Goal: Complete application form: Complete application form

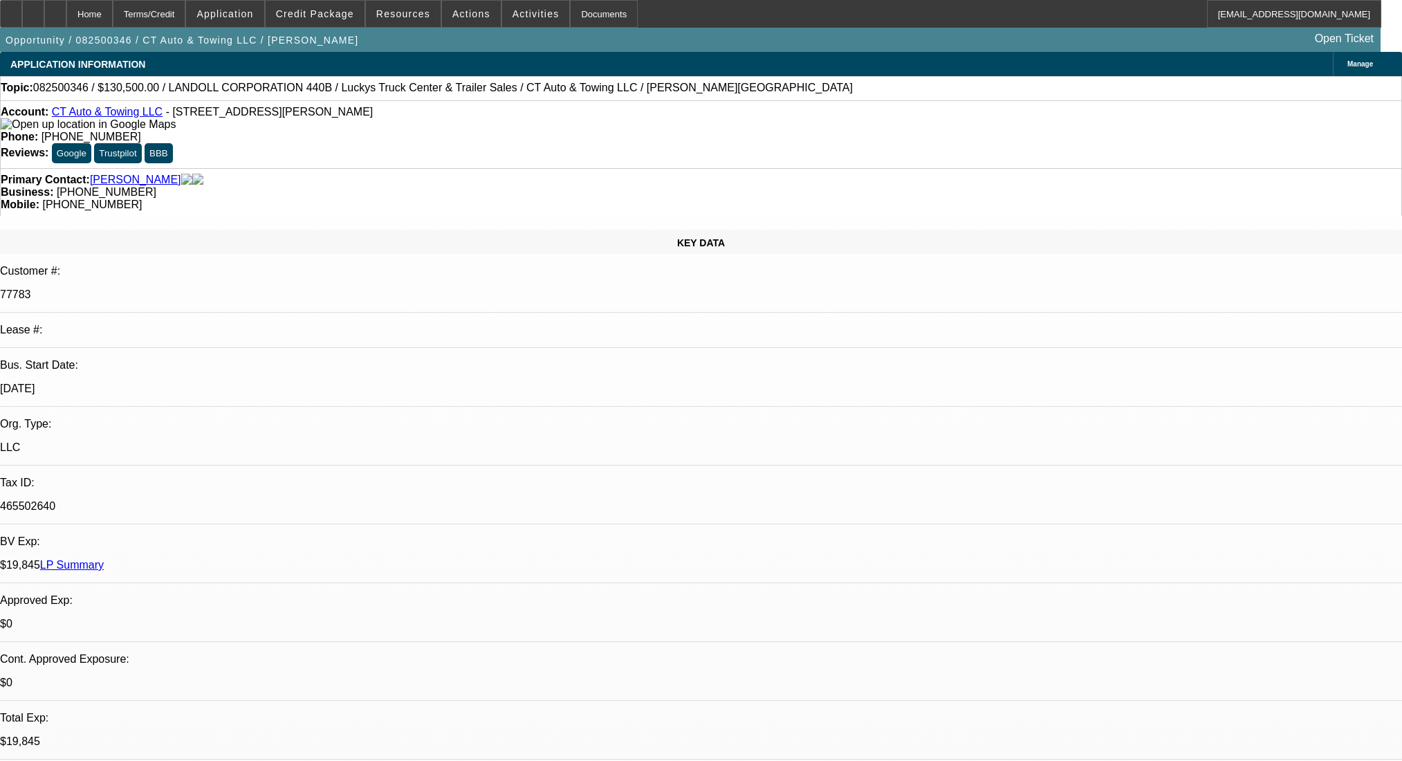
select select "0"
select select "6"
select select "0"
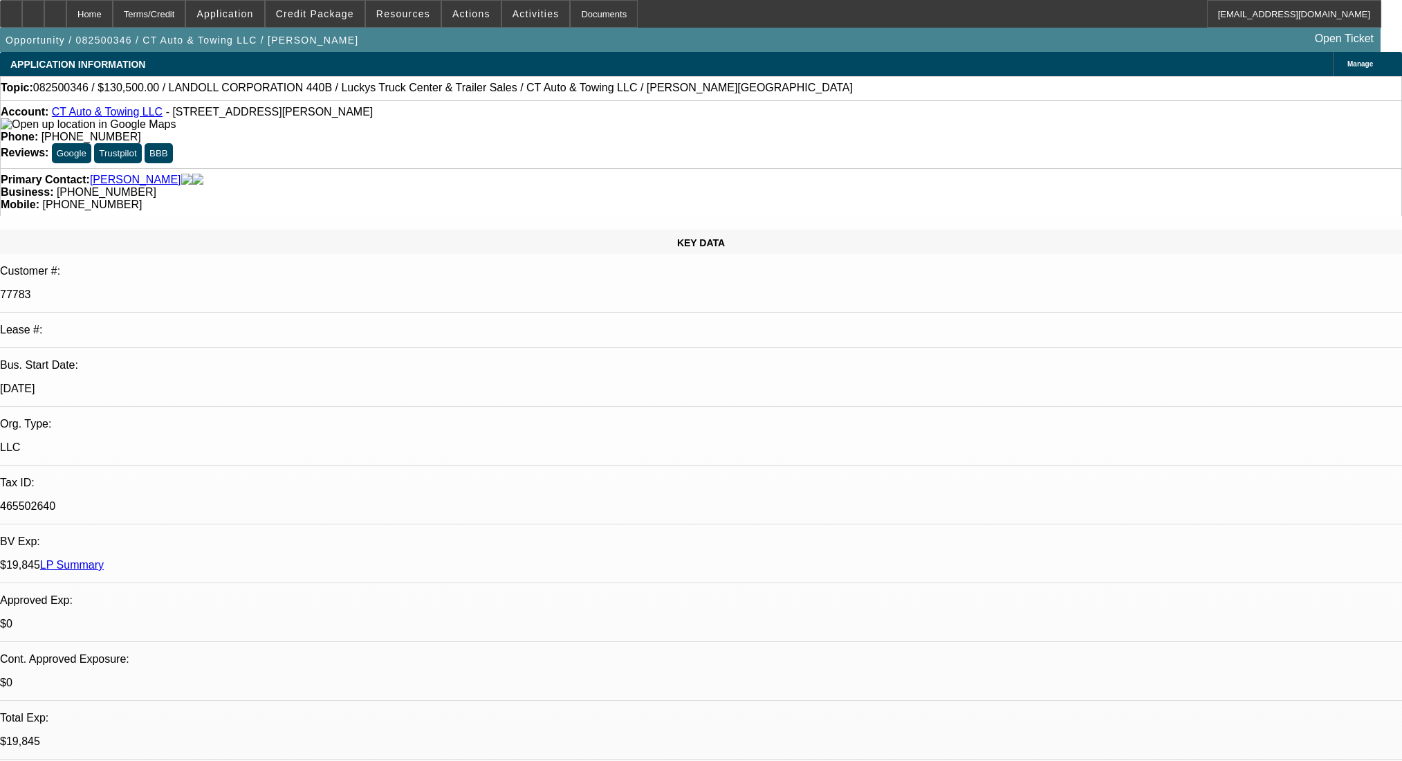
select select "0"
select select "6"
select select "0"
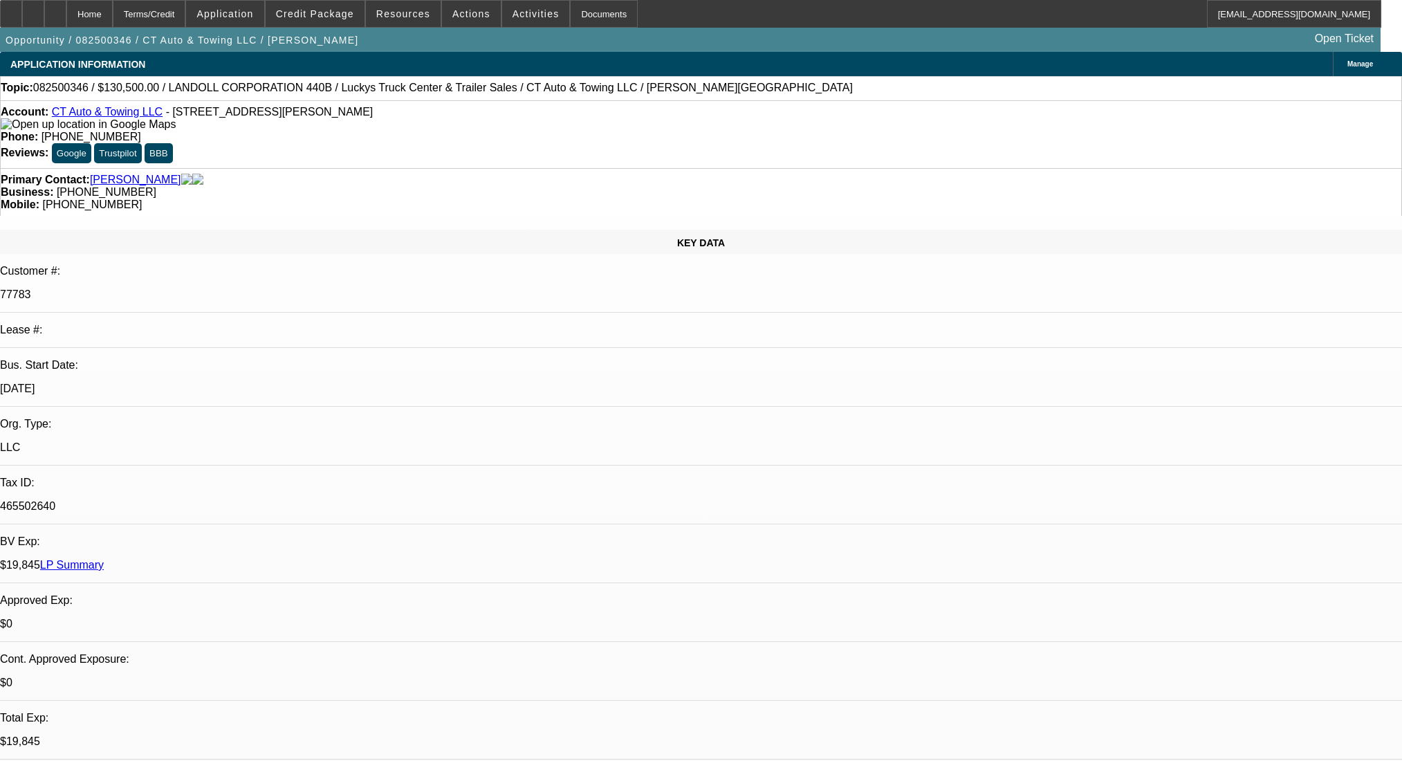
select select "0"
select select "6"
select select "0"
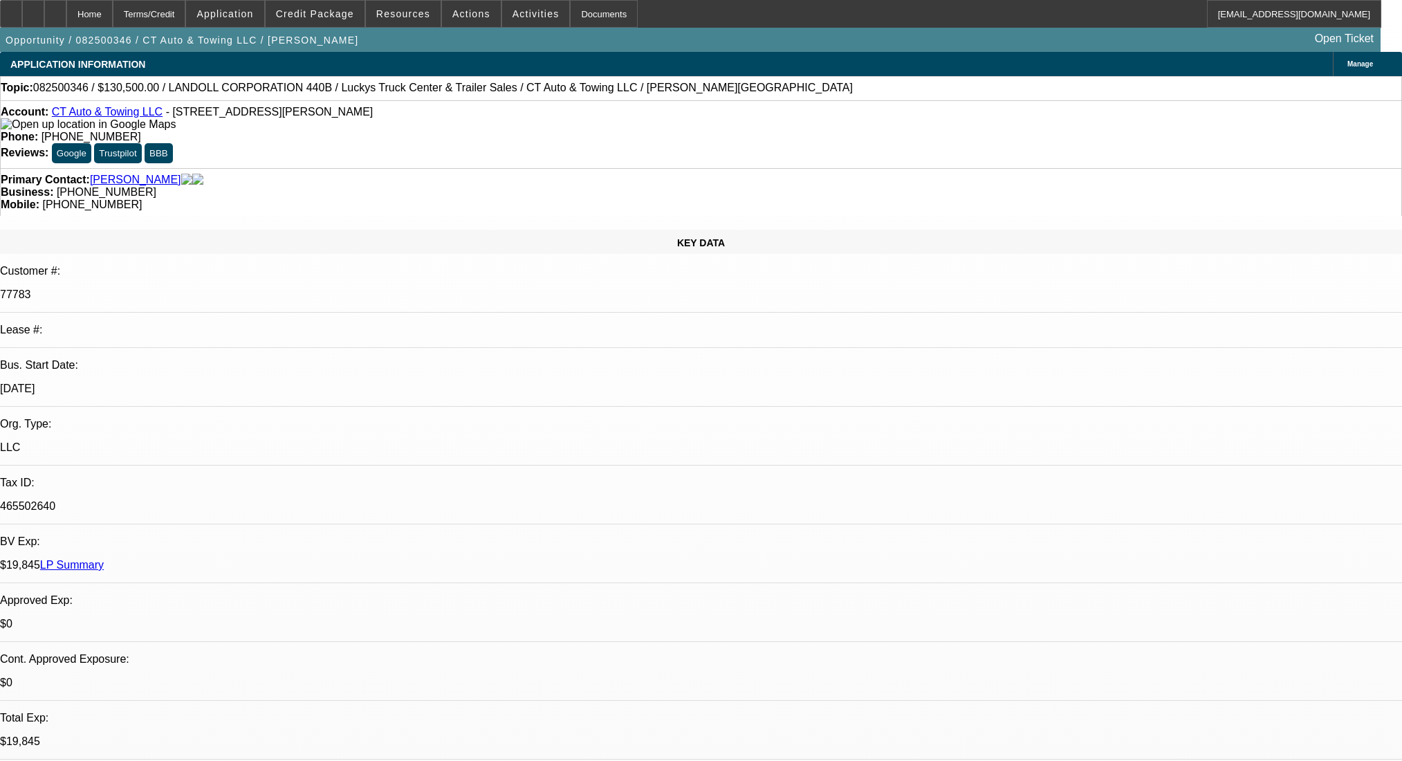
select select "6"
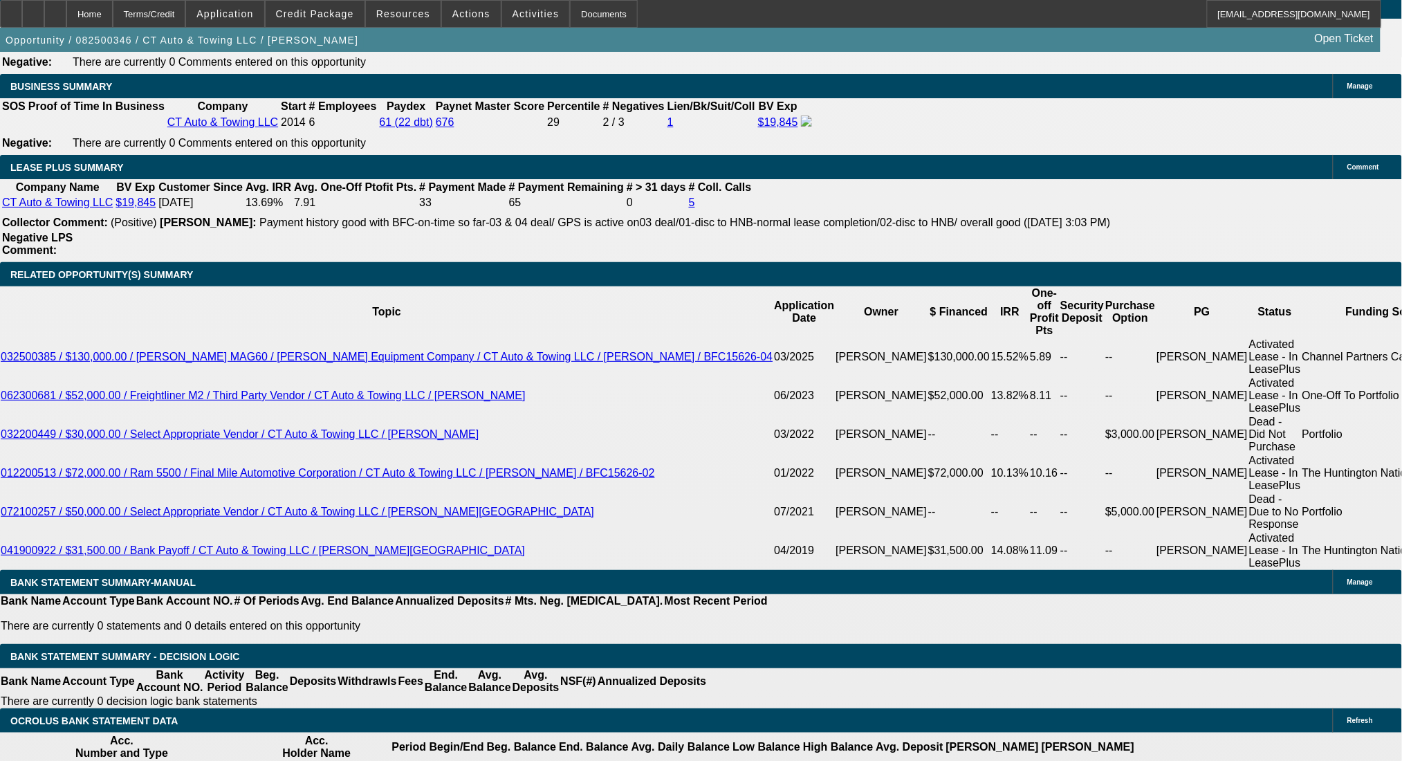
scroll to position [2245, 0]
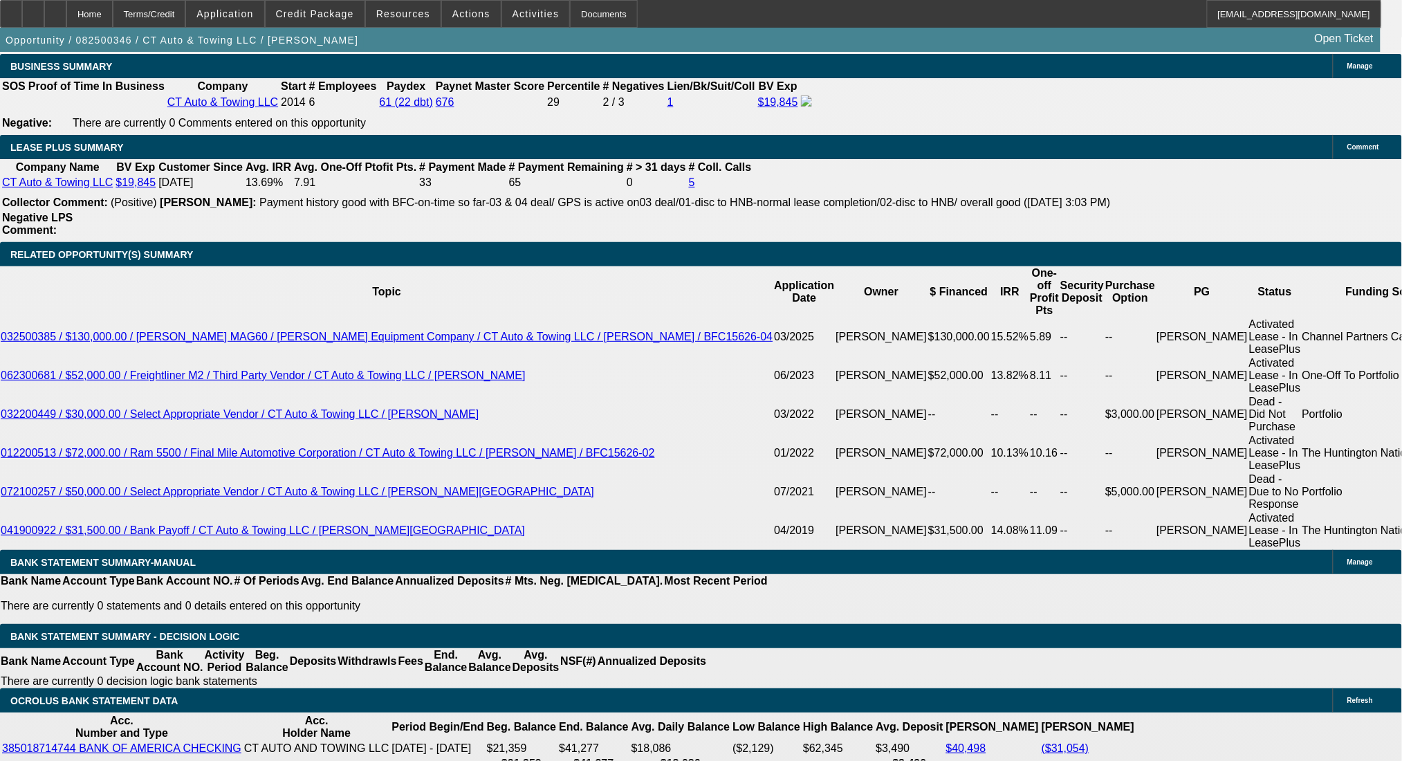
drag, startPoint x: 306, startPoint y: 415, endPoint x: 334, endPoint y: 418, distance: 28.6
drag, startPoint x: 474, startPoint y: 414, endPoint x: 538, endPoint y: 411, distance: 63.7
type input "7"
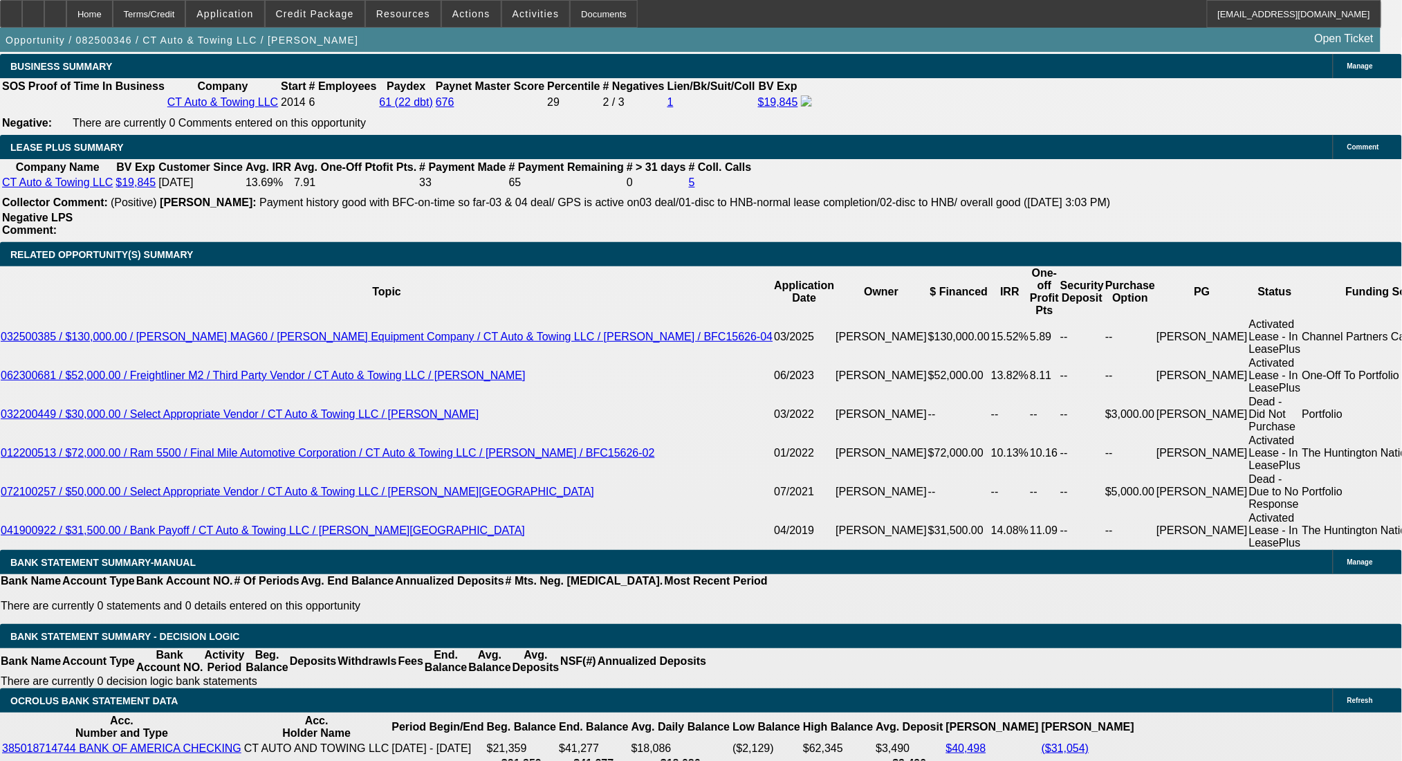
type input "UNKNOWN"
type input "7.5"
type input "$2,614.95"
type input "7.5"
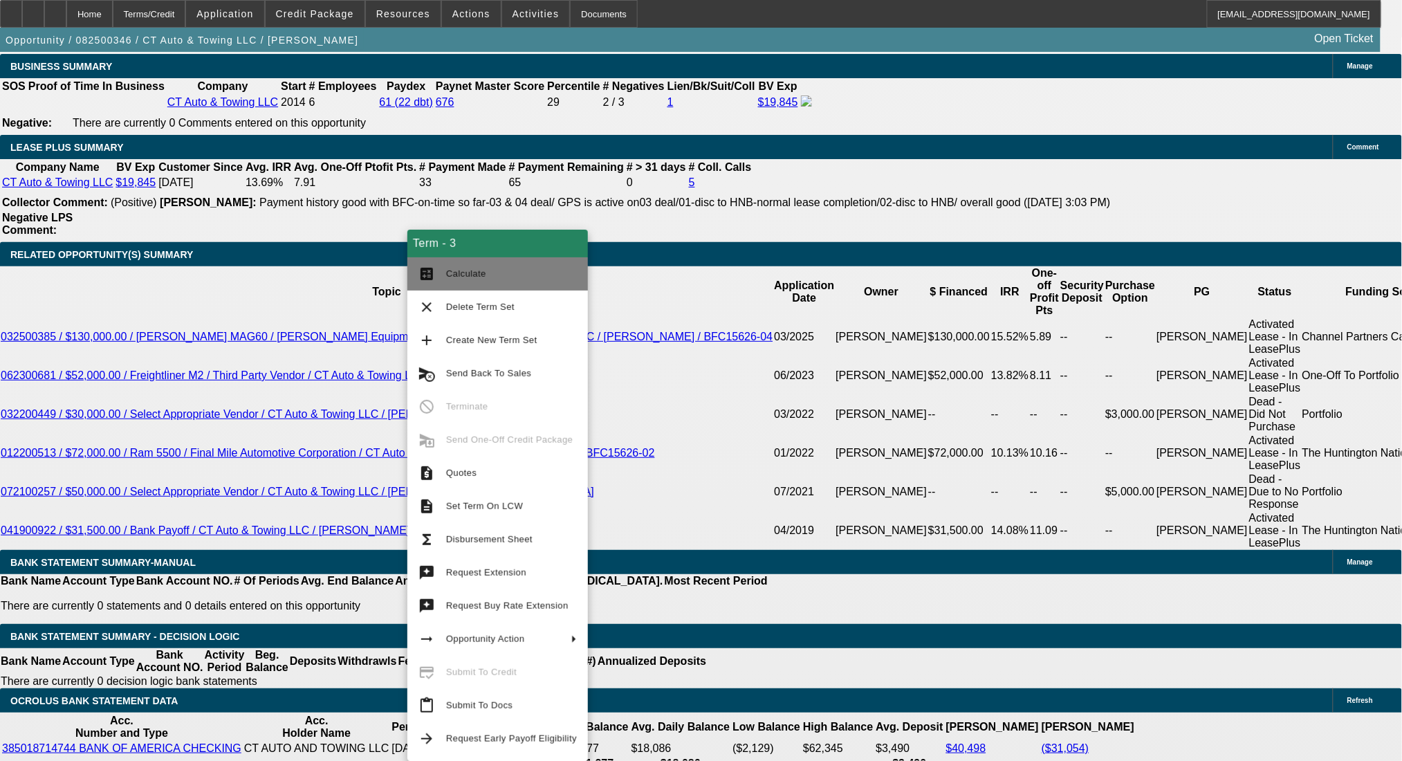
click at [469, 260] on button "calculate Calculate" at bounding box center [497, 273] width 180 height 33
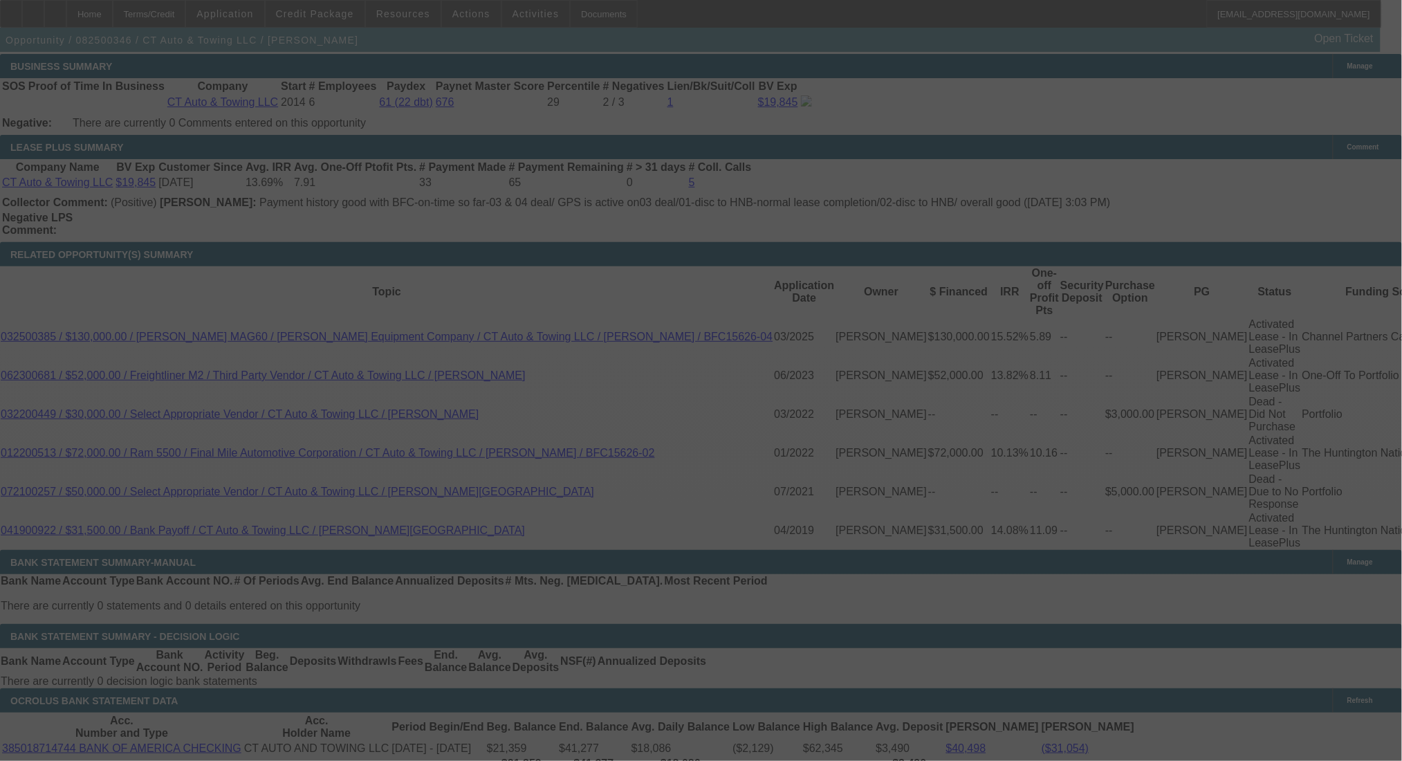
select select "0"
select select "6"
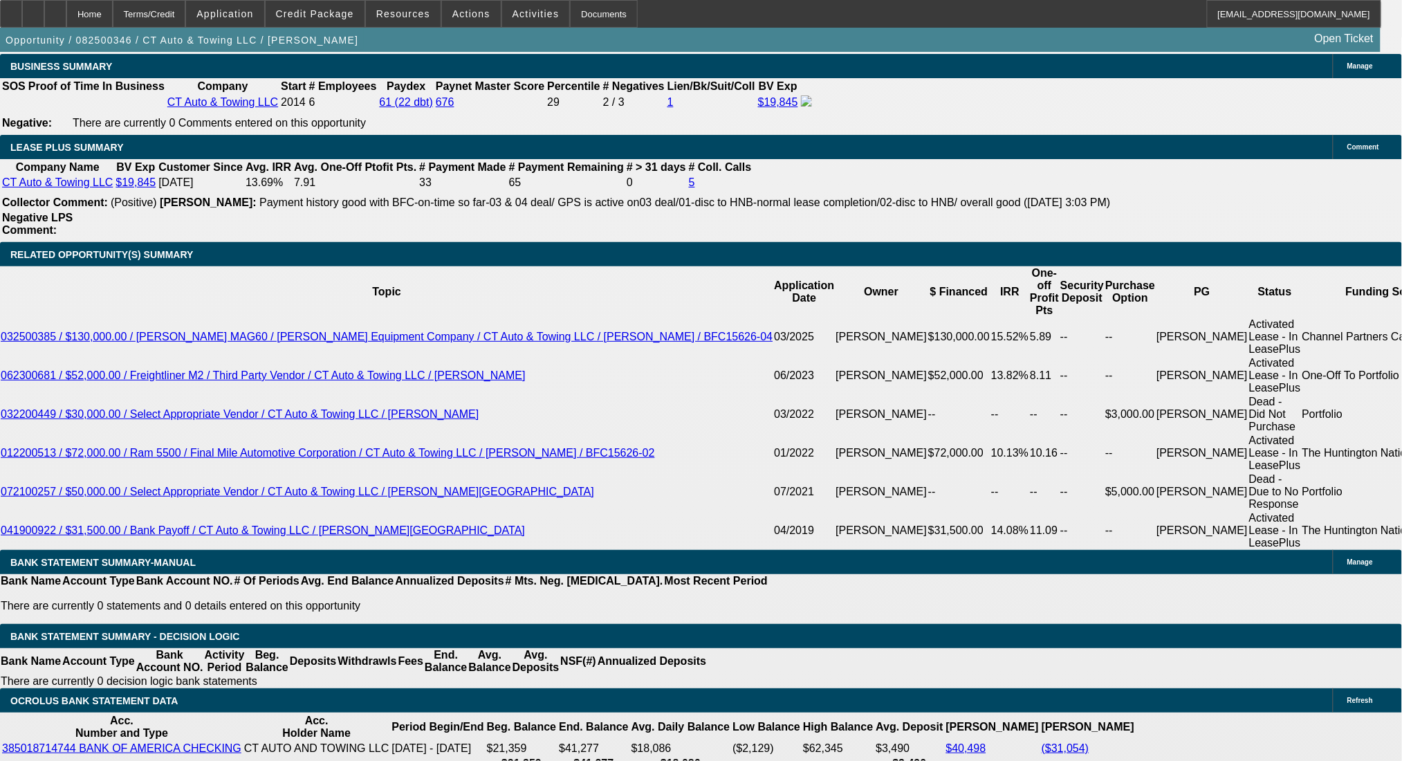
drag, startPoint x: 394, startPoint y: 420, endPoint x: 473, endPoint y: 425, distance: 79.0
type input "2600"
type input "UNKNOWN"
type input "$2,600.00"
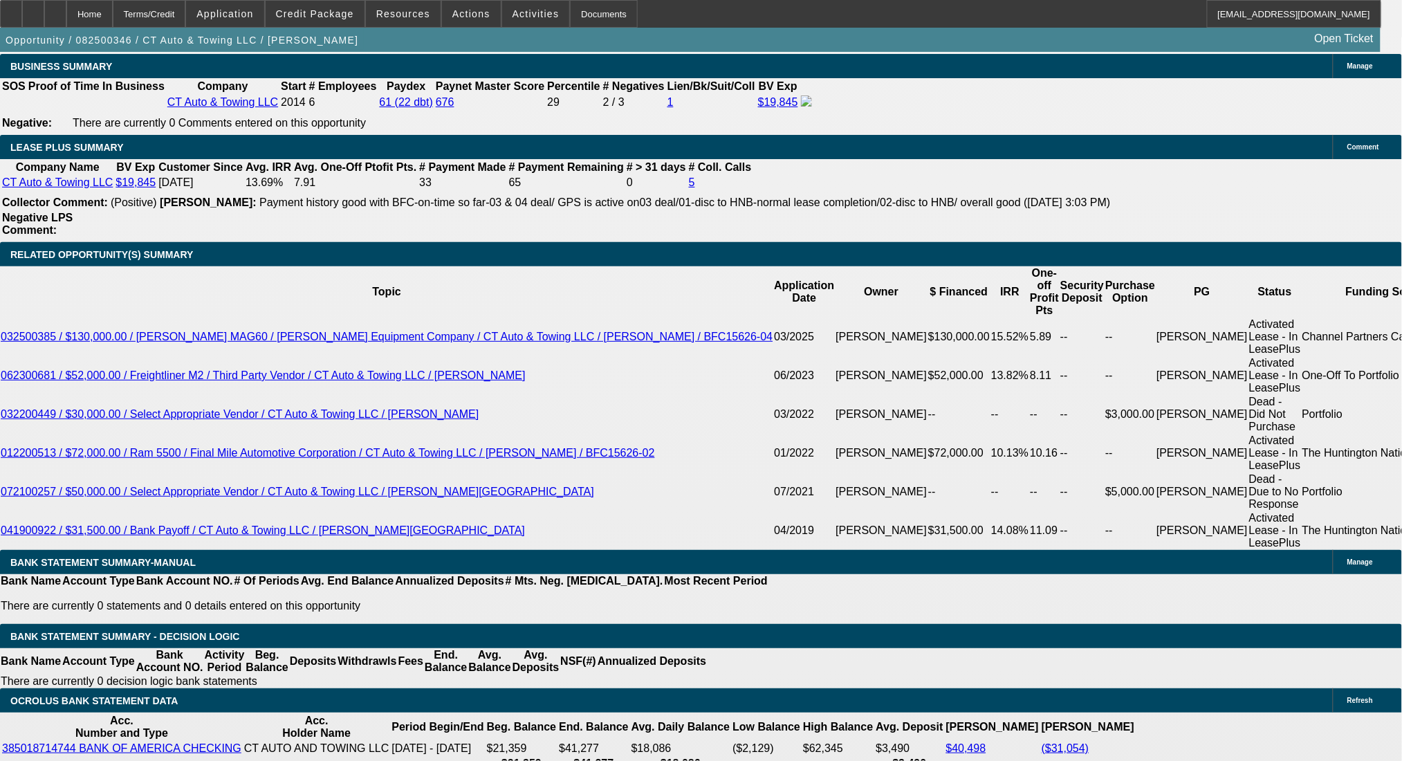
type input "7.3"
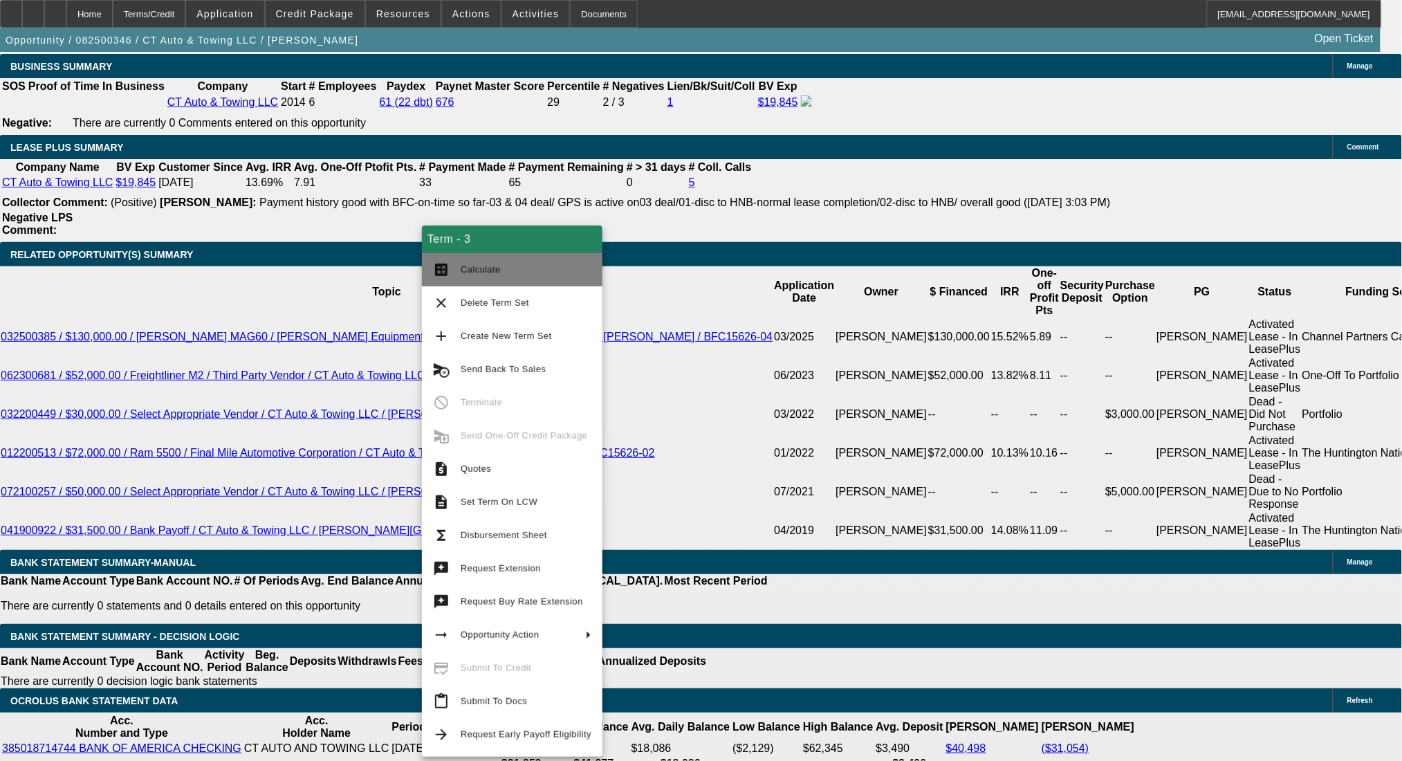
click at [452, 268] on button "calculate Calculate" at bounding box center [512, 269] width 180 height 33
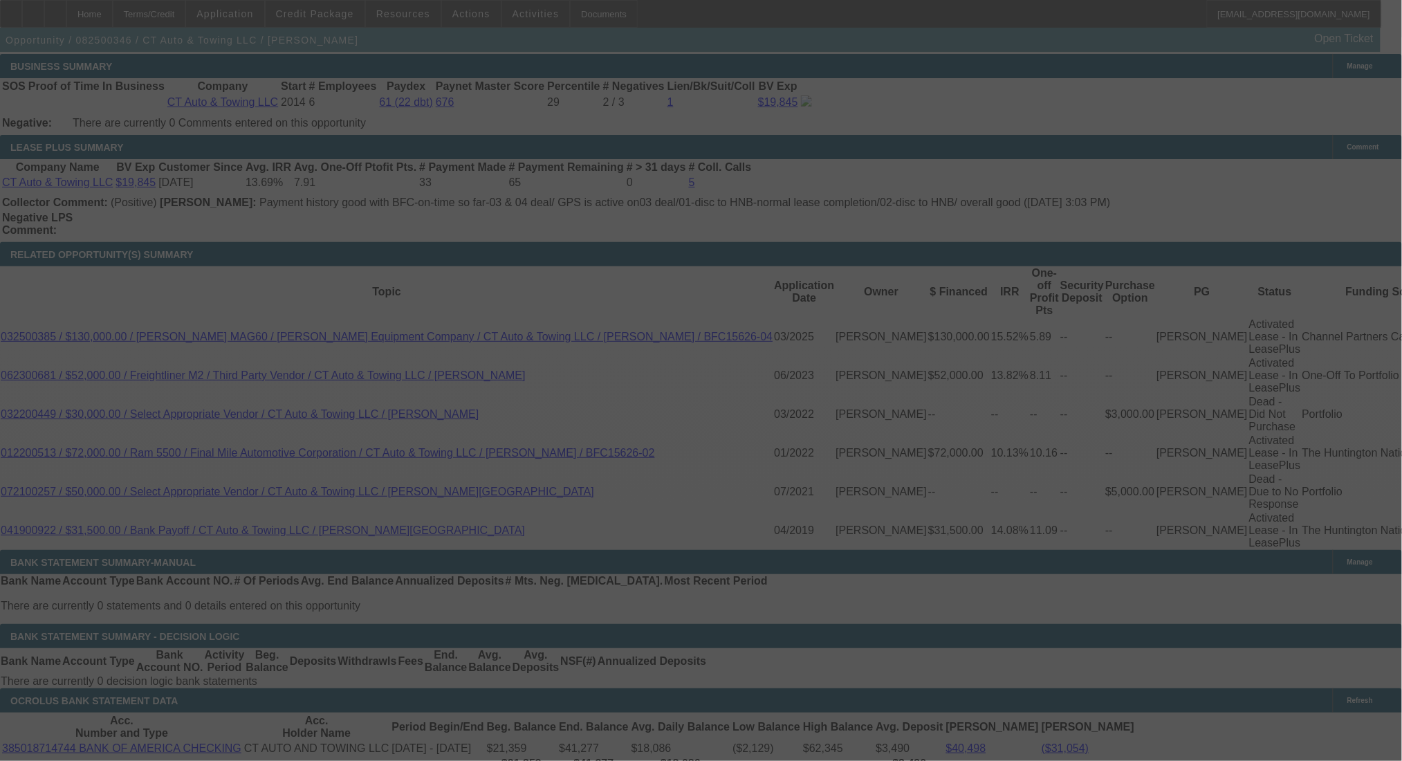
select select "0"
select select "6"
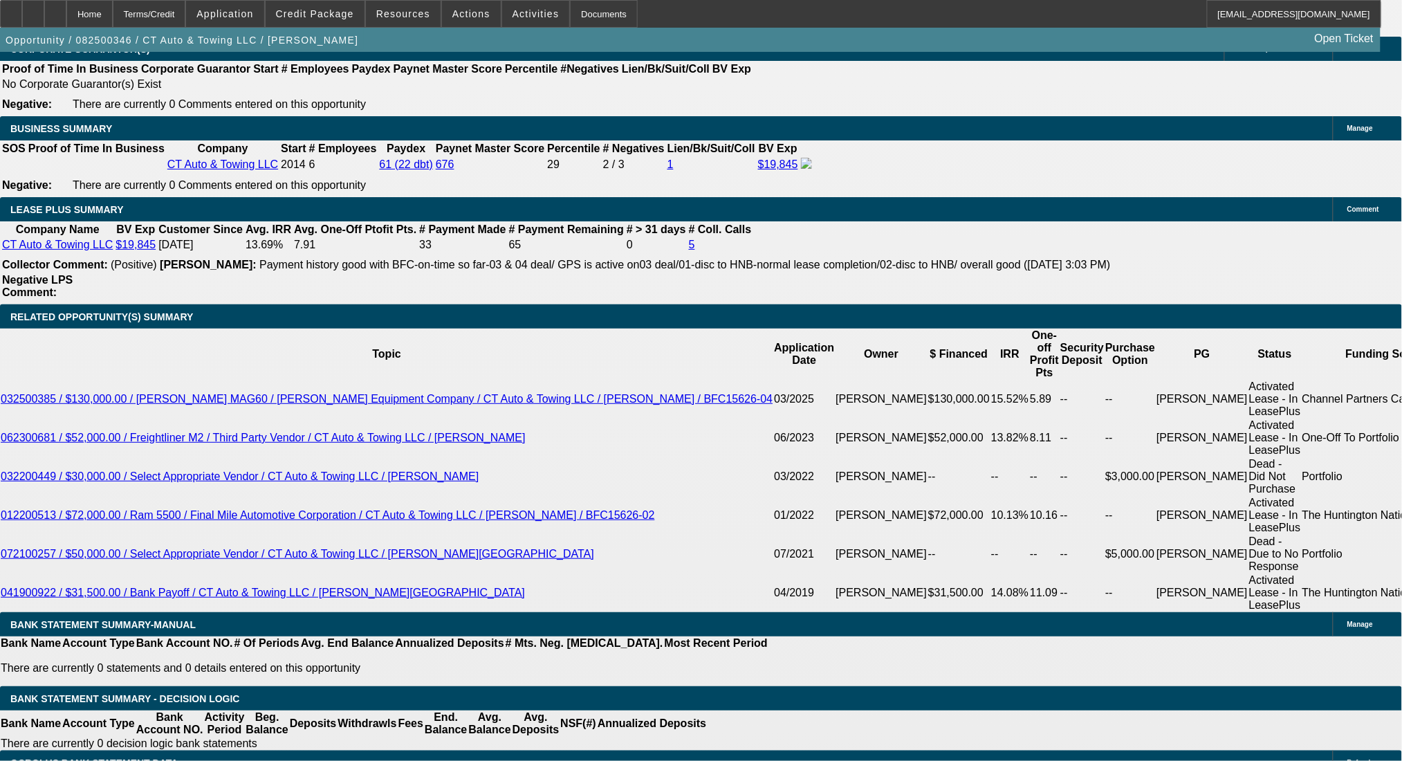
scroll to position [2061, 0]
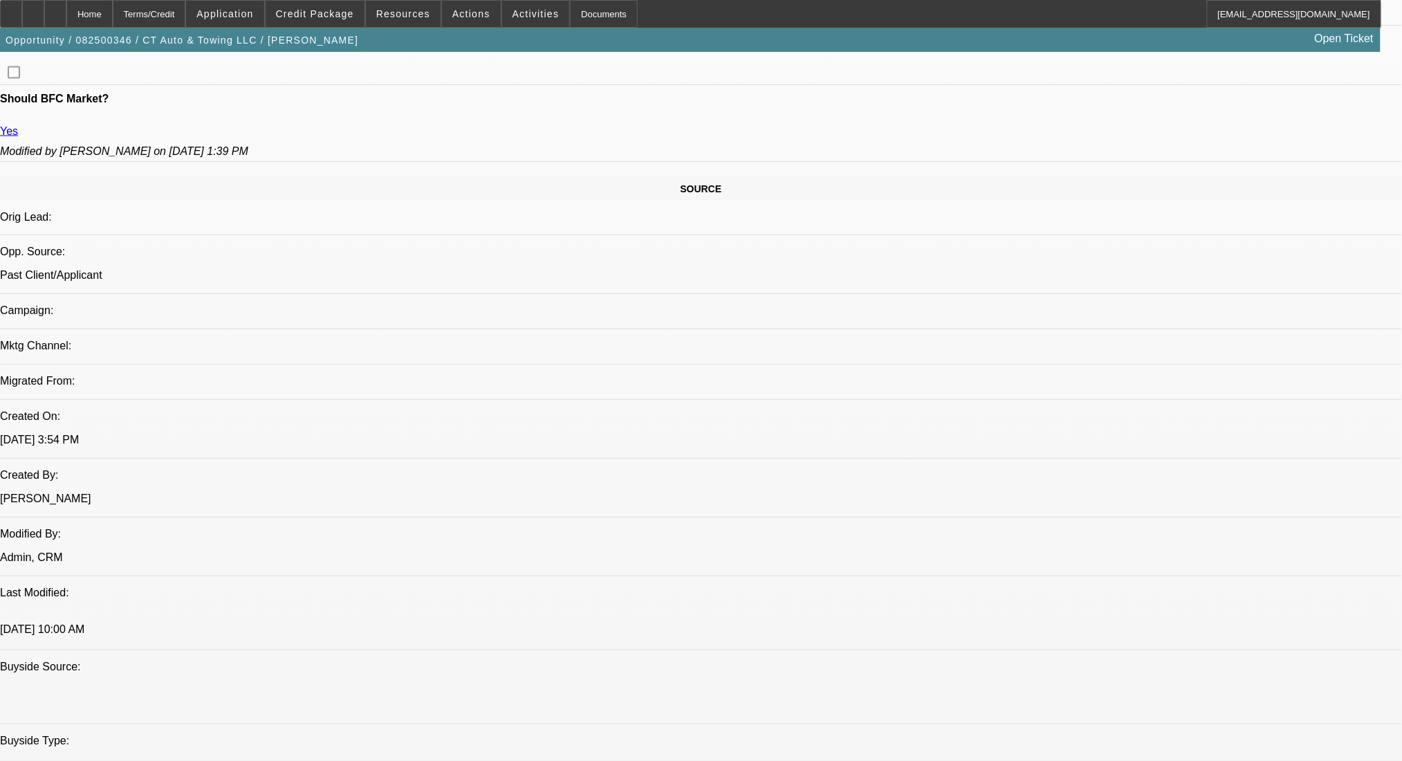
scroll to position [678, 0]
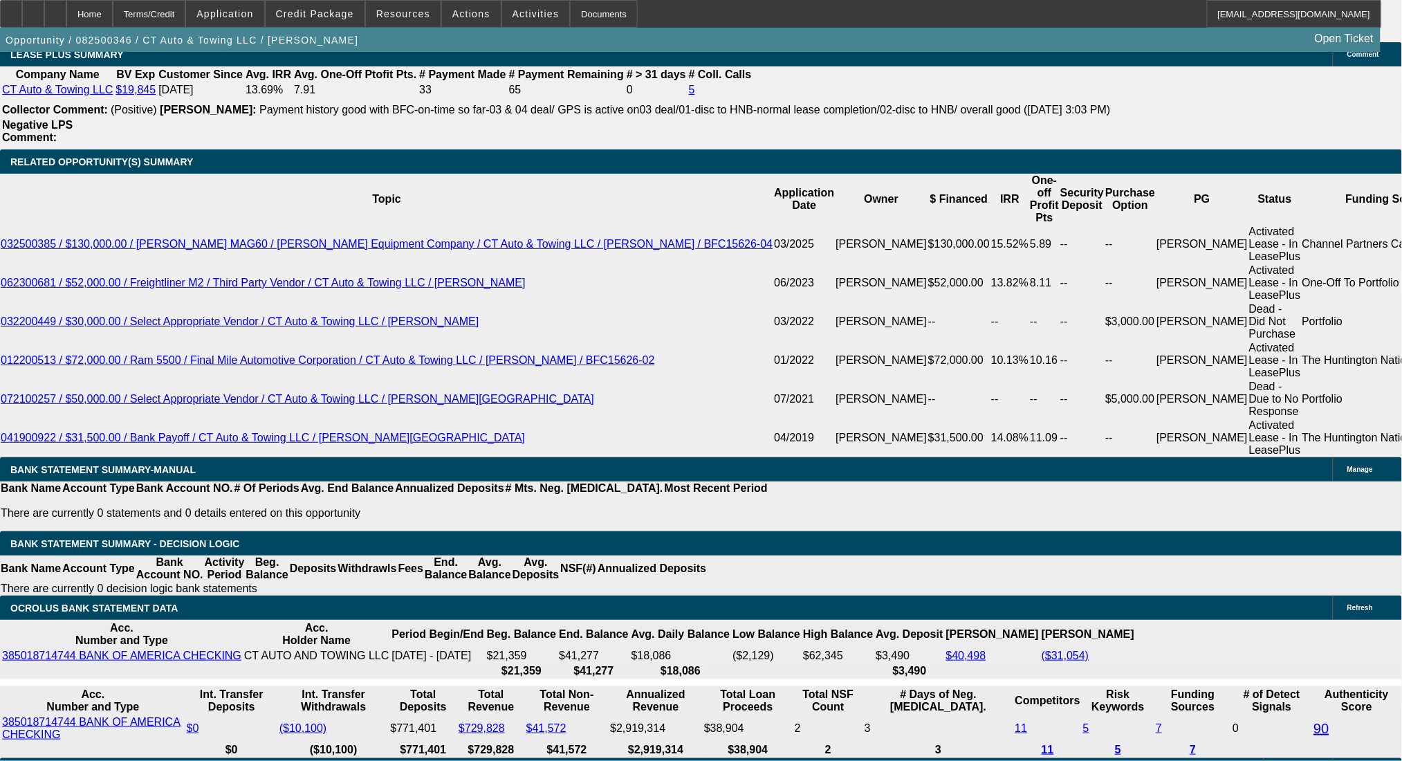
scroll to position [2245, 0]
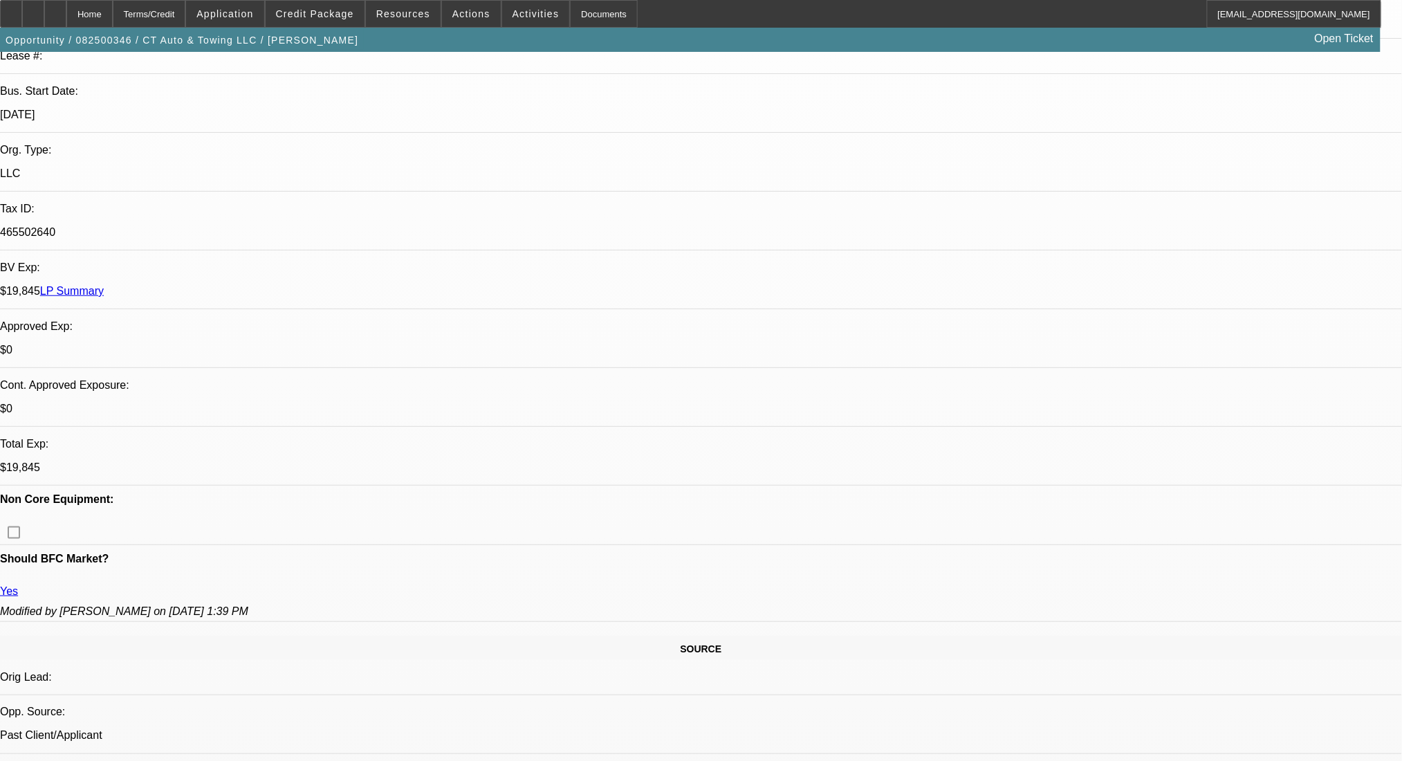
scroll to position [277, 0]
click at [186, 14] on div "Terms/Credit" at bounding box center [149, 14] width 73 height 28
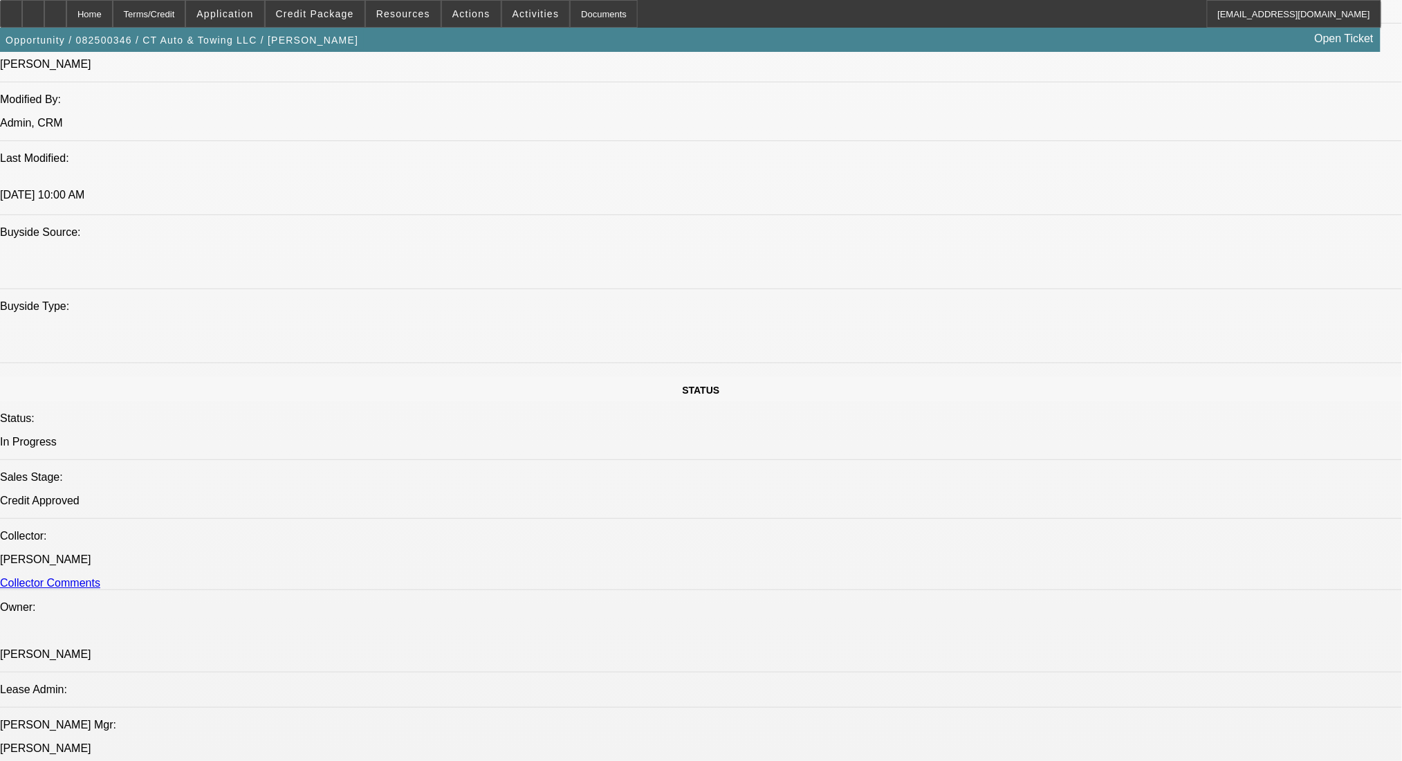
scroll to position [936, 0]
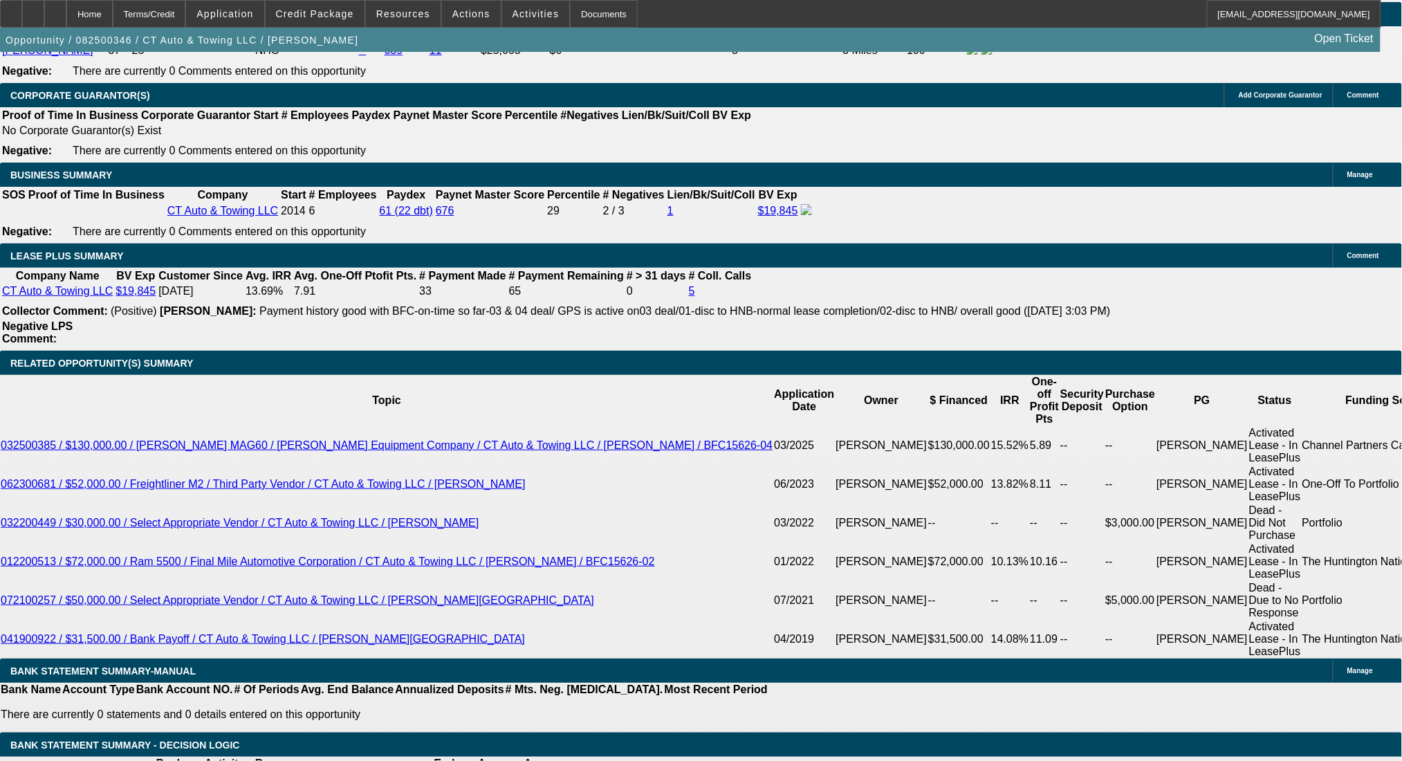
scroll to position [1950, 0]
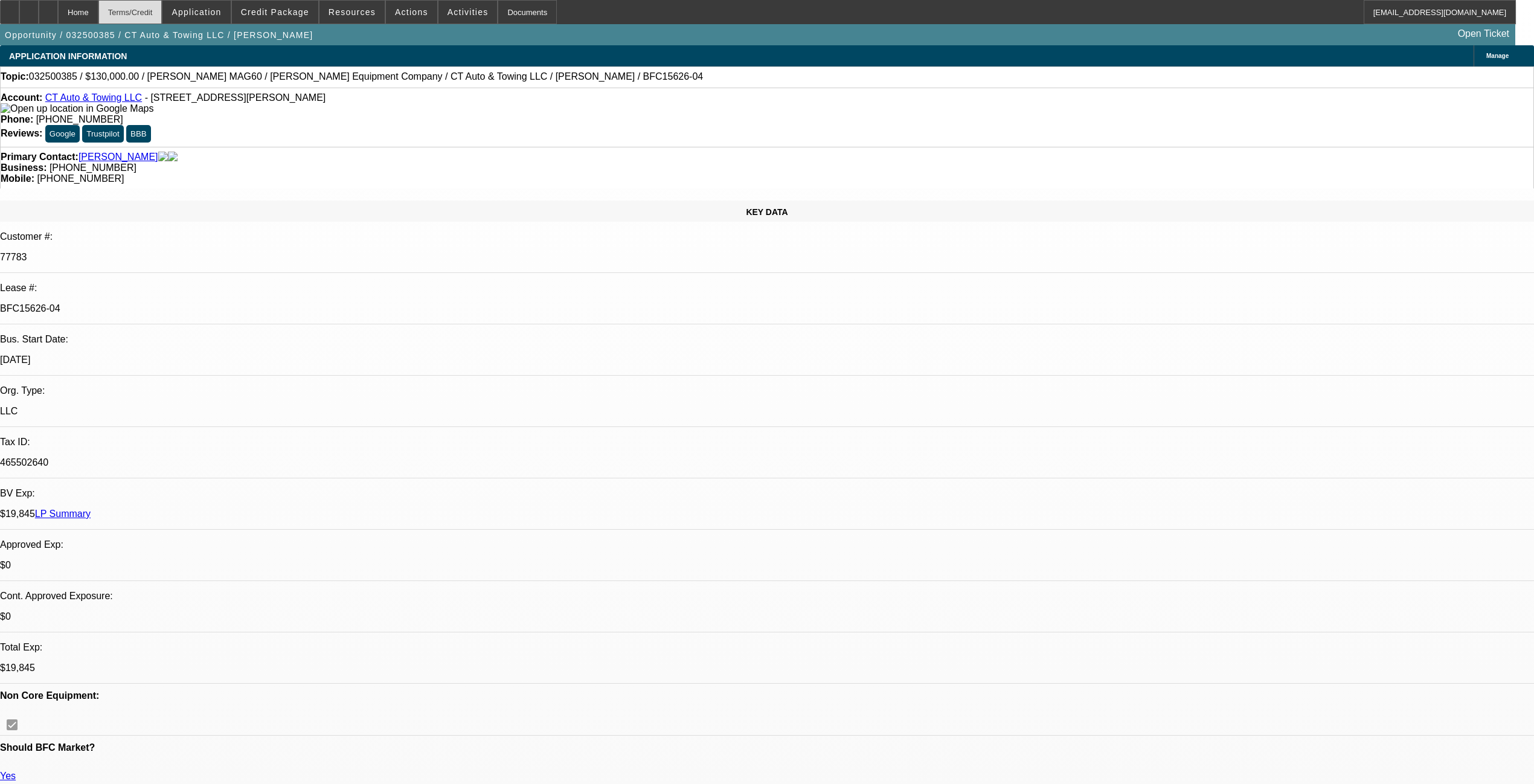
select select "0"
select select "6"
select select "0"
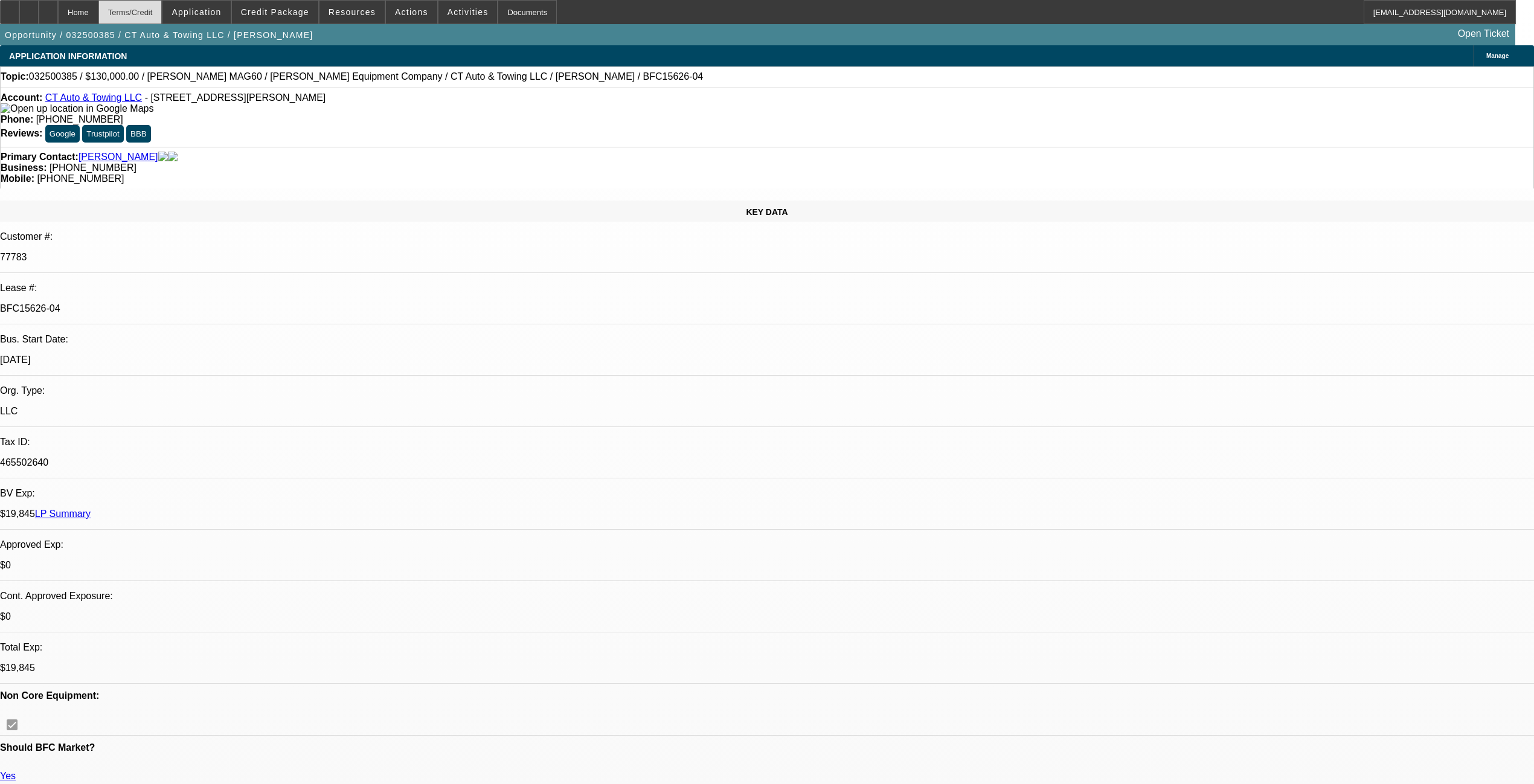
select select "0"
select select "6"
select select "0"
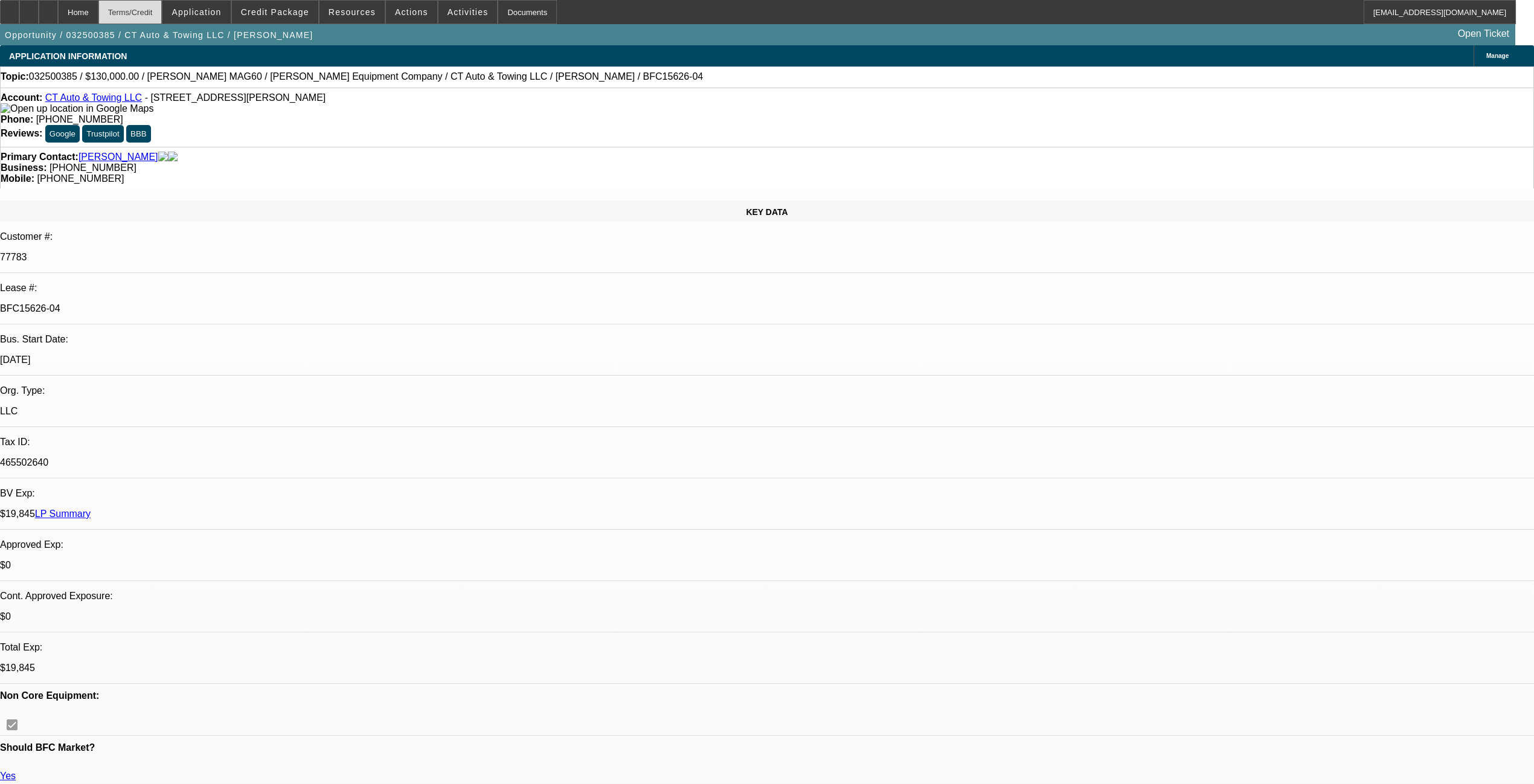
select select "0"
select select "6"
select select "0"
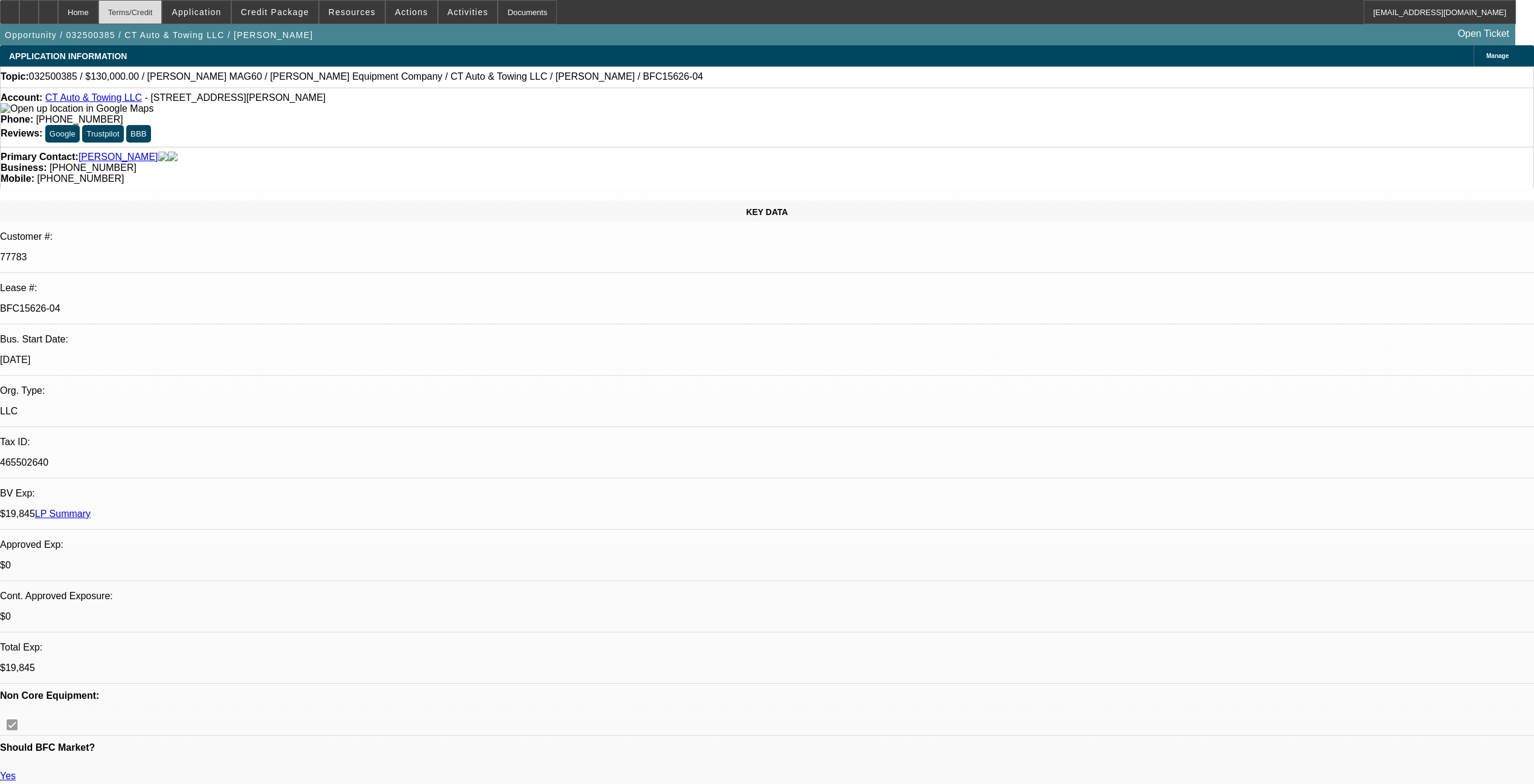
select select "6"
click at [150, 10] on div "Terms/Credit" at bounding box center [130, 12] width 64 height 24
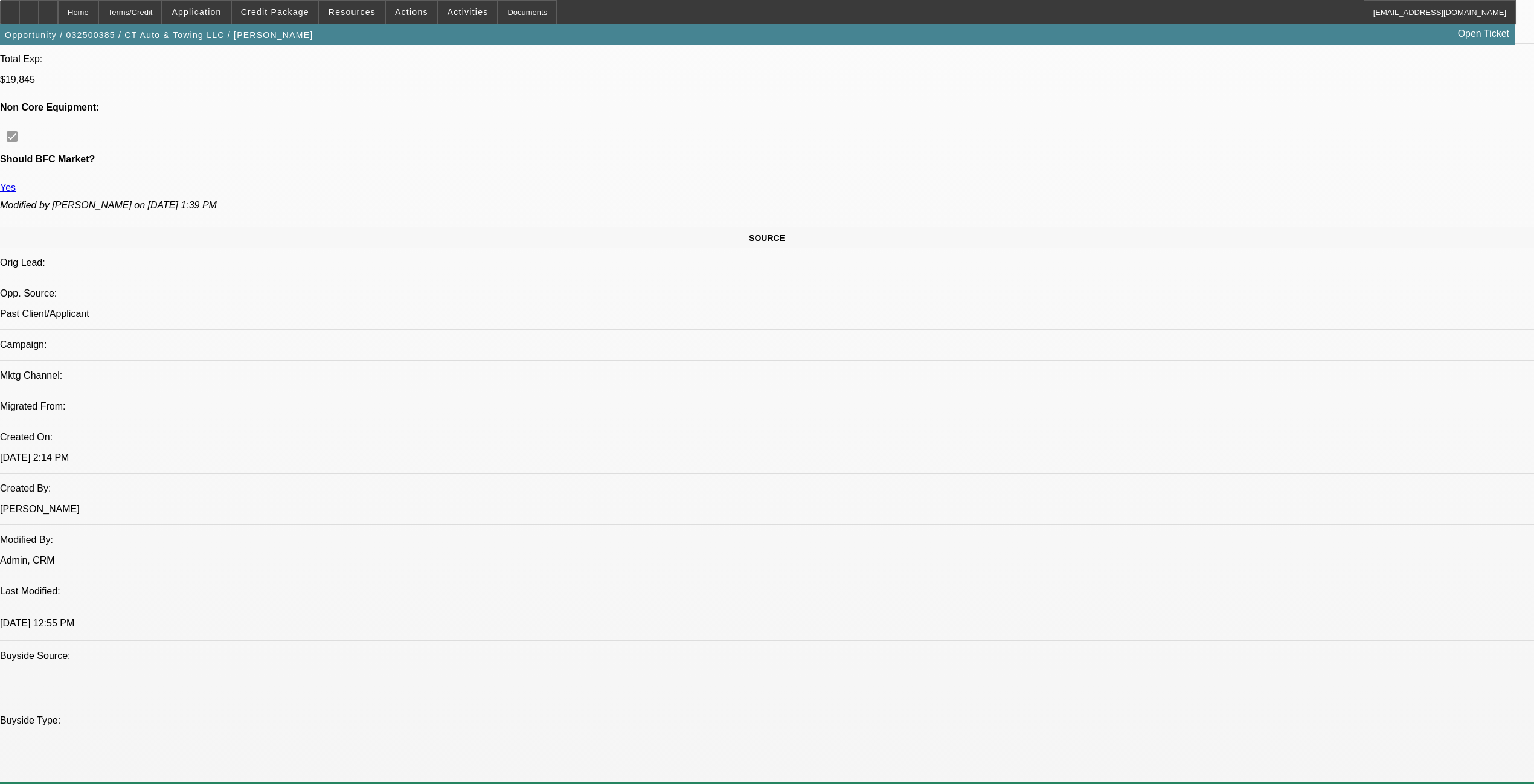
scroll to position [420, 0]
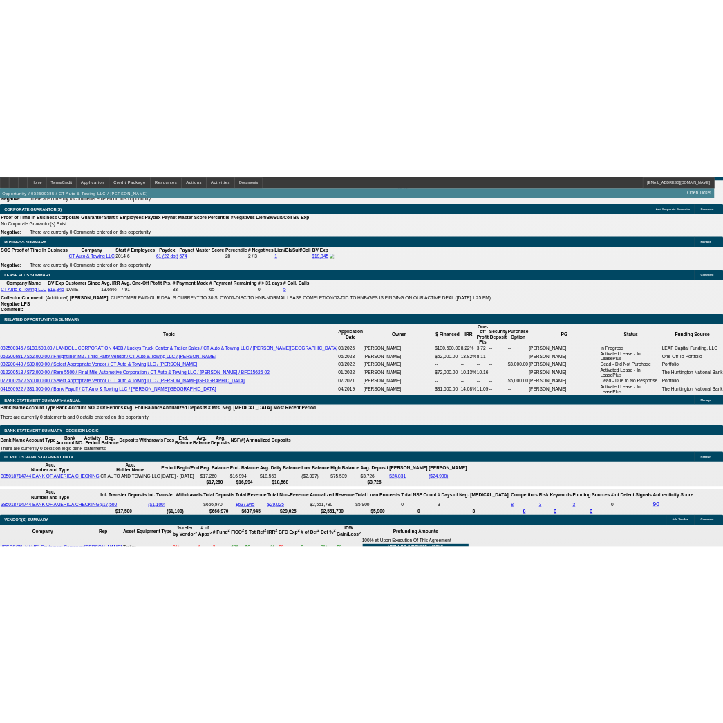
scroll to position [2141, 0]
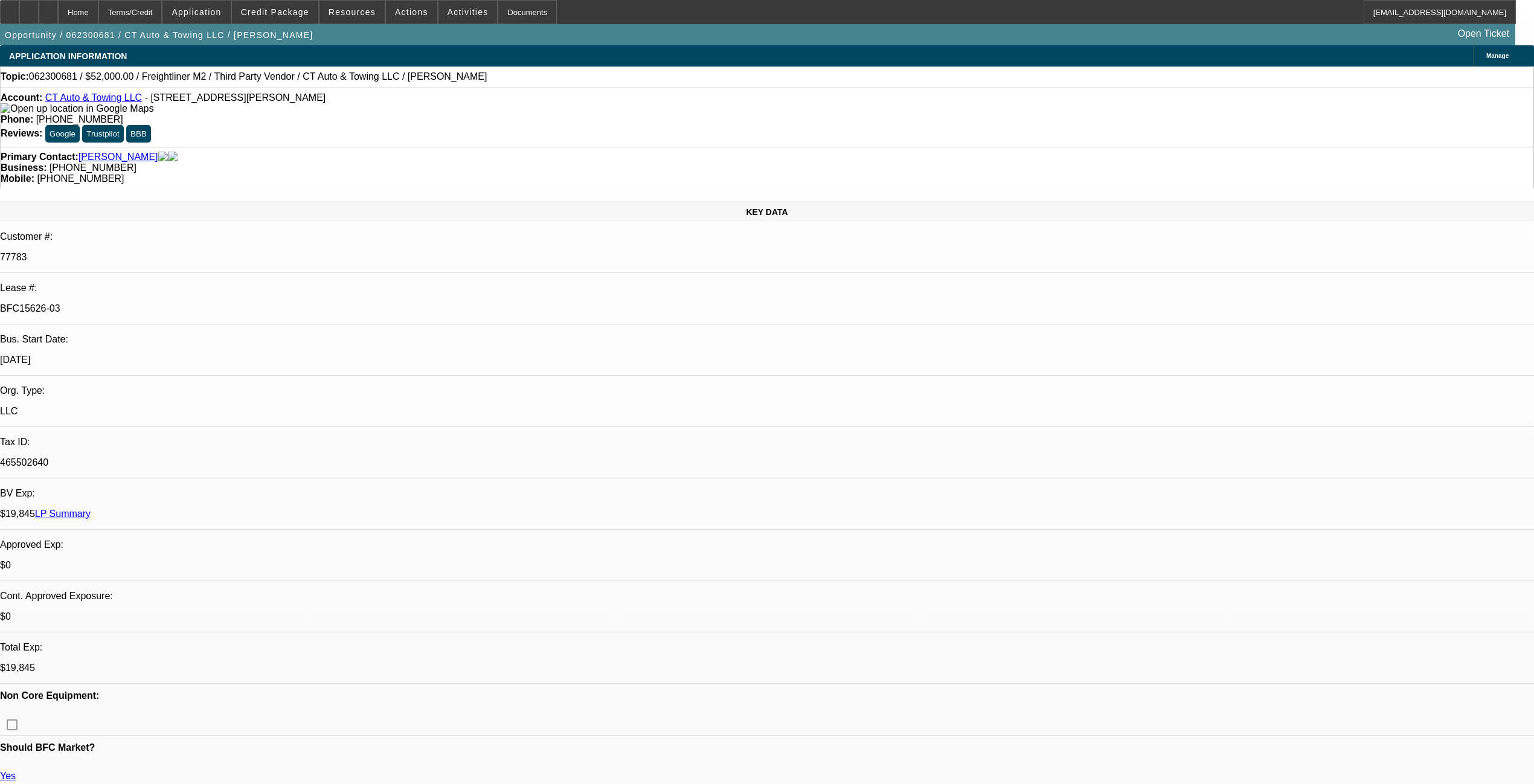
select select "0"
select select "6"
select select "0"
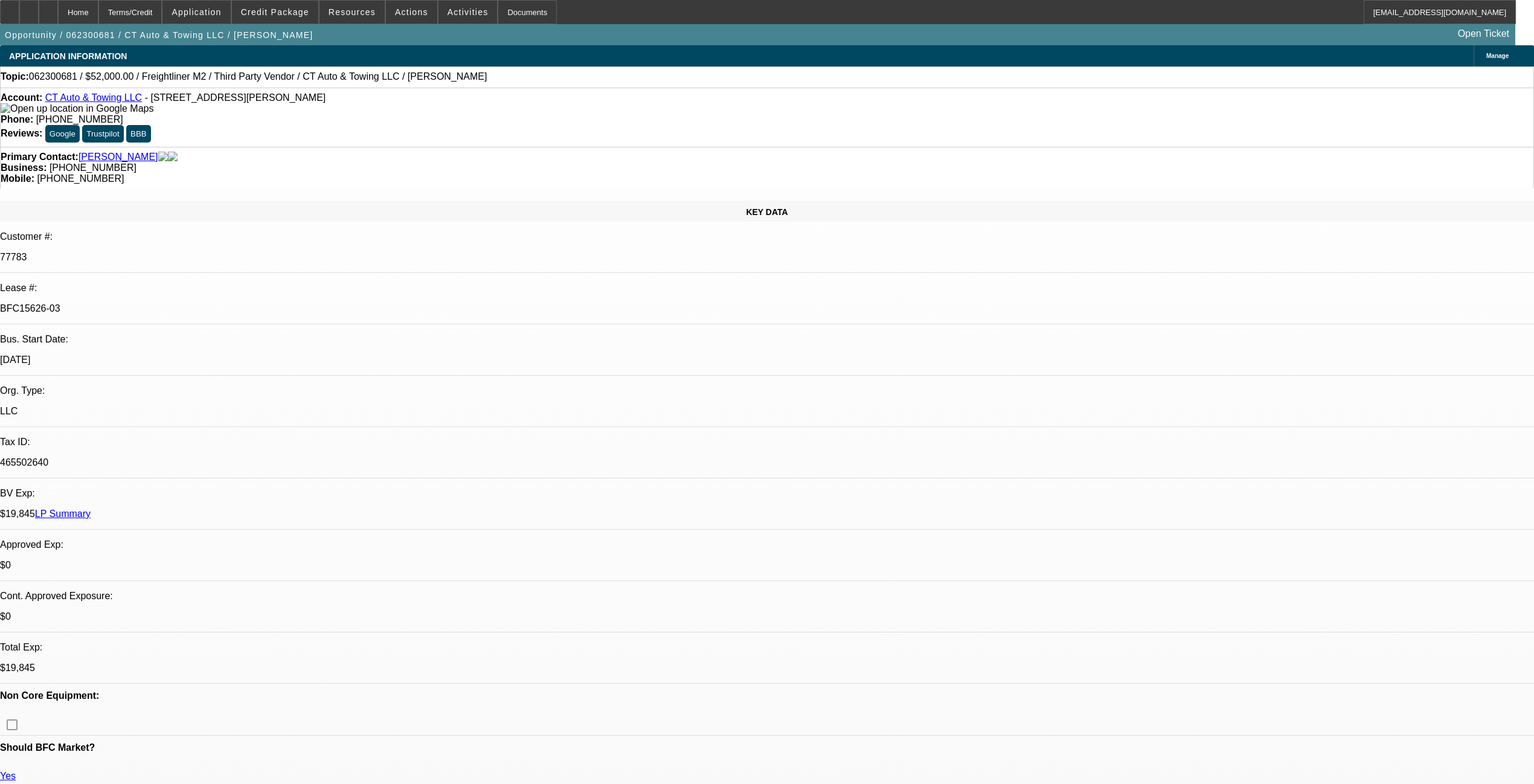
select select "0"
select select "6"
select select "0"
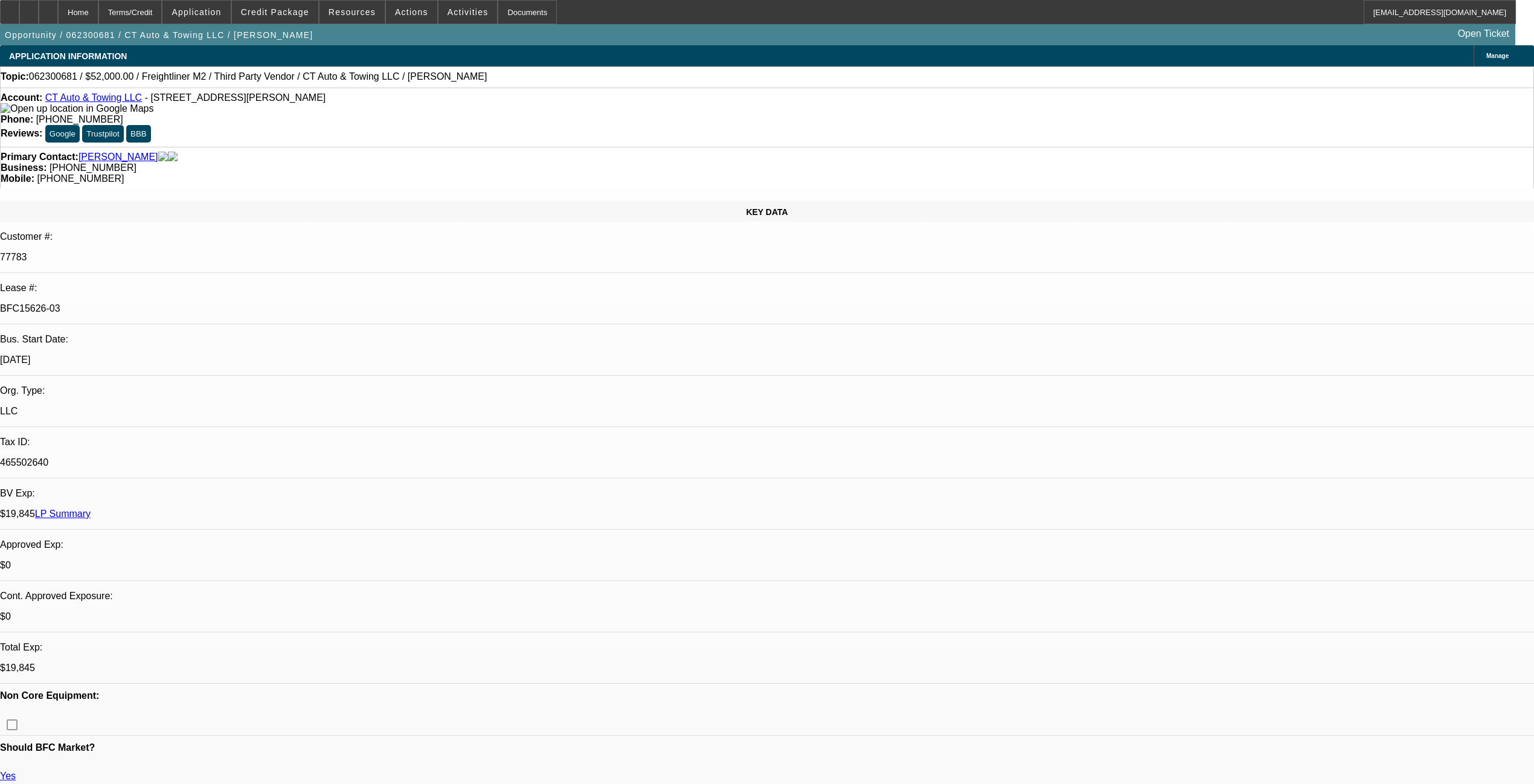
select select "0"
select select "6"
select select "0"
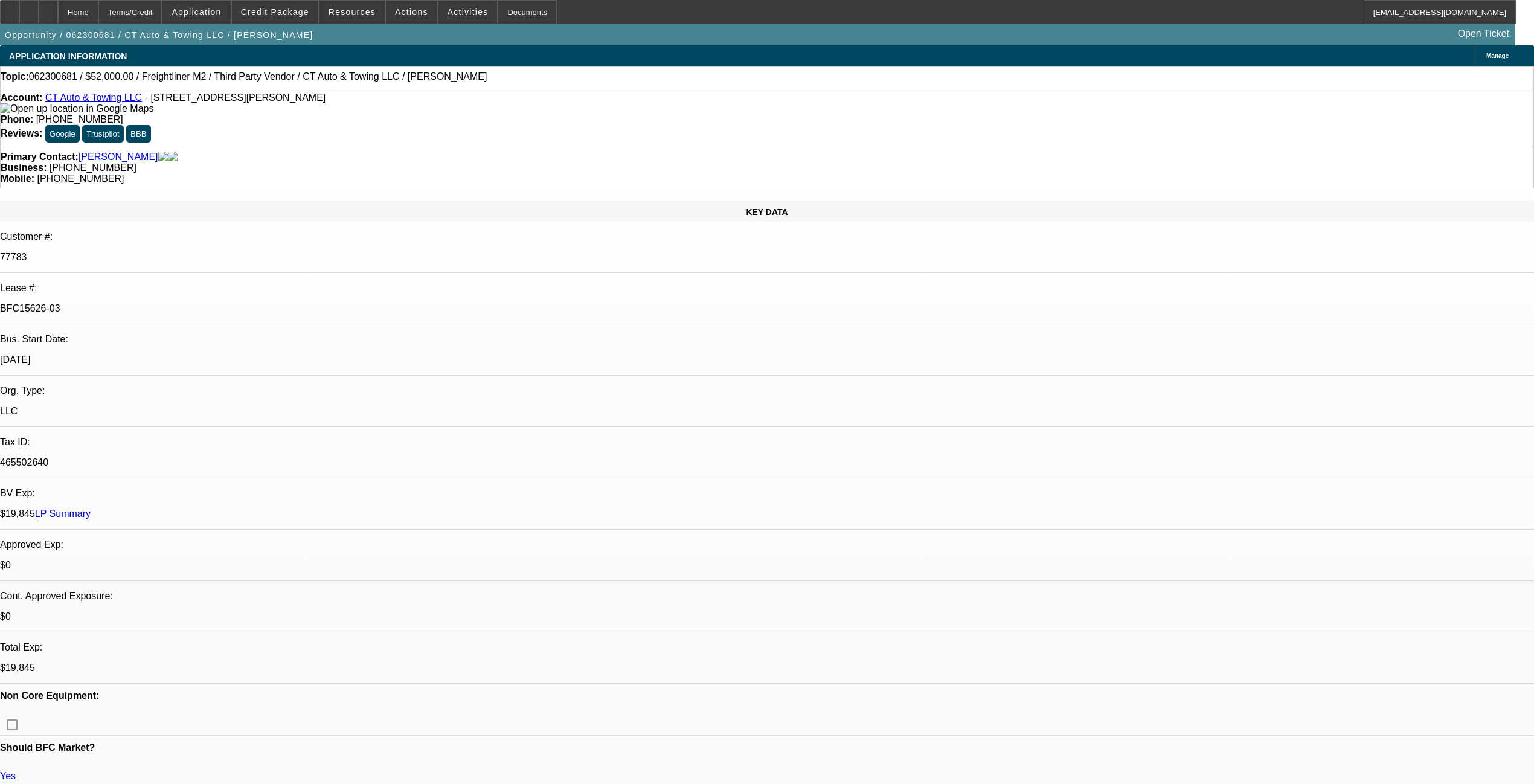
select select "6"
click at [160, 15] on div "Terms/Credit" at bounding box center [130, 12] width 64 height 24
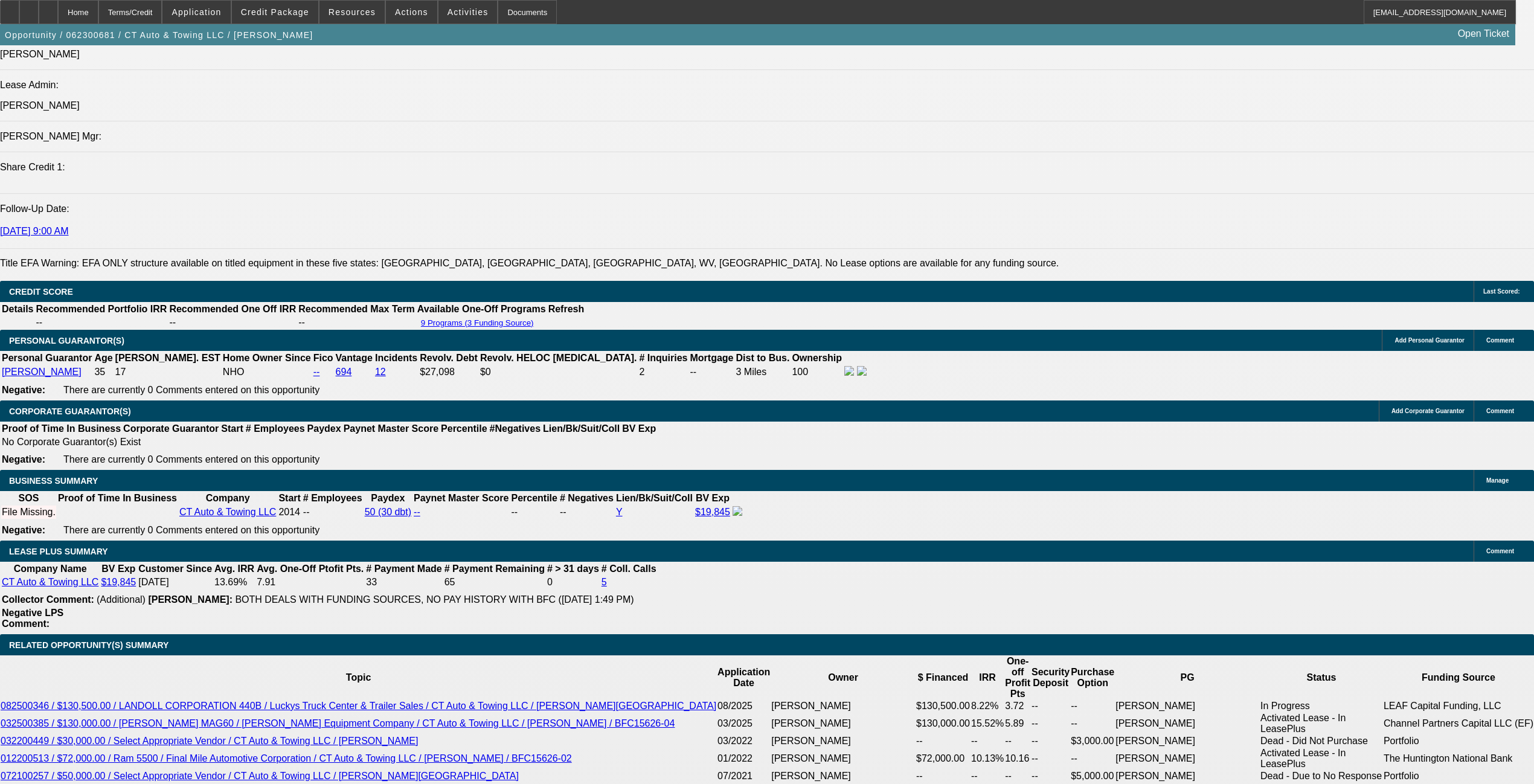
scroll to position [1598, 0]
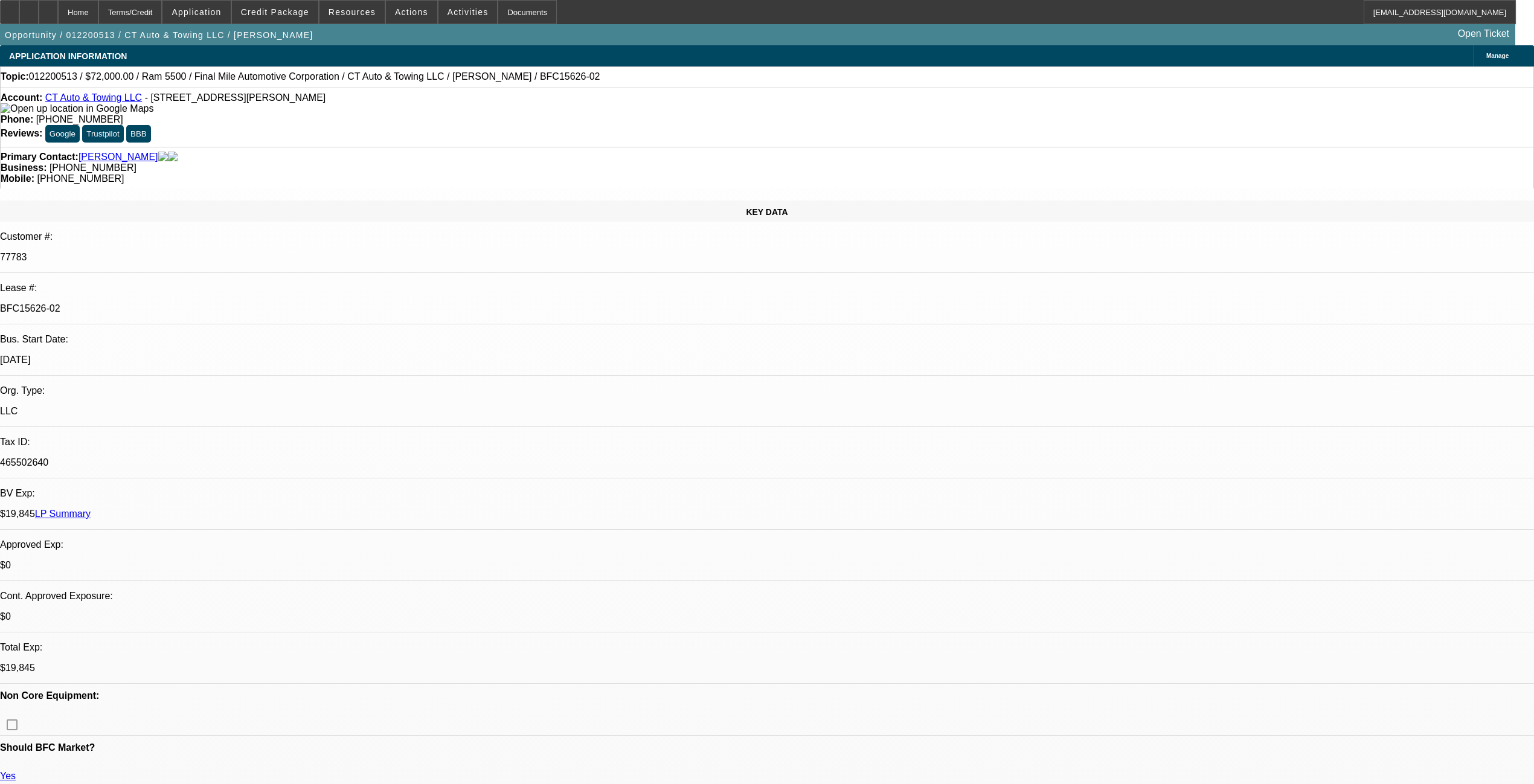
select select "0"
select select "6"
select select "0"
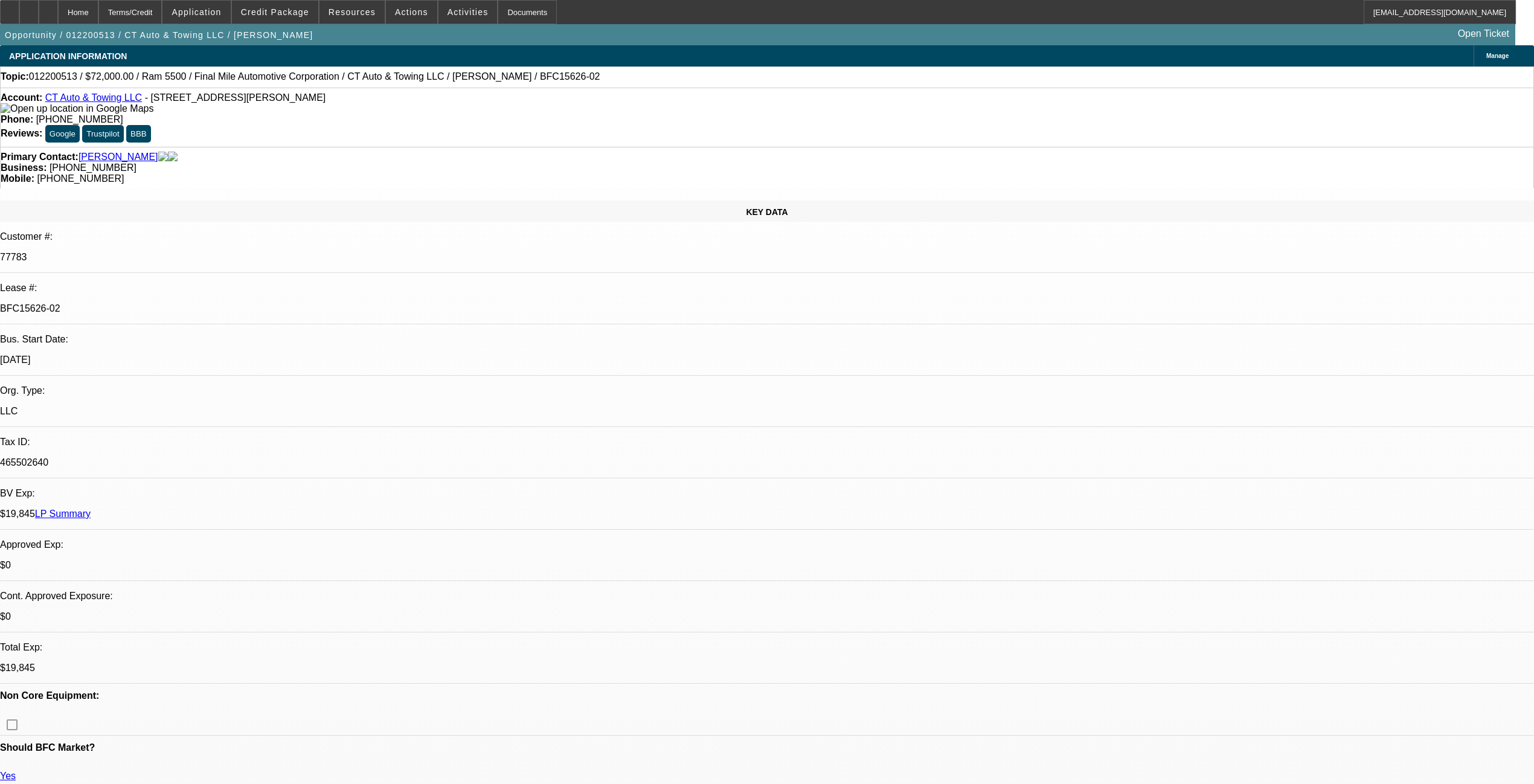
select select "0"
select select "6"
select select "0"
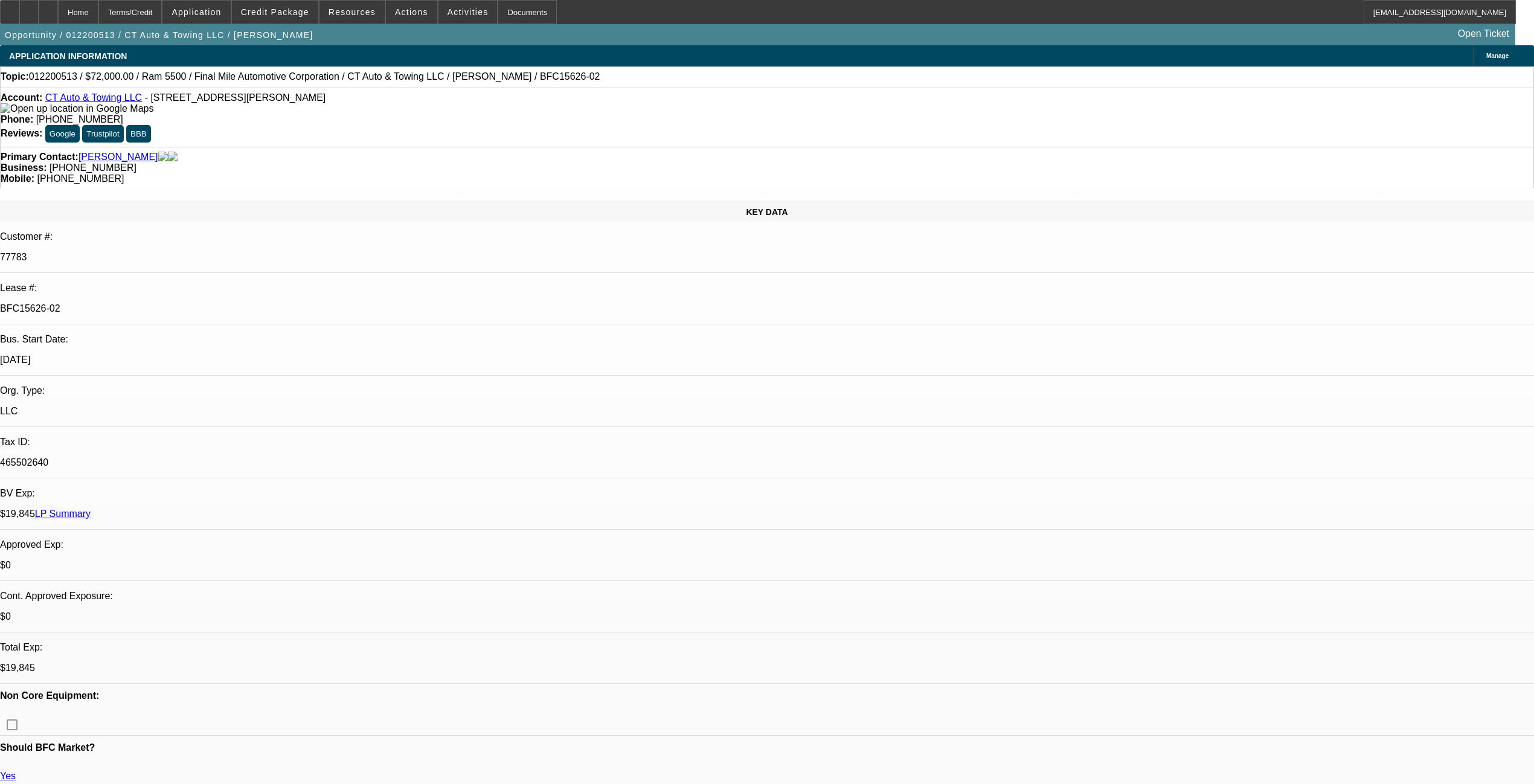
select select "0"
select select "6"
select select "0"
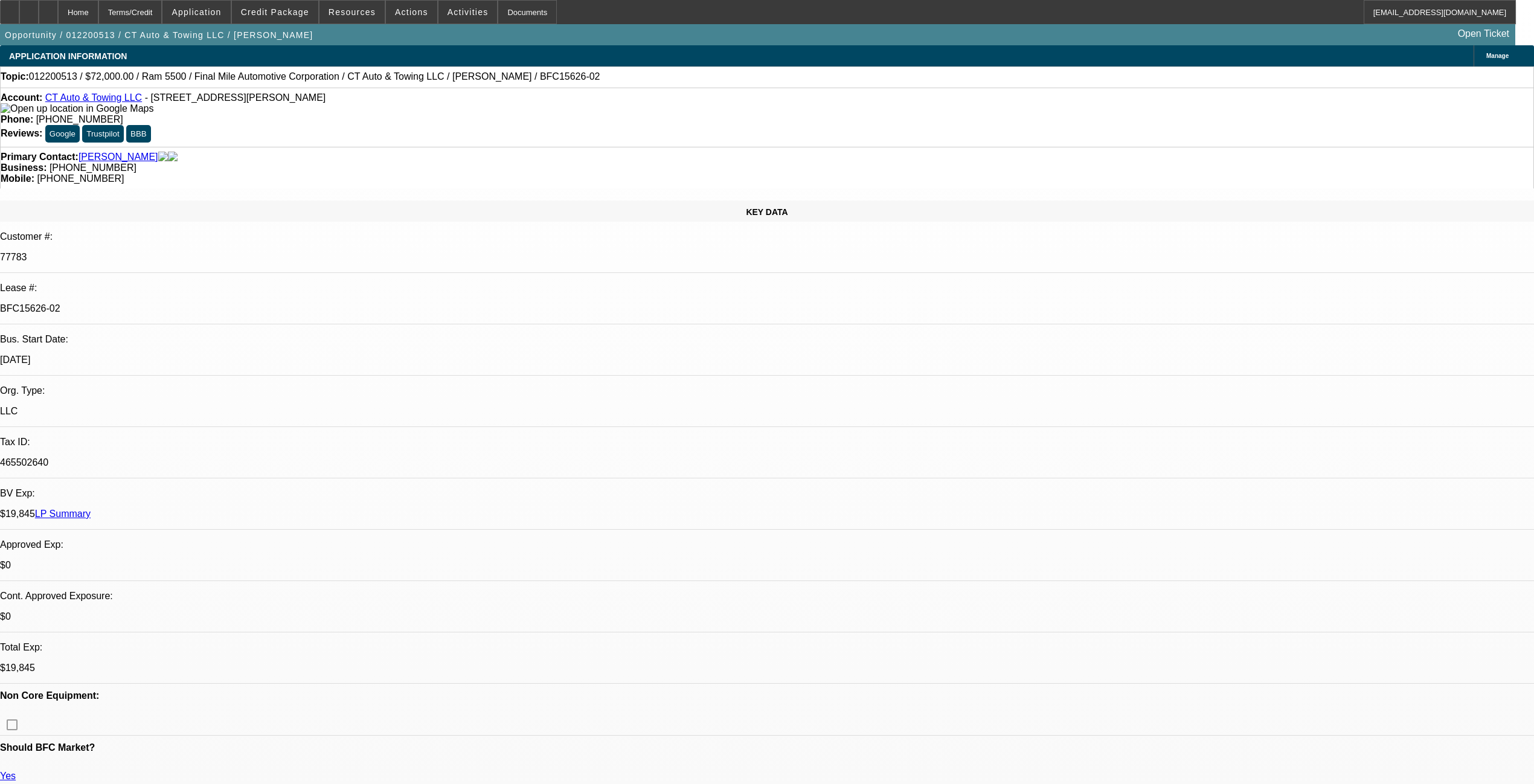
select select "6"
click at [162, 8] on div "Terms/Credit" at bounding box center [130, 12] width 64 height 24
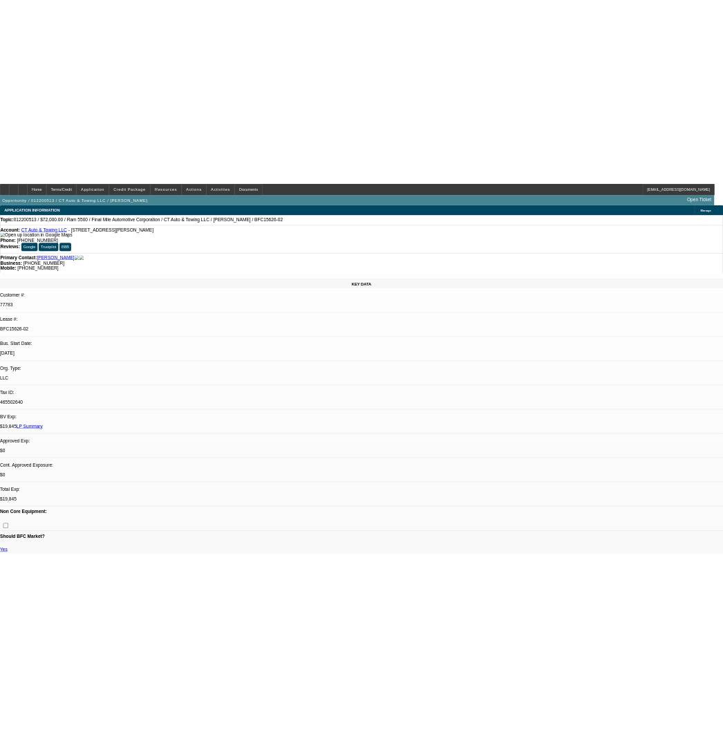
scroll to position [2102, 0]
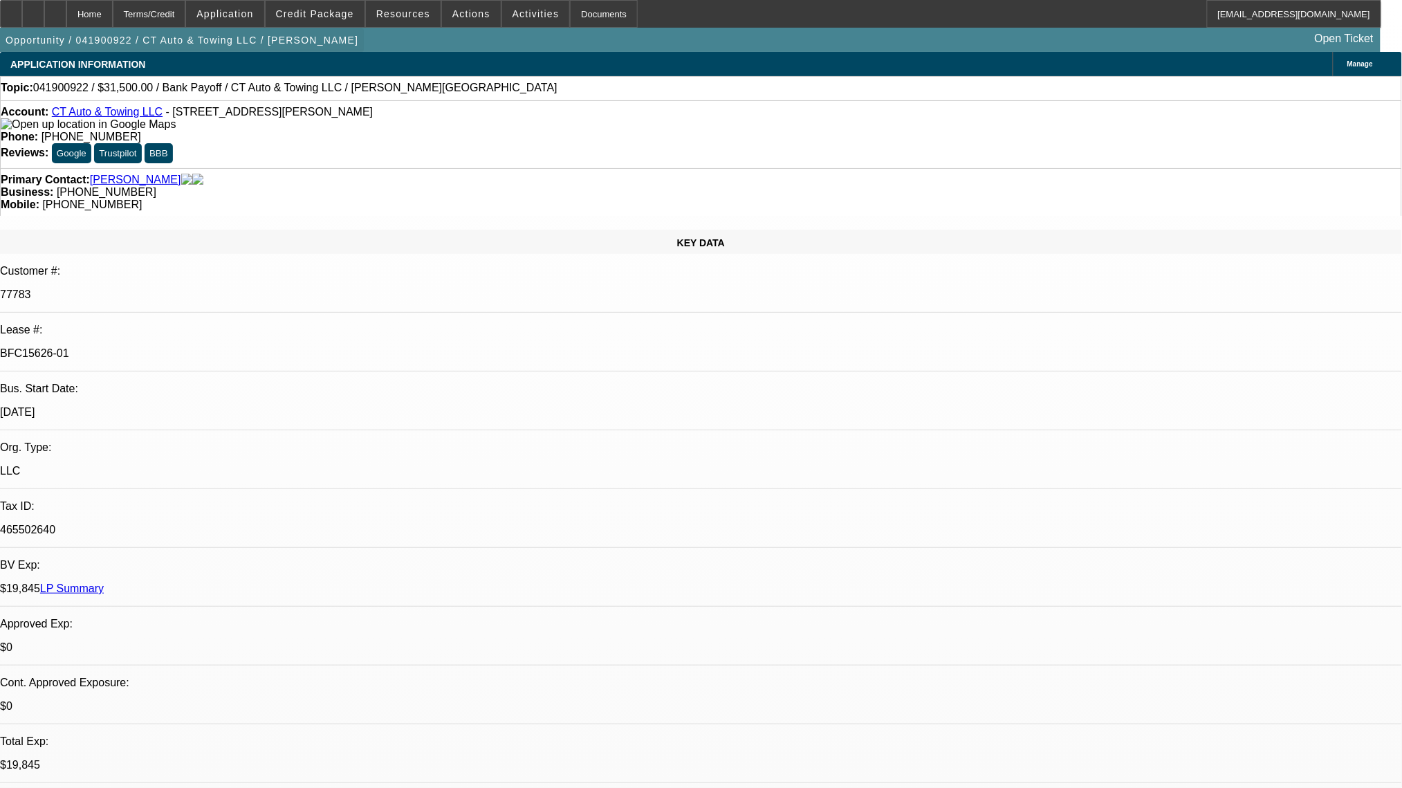
select select "0"
select select "6"
select select "0"
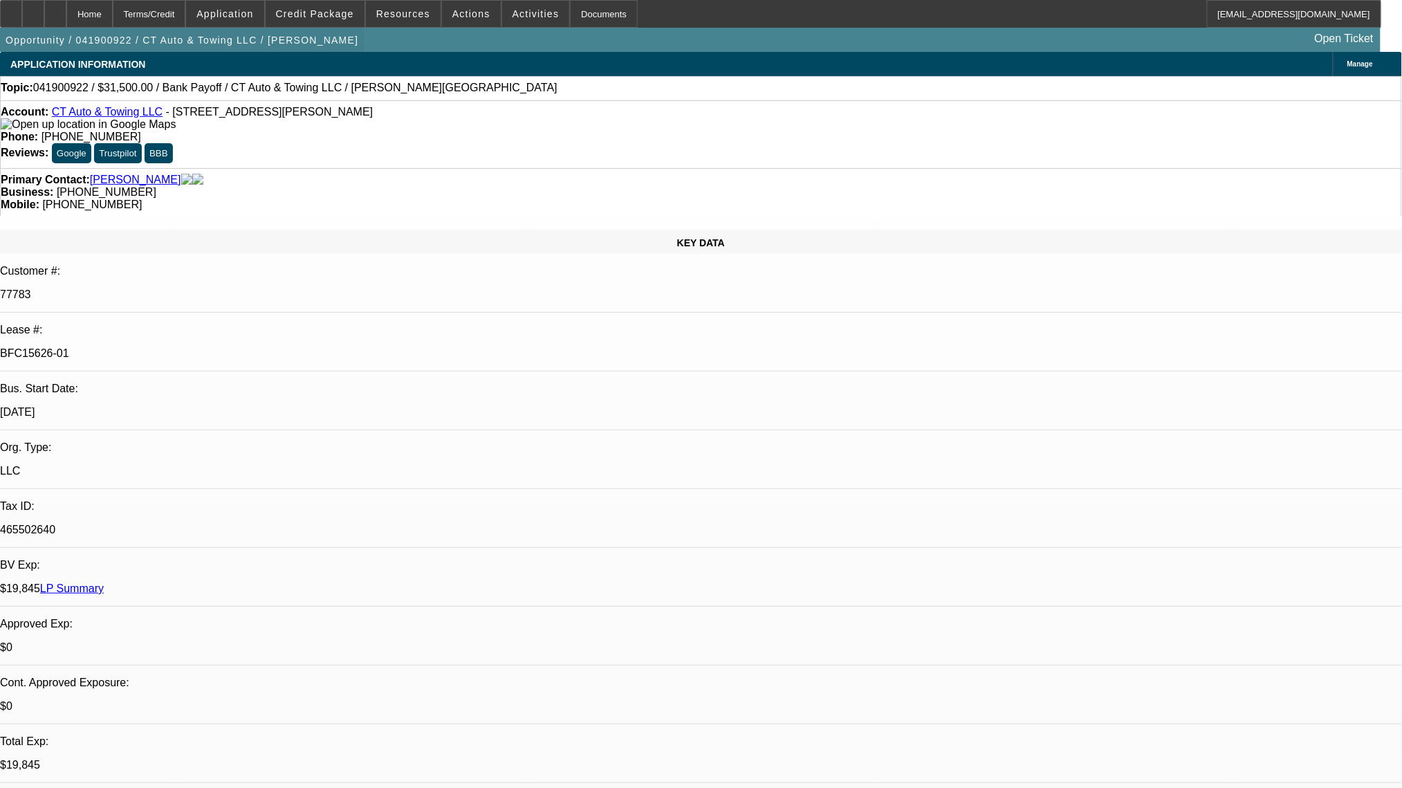
select select "0"
select select "6"
select select "0"
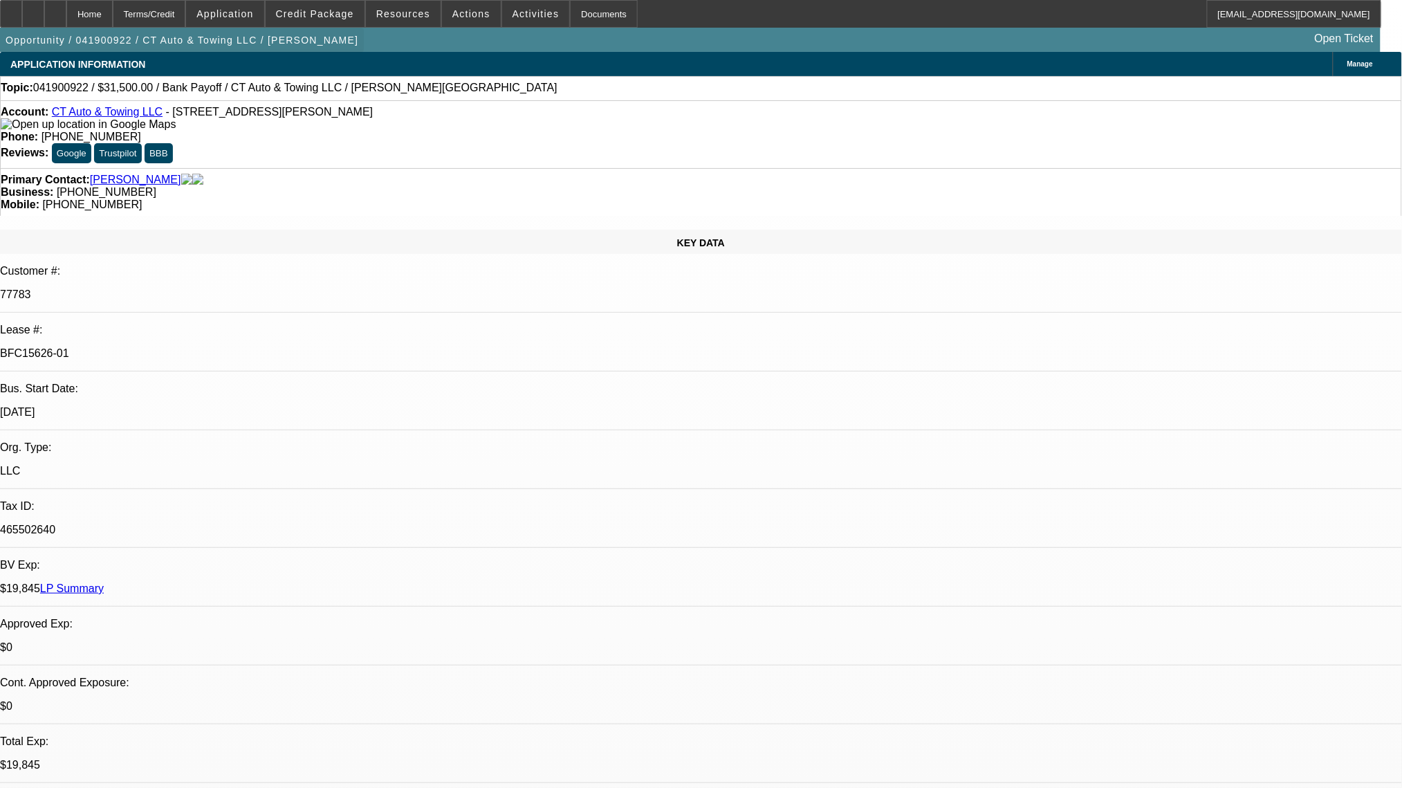
select select "0"
select select "6"
select select "0"
select select "0.1"
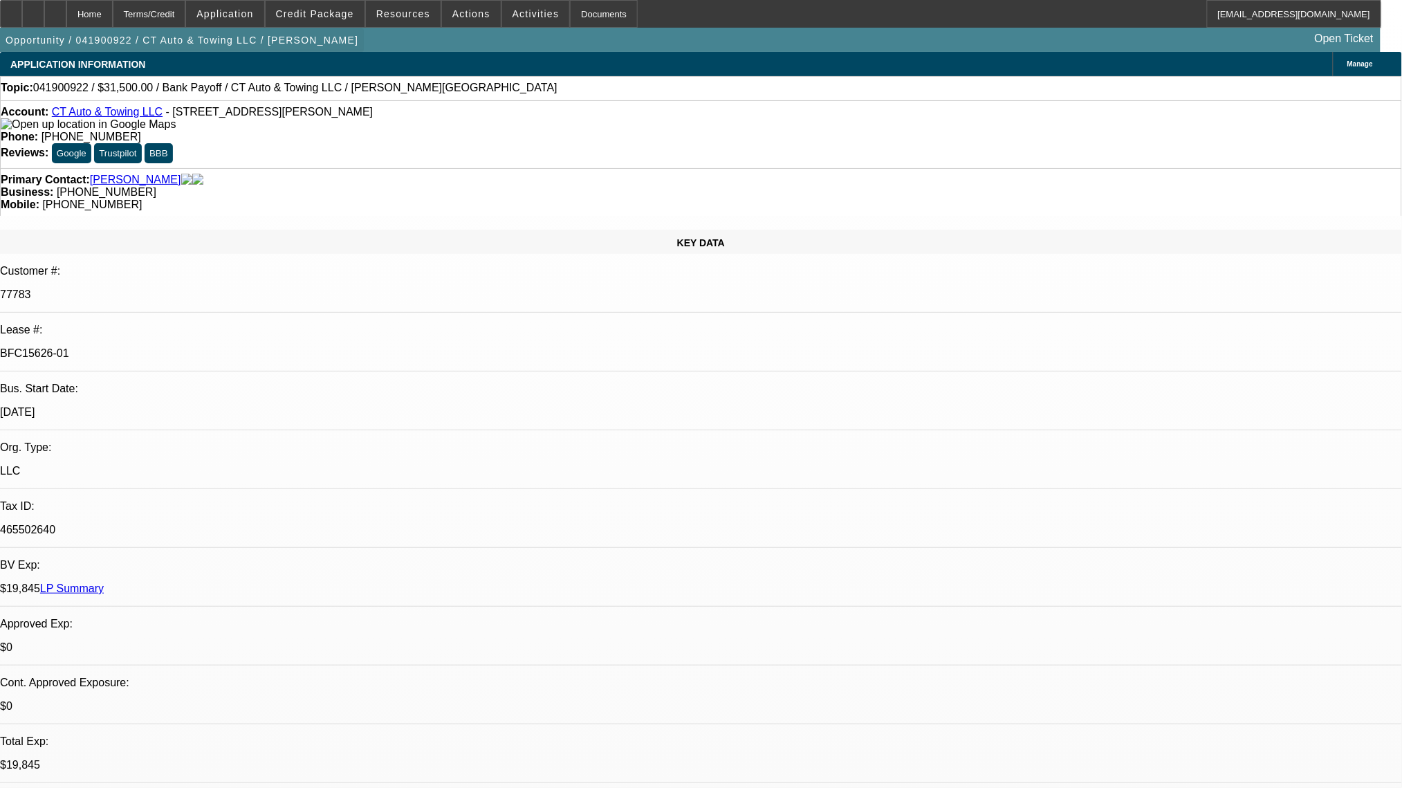
select select "4"
click at [156, 11] on div "Terms/Credit" at bounding box center [149, 14] width 73 height 28
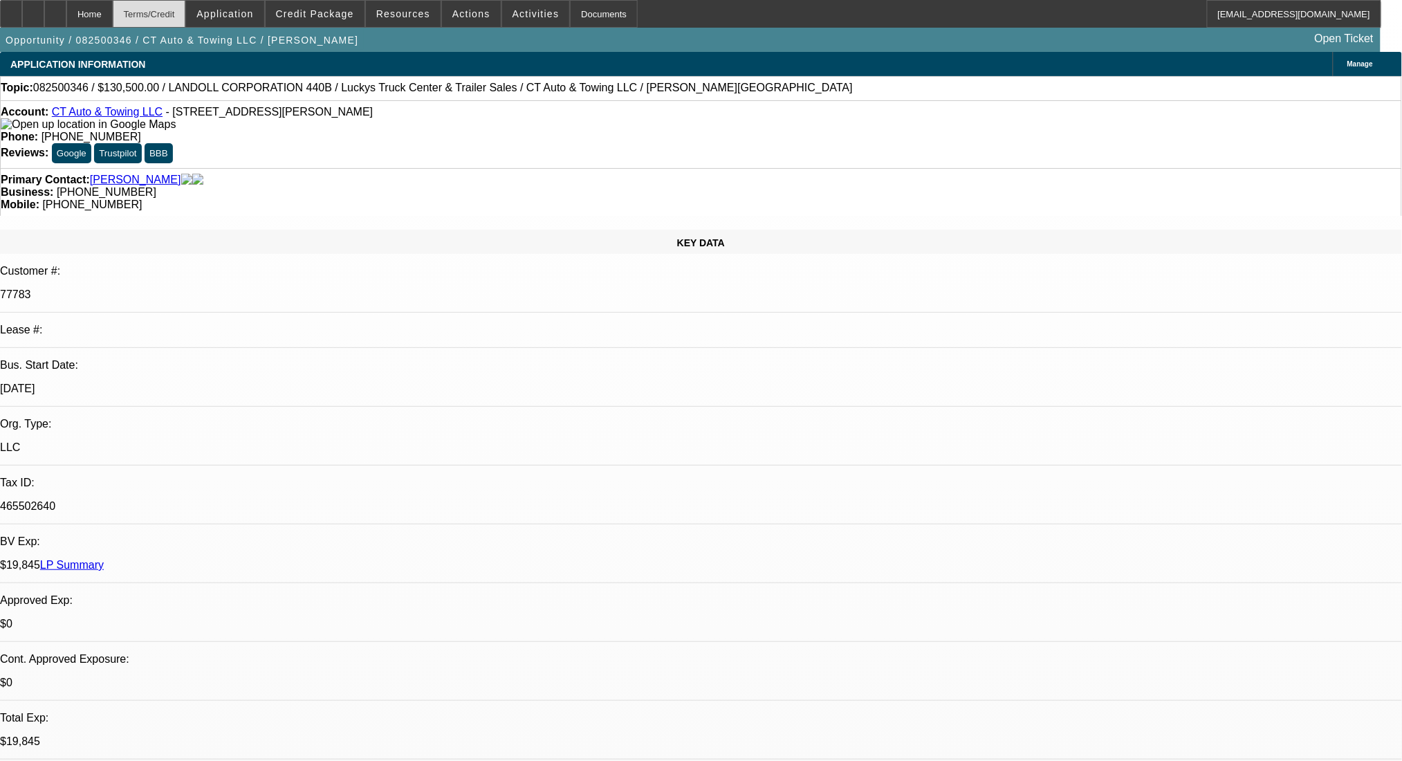
select select "0"
select select "2"
select select "0"
select select "6"
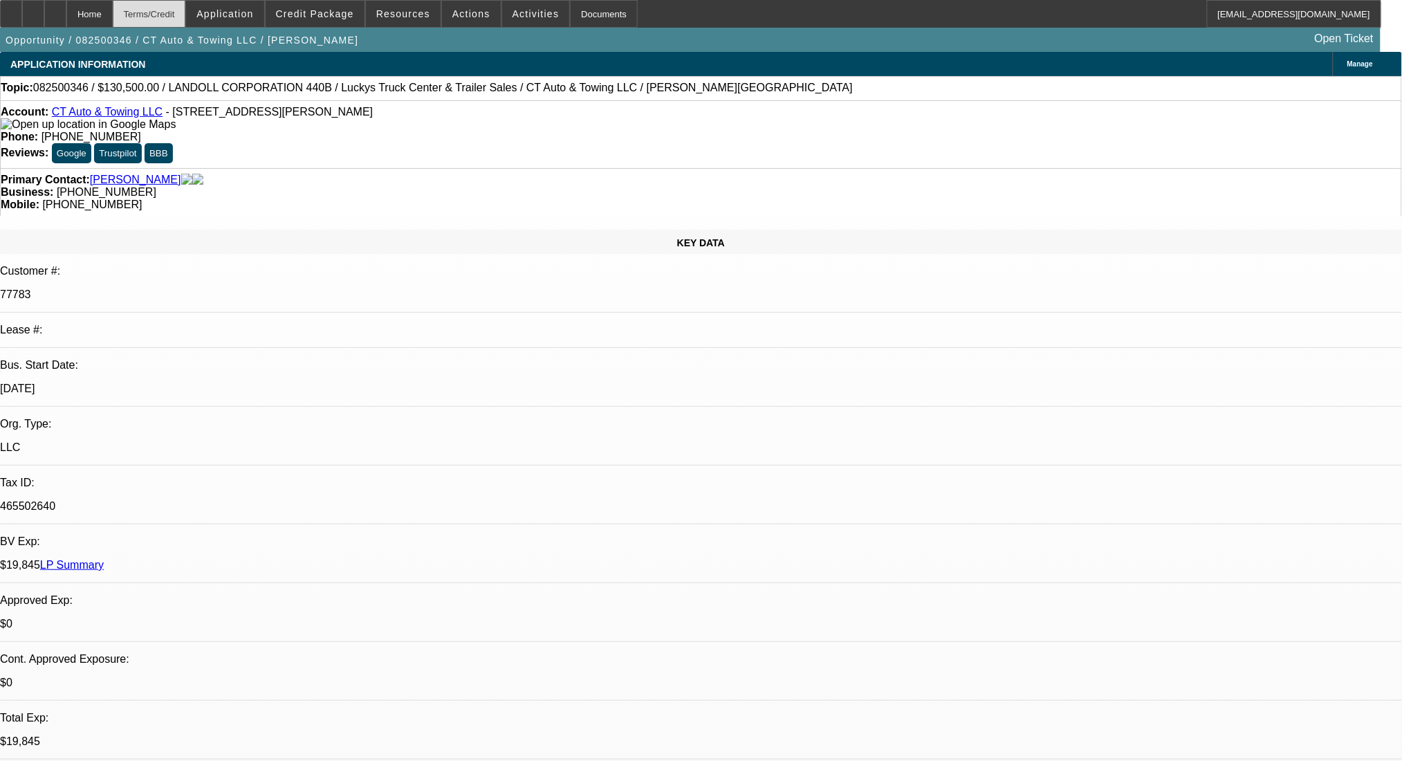
select select "0"
select select "6"
select select "0"
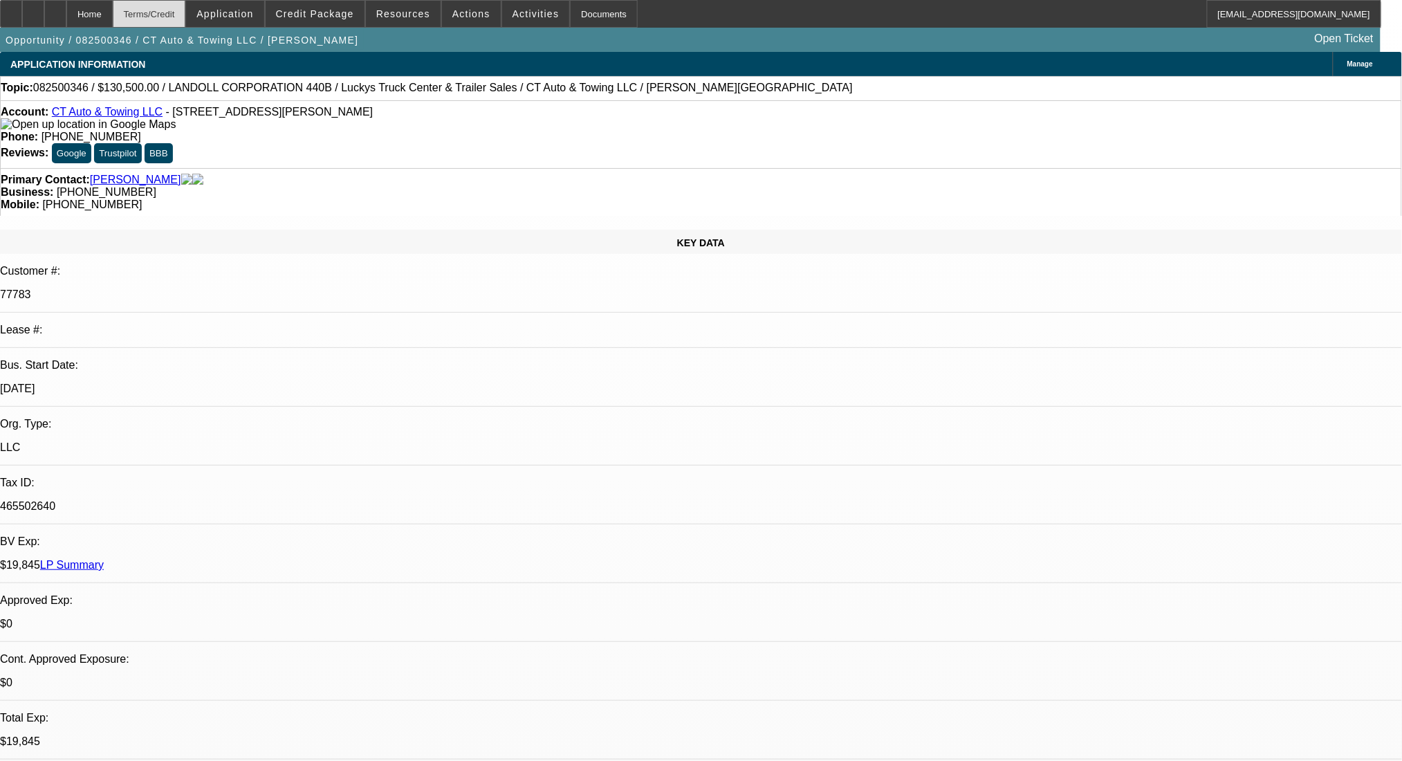
select select "0"
select select "6"
select select "0"
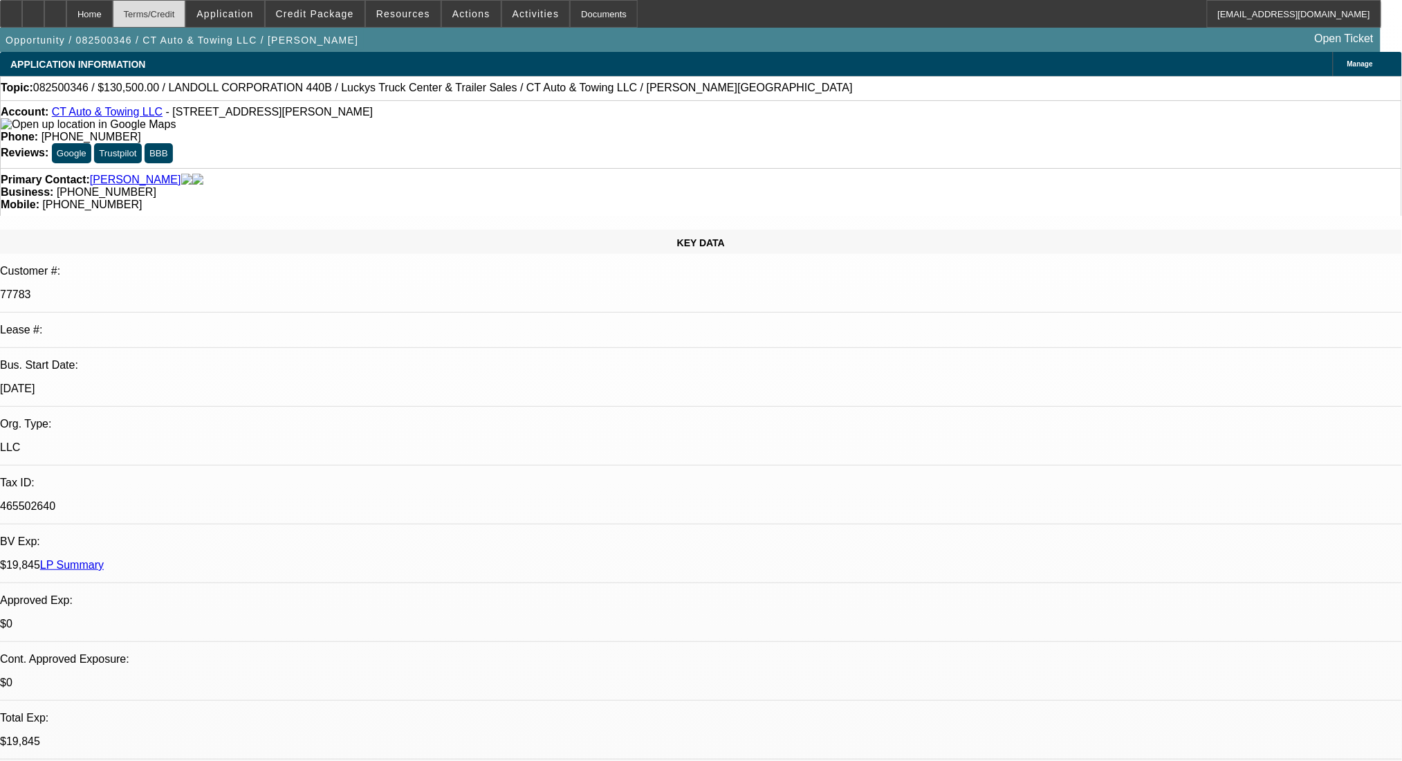
select select "0"
select select "6"
click at [183, 17] on div "Terms/Credit" at bounding box center [149, 14] width 73 height 28
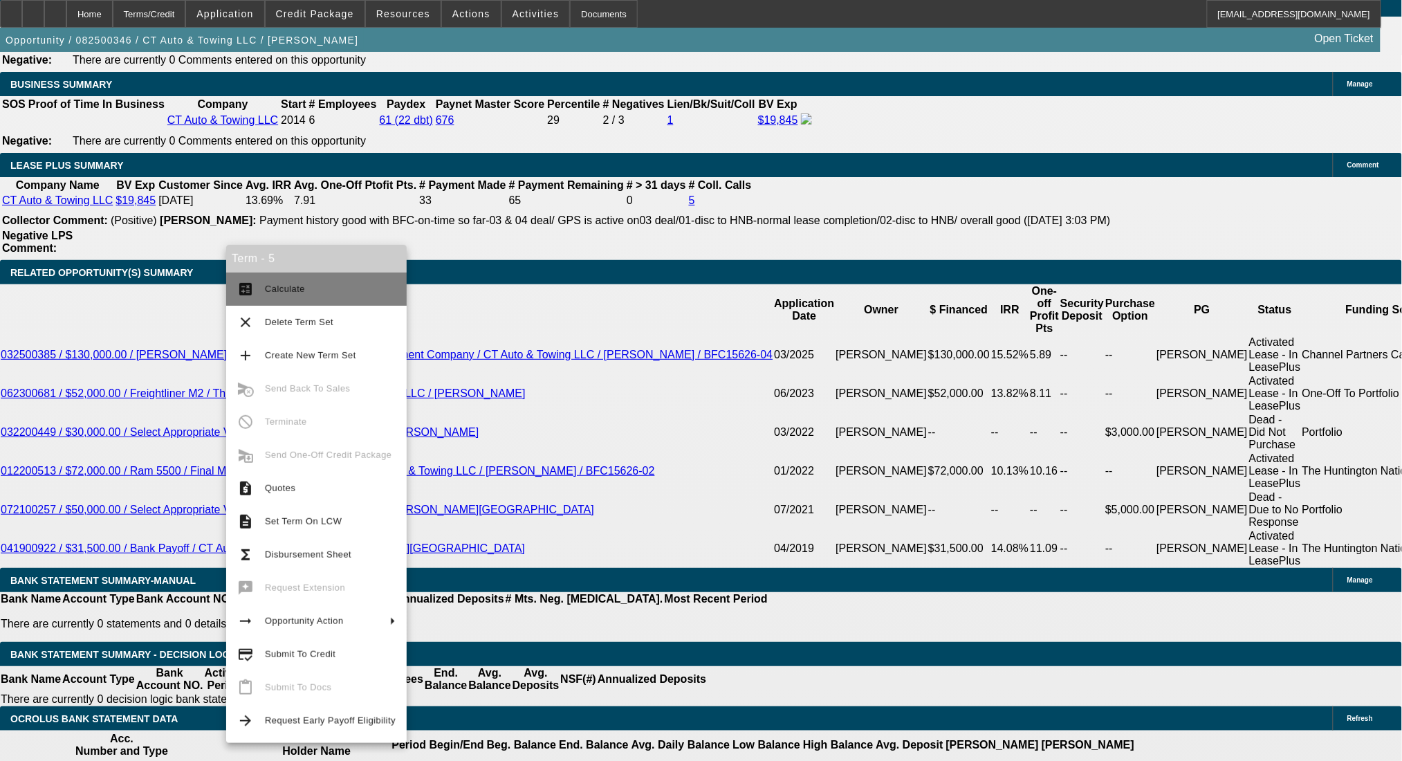
click at [272, 288] on span "Calculate" at bounding box center [285, 289] width 40 height 10
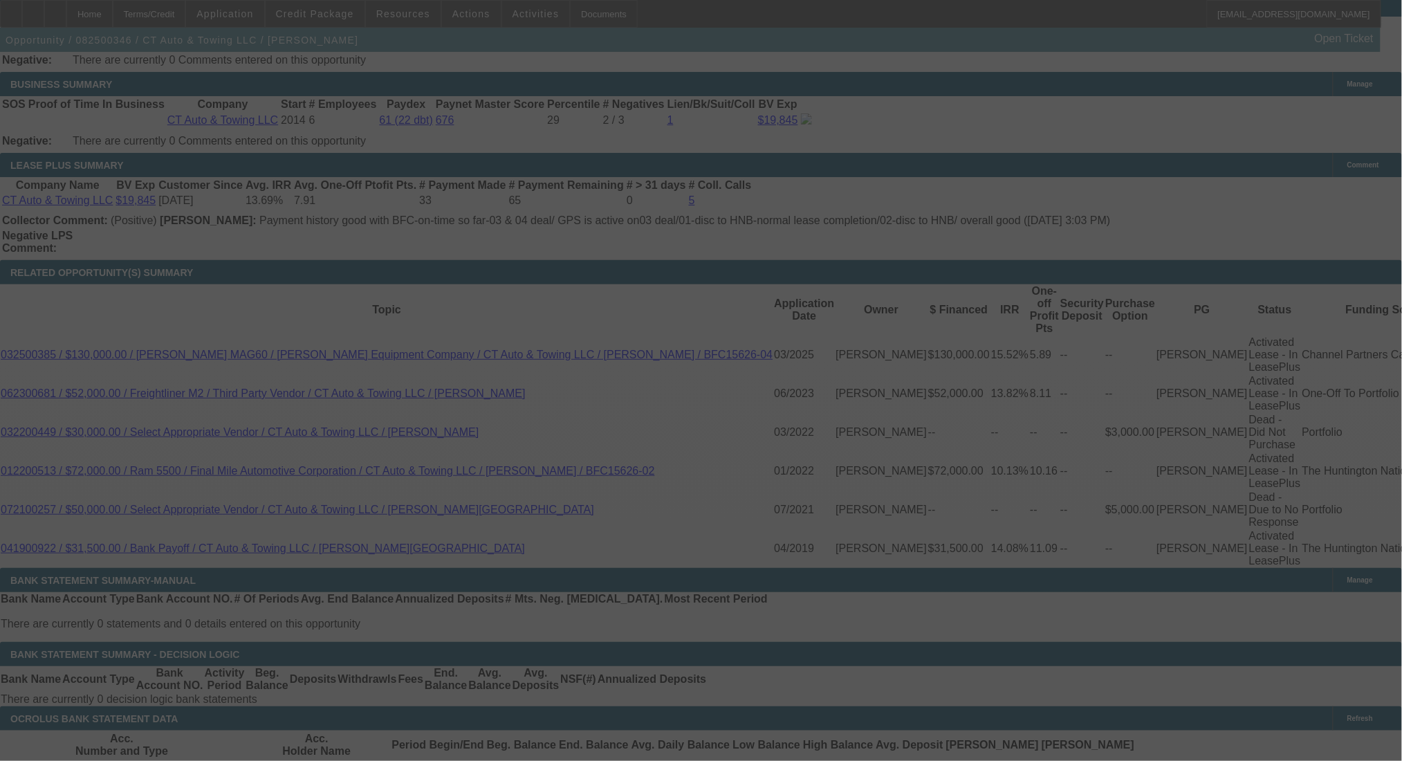
select select "0"
select select "2"
select select "0"
select select "6"
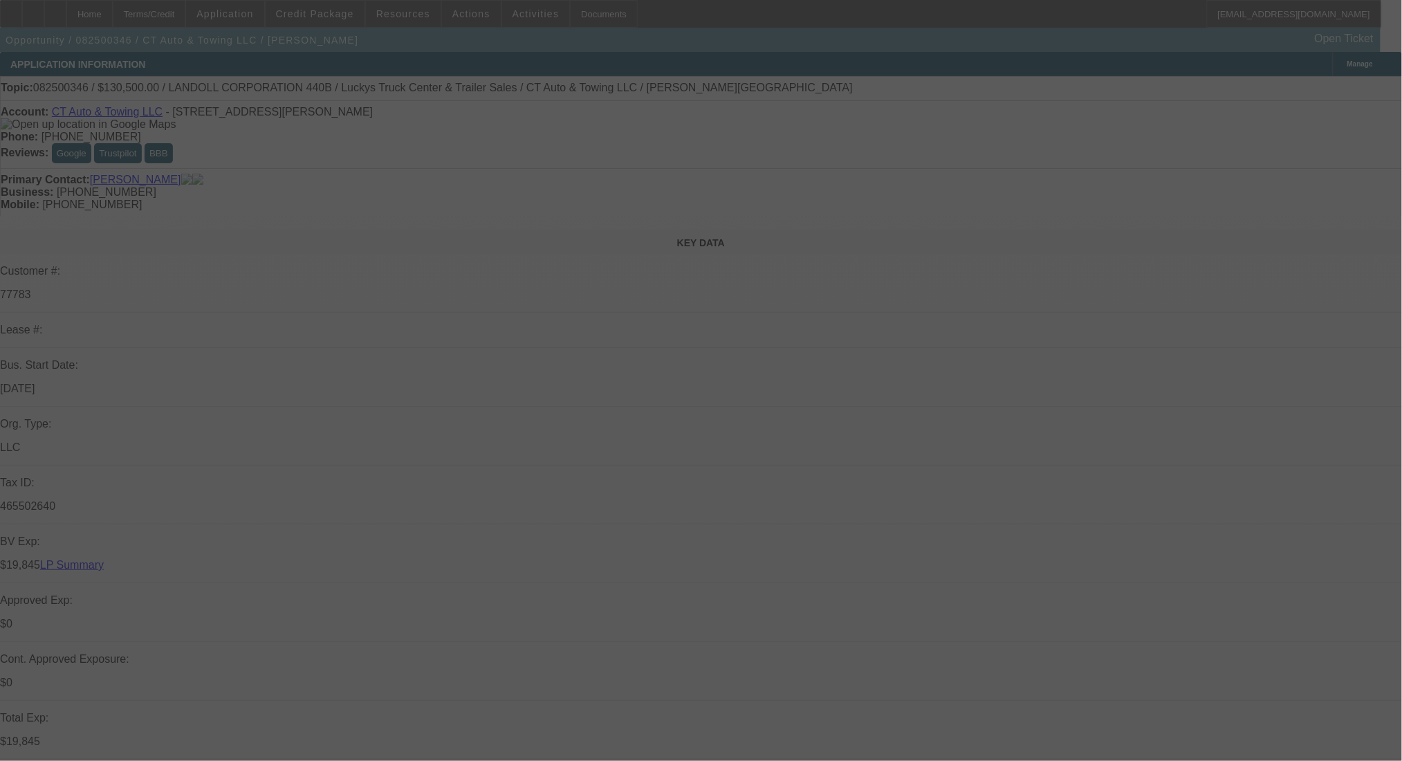
click at [171, 10] on div at bounding box center [701, 380] width 1402 height 761
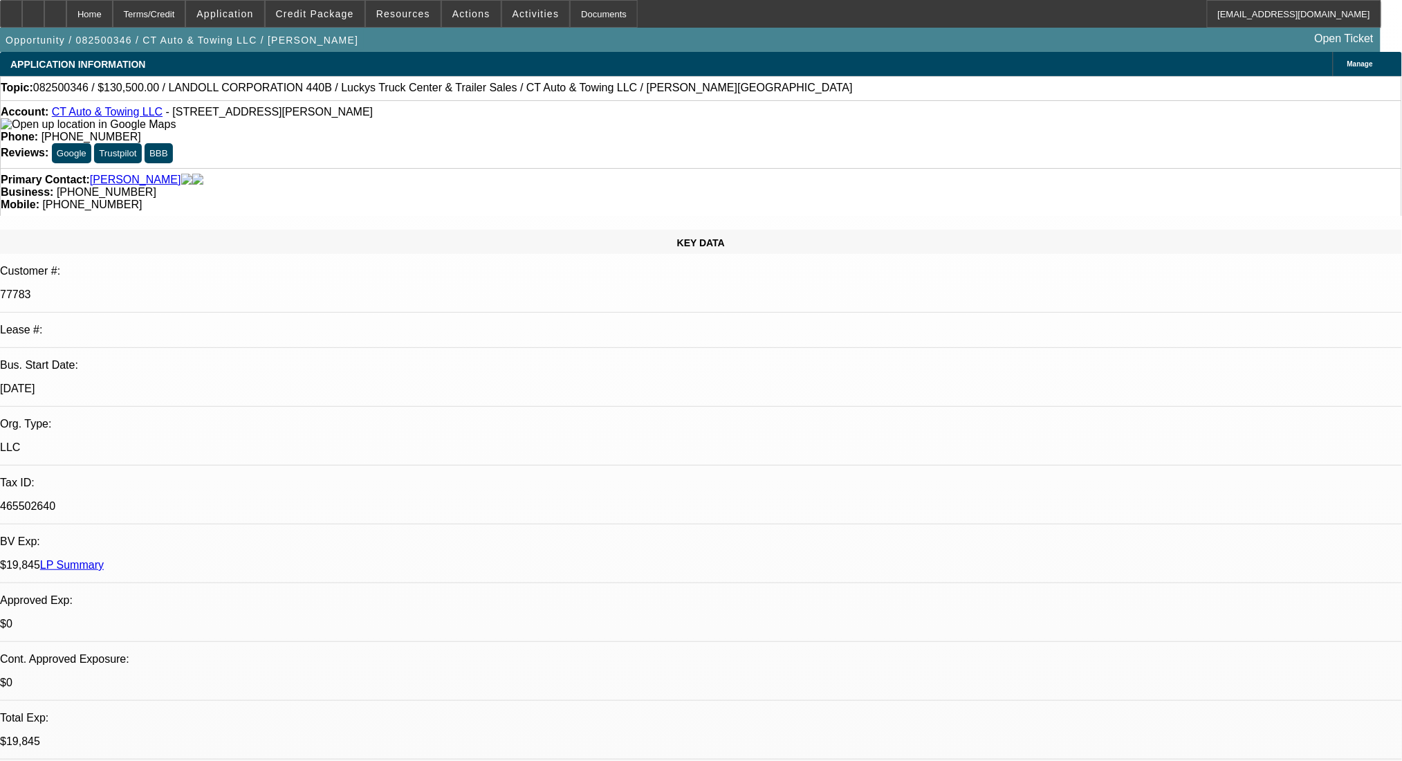
select select "0"
select select "2"
select select "0"
select select "6"
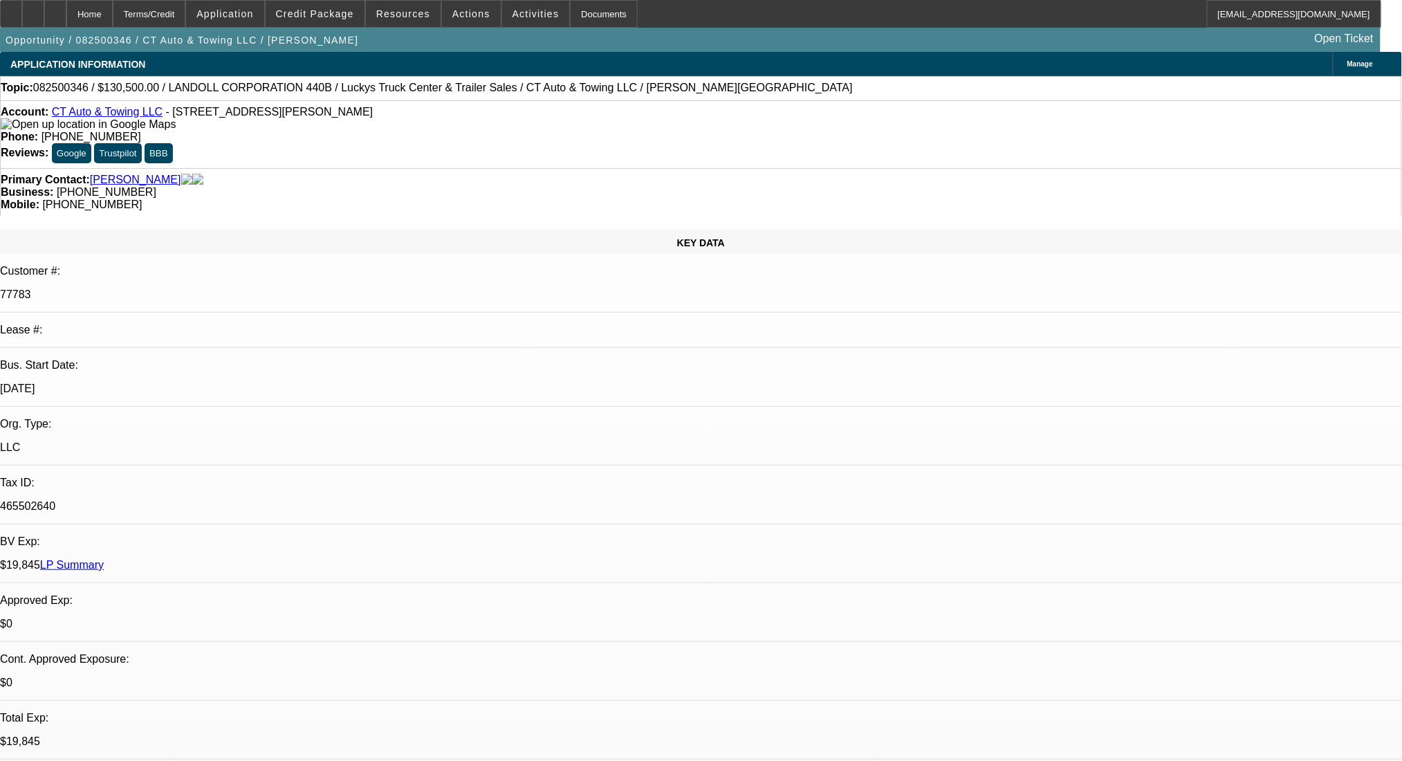
select select "0"
select select "2"
select select "0"
select select "6"
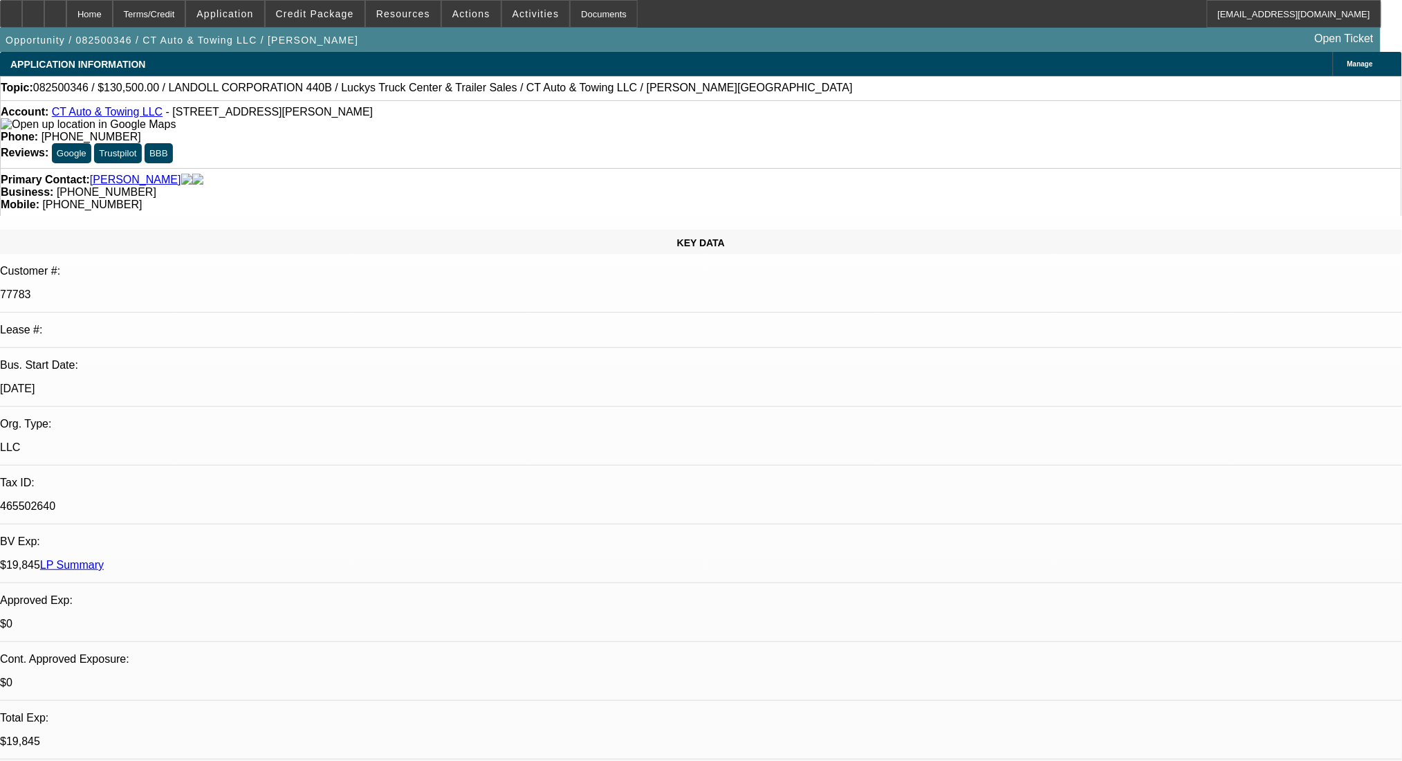
select select "0"
select select "6"
select select "0"
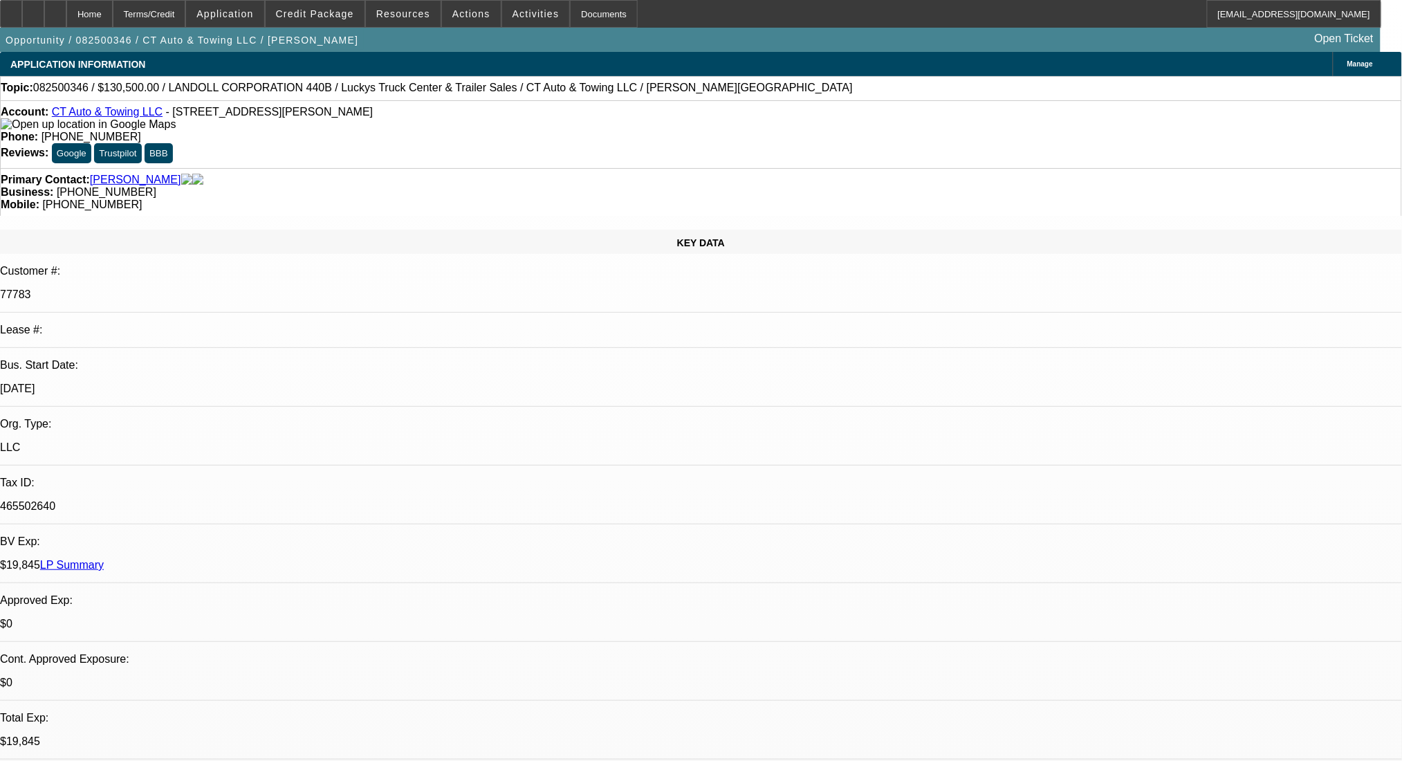
select select "0"
select select "6"
click at [171, 10] on div "Terms/Credit" at bounding box center [149, 14] width 73 height 28
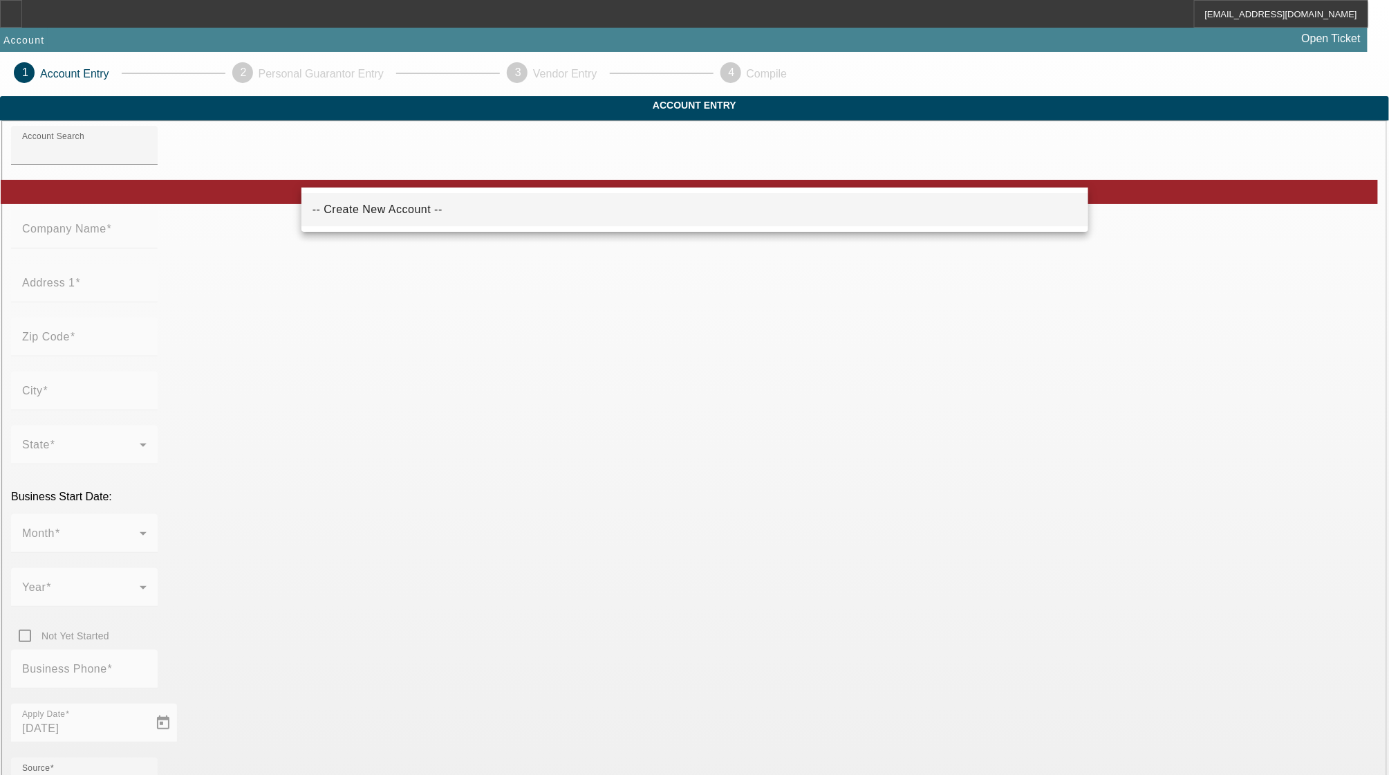
click at [589, 214] on mat-option "-- Create New Account --" at bounding box center [695, 209] width 787 height 33
type input "-- Create New Account --"
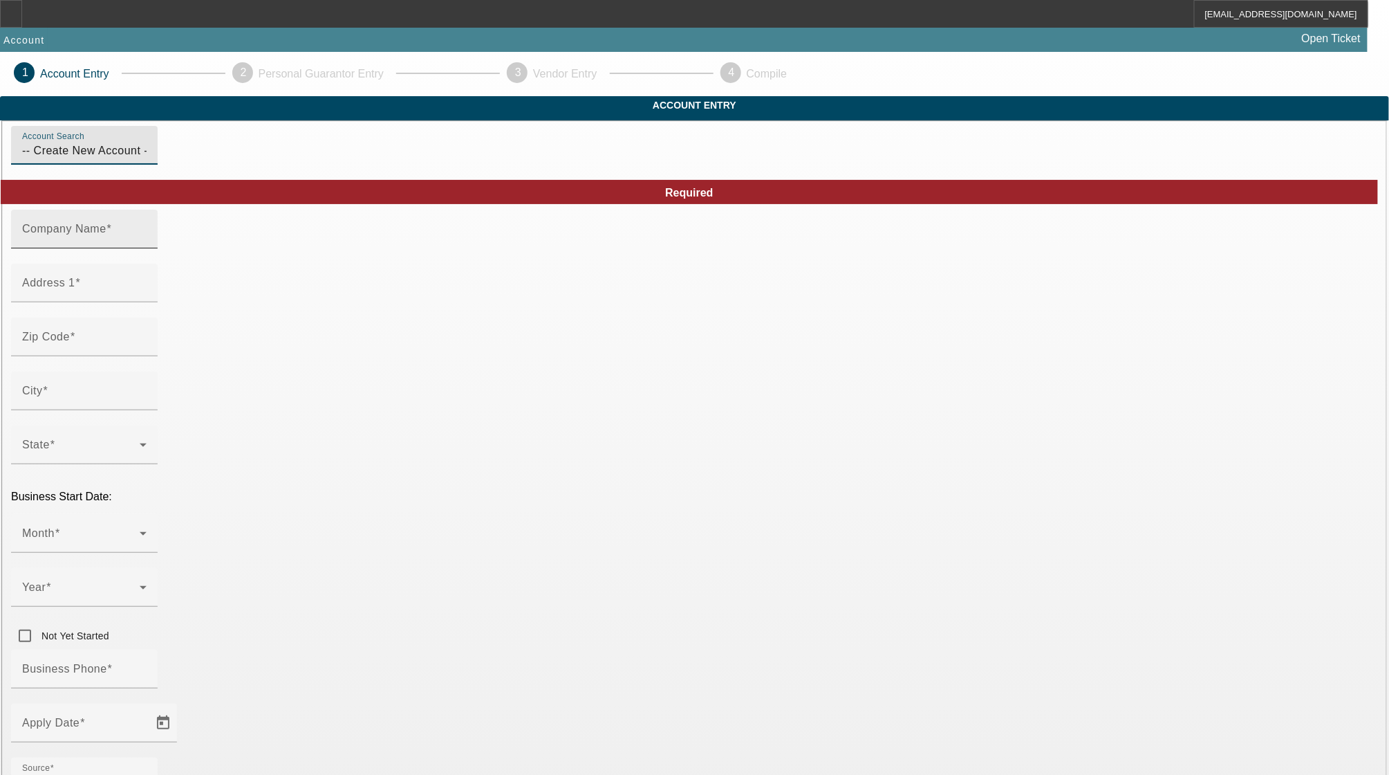
click at [147, 241] on div "Company Name" at bounding box center [84, 229] width 124 height 39
type input "Barry International Business Venture, LLC"
click at [147, 302] on div "Address 1" at bounding box center [84, 282] width 124 height 39
type input "7515 Anapolis Rd"
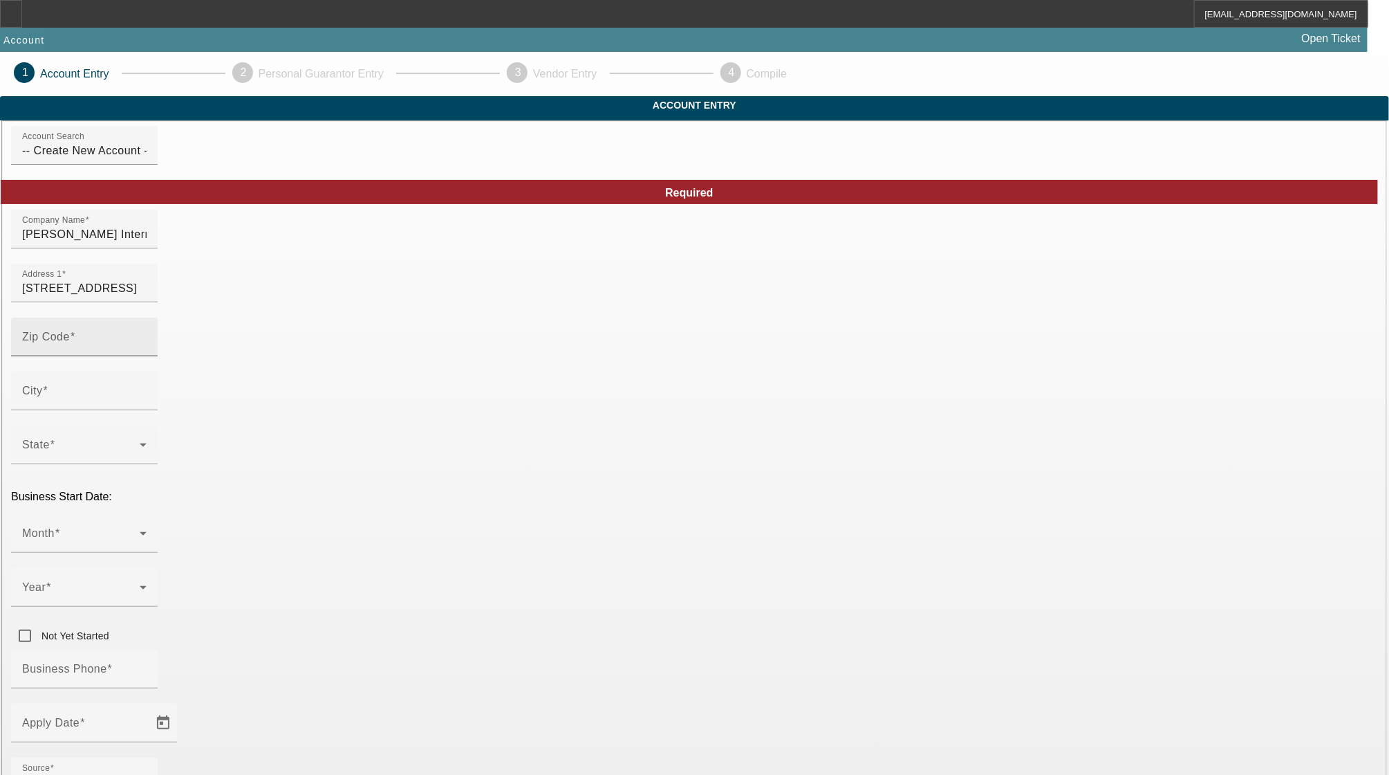
type input "Apt 202"
click at [147, 356] on div "Zip Code" at bounding box center [84, 336] width 124 height 39
type input "20784"
type input "Prince George's"
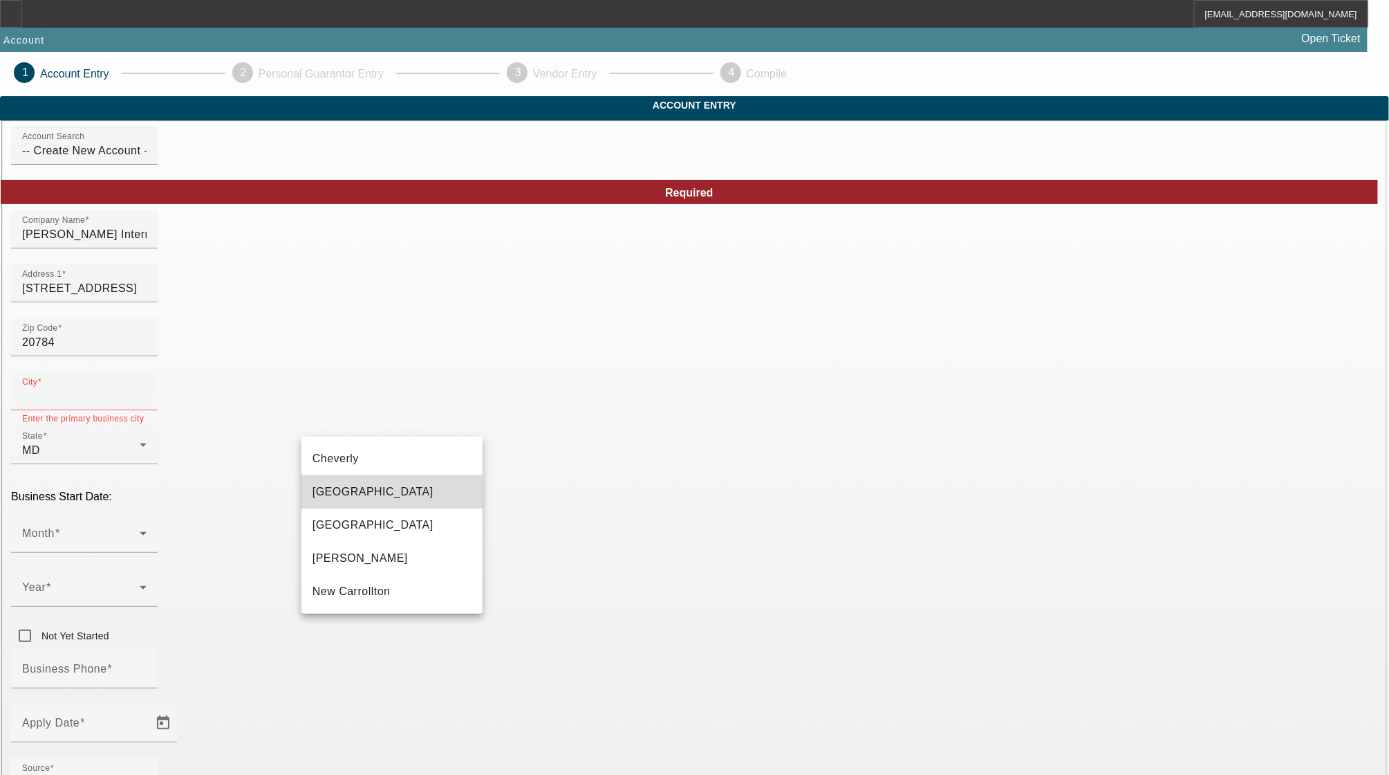
click at [377, 491] on mat-option "Hyattsville" at bounding box center [392, 491] width 181 height 33
type input "Hyattsville"
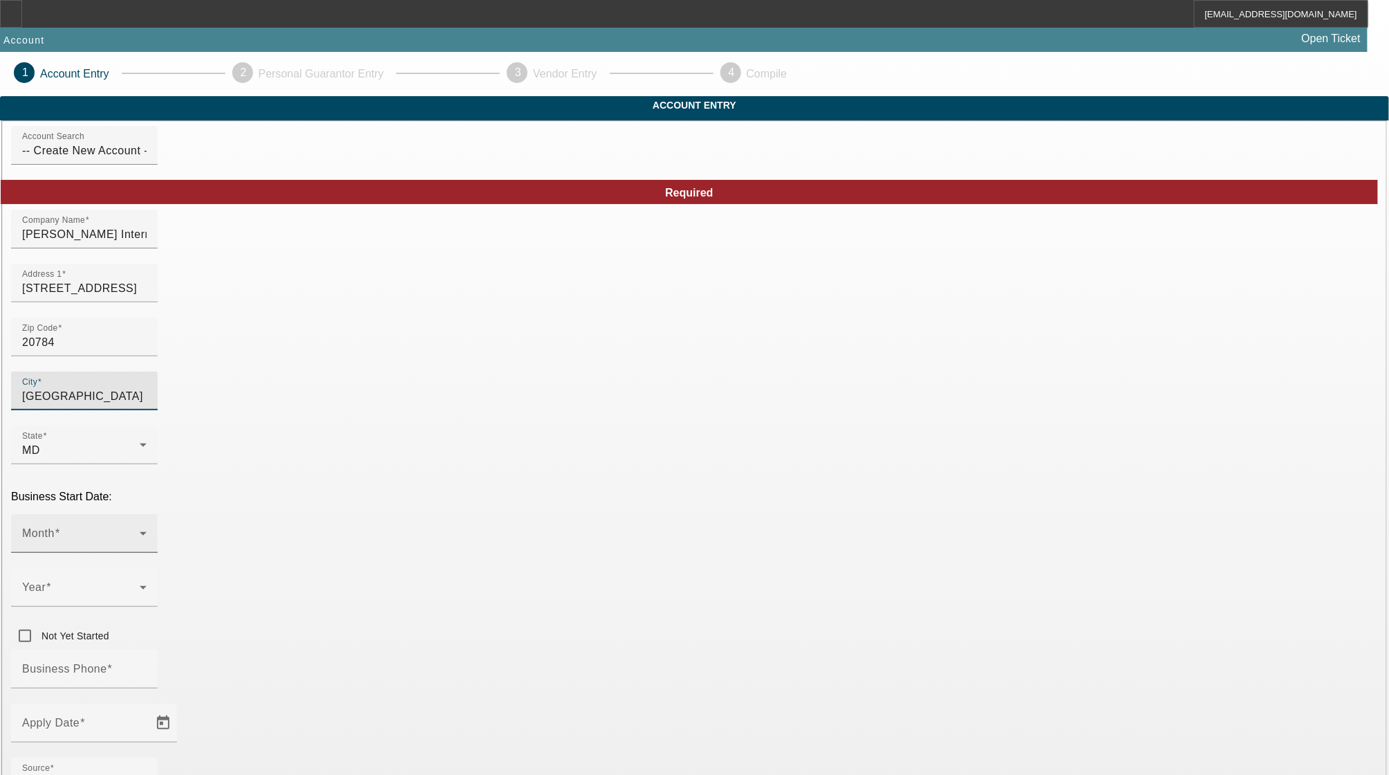
click at [140, 530] on span at bounding box center [81, 538] width 118 height 17
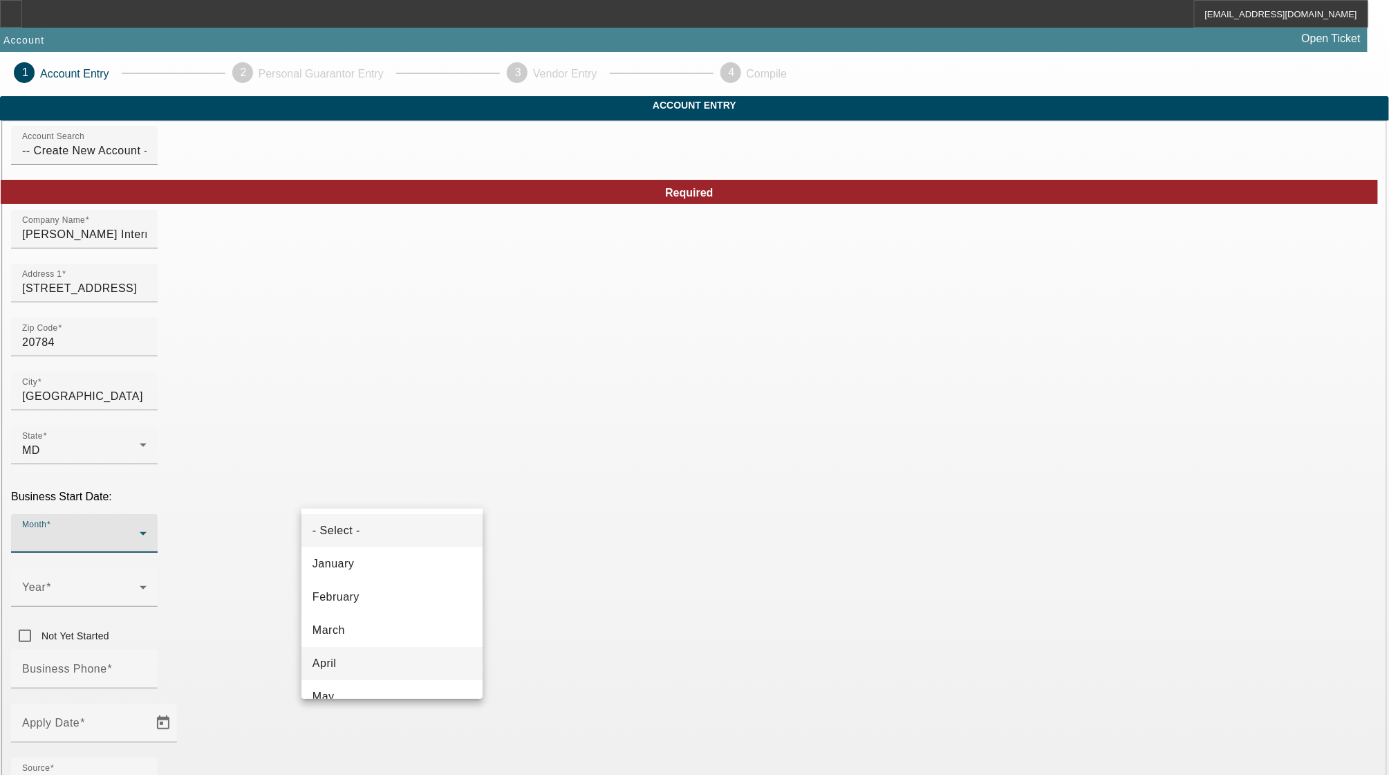
click at [398, 656] on mat-option "April" at bounding box center [392, 663] width 181 height 33
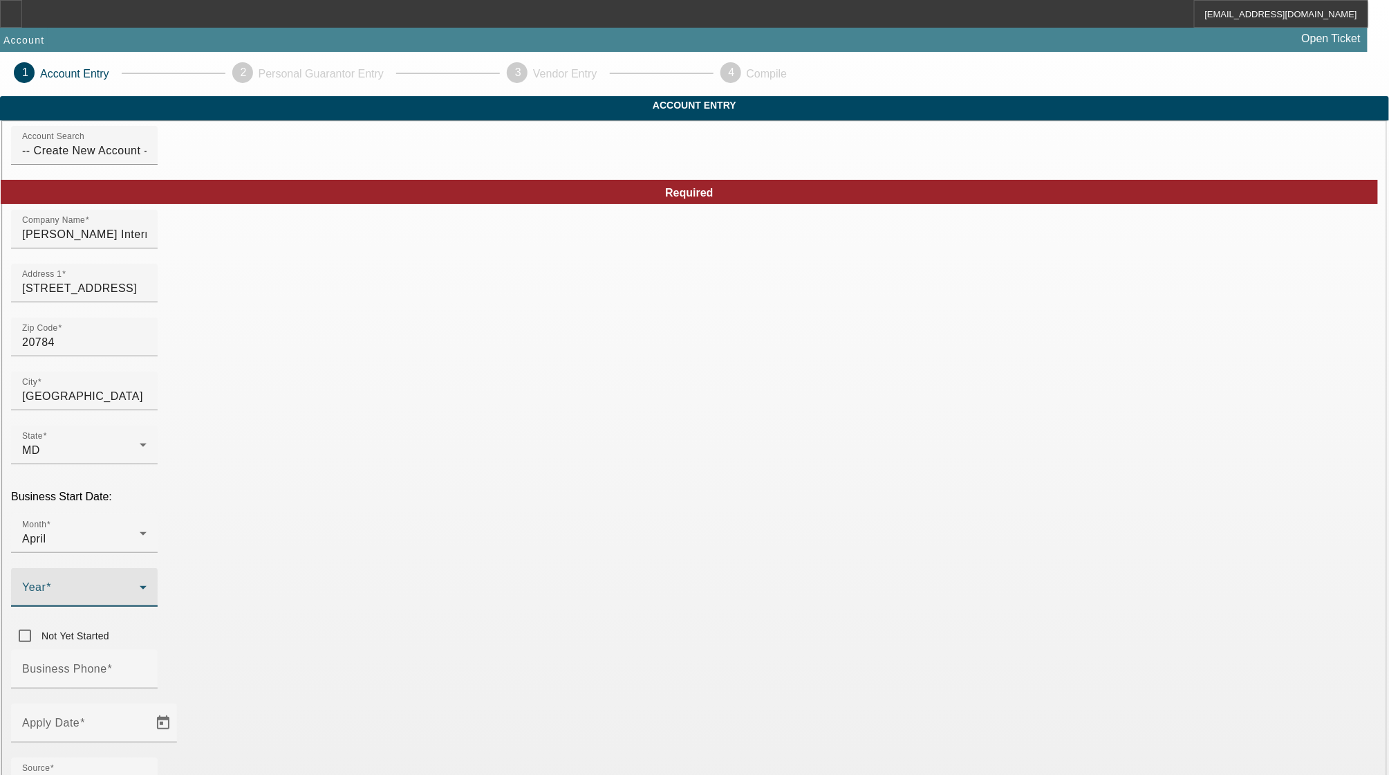
click at [151, 579] on icon at bounding box center [143, 587] width 17 height 17
click at [557, 633] on mat-option "2025" at bounding box center [543, 629] width 80 height 33
click at [140, 774] on div "- Select -" at bounding box center [81, 782] width 118 height 17
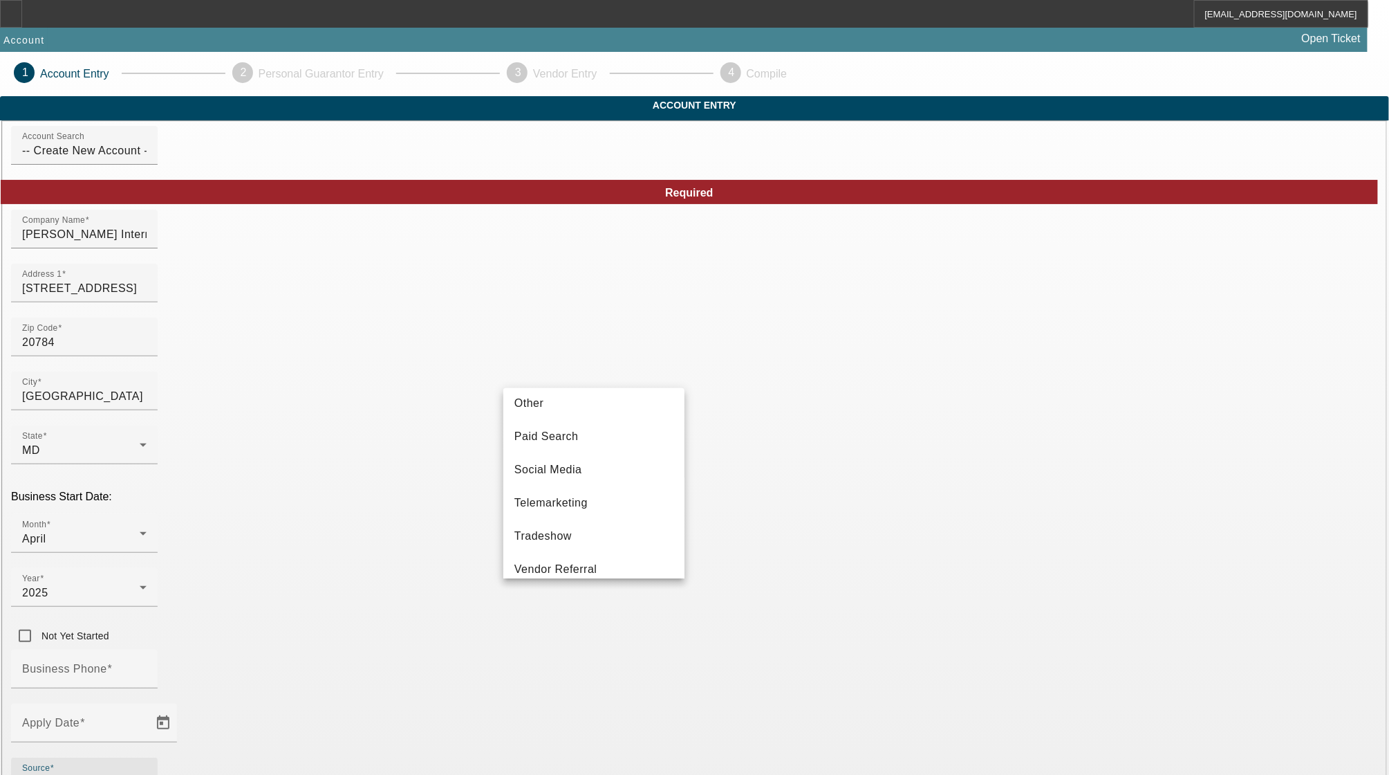
scroll to position [461, 0]
click at [570, 553] on span "Vendor Referral" at bounding box center [556, 547] width 83 height 17
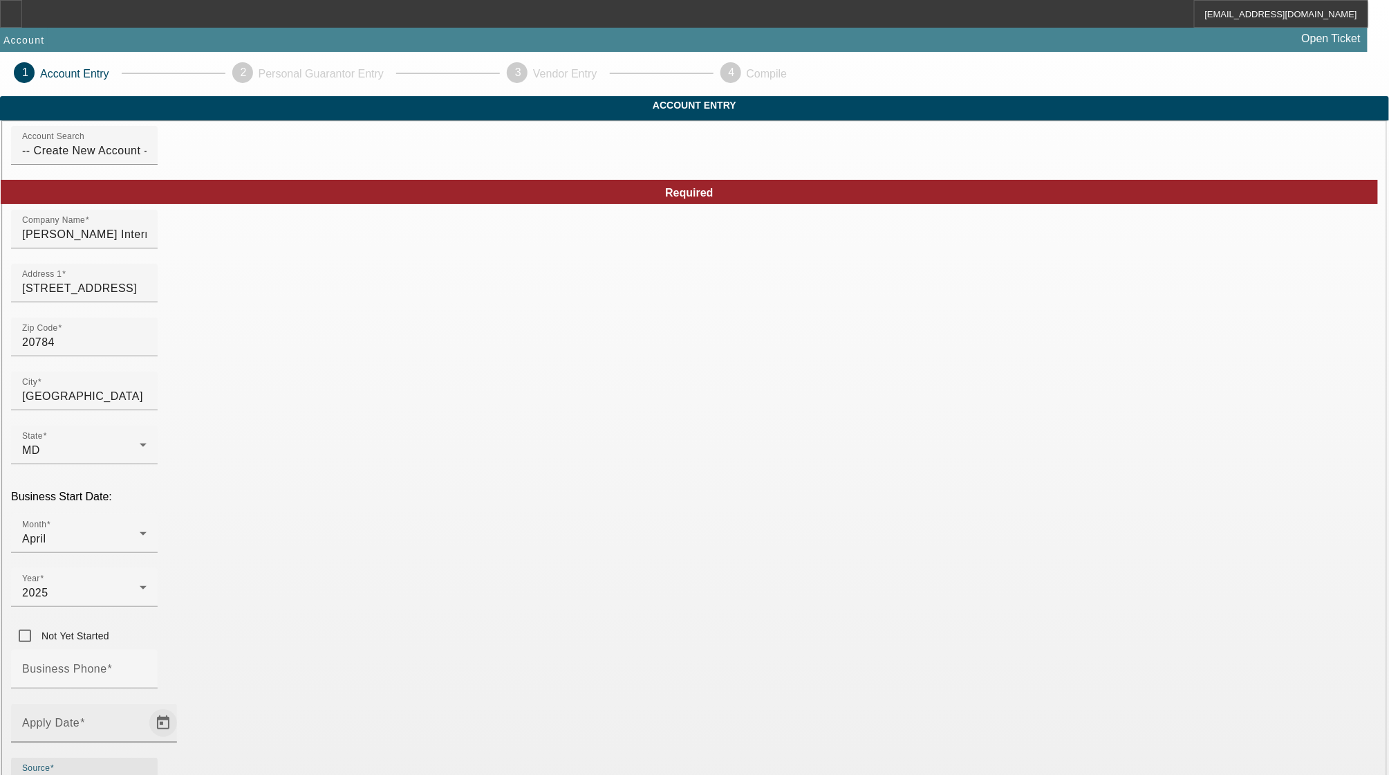
click at [180, 706] on span "Open calendar" at bounding box center [163, 722] width 33 height 33
click at [347, 508] on span "18" at bounding box center [348, 502] width 25 height 25
type input "8/18/2025"
click at [147, 666] on input "Business Phone" at bounding box center [84, 674] width 124 height 17
type input "[PHONE_NUMBER]"
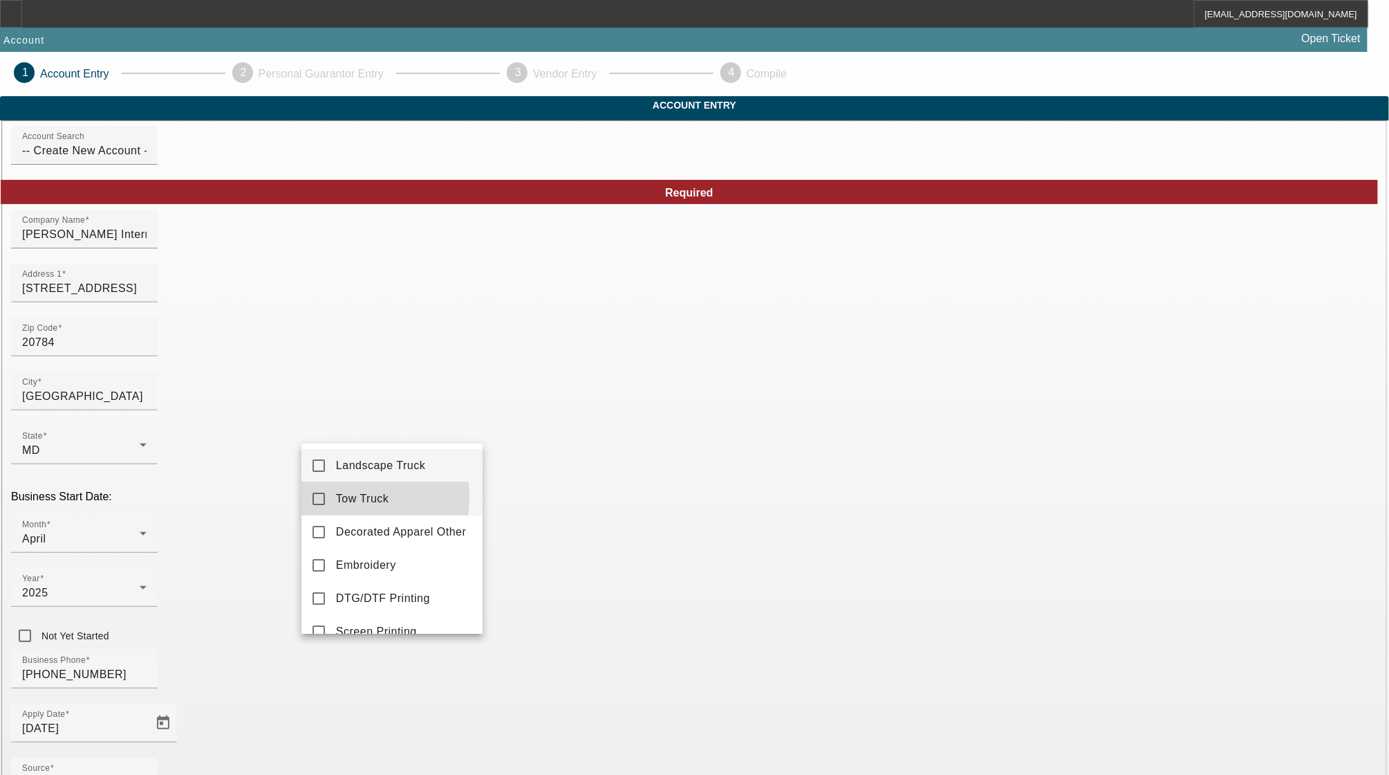
click at [328, 497] on mat-option "Tow Truck" at bounding box center [392, 498] width 181 height 33
click at [544, 692] on div at bounding box center [694, 387] width 1389 height 775
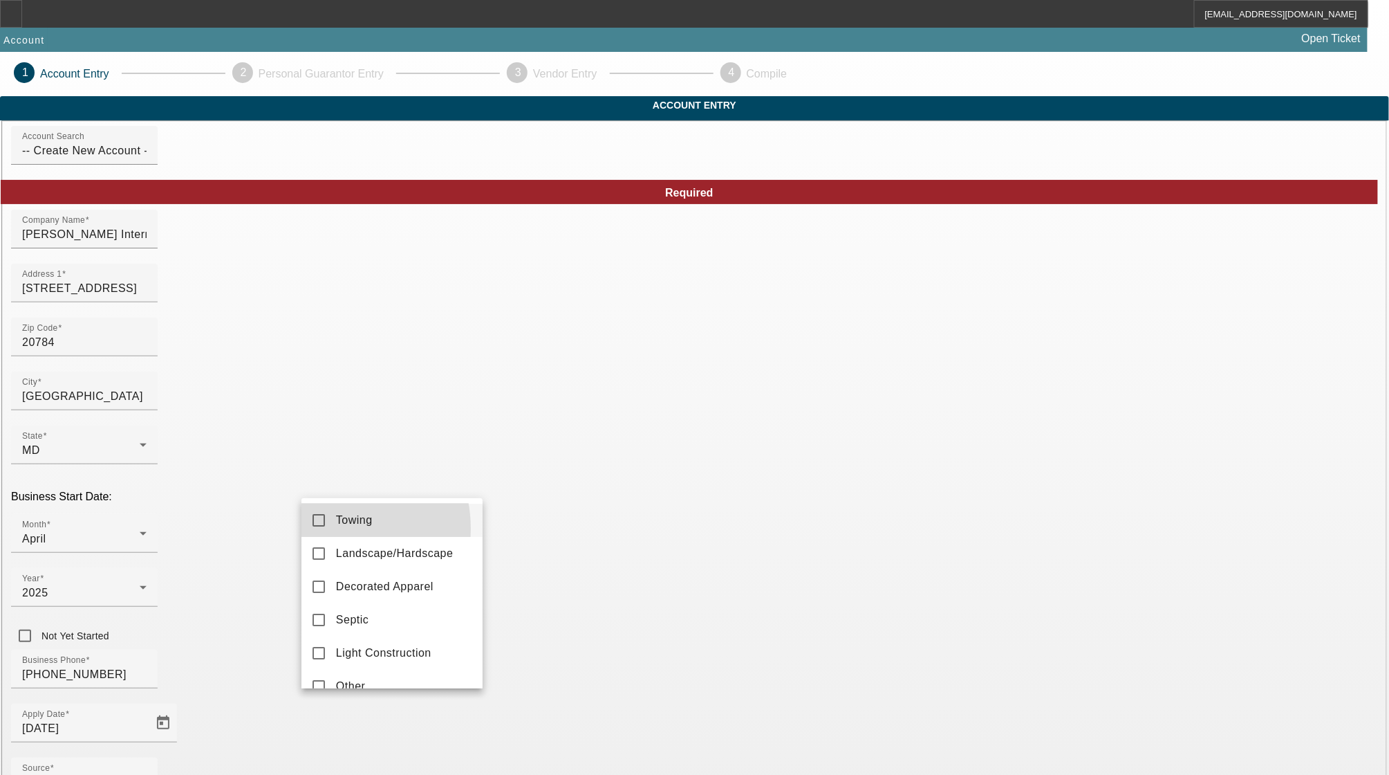
click at [325, 528] on mat-option "Towing" at bounding box center [392, 519] width 181 height 33
click at [633, 687] on div at bounding box center [694, 387] width 1389 height 775
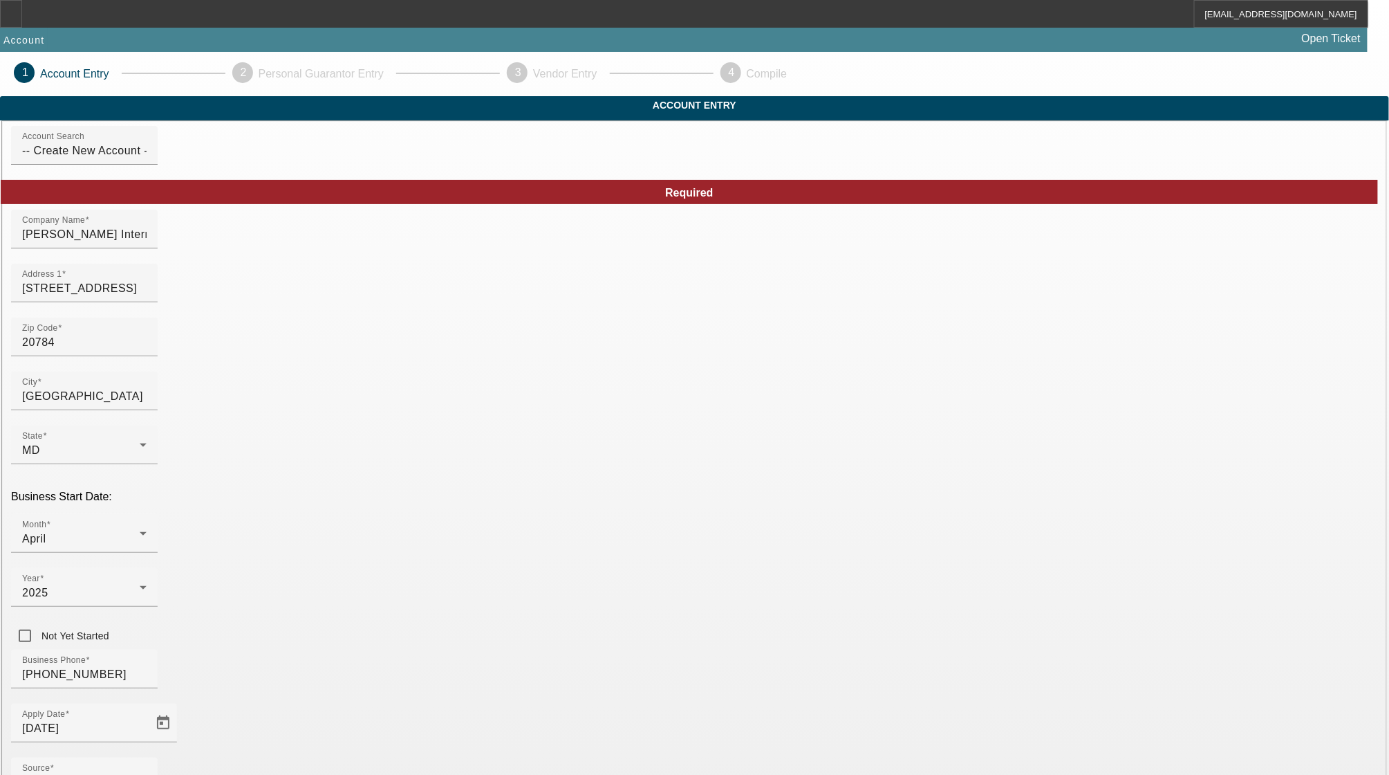
click at [769, 485] on mat-option "LLC" at bounding box center [795, 476] width 181 height 33
type input "760759967"
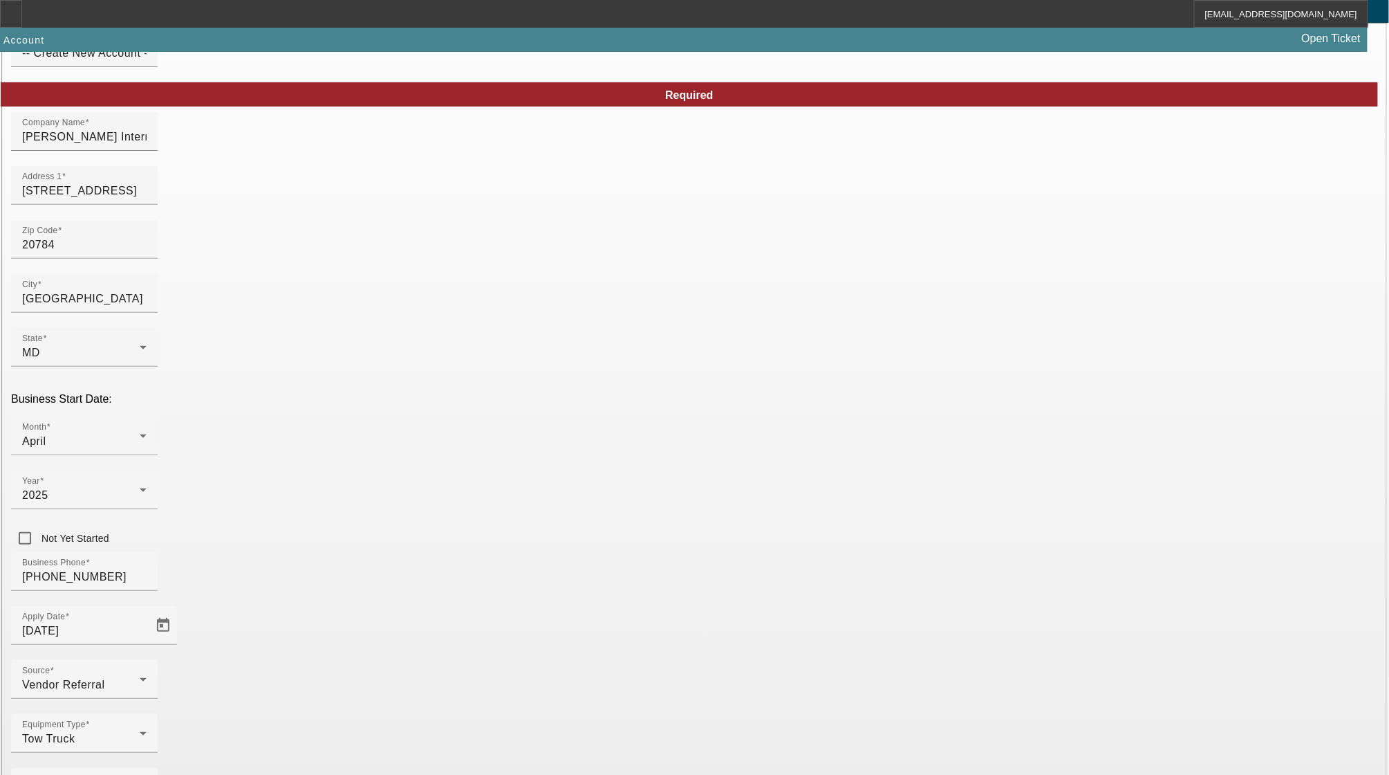
scroll to position [100, 0]
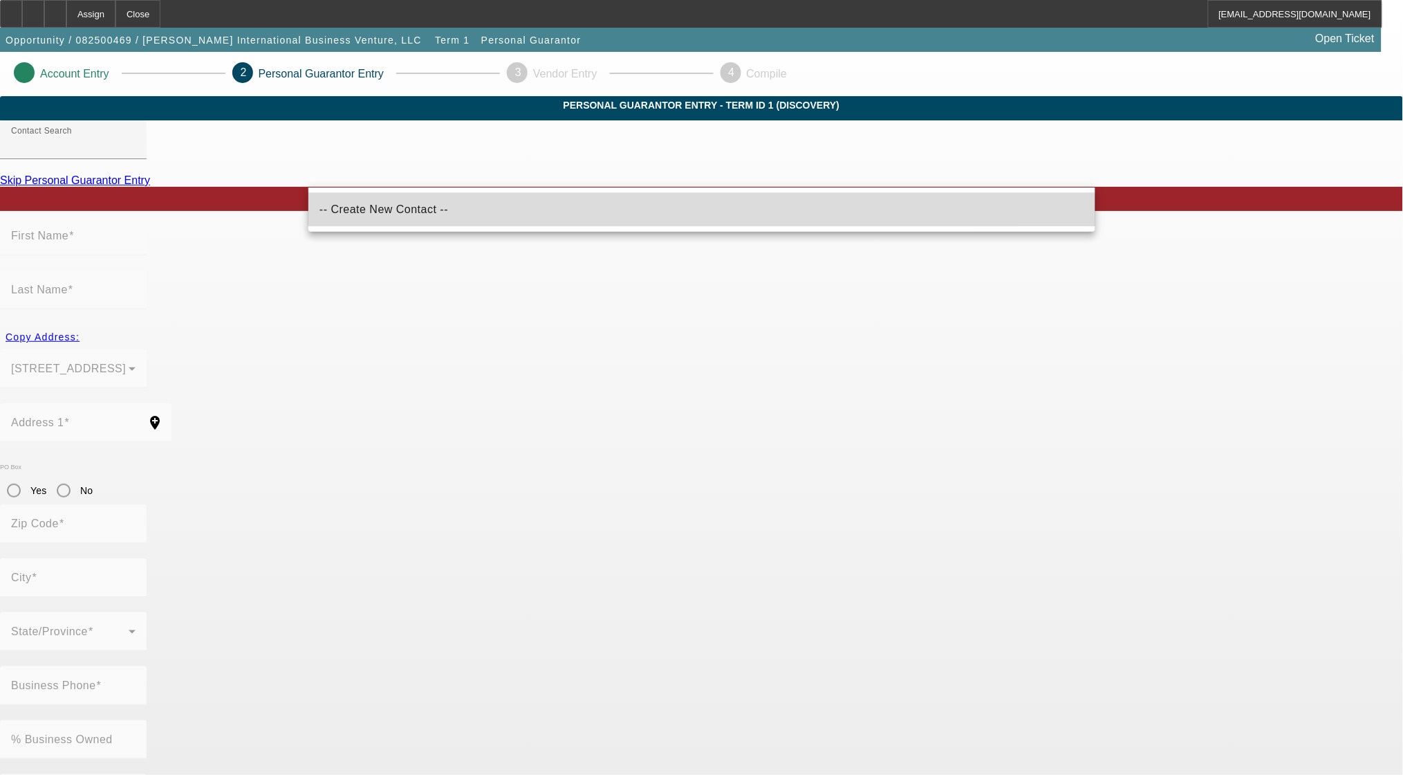
click at [441, 221] on mat-option "-- Create New Contact --" at bounding box center [701, 209] width 787 height 33
type input "-- Create New Contact --"
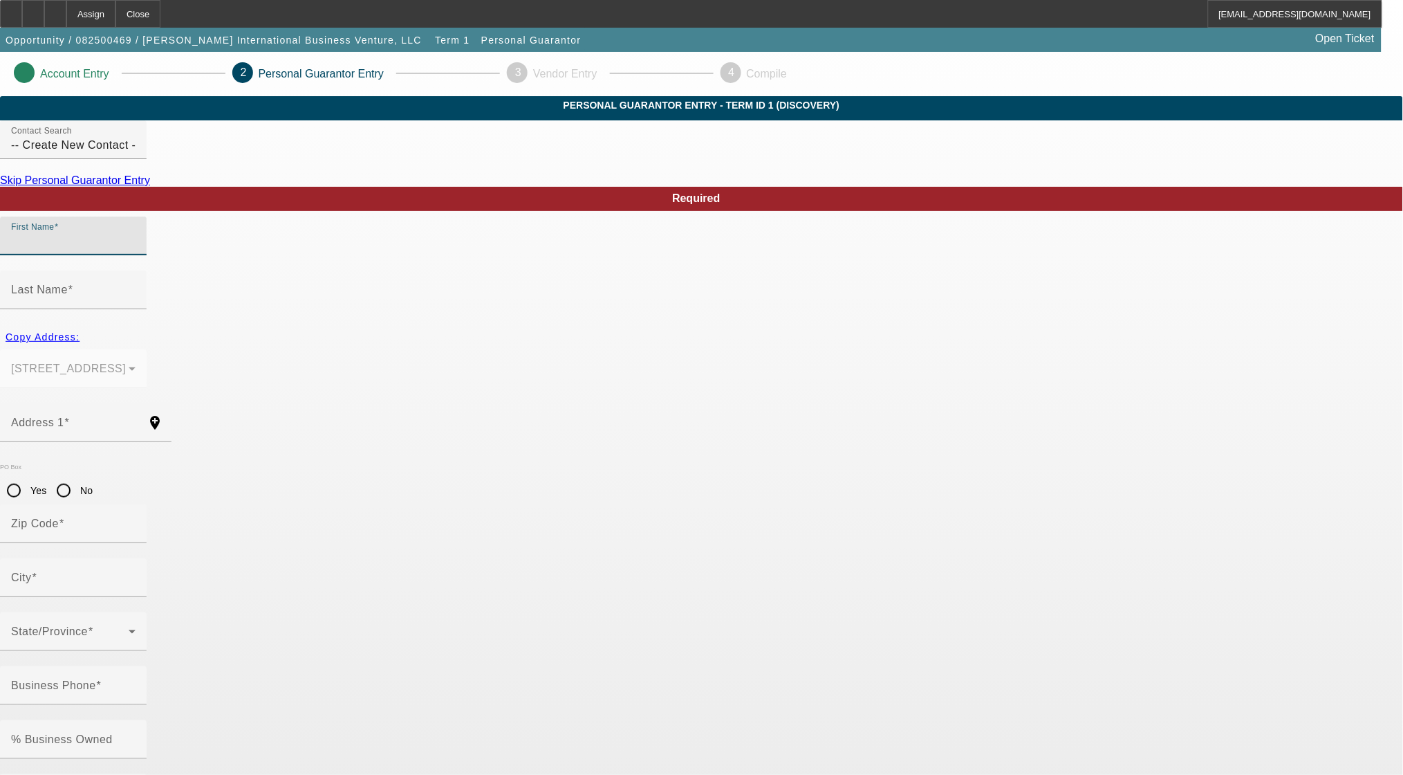
click at [136, 250] on input "First Name" at bounding box center [73, 241] width 124 height 17
type input "Barry"
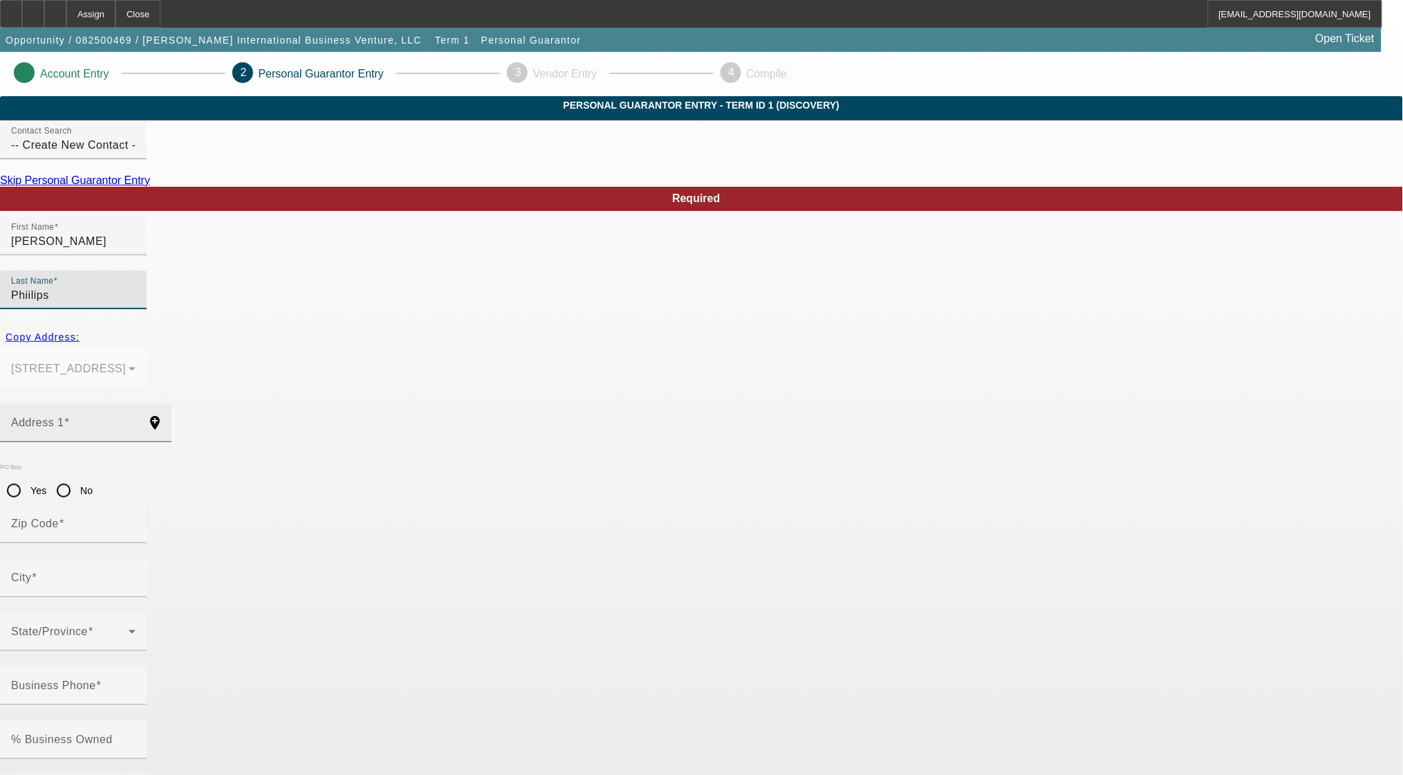
type input "Phiilips"
click at [136, 420] on input "Address 1" at bounding box center [73, 428] width 124 height 17
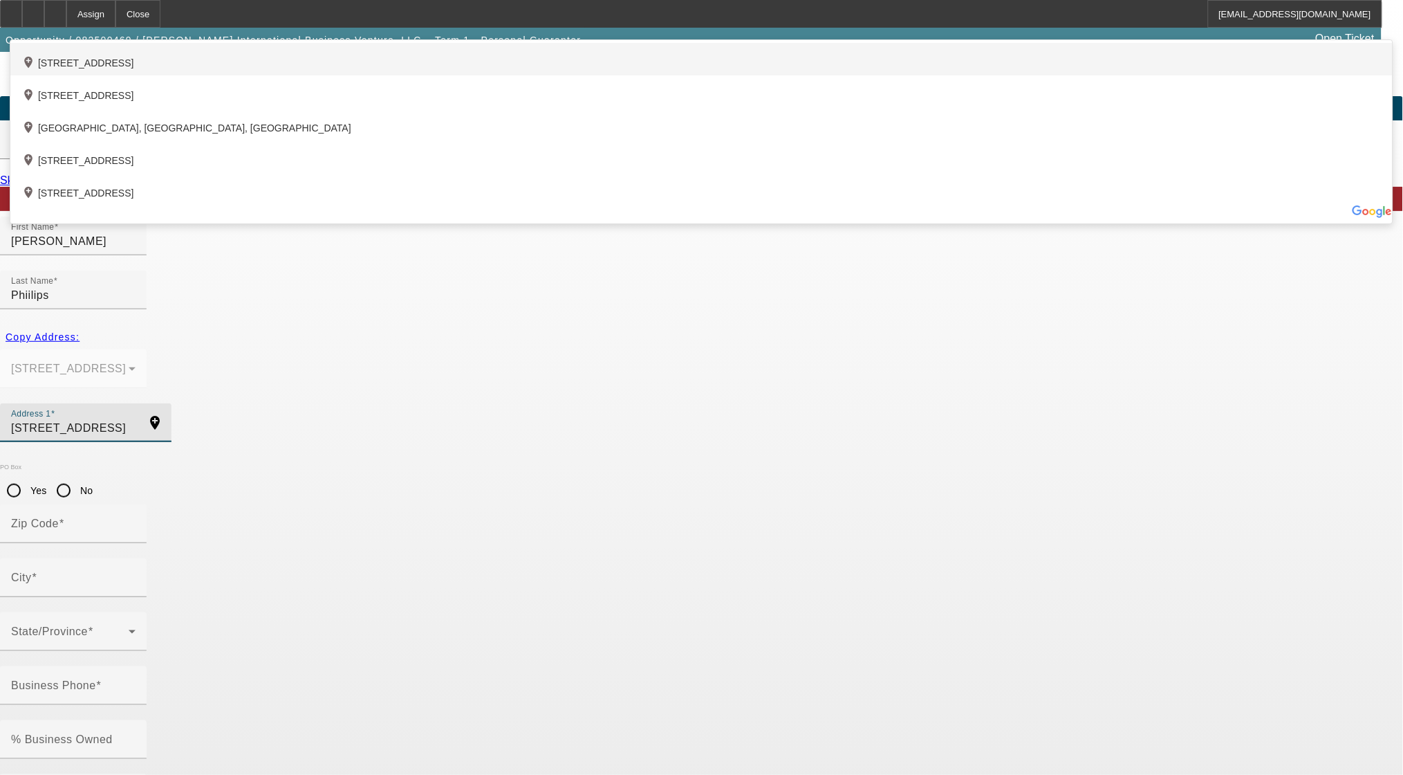
type input "2814 Citrus Lane"
click at [383, 75] on div "add_location 2814 Citrus Lane, Springdale, MD 20774, US" at bounding box center [701, 59] width 1382 height 33
type input "20774"
type input "Springdale"
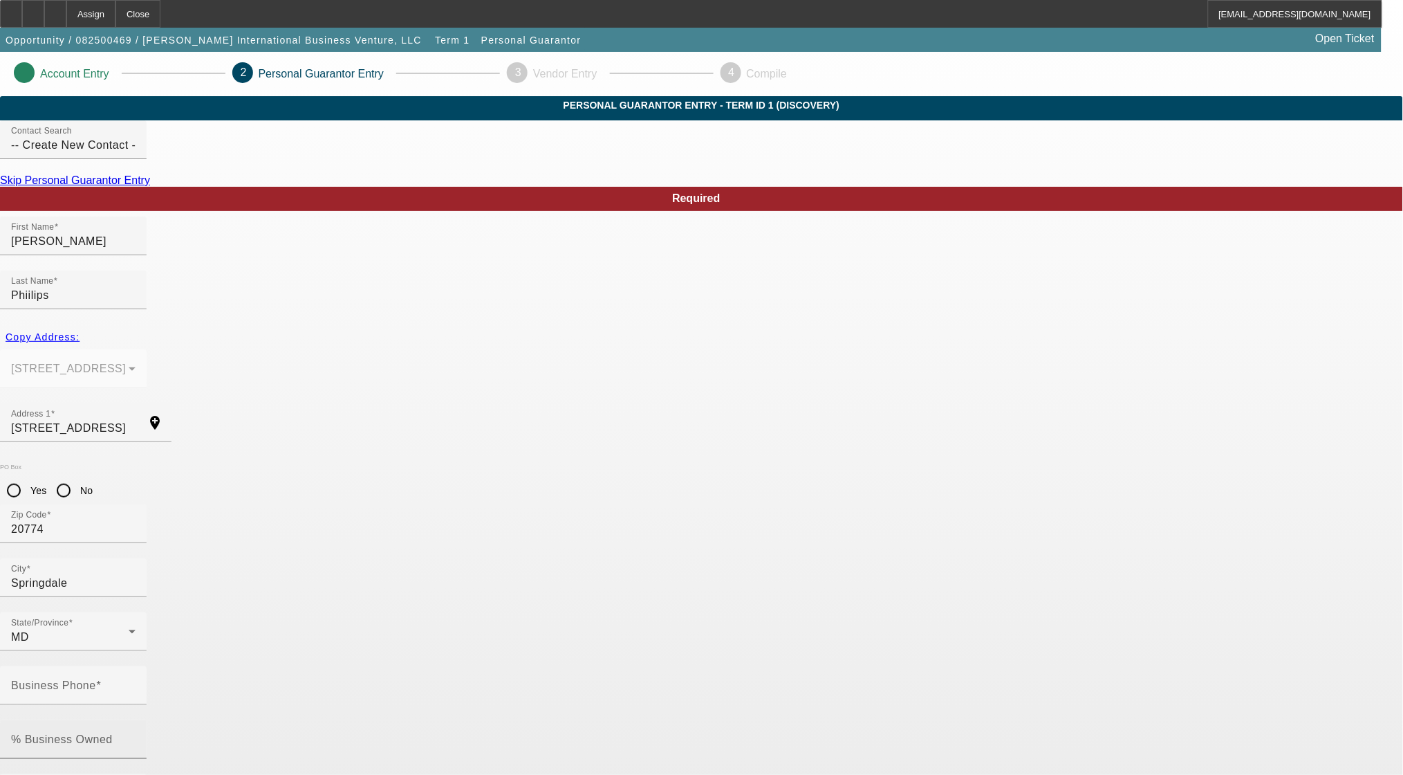
click at [113, 733] on mat-label "% Business Owned" at bounding box center [62, 739] width 102 height 12
click at [136, 737] on input "% Business Owned" at bounding box center [73, 745] width 124 height 17
type input "40"
click at [136, 683] on input "Business Phone" at bounding box center [73, 691] width 124 height 17
click at [136, 683] on input "(240" at bounding box center [73, 691] width 124 height 17
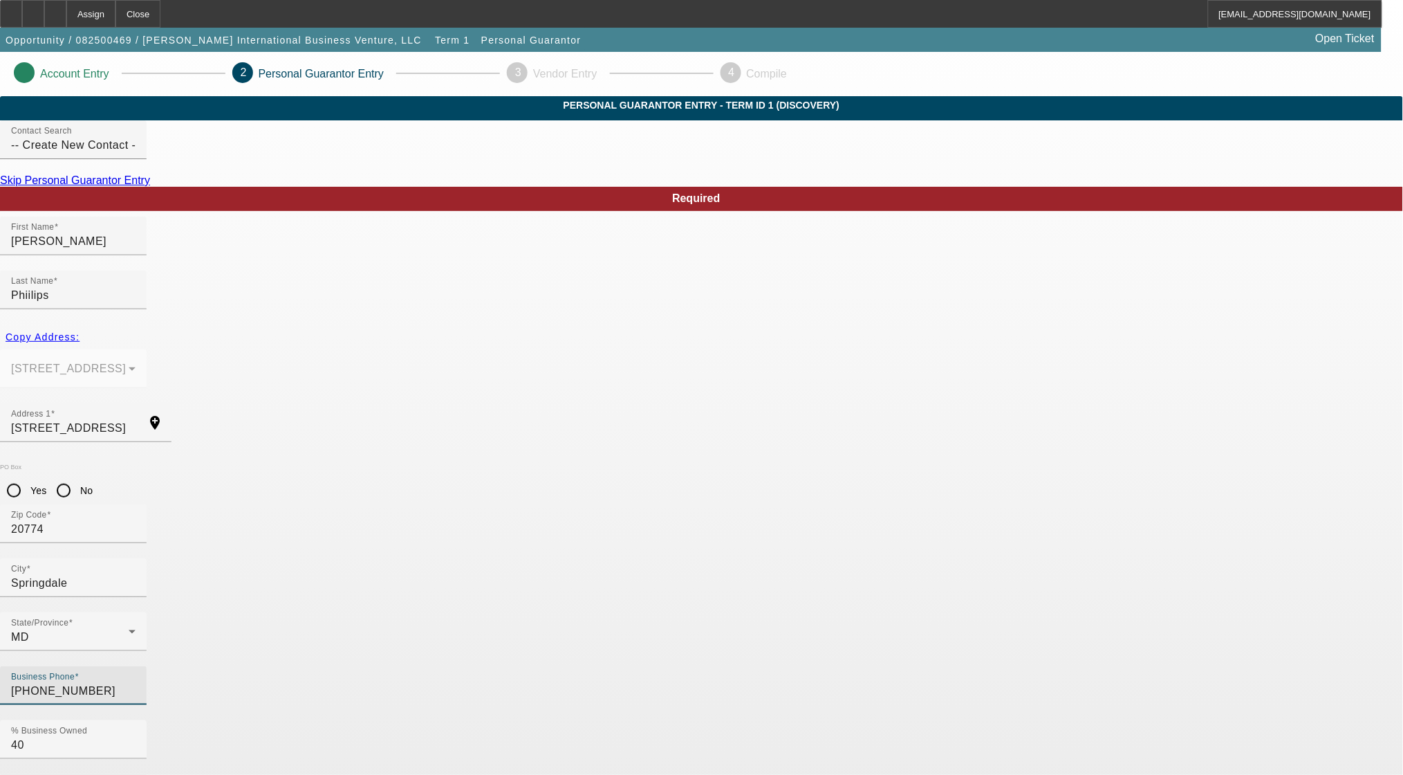
type input "[PHONE_NUMBER]"
type input "760-75-9967"
type input "barryphillips644@gmail.com"
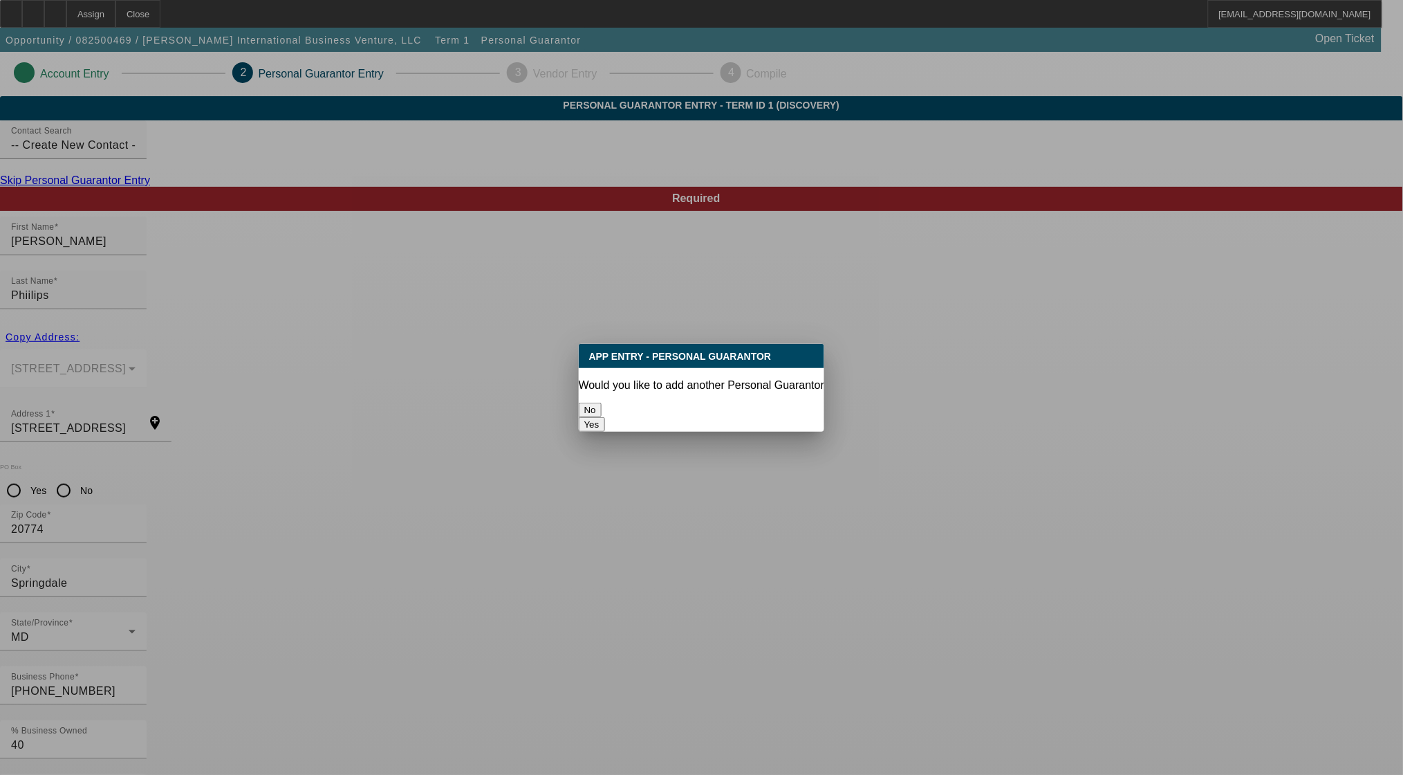
click at [602, 402] on button "No" at bounding box center [590, 409] width 23 height 15
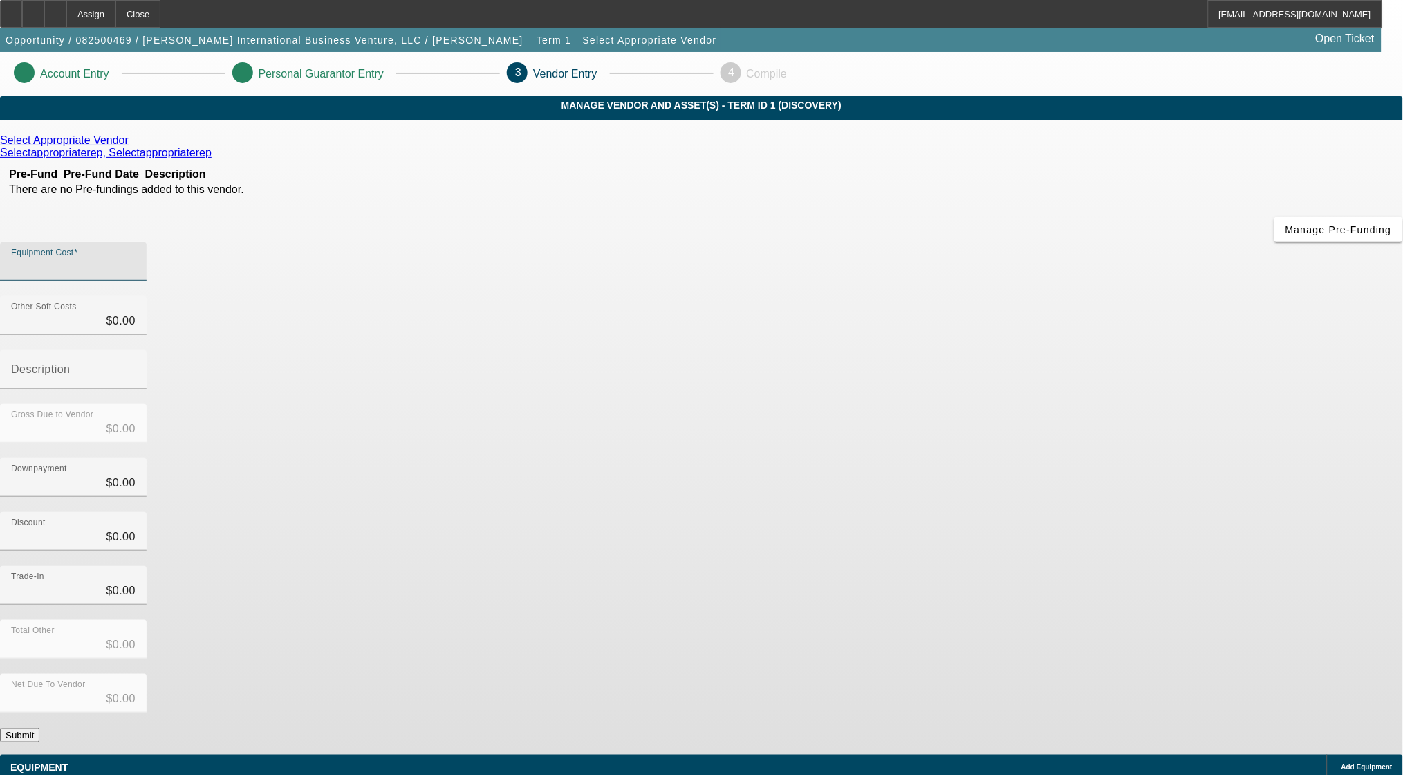
click at [136, 259] on input "Equipment Cost" at bounding box center [73, 267] width 124 height 17
click at [136, 242] on div "Equipment Cost" at bounding box center [73, 261] width 124 height 39
type input "1"
type input "$1.00"
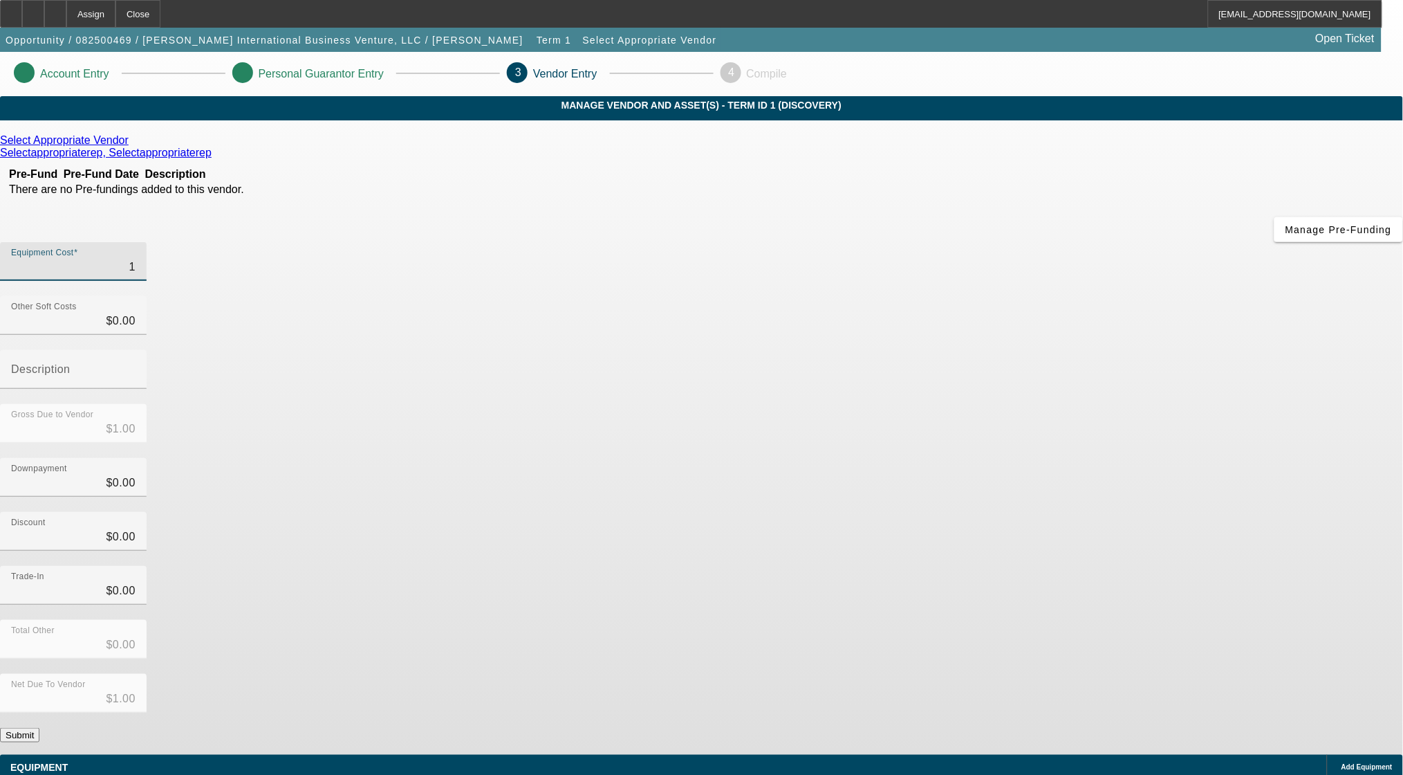
type input "11"
type input "$11.00"
type input "118"
type input "$118.00"
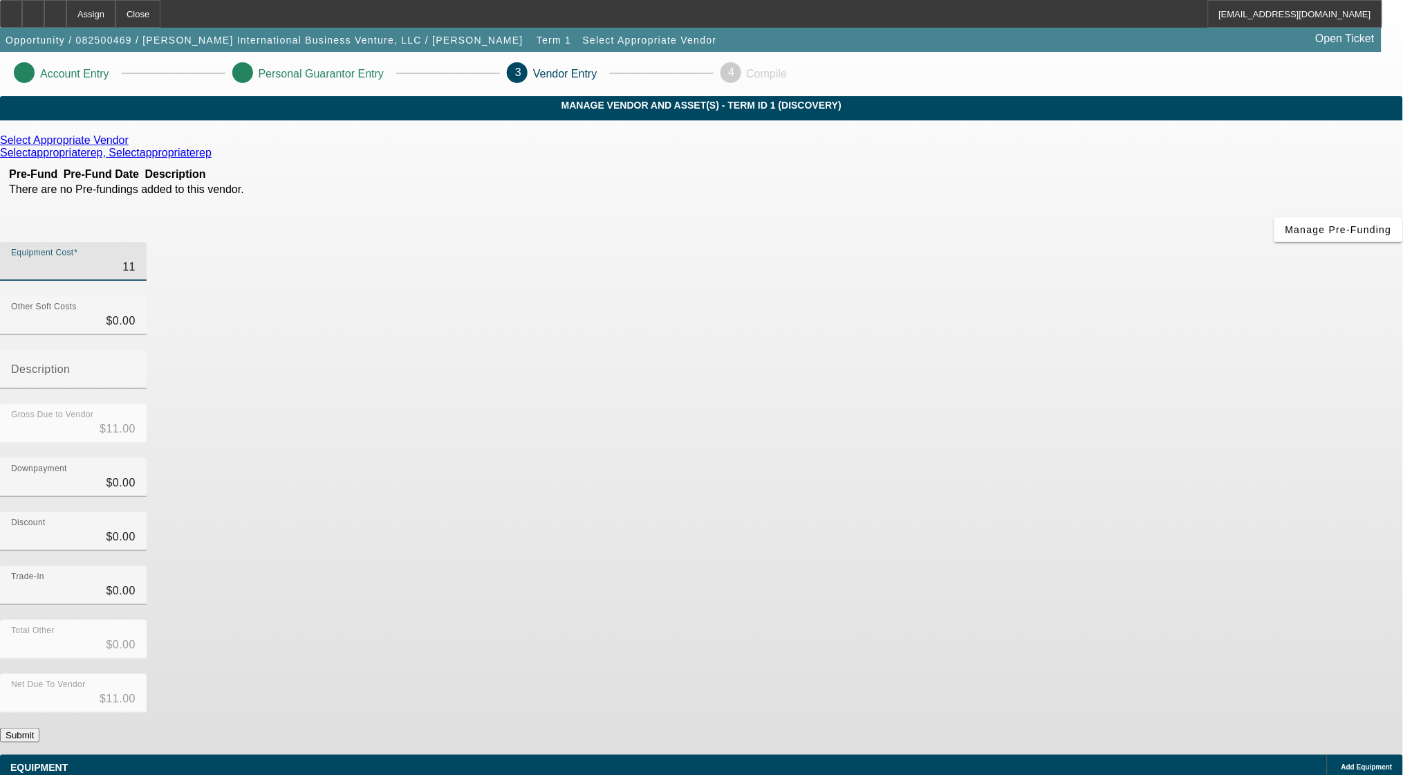
type input "$118.00"
type input "1187"
type input "$1,187.00"
type input "11871"
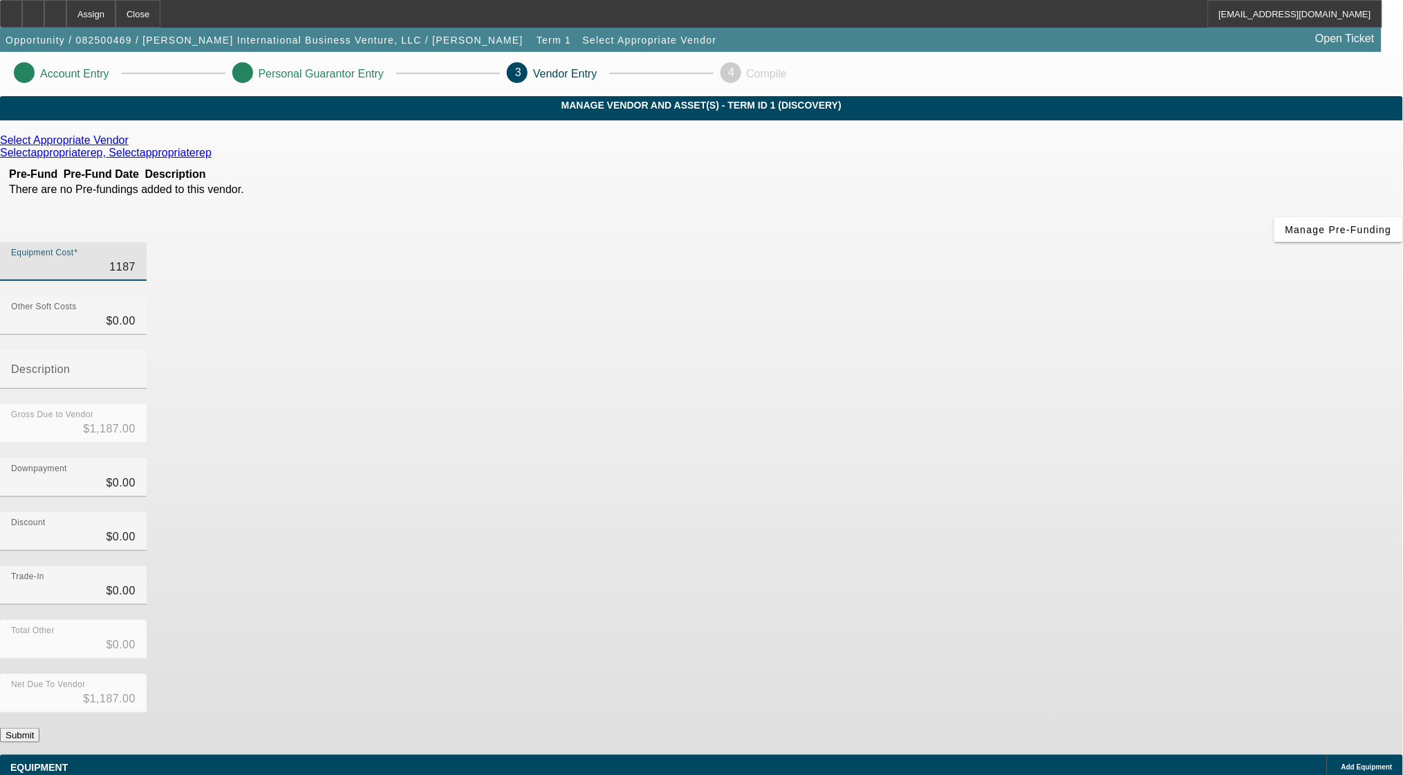
type input "$11,871.00"
type input "118717"
type input "$118,717.00"
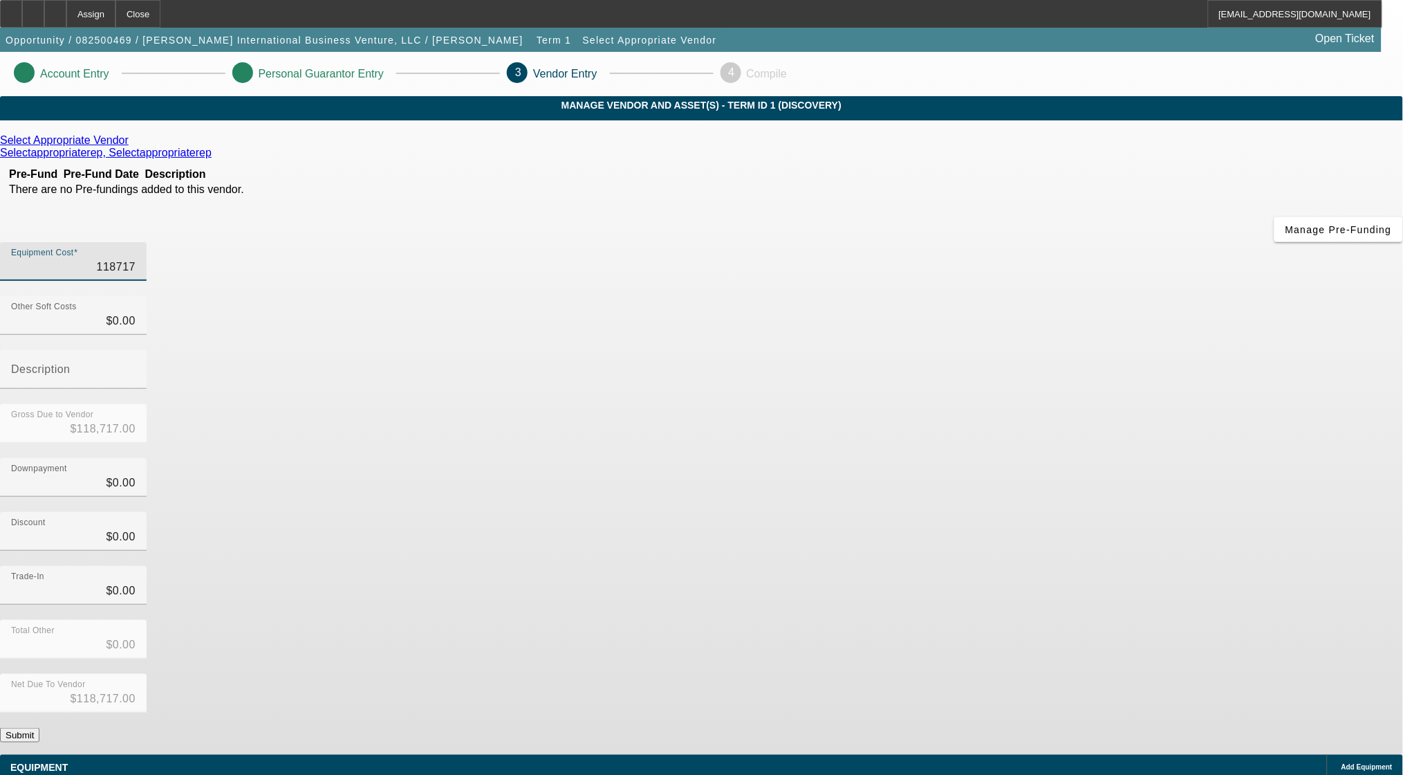
type input "$118,717.00"
click at [456, 391] on div "Select Appropriate Vendor Selectappropriaterep, Selectappropriaterep Pre-Fund P…" at bounding box center [701, 438] width 1403 height 608
click at [132, 147] on link at bounding box center [130, 140] width 3 height 12
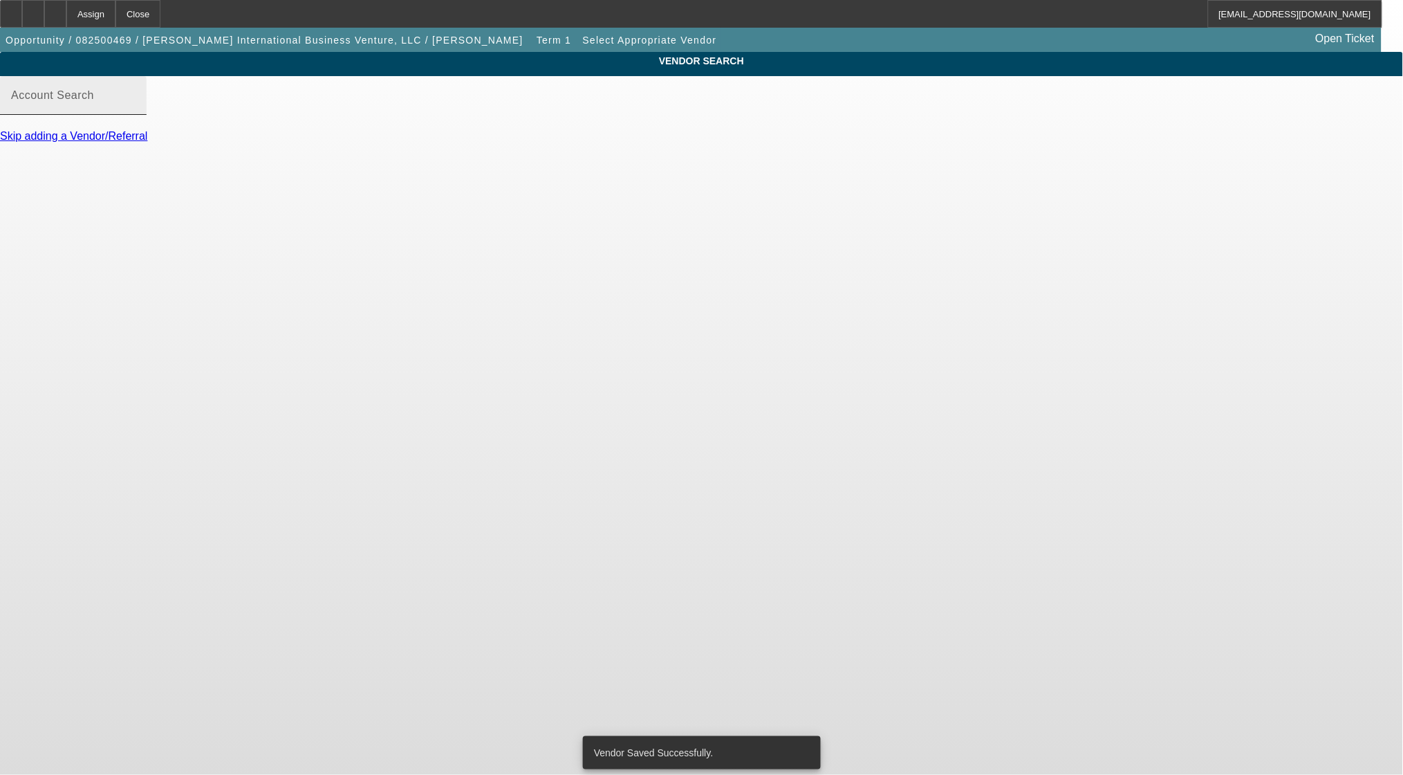
click at [136, 115] on div "Account Search" at bounding box center [73, 95] width 124 height 39
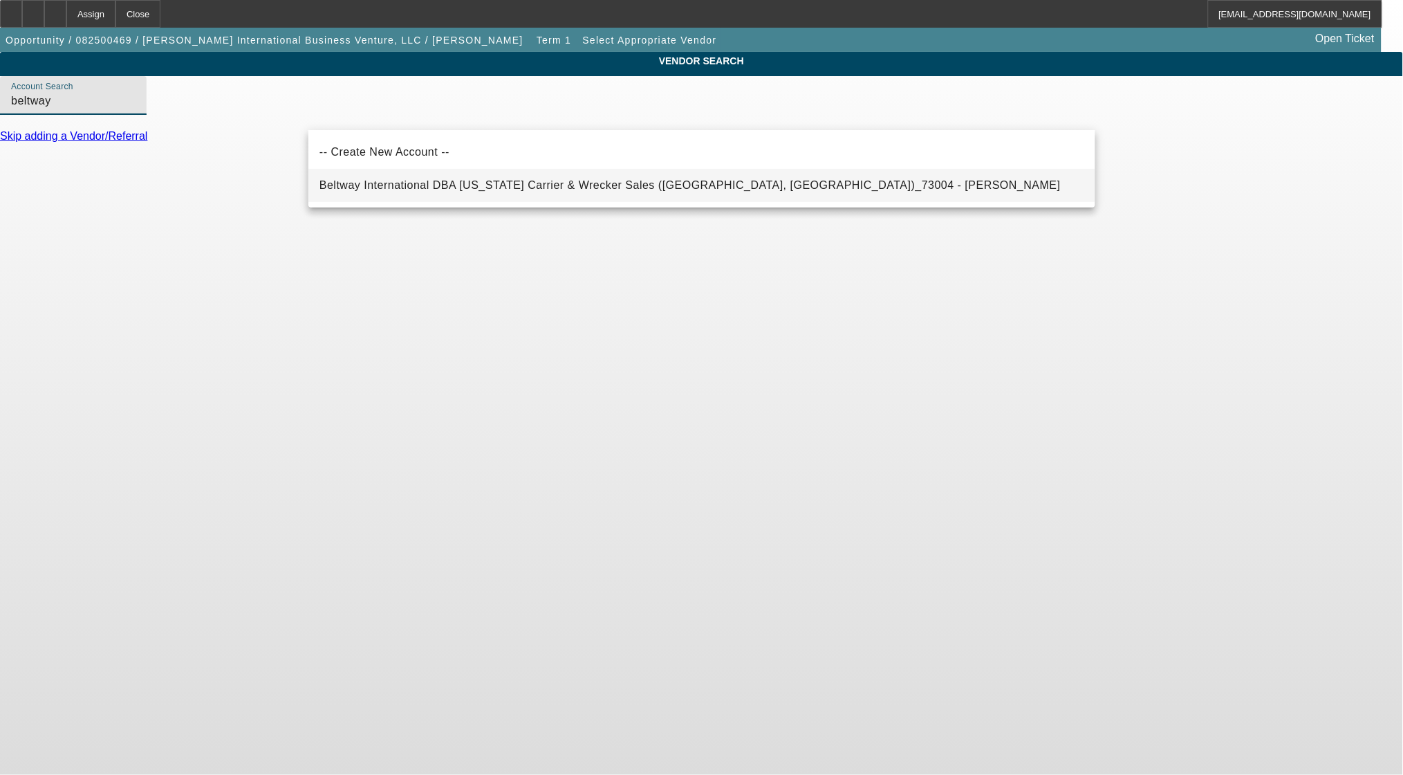
click at [499, 183] on span "Beltway International DBA Maryland Carrier & Wrecker Sales (Baltimore, MD)_7300…" at bounding box center [689, 185] width 741 height 12
type input "Beltway International DBA Maryland Carrier & Wrecker Sales (Baltimore, MD)_7300…"
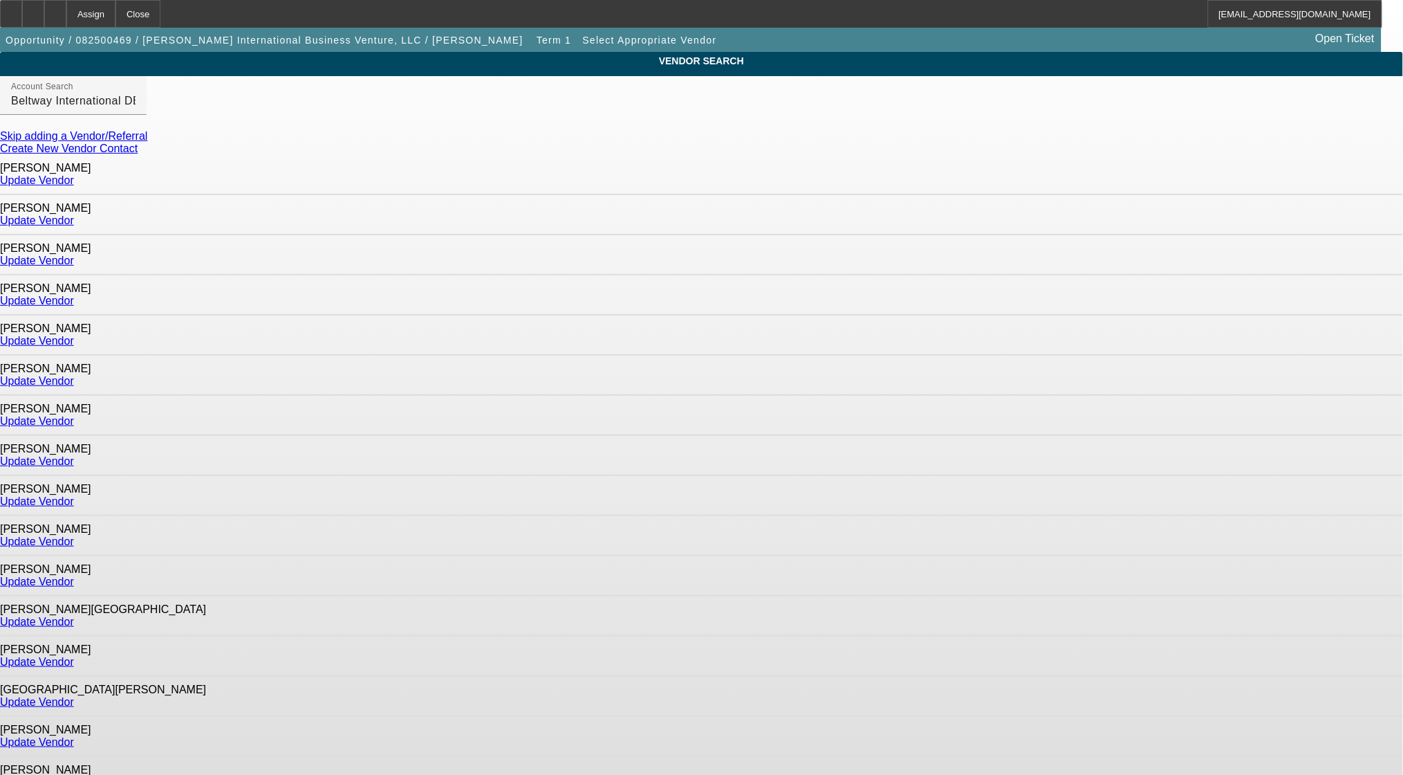
click at [74, 176] on link "Update Vendor" at bounding box center [37, 180] width 74 height 12
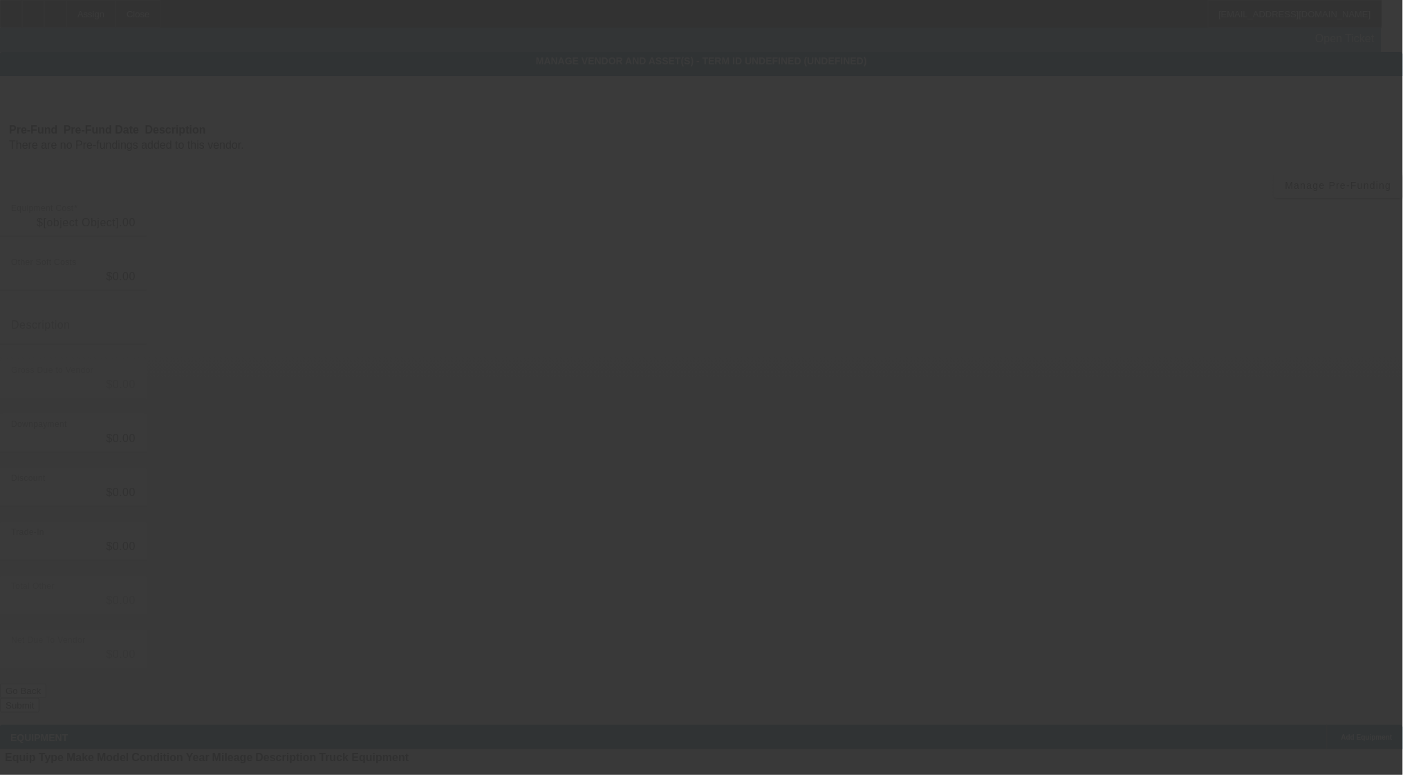
type input "$118,717.00"
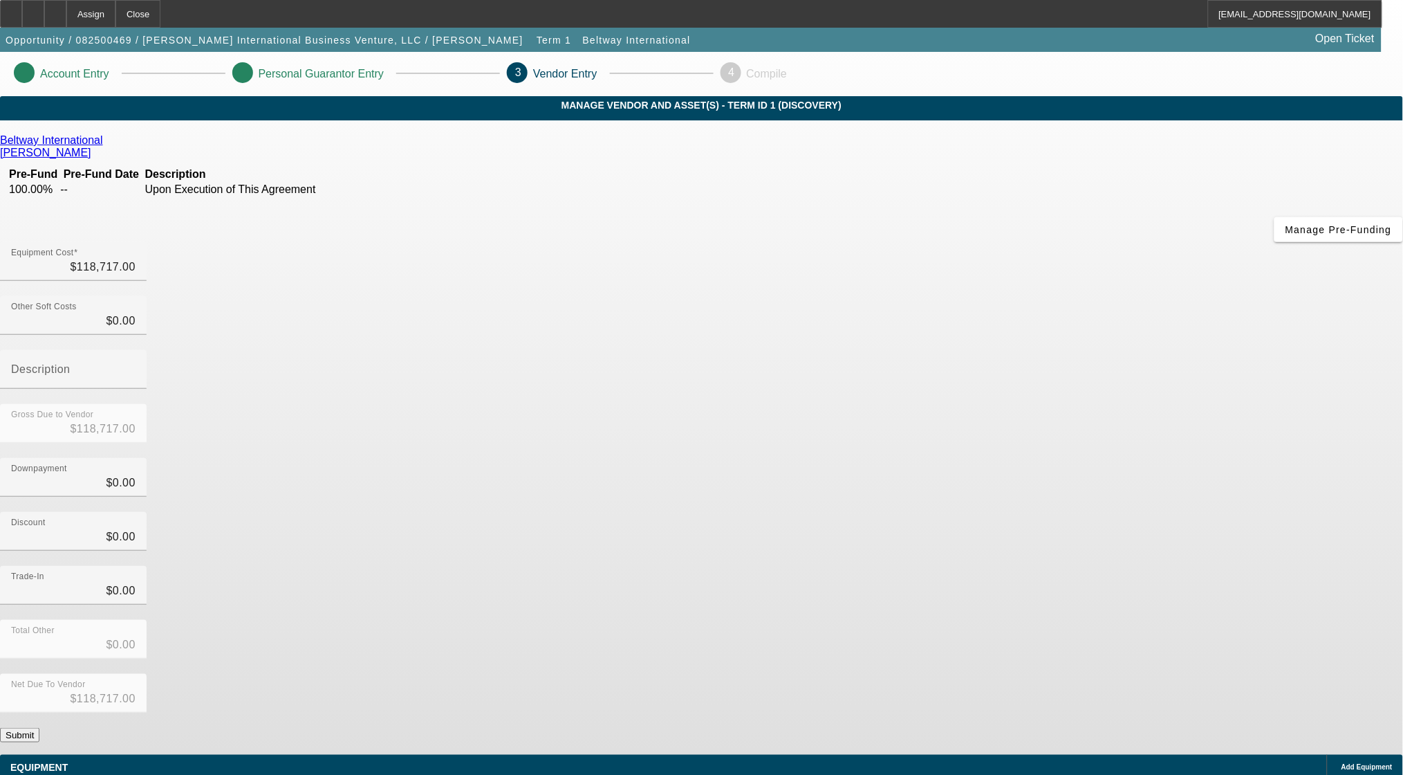
click at [39, 728] on button "Submit" at bounding box center [19, 735] width 39 height 15
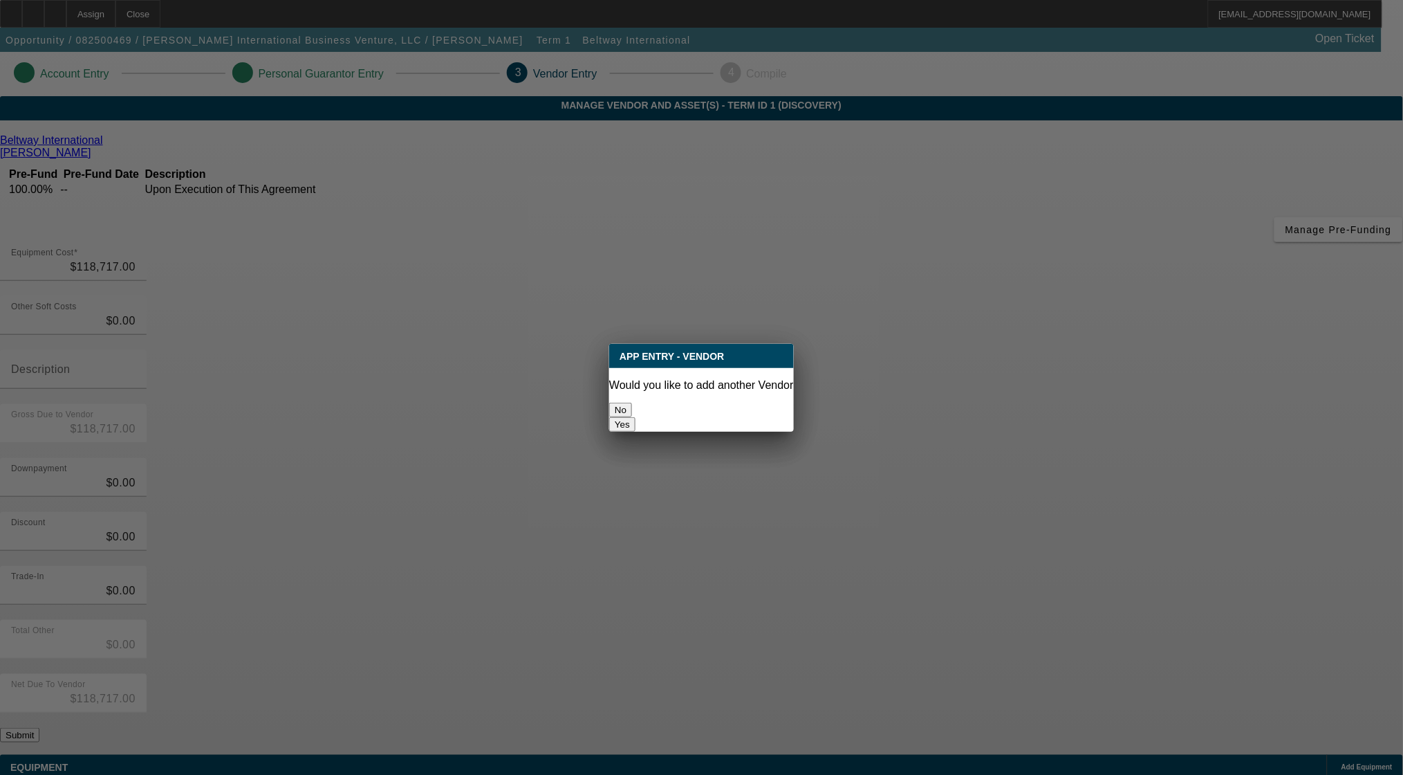
click at [632, 402] on button "No" at bounding box center [620, 409] width 23 height 15
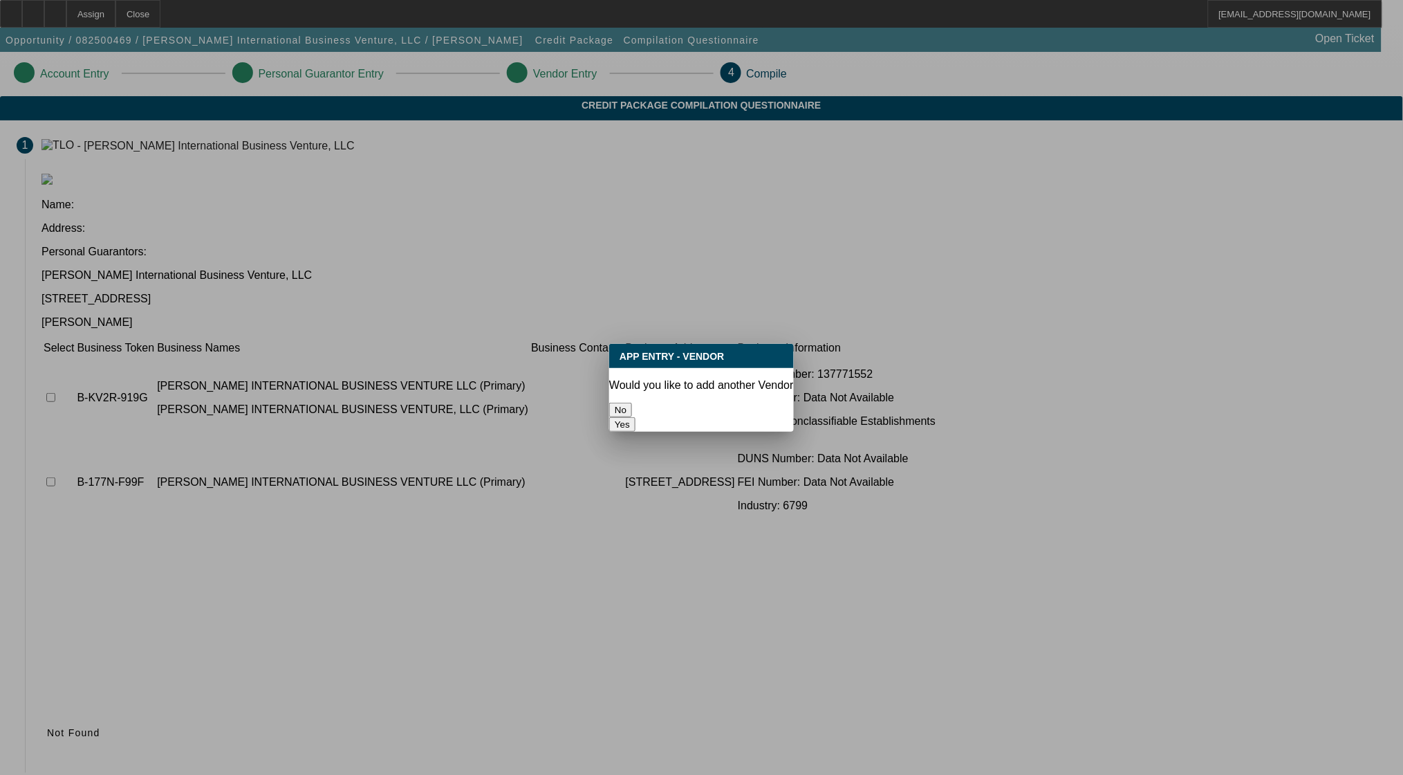
click at [632, 402] on button "No" at bounding box center [620, 409] width 23 height 15
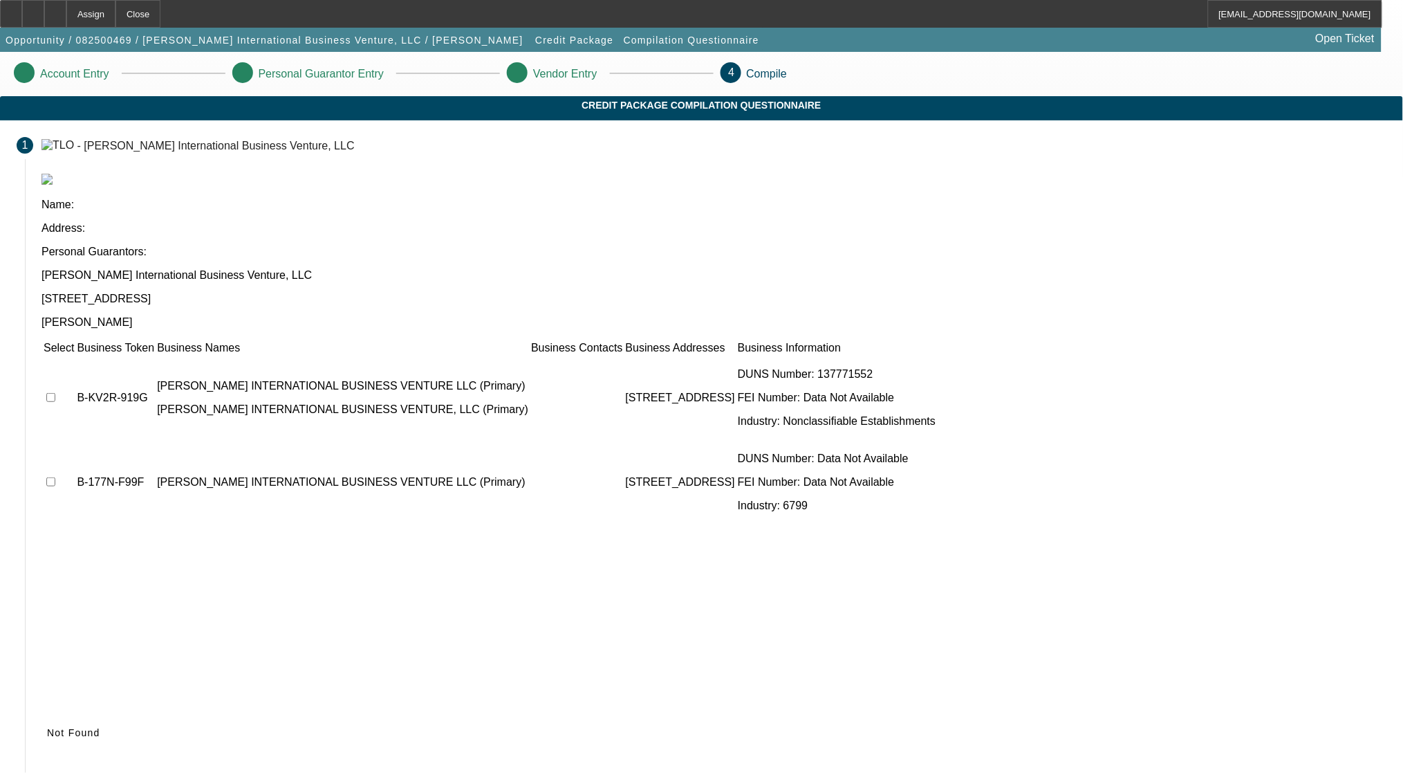
click at [55, 393] on input "checkbox" at bounding box center [50, 397] width 9 height 9
checkbox input "true"
click at [55, 477] on input "checkbox" at bounding box center [50, 481] width 9 height 9
checkbox input "true"
click at [47, 727] on icon at bounding box center [47, 732] width 0 height 11
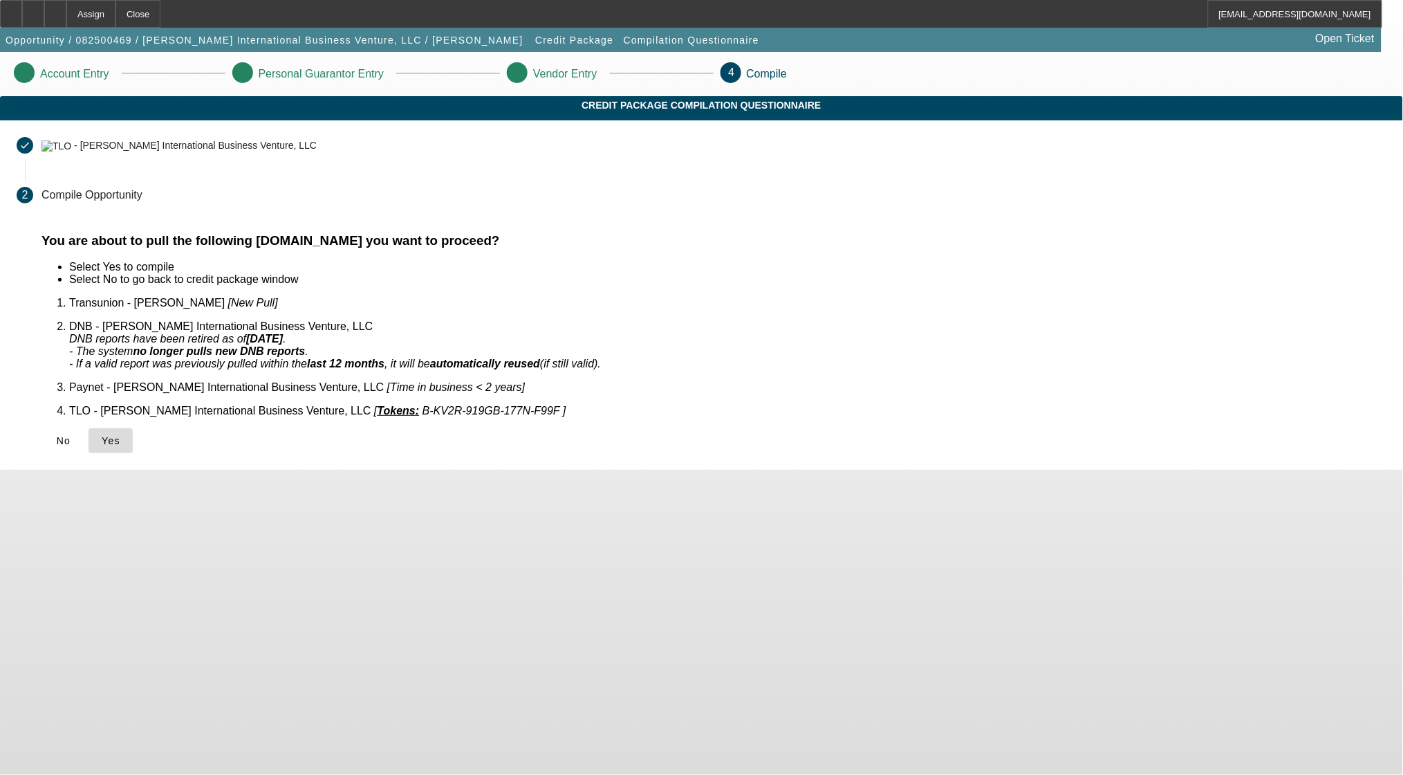
click at [120, 435] on span "Yes" at bounding box center [111, 440] width 19 height 11
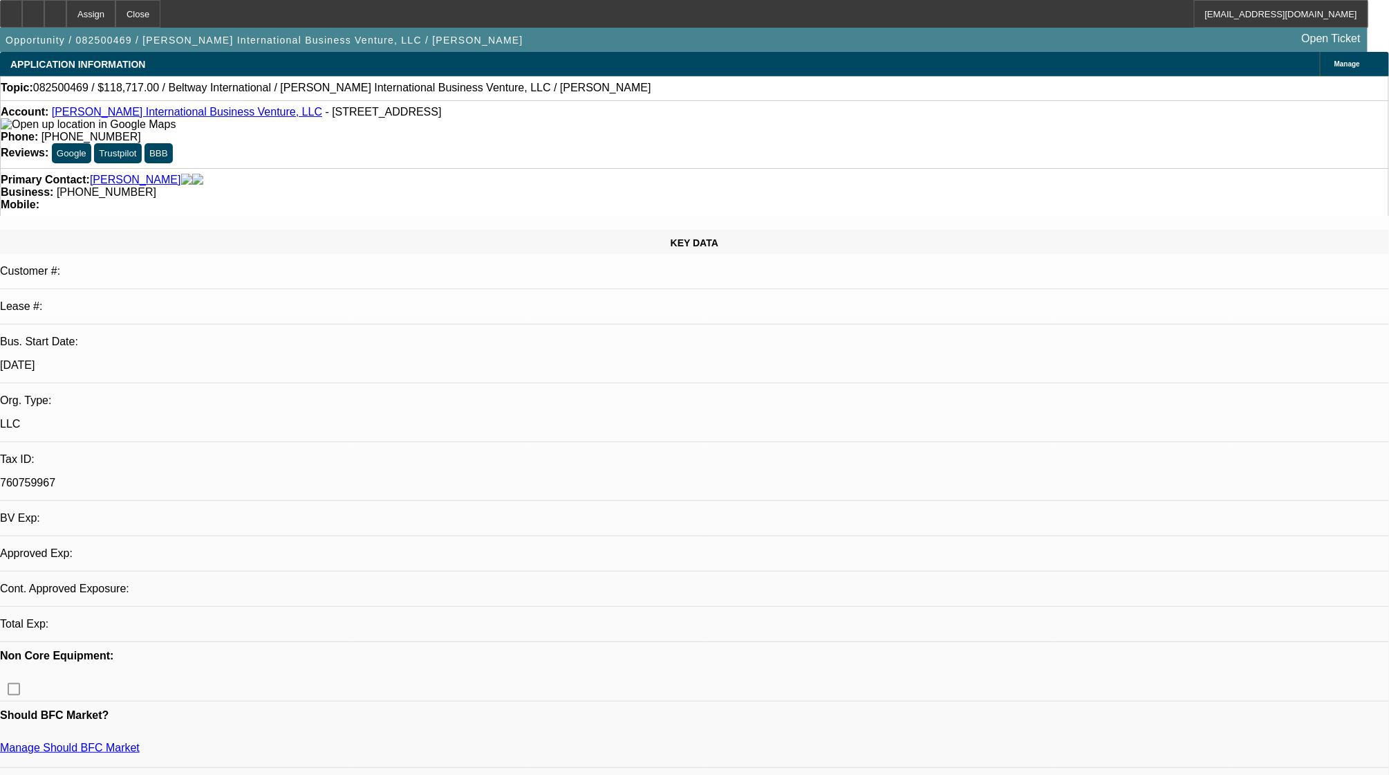
select select "0"
select select "2"
select select "0.1"
select select "4"
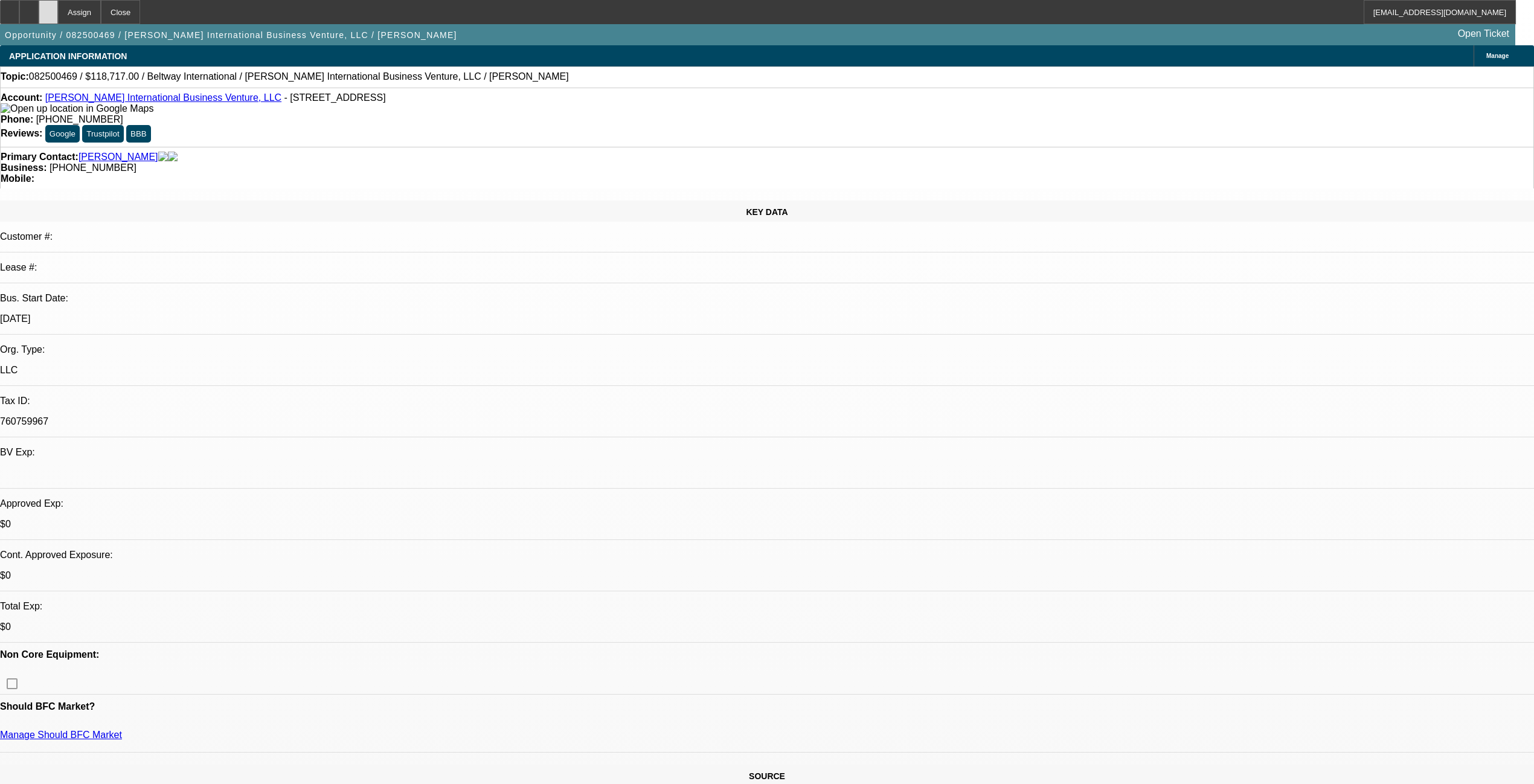
click at [58, 21] on div at bounding box center [48, 12] width 19 height 24
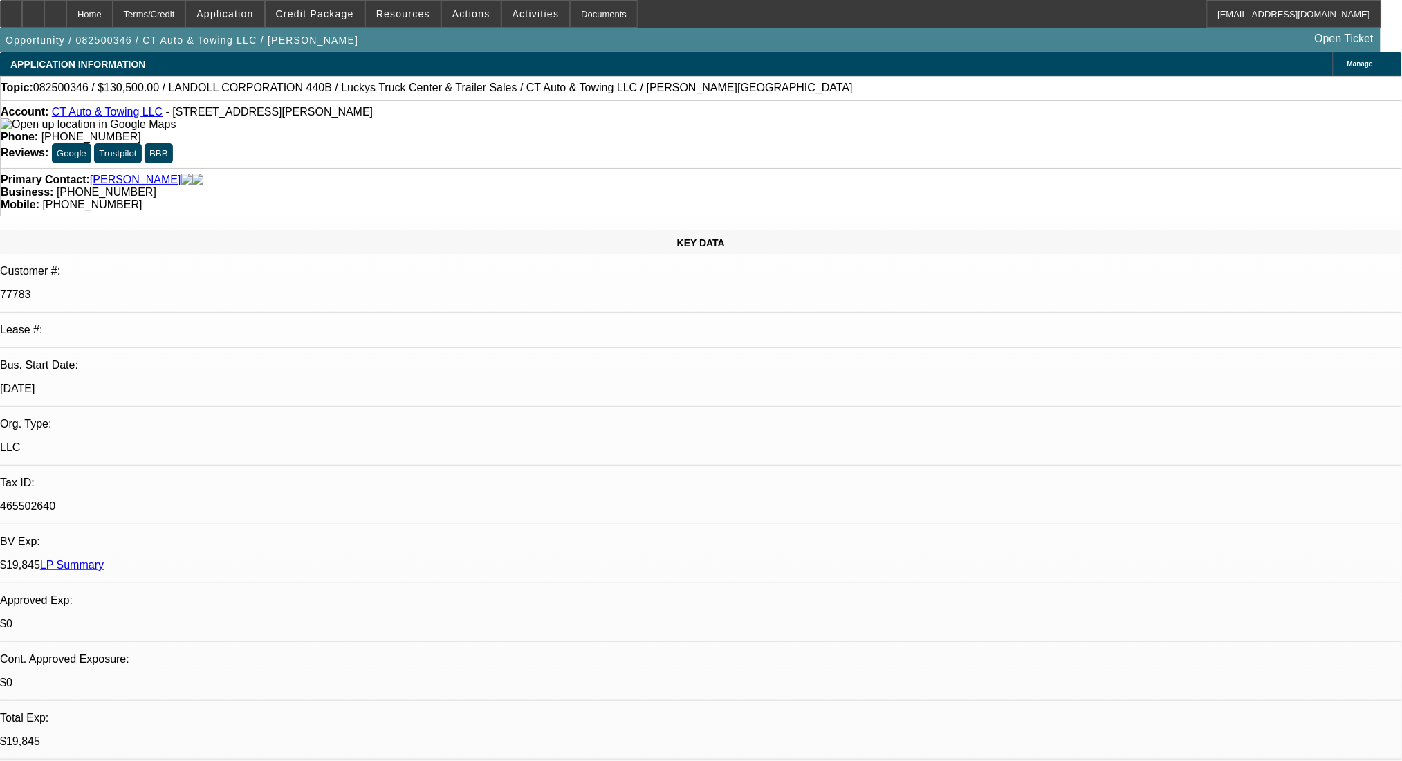
select select "0"
select select "2"
select select "0"
select select "6"
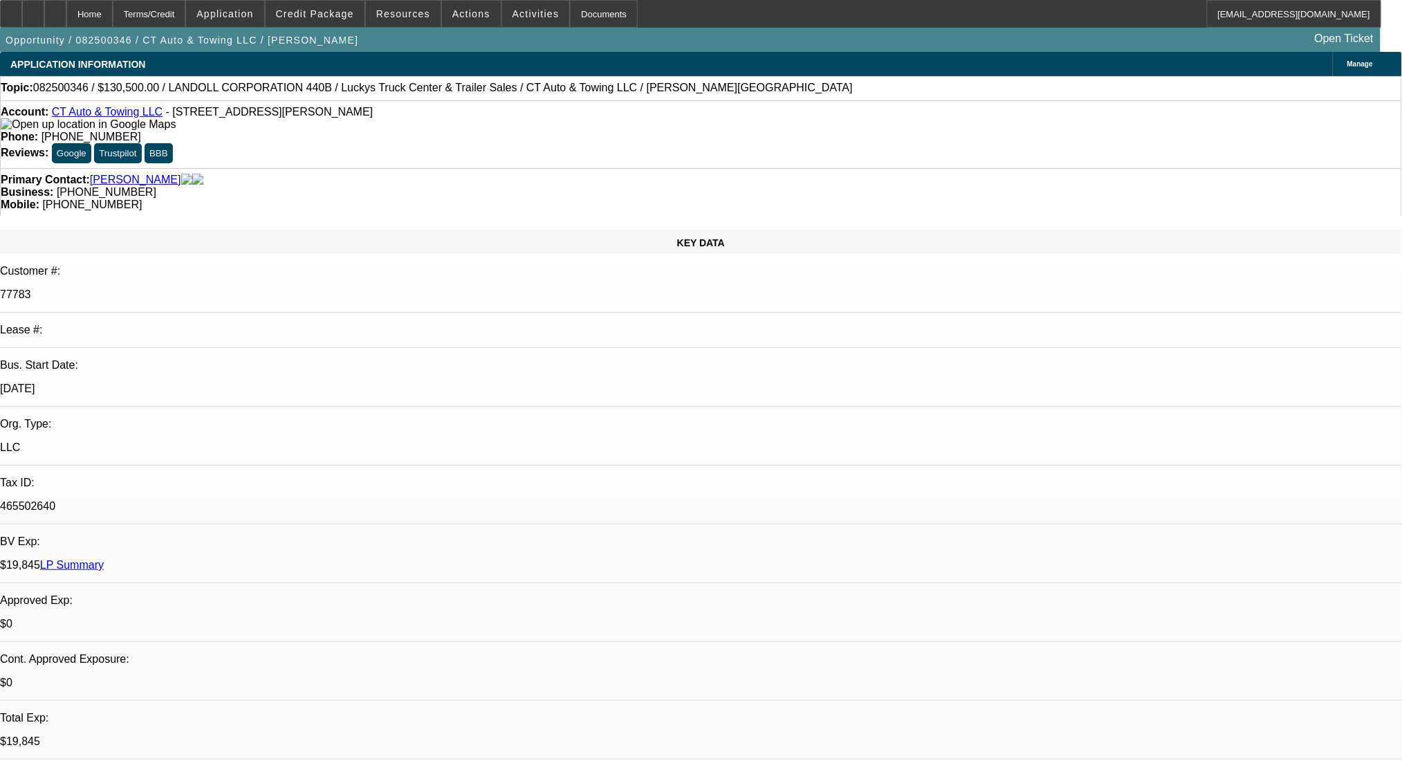
select select "0"
select select "2"
select select "0"
select select "6"
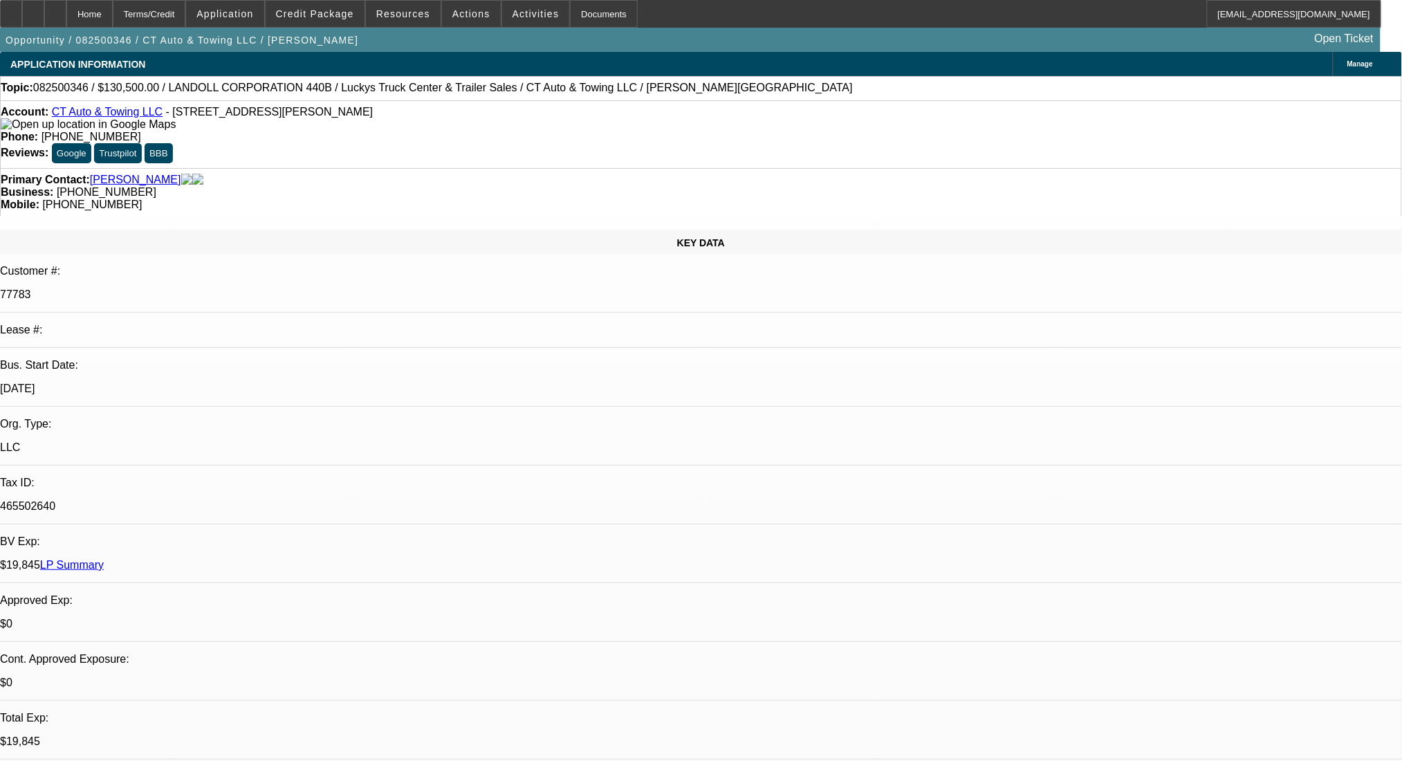
select select "0"
select select "6"
select select "0"
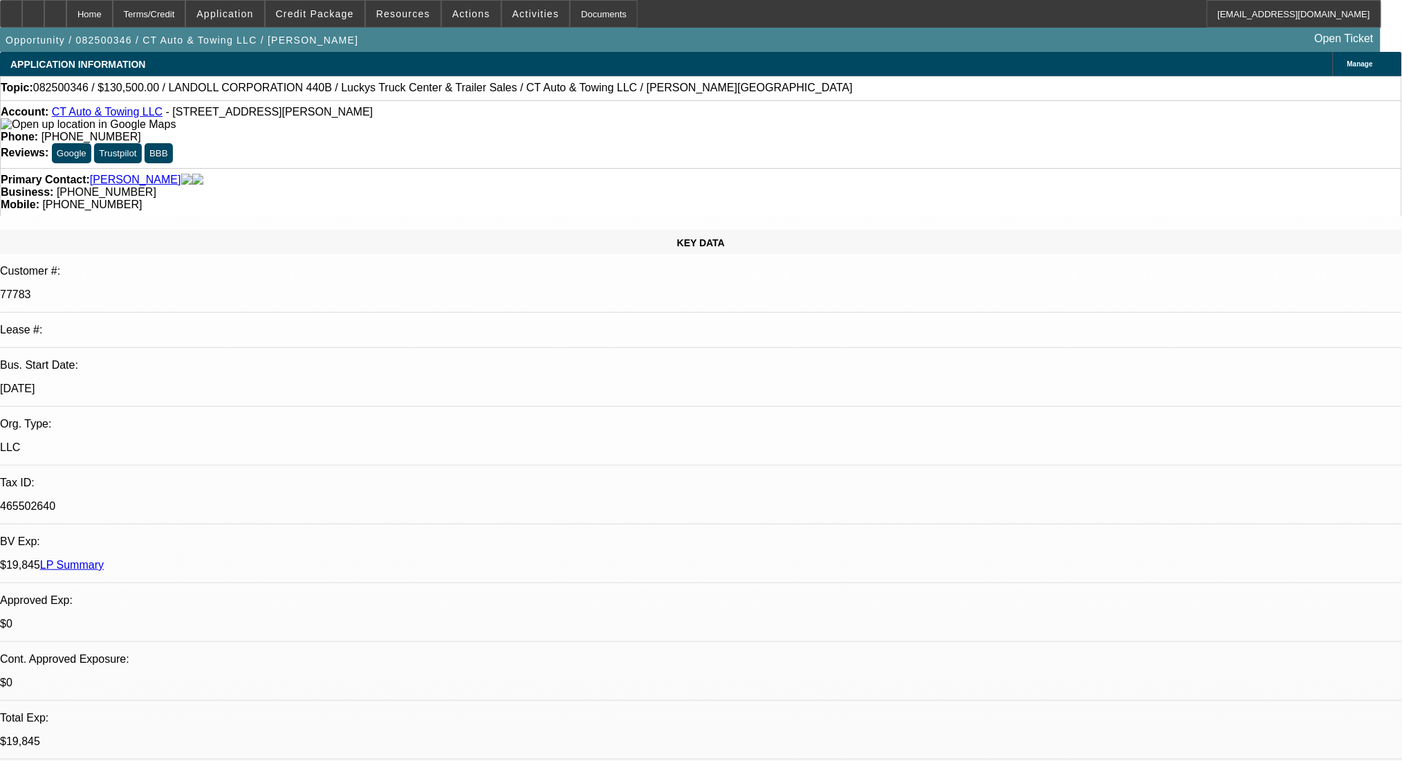
select select "0"
select select "6"
click at [163, 7] on div "Terms/Credit" at bounding box center [149, 14] width 73 height 28
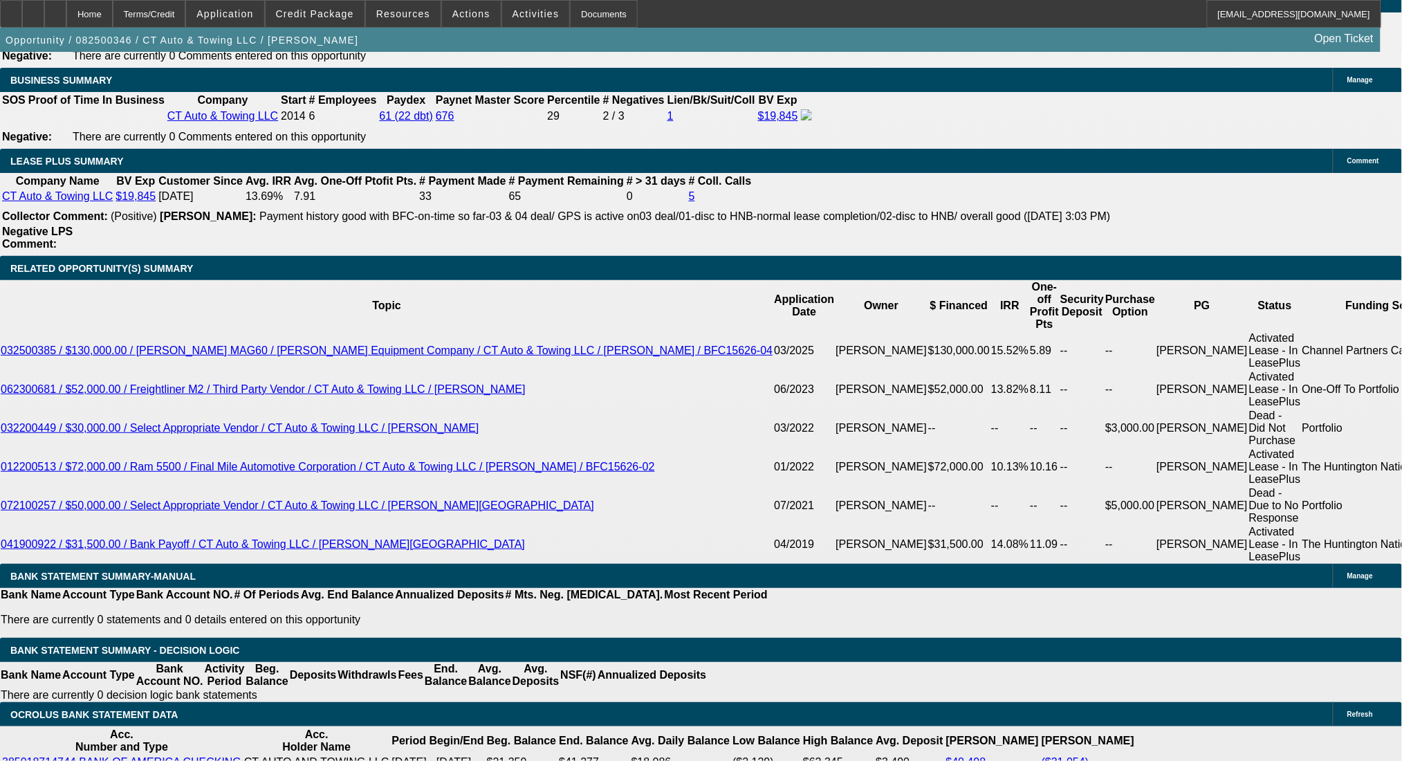
scroll to position [2134, 0]
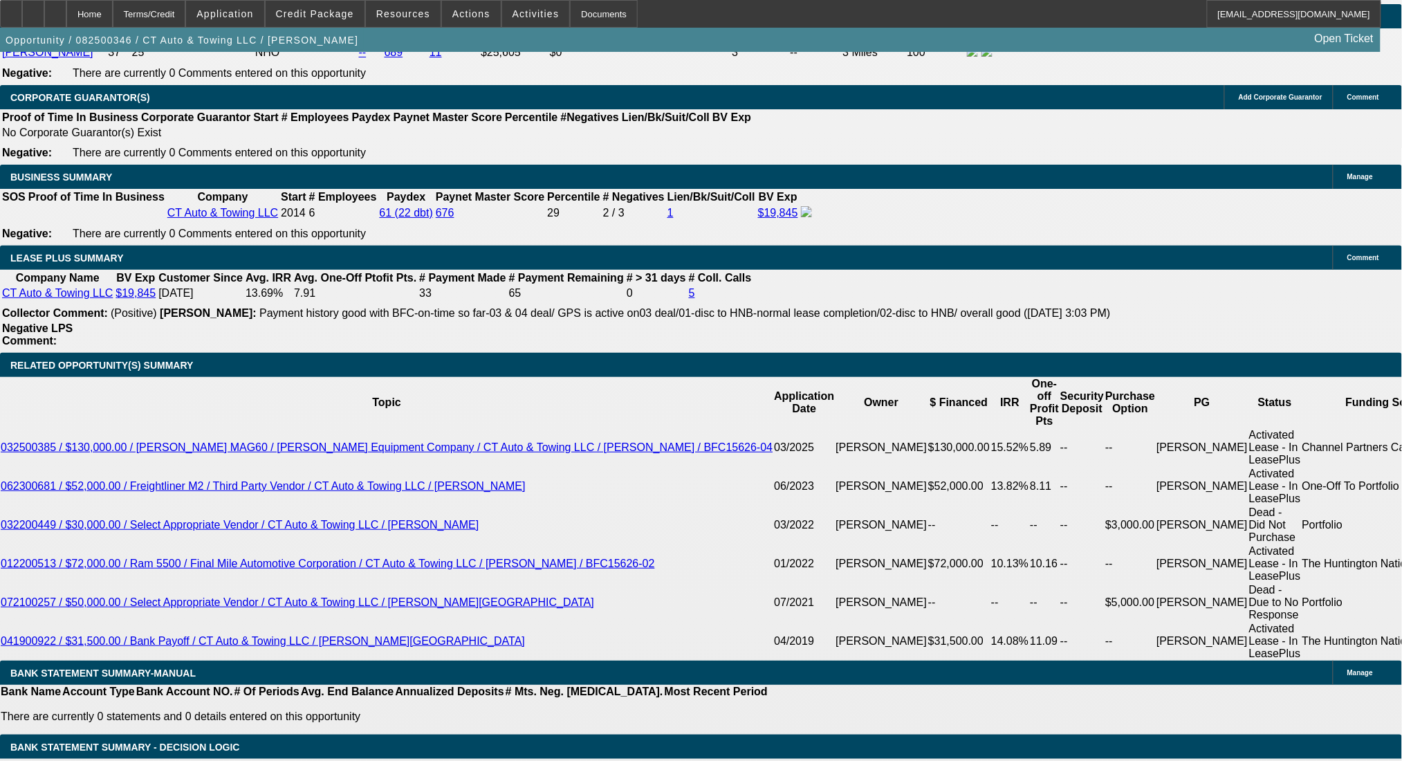
select select "0"
select select "6"
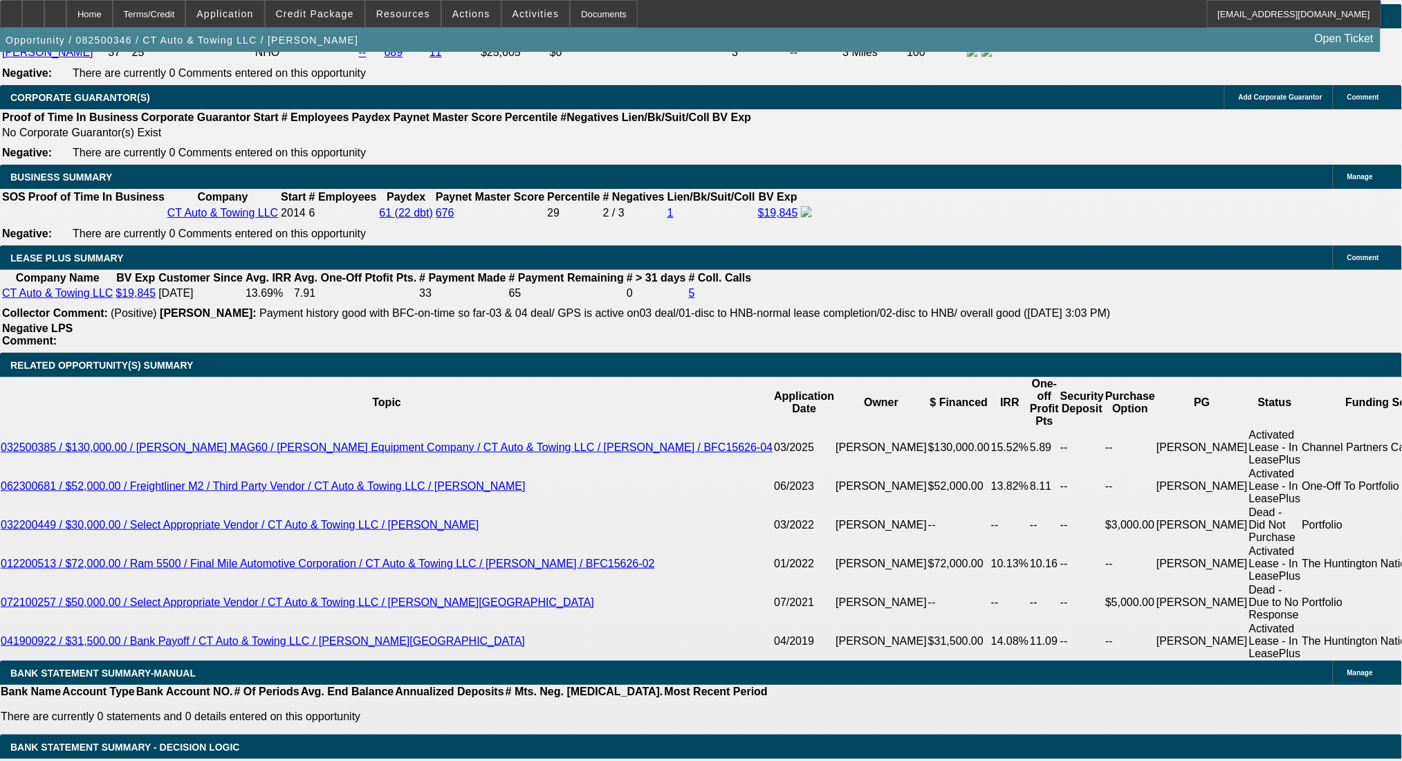
select select "0"
select select "6"
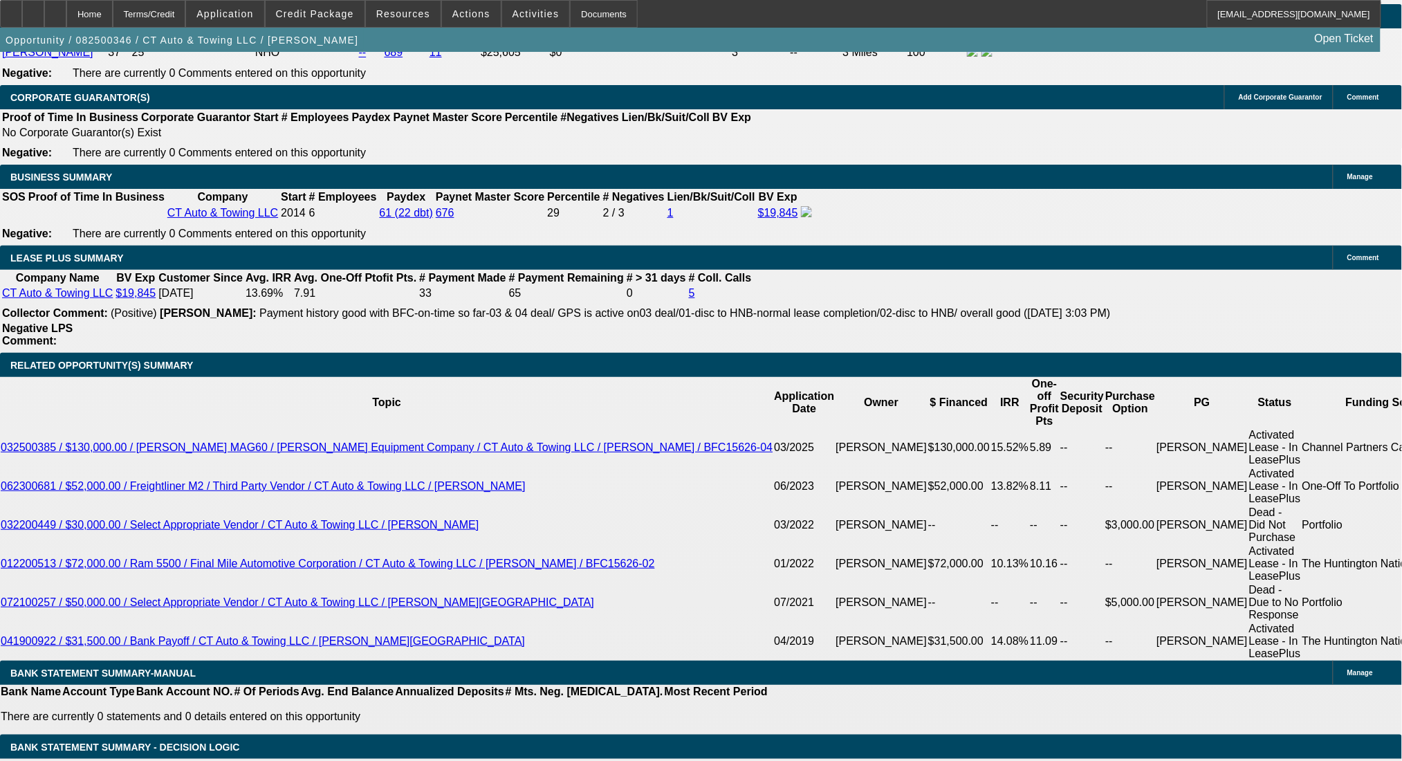
select select "0"
select select "2"
select select "0"
select select "6"
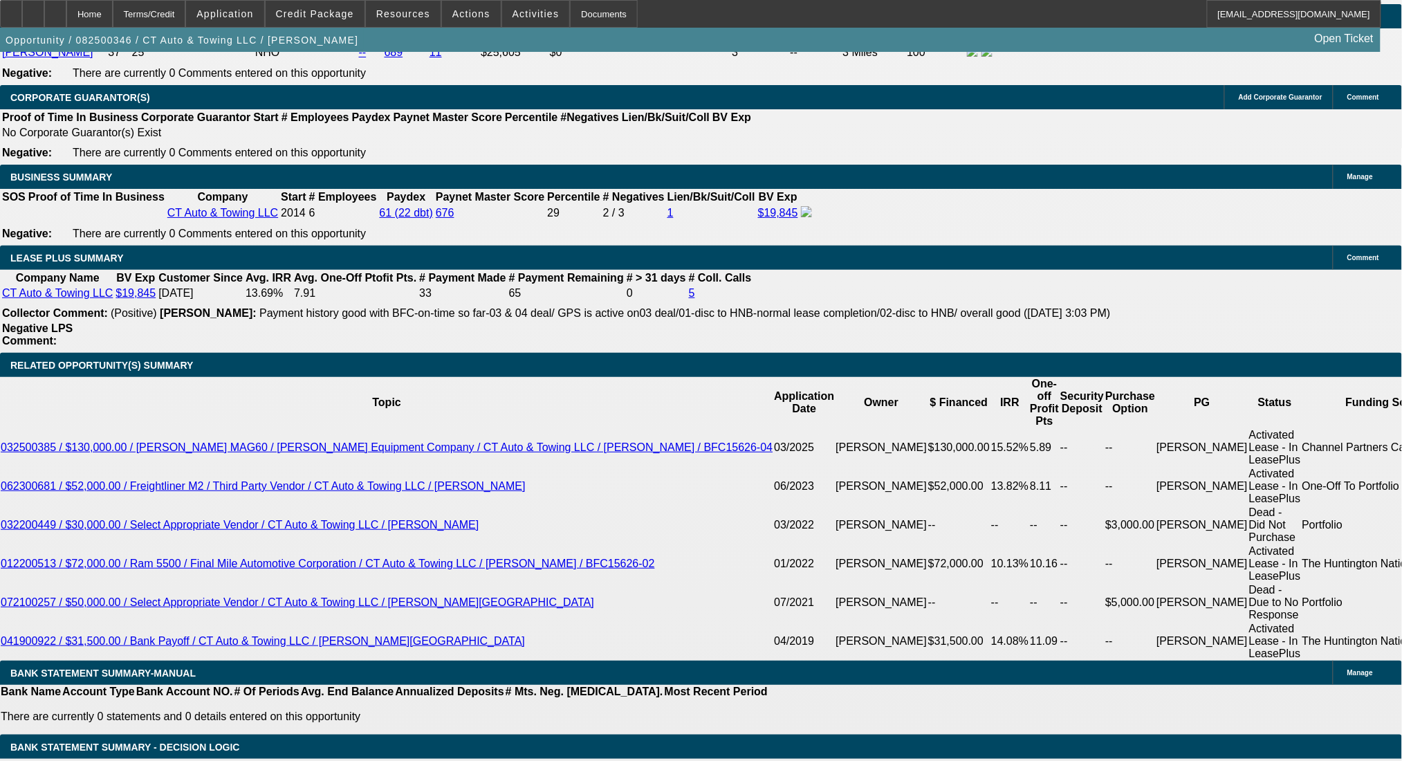
select select "0"
select select "2"
select select "0"
select select "6"
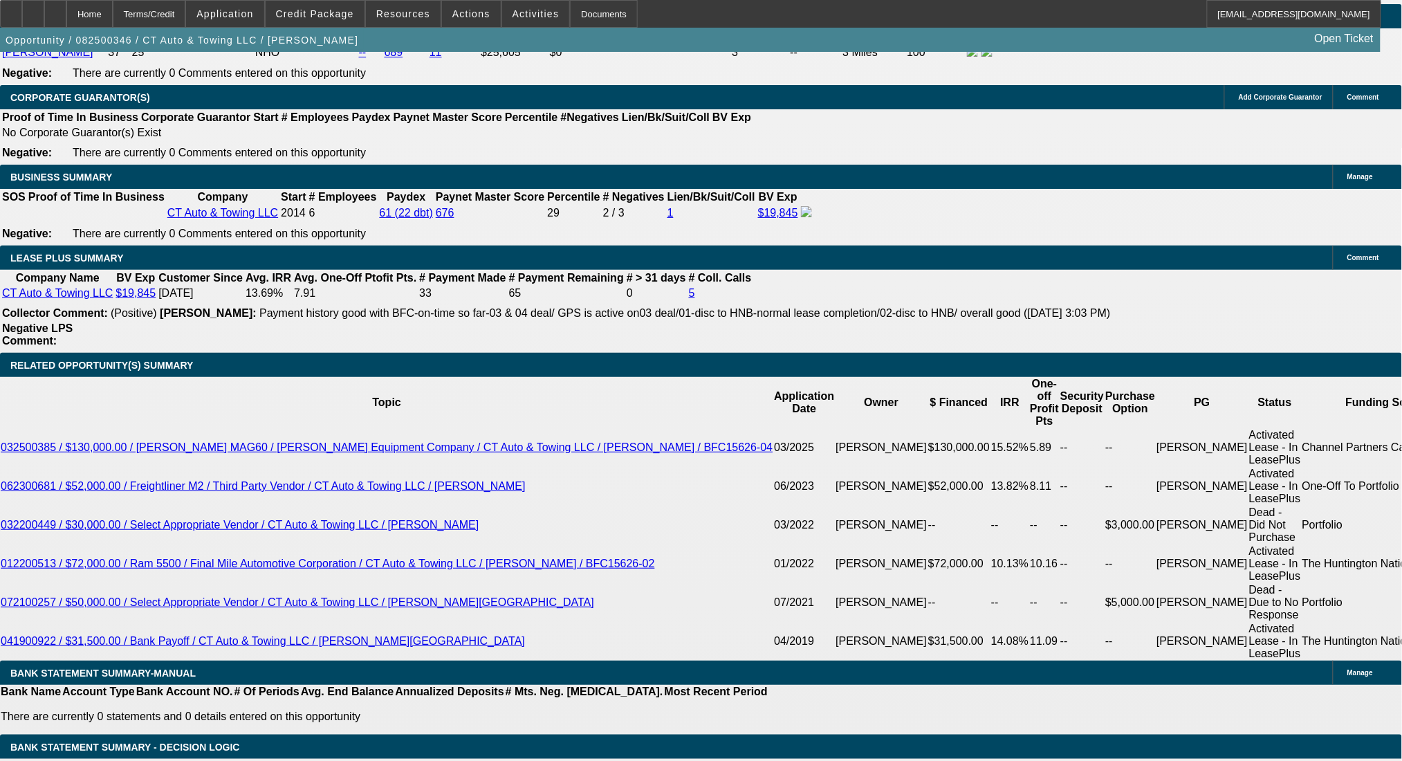
select select "0"
select select "6"
select select "0"
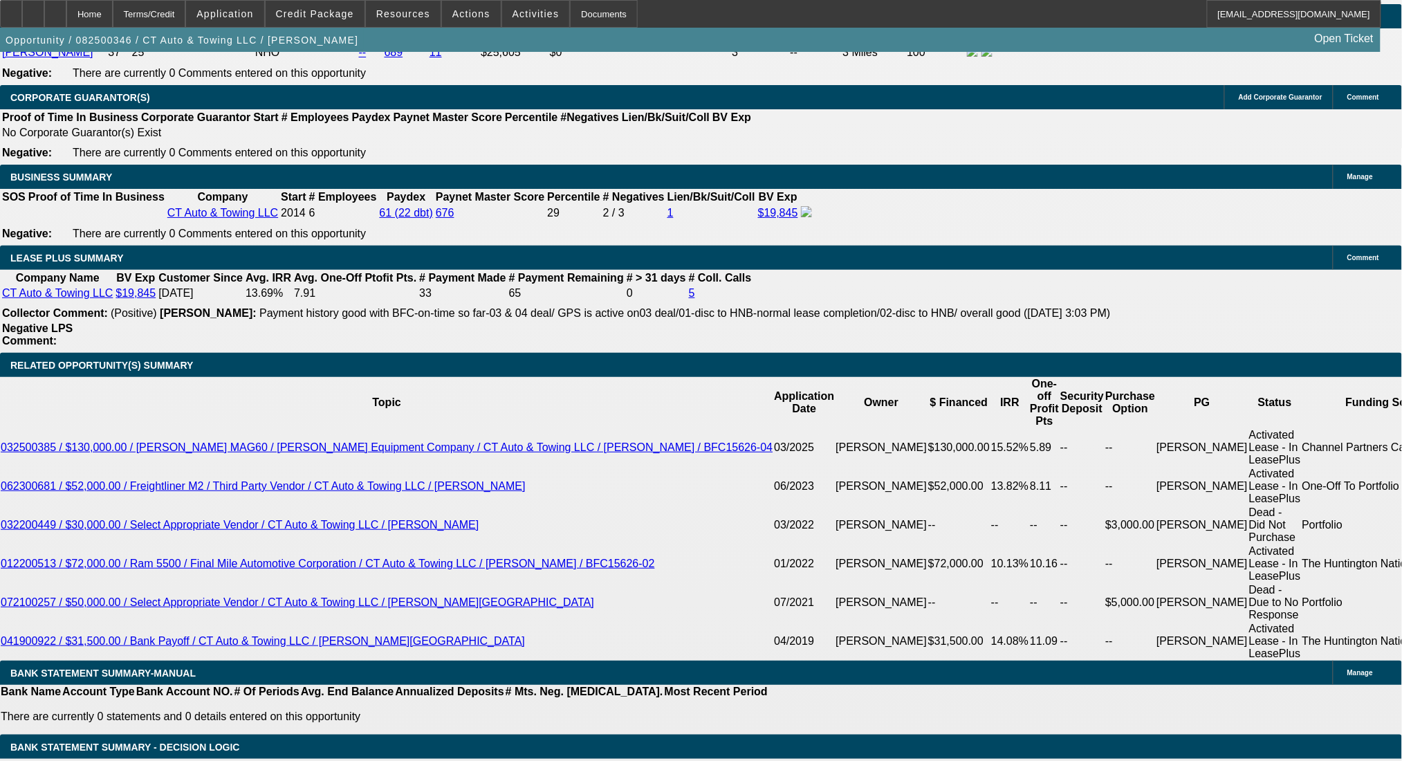
select select "0"
select select "6"
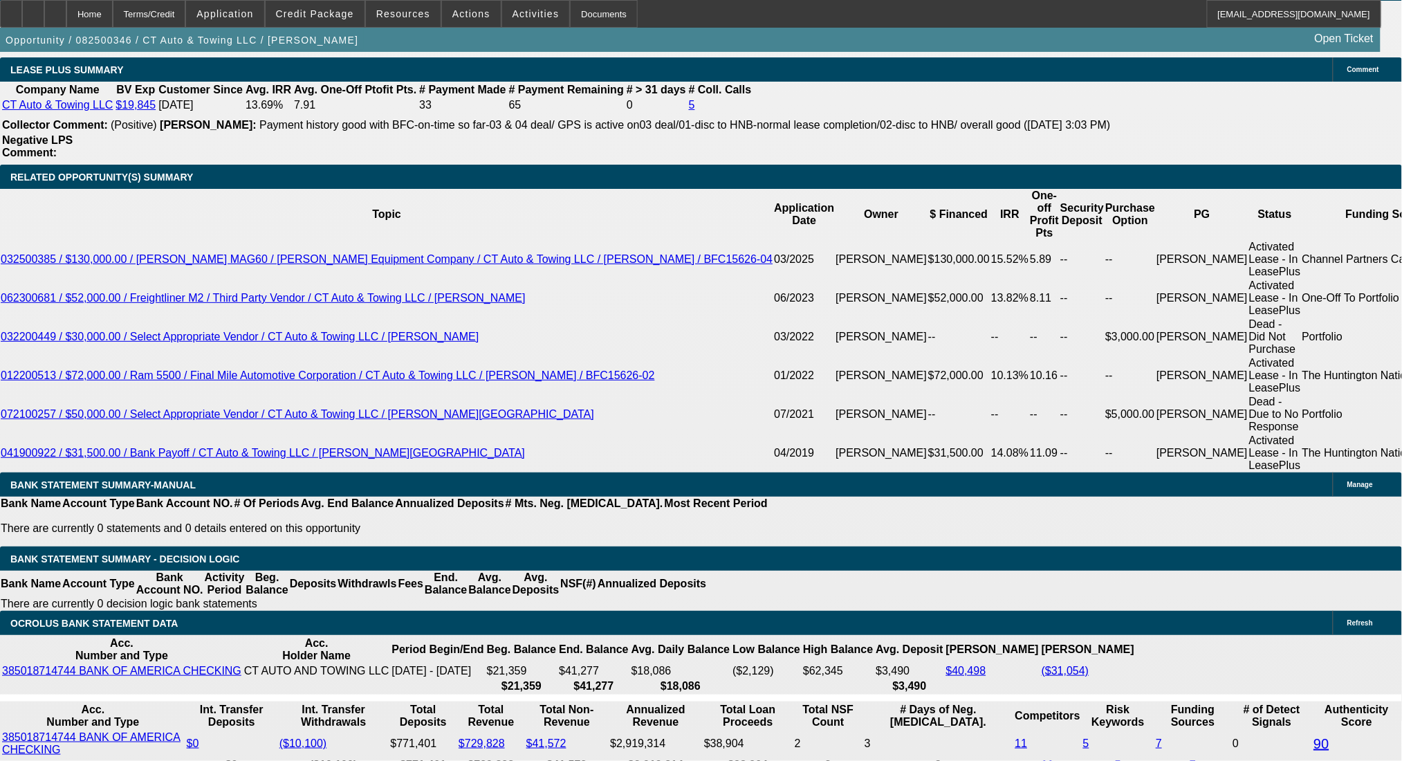
scroll to position [2227, 0]
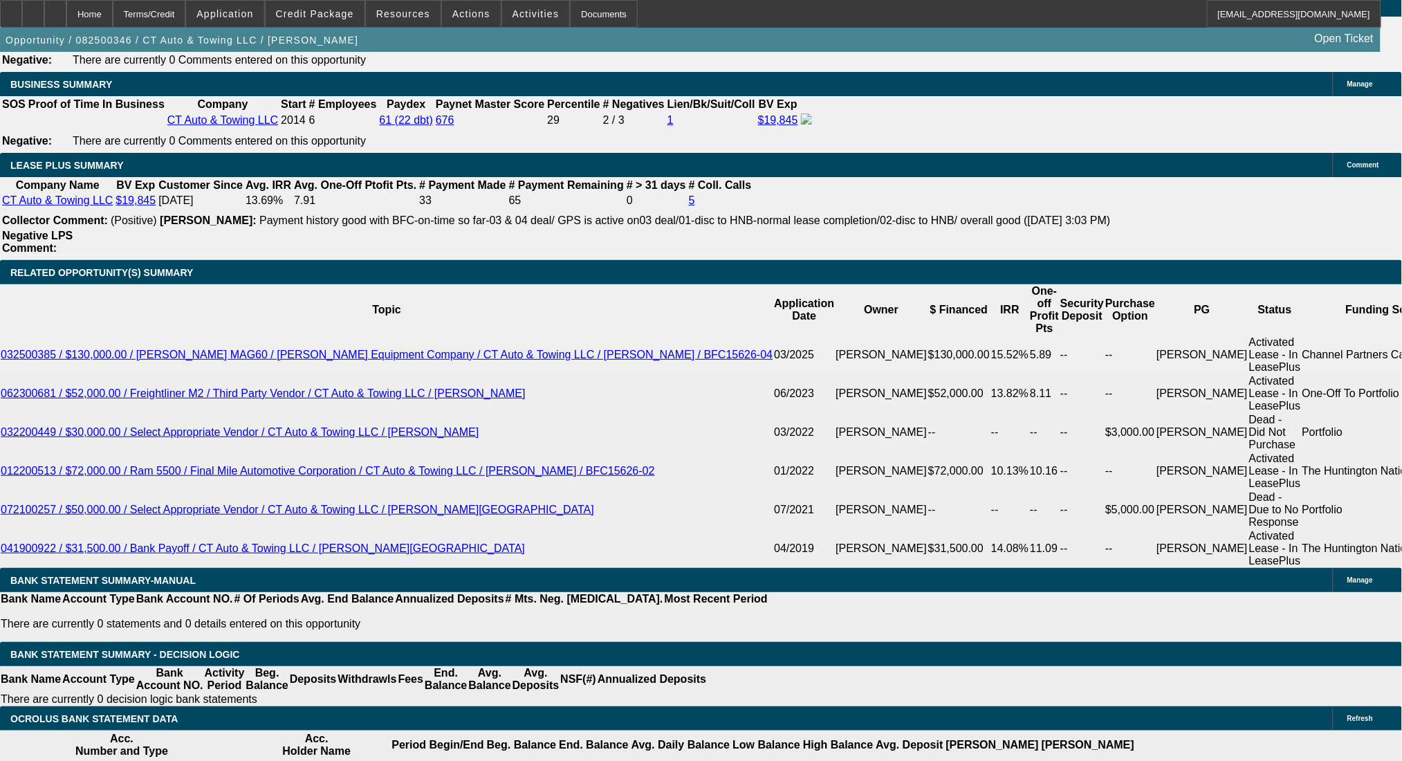
type input "$10,000.00"
drag, startPoint x: 214, startPoint y: 440, endPoint x: 301, endPoint y: 441, distance: 87.1
type input "$2,500.00"
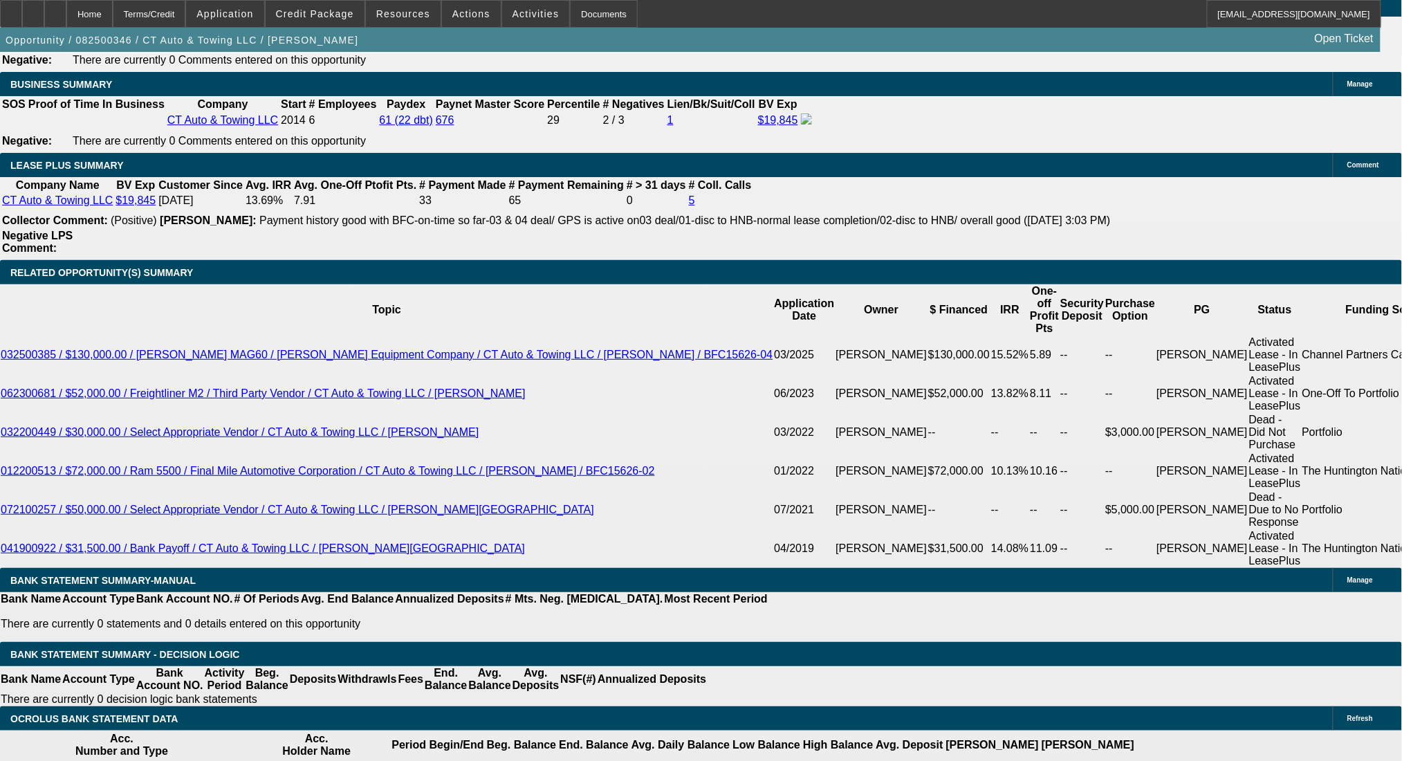
type input "UNKNOWN"
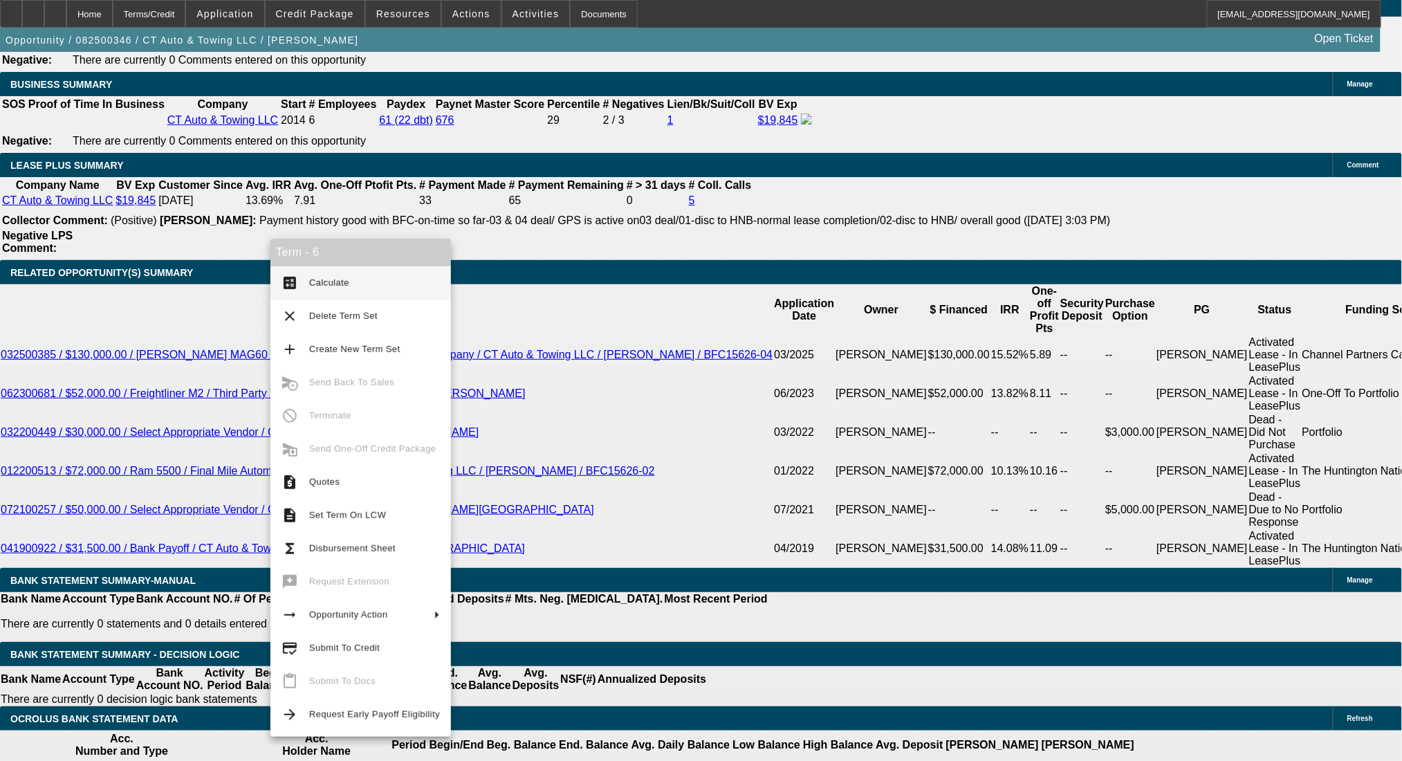
type input "7.4"
click at [315, 279] on span "Calculate" at bounding box center [329, 282] width 40 height 10
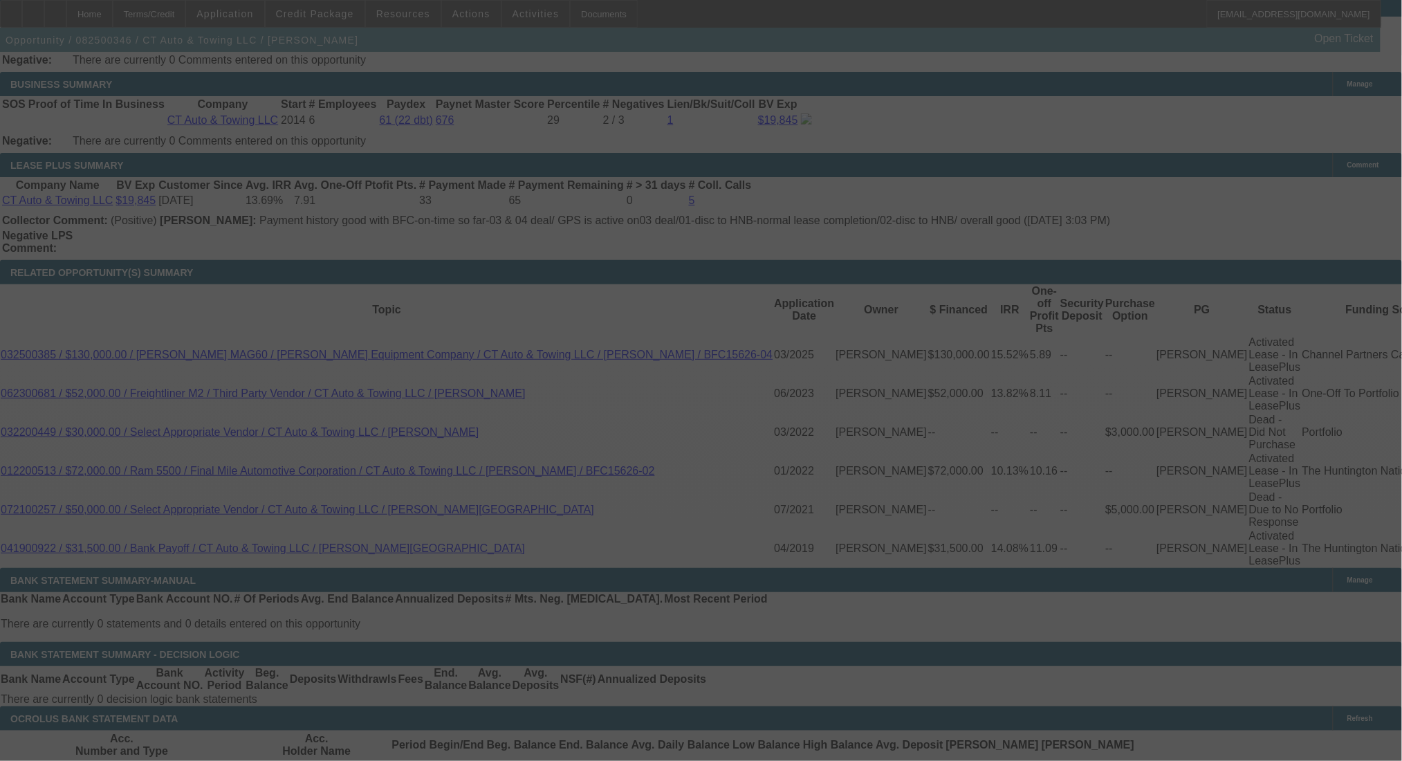
select select "0"
select select "2"
select select "0"
select select "6"
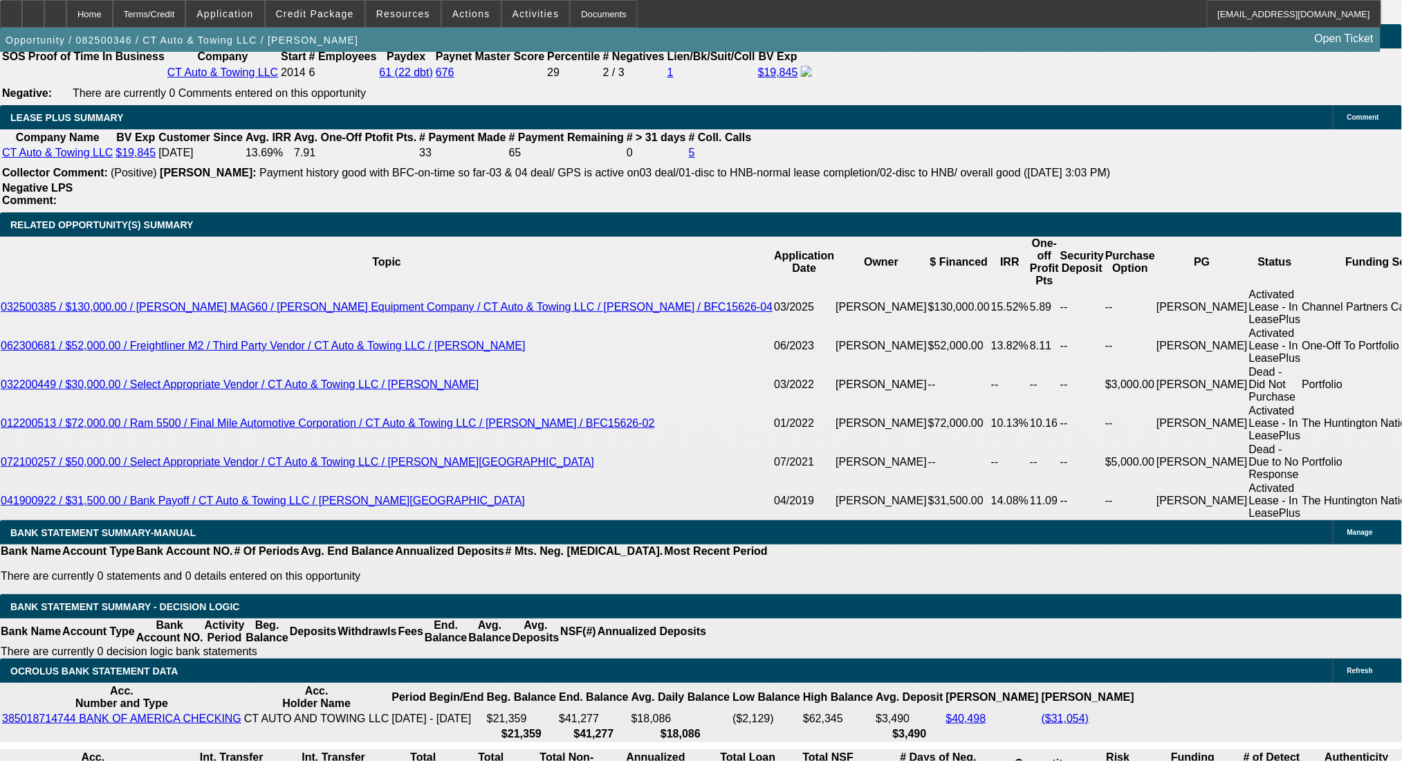
scroll to position [2319, 0]
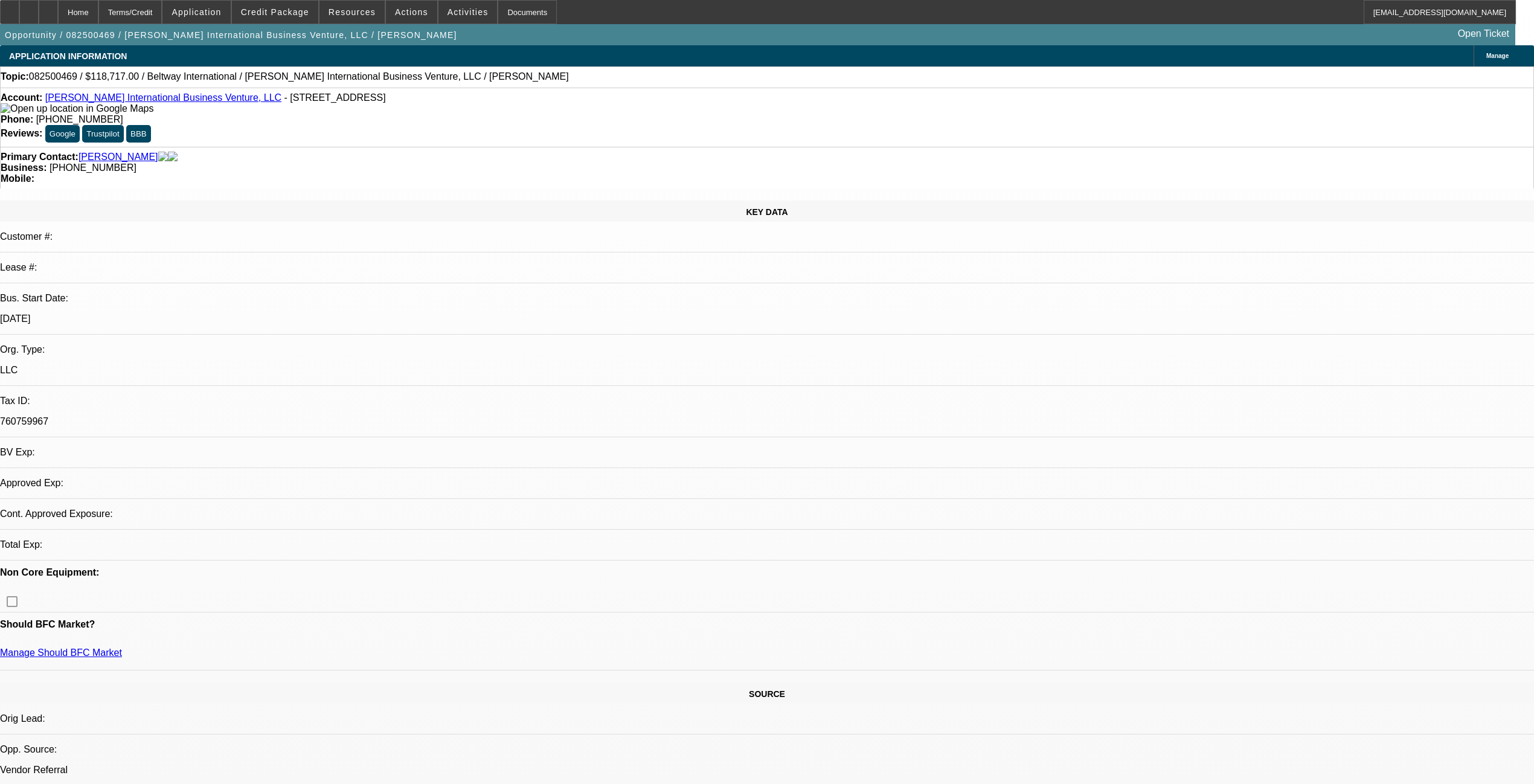
select select "0"
select select "2"
select select "0.1"
select select "4"
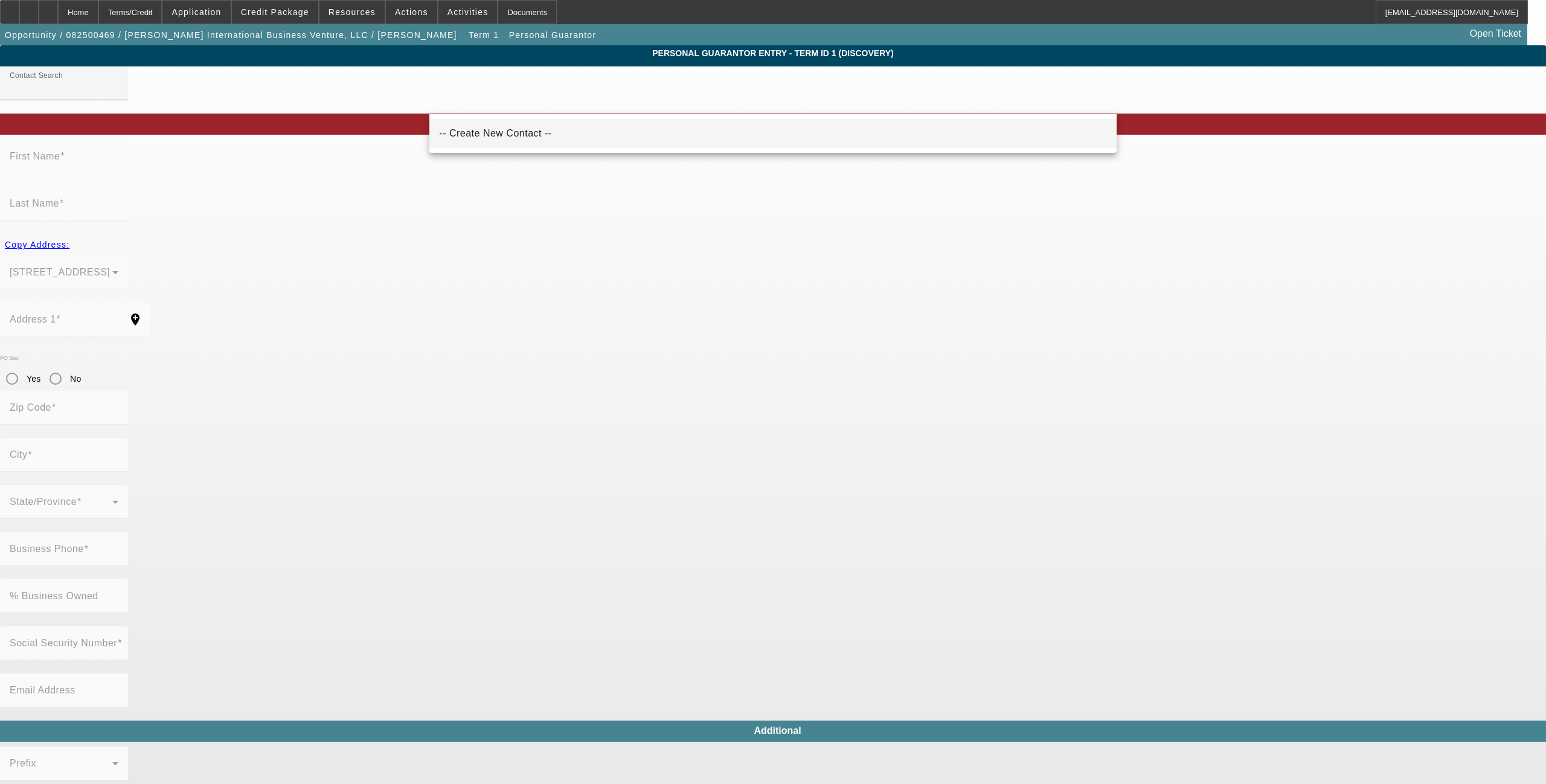
click at [499, 146] on mat-option "-- Create New Contact --" at bounding box center [773, 133] width 687 height 29
type input "-- Create New Contact --"
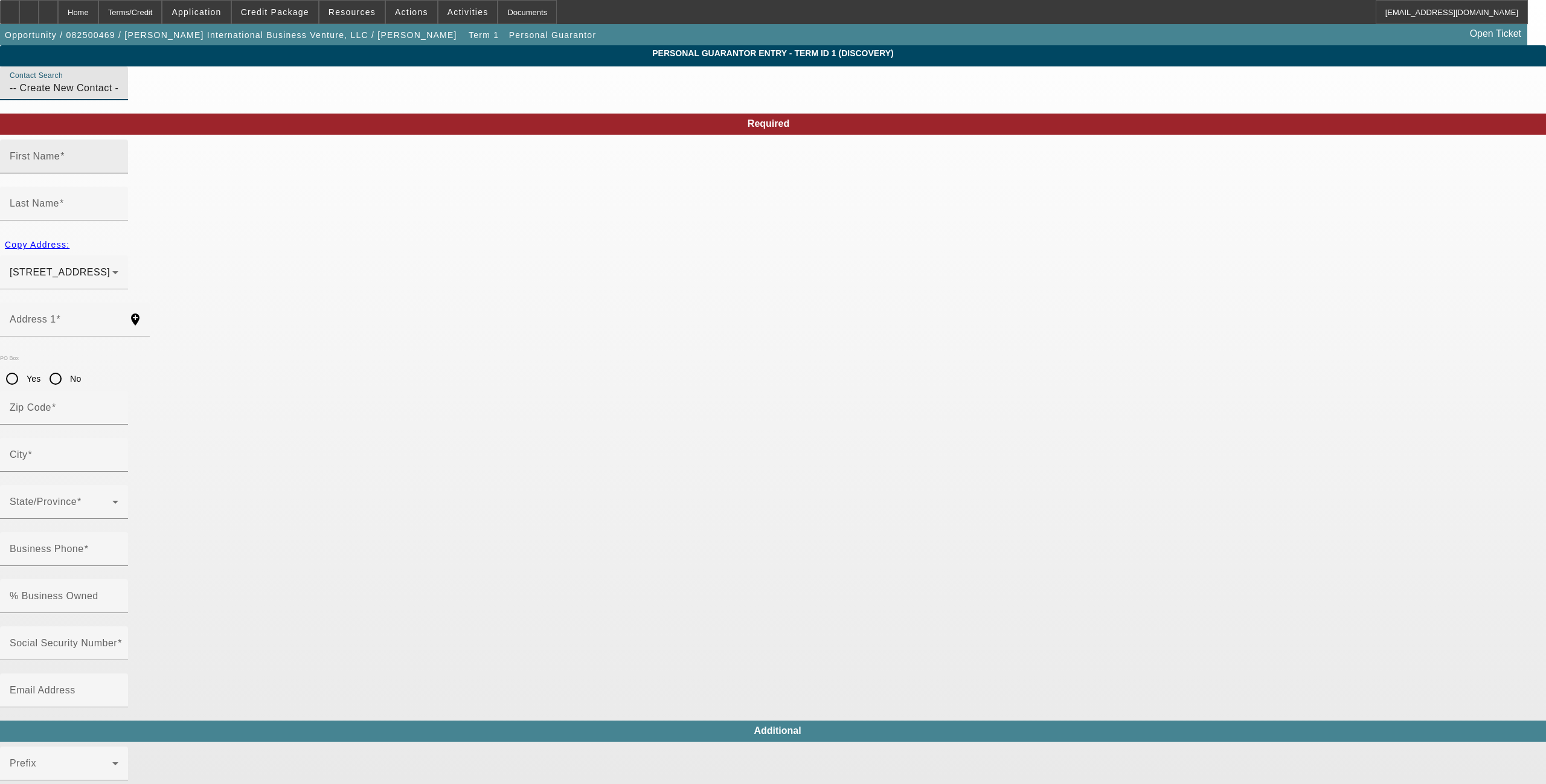
click at [119, 173] on div "First Name" at bounding box center [64, 156] width 108 height 34
type input "[PERSON_NAME]"
type input "j"
type input "J"
type input "Kumica"
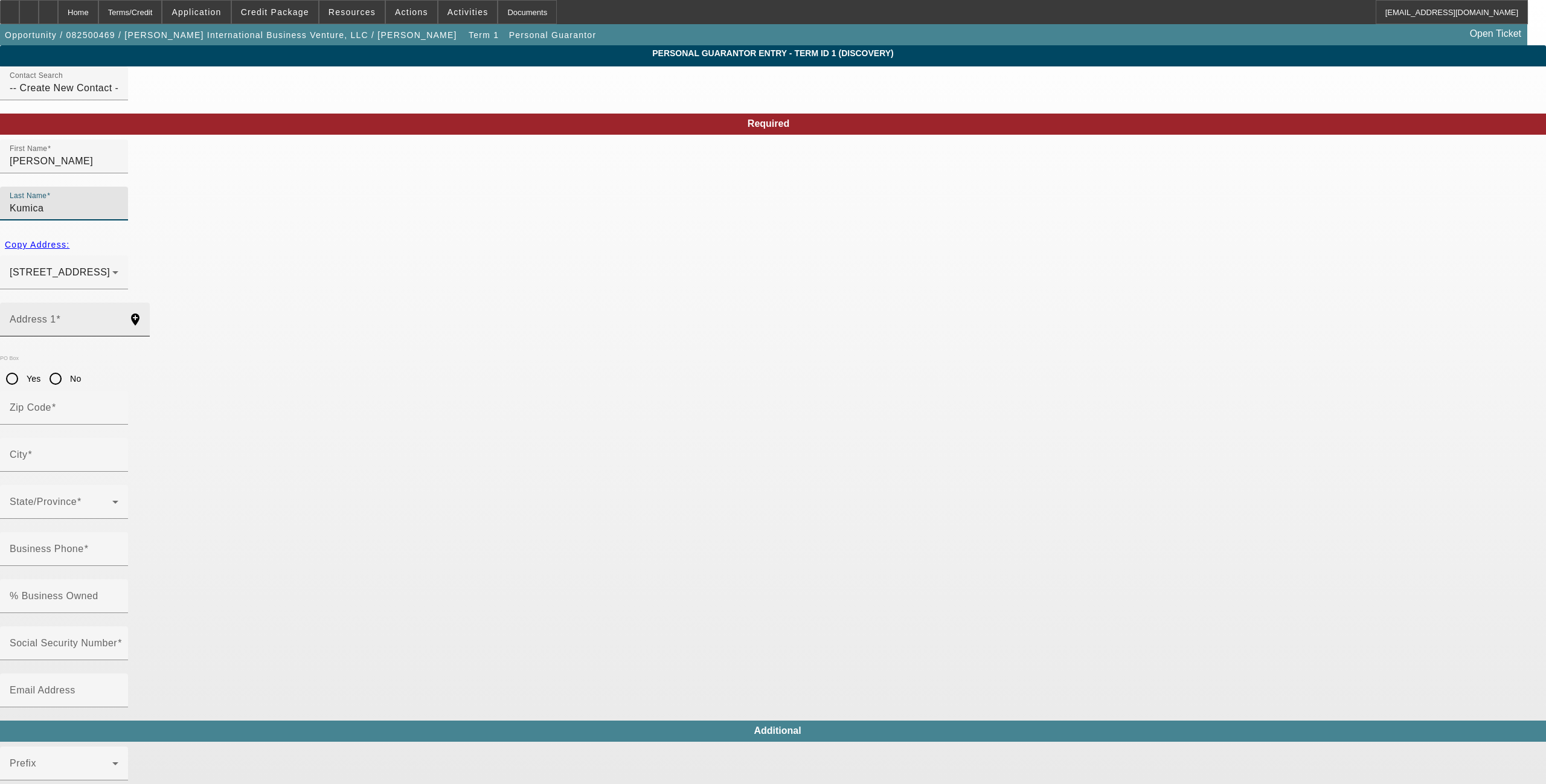
click at [119, 317] on input "Address 1" at bounding box center [64, 324] width 108 height 15
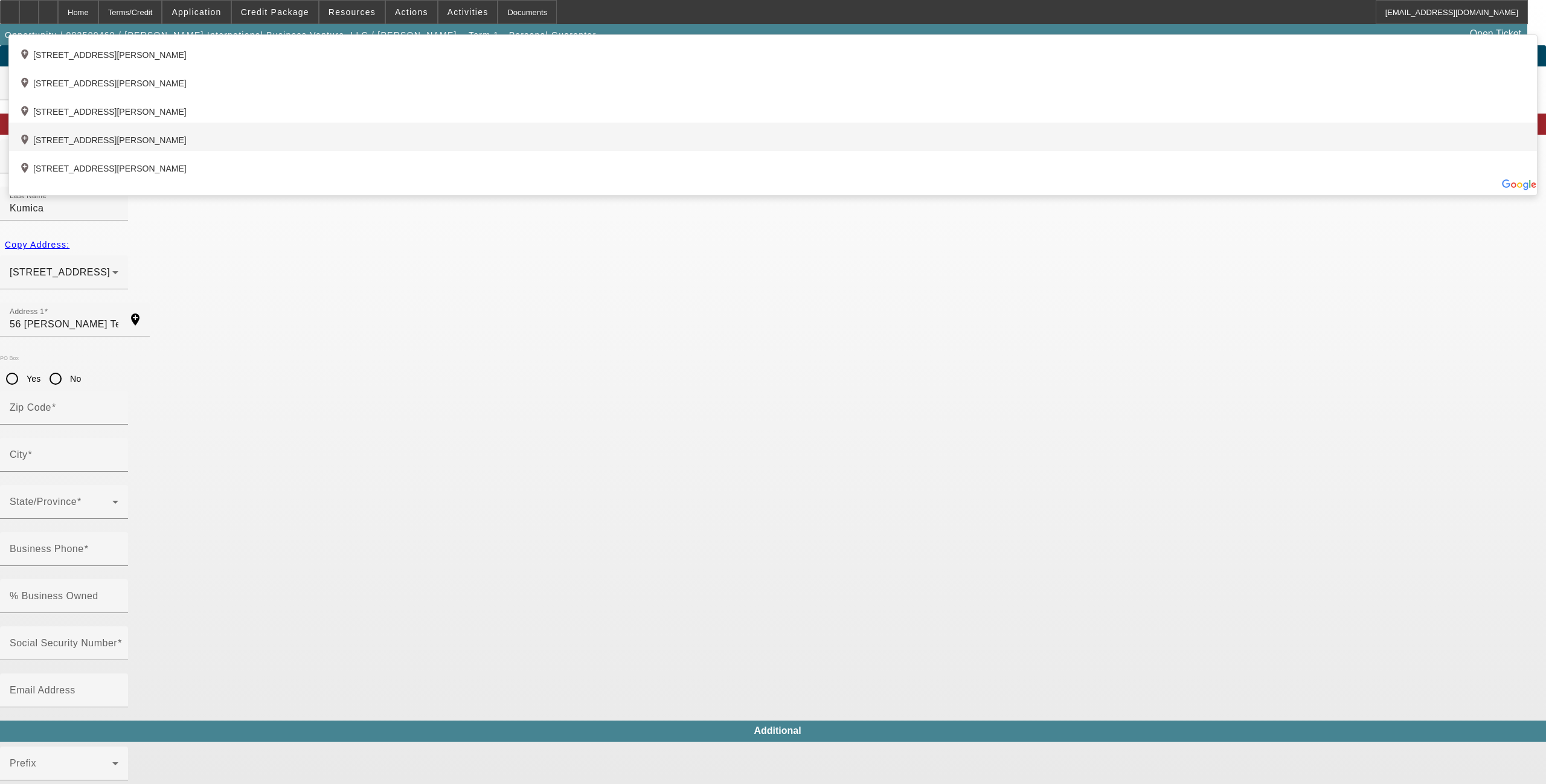
click at [533, 151] on div "add_location [STREET_ADDRESS][PERSON_NAME]" at bounding box center [773, 136] width 1529 height 29
type input "[STREET_ADDRESS][PERSON_NAME]"
type input "21783"
type input "[GEOGRAPHIC_DATA]"
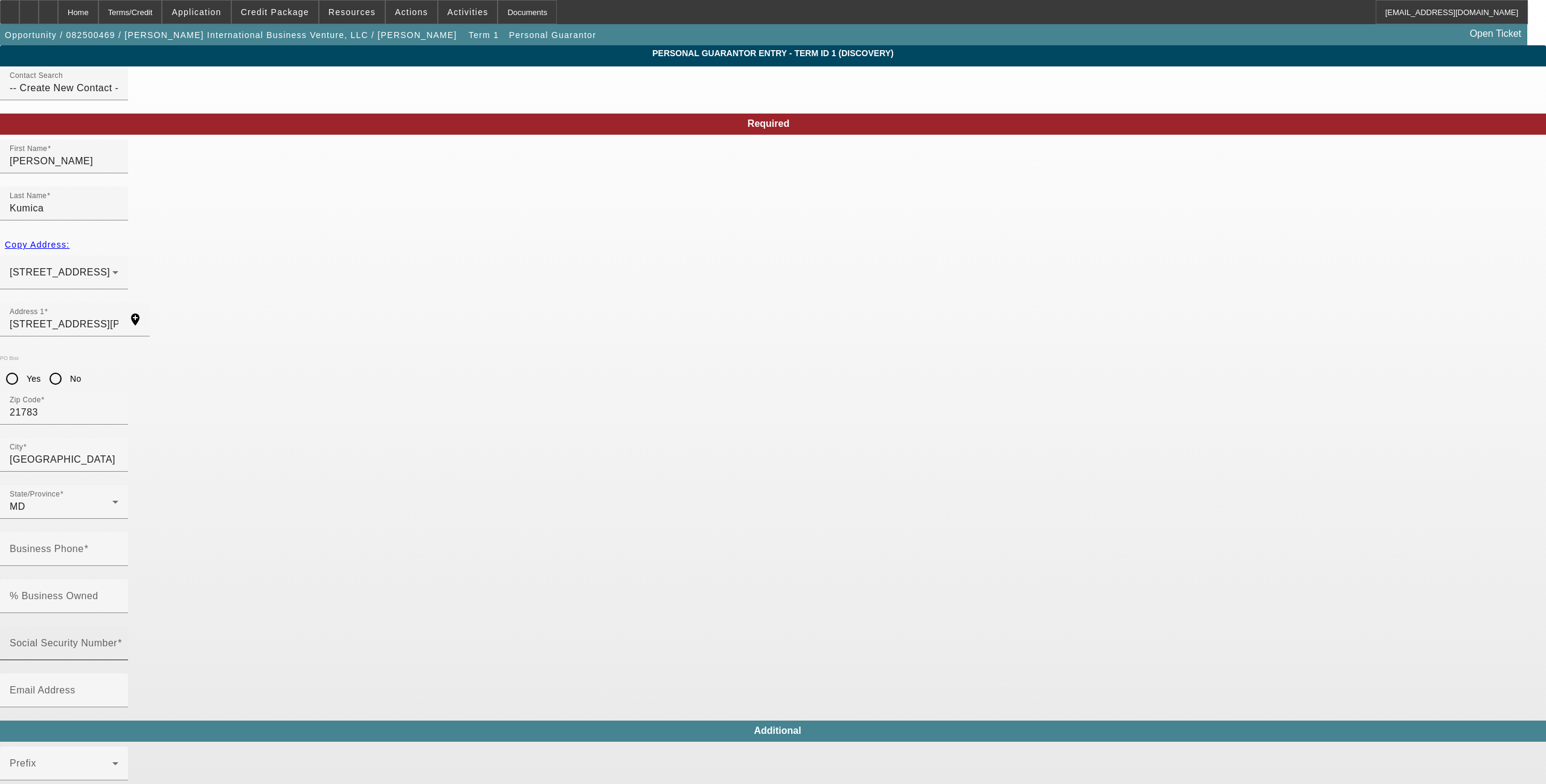
click at [117, 637] on mat-label "Social Security Number" at bounding box center [63, 643] width 107 height 10
click at [119, 641] on input "Social Security Number" at bounding box center [64, 648] width 108 height 15
type input "141-81-7095"
click at [119, 594] on input "% Business Owned" at bounding box center [64, 601] width 108 height 15
type input "60"
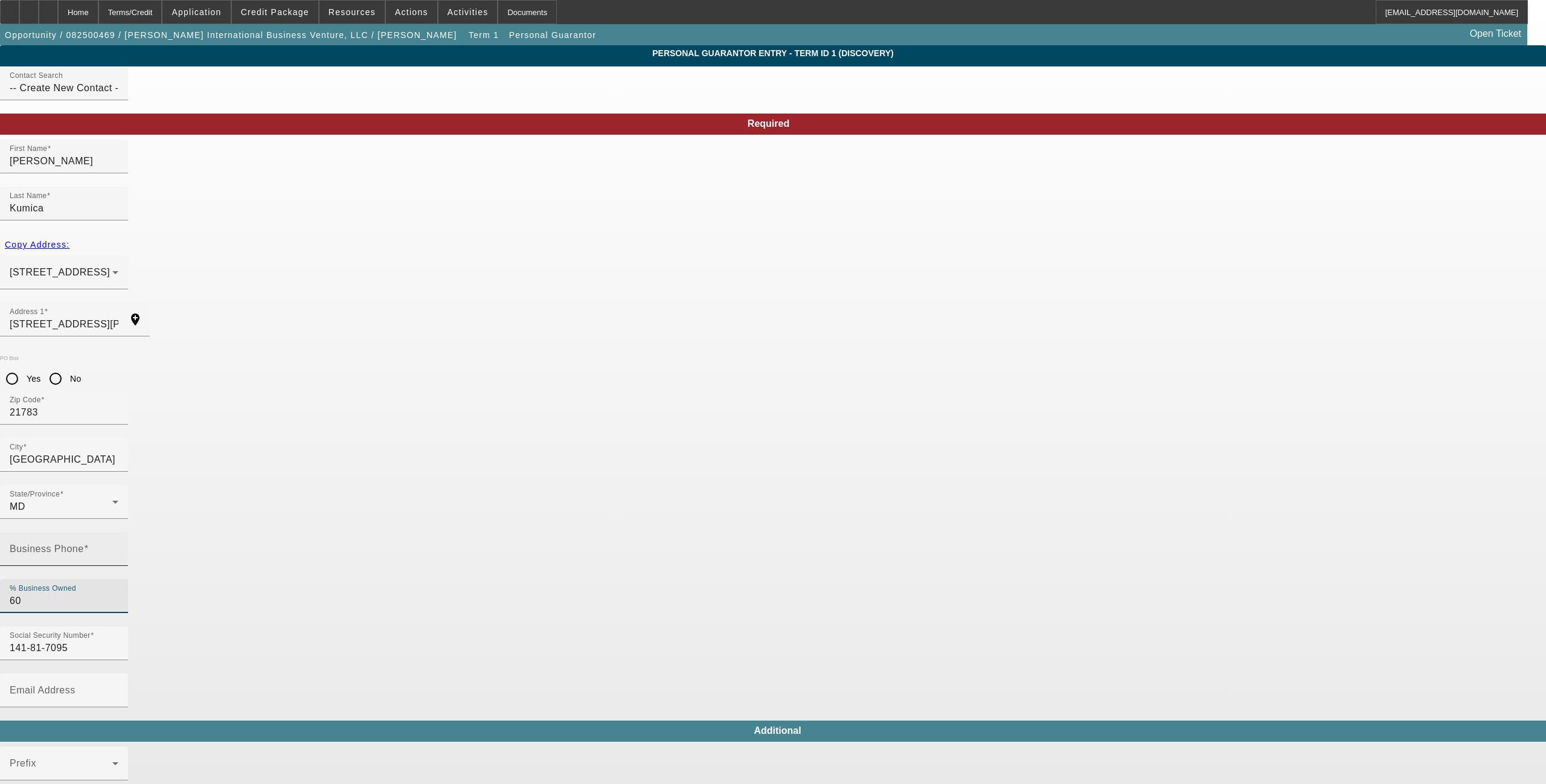
click at [119, 547] on input "Business Phone" at bounding box center [64, 554] width 108 height 15
type input "[PHONE_NUMBER]"
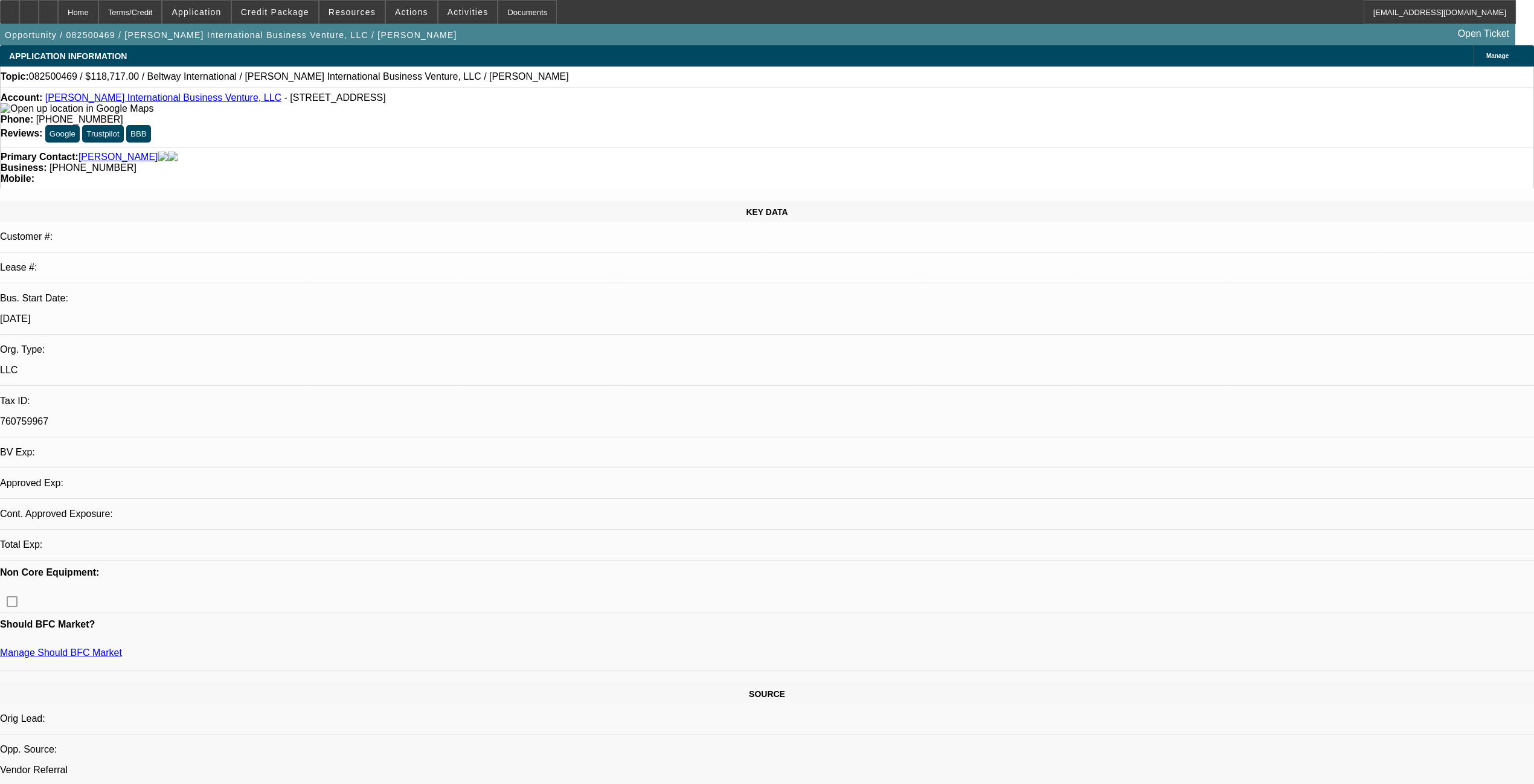
select select "0"
select select "2"
select select "0.1"
select select "4"
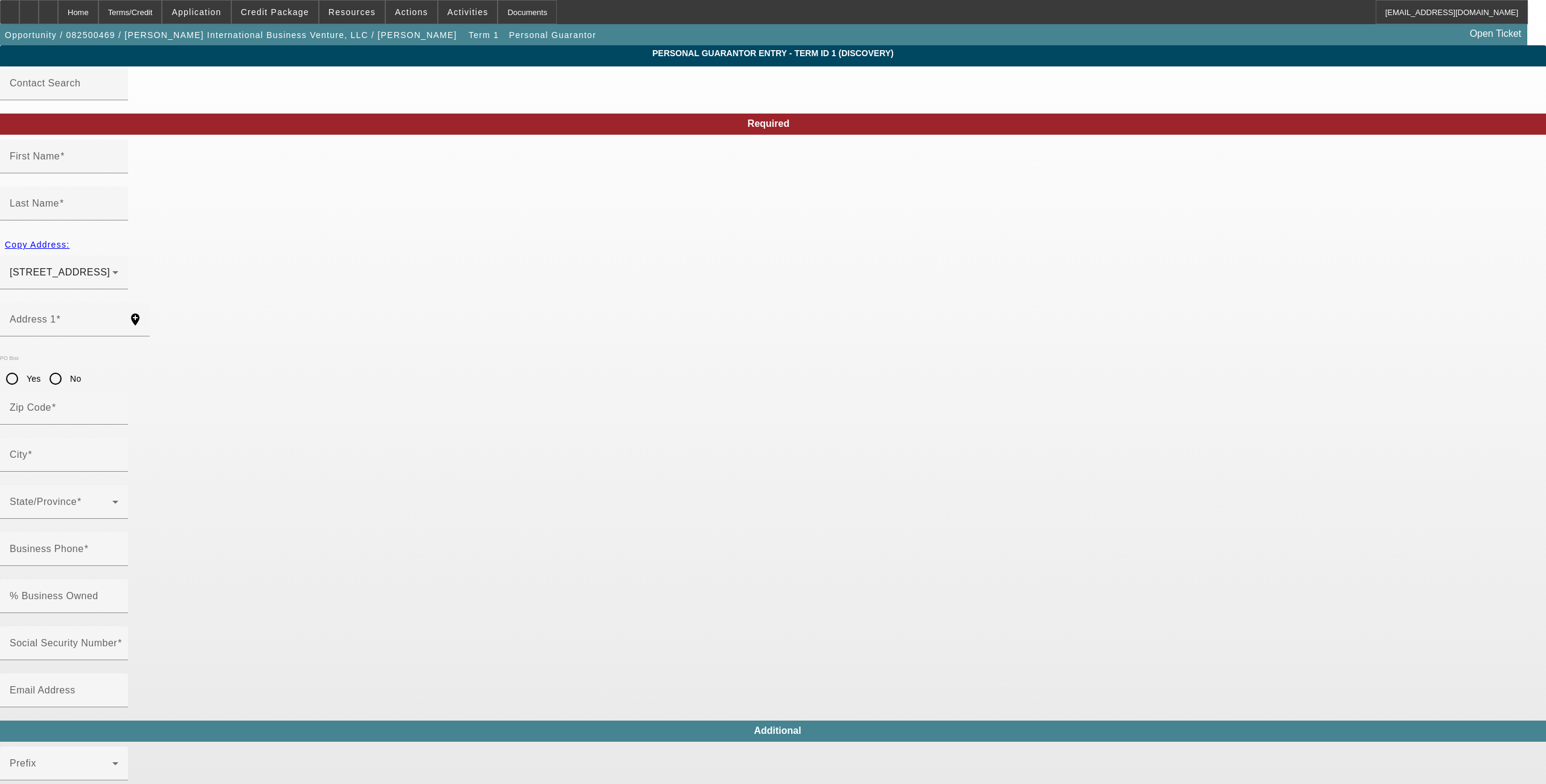
type input "[PERSON_NAME]"
type input "Kumica"
type input "[STREET_ADDRESS][PERSON_NAME]"
radio input "true"
type input "21783"
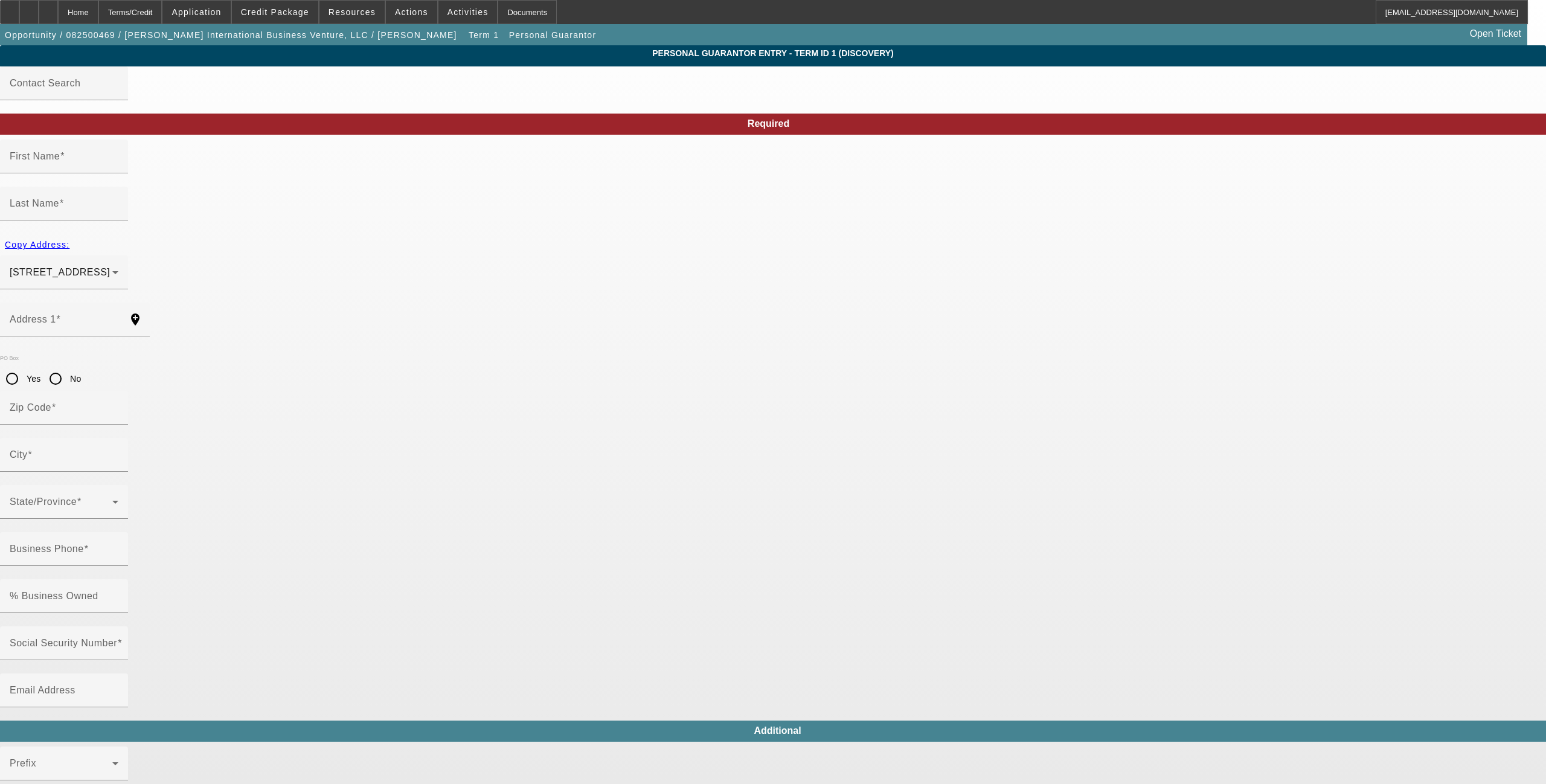
type input "[GEOGRAPHIC_DATA]"
type input "[PHONE_NUMBER]"
type input "60"
type input "141-81-7095"
click at [119, 673] on div "Email Address" at bounding box center [64, 690] width 108 height 34
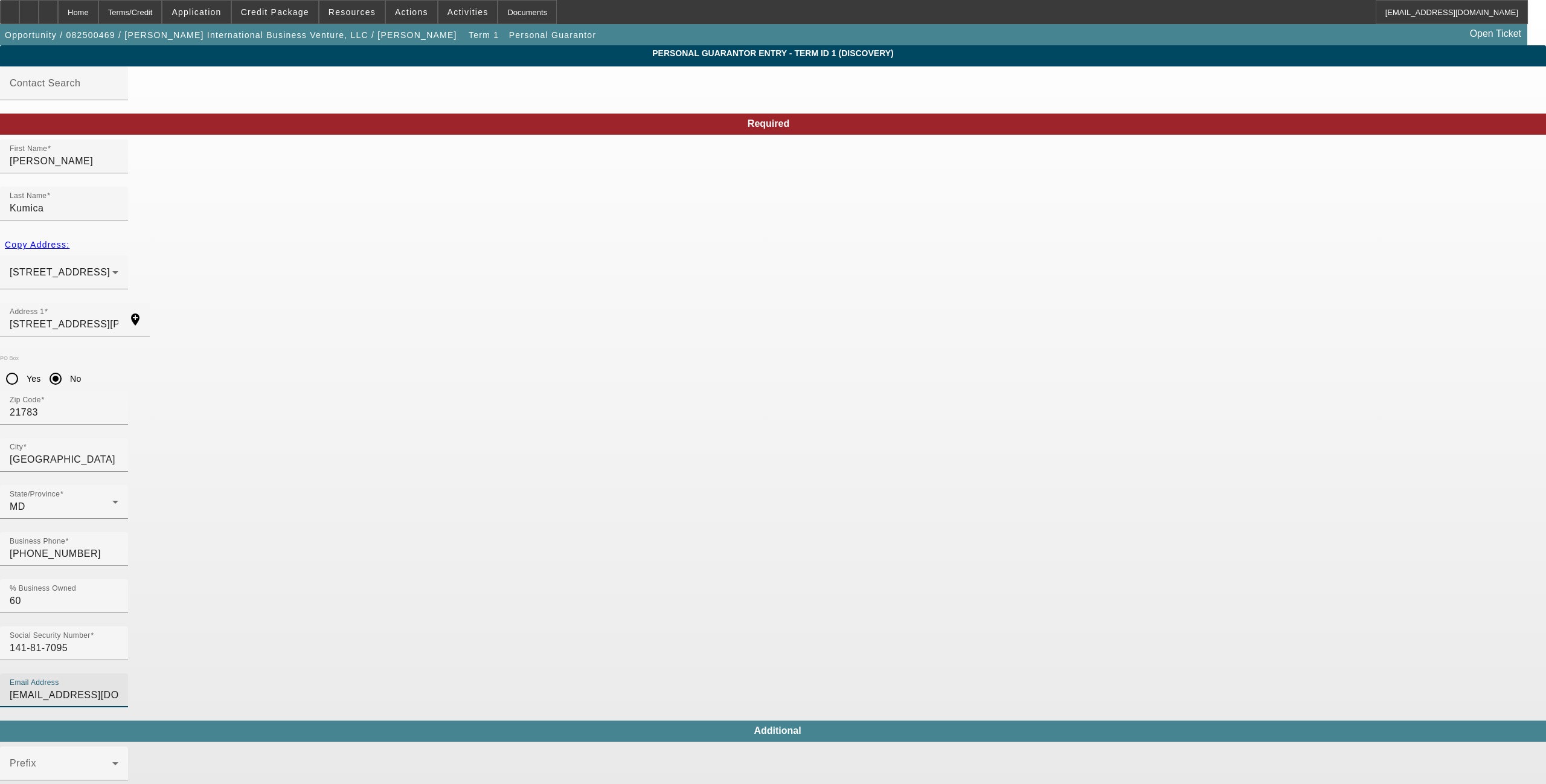
type input "[EMAIL_ADDRESS][DOMAIN_NAME]"
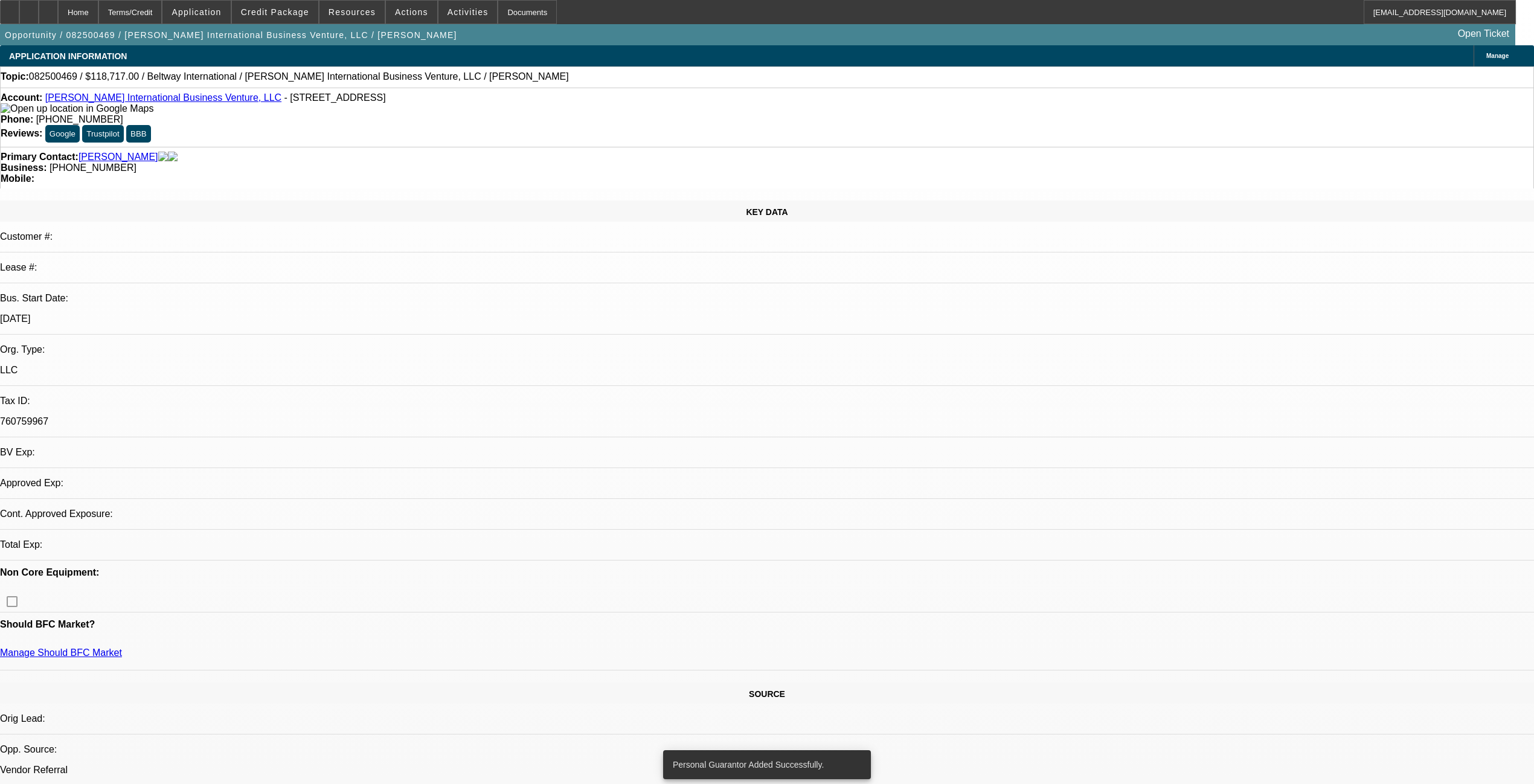
select select "0"
select select "2"
select select "0.1"
select select "4"
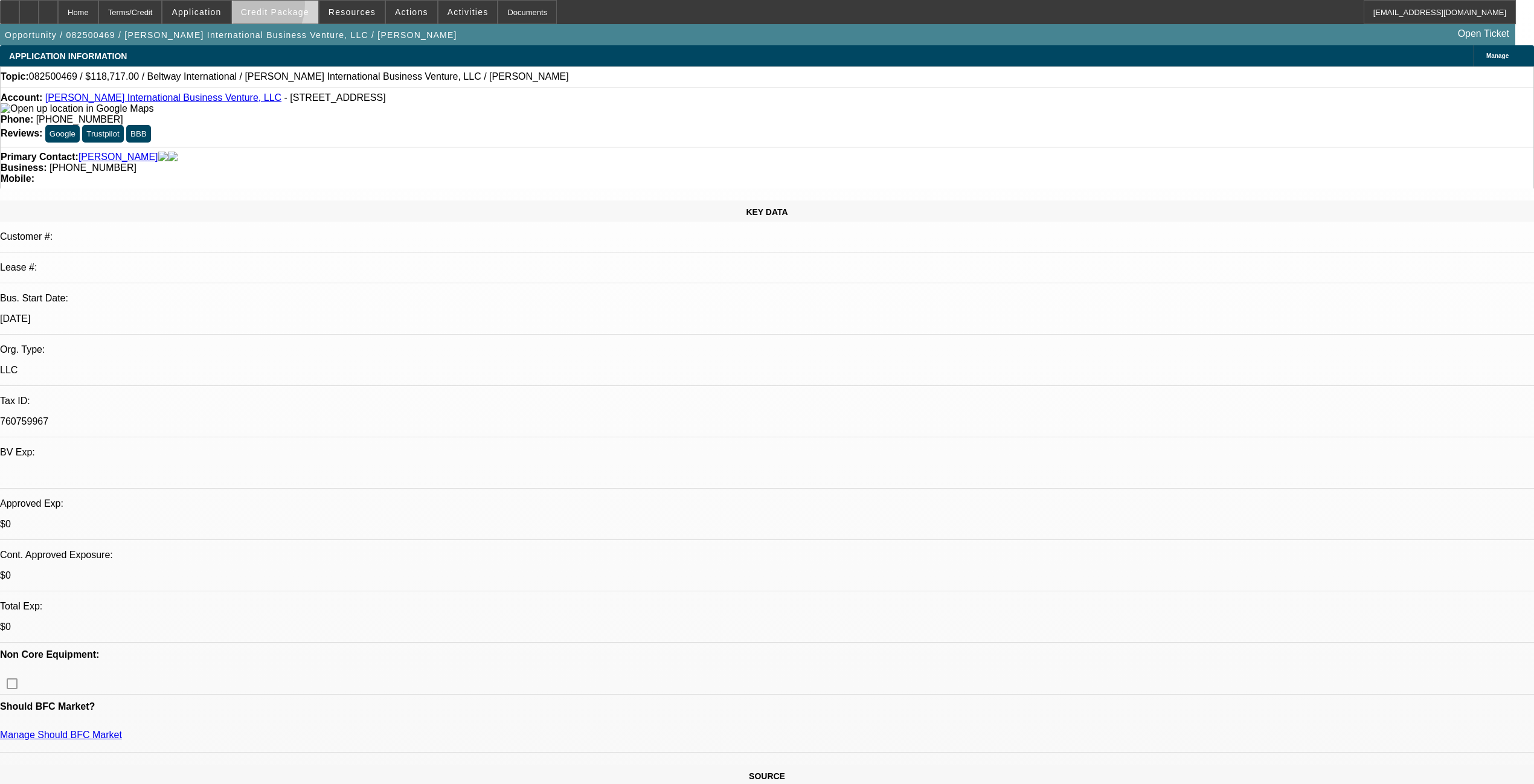
click at [264, 7] on span "Credit Package" at bounding box center [275, 11] width 68 height 10
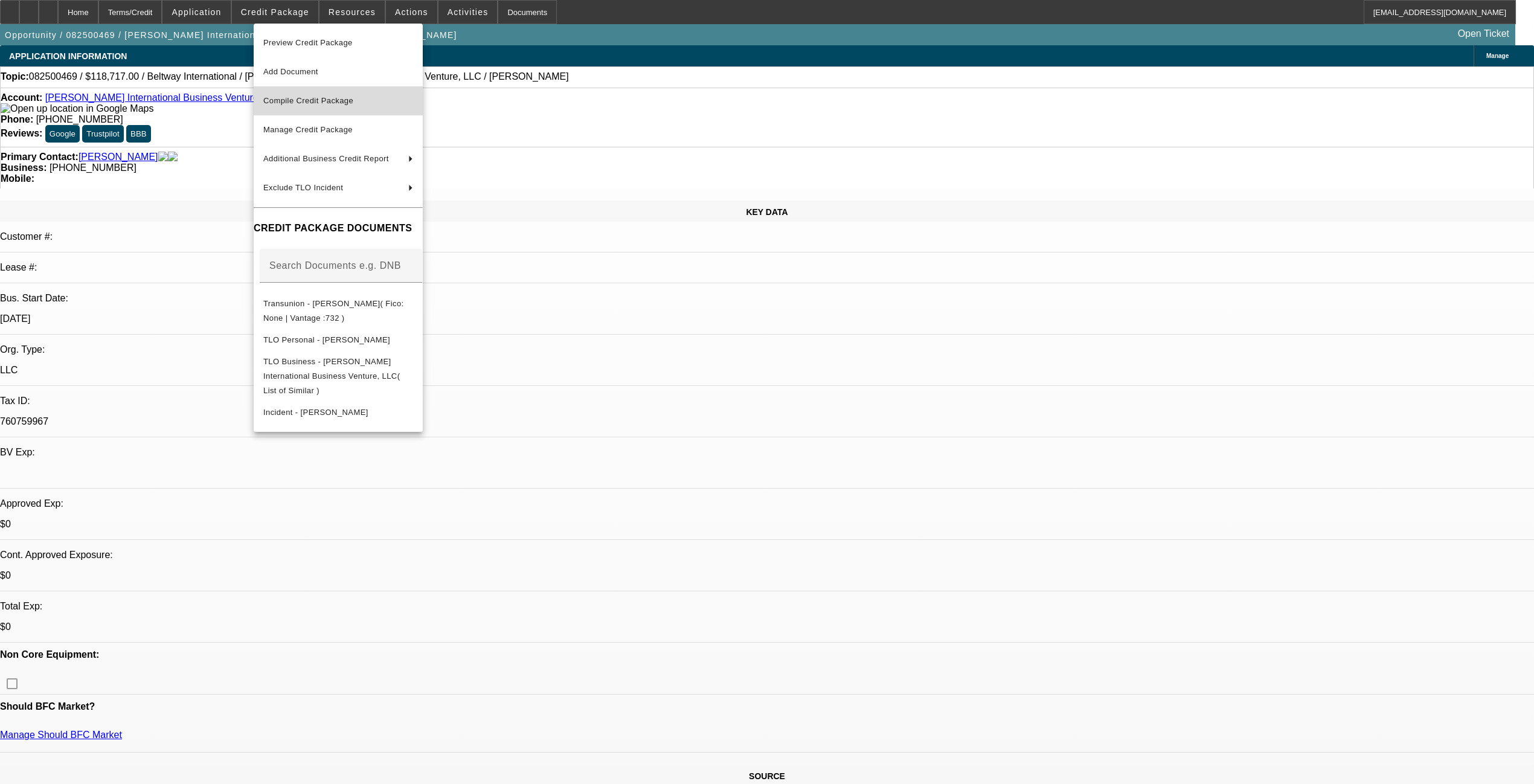
click at [324, 107] on button "Compile Credit Package" at bounding box center [338, 100] width 169 height 29
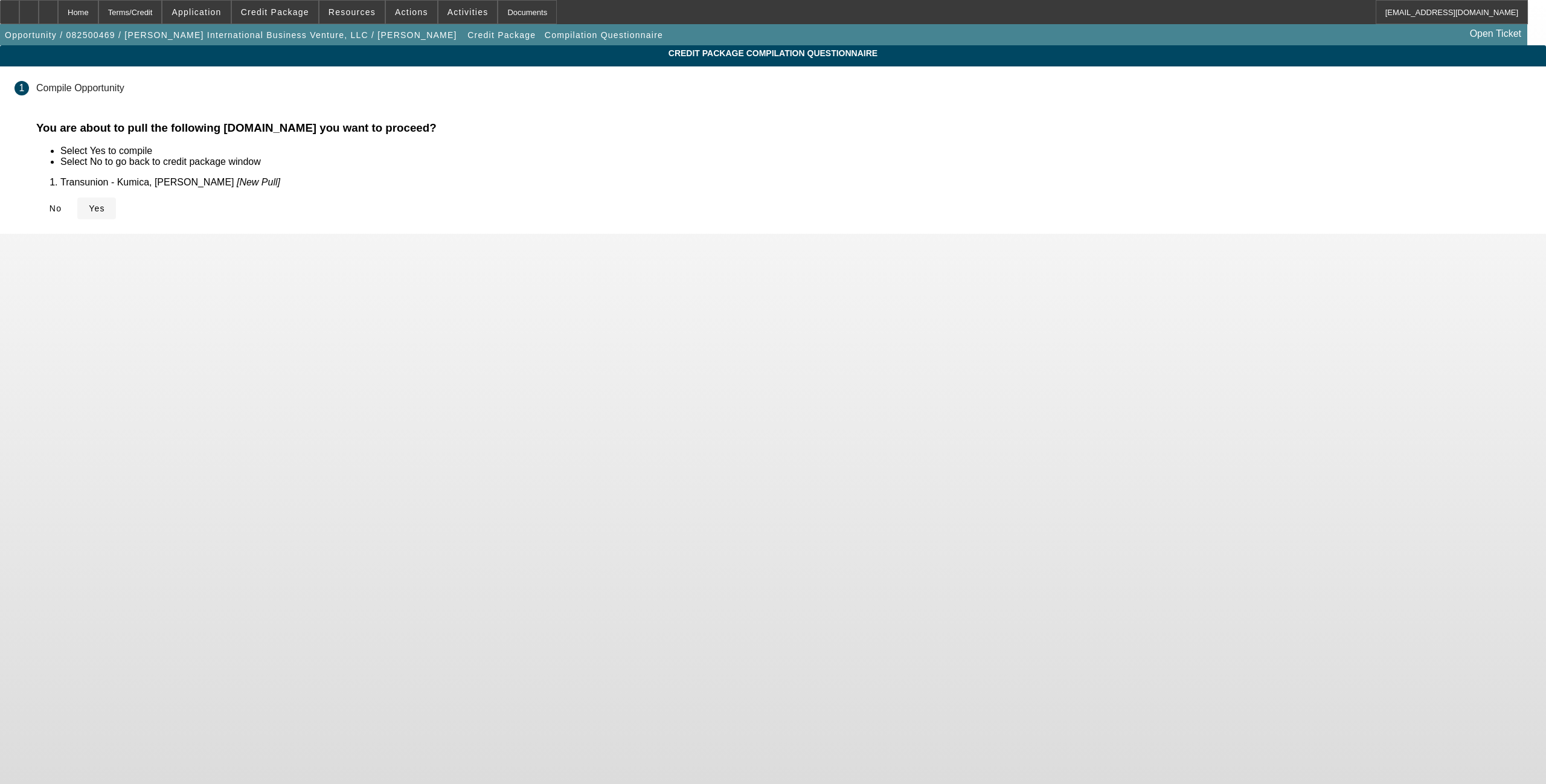
click at [105, 203] on span "Yes" at bounding box center [97, 208] width 17 height 10
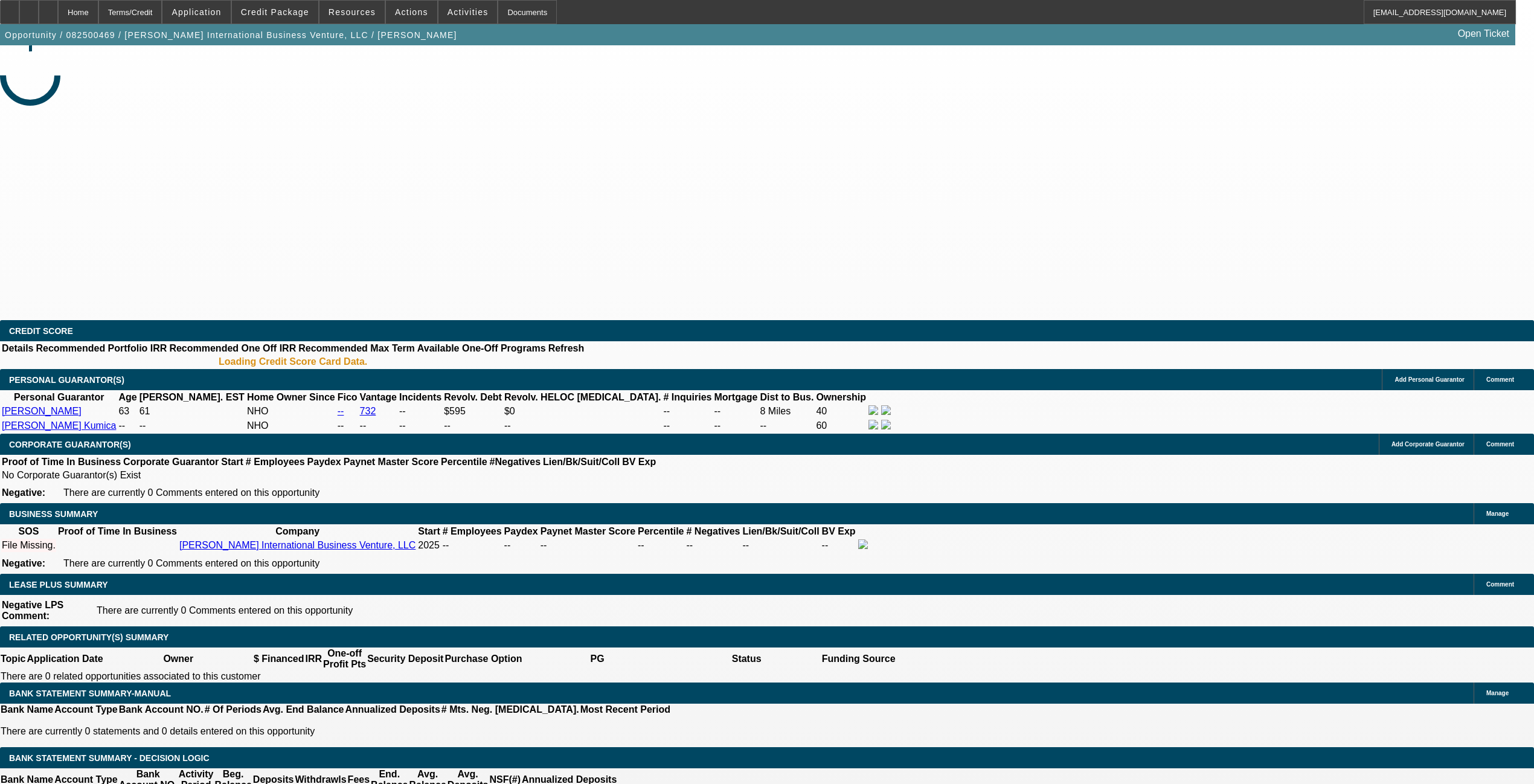
select select "0"
select select "2"
select select "0.1"
select select "4"
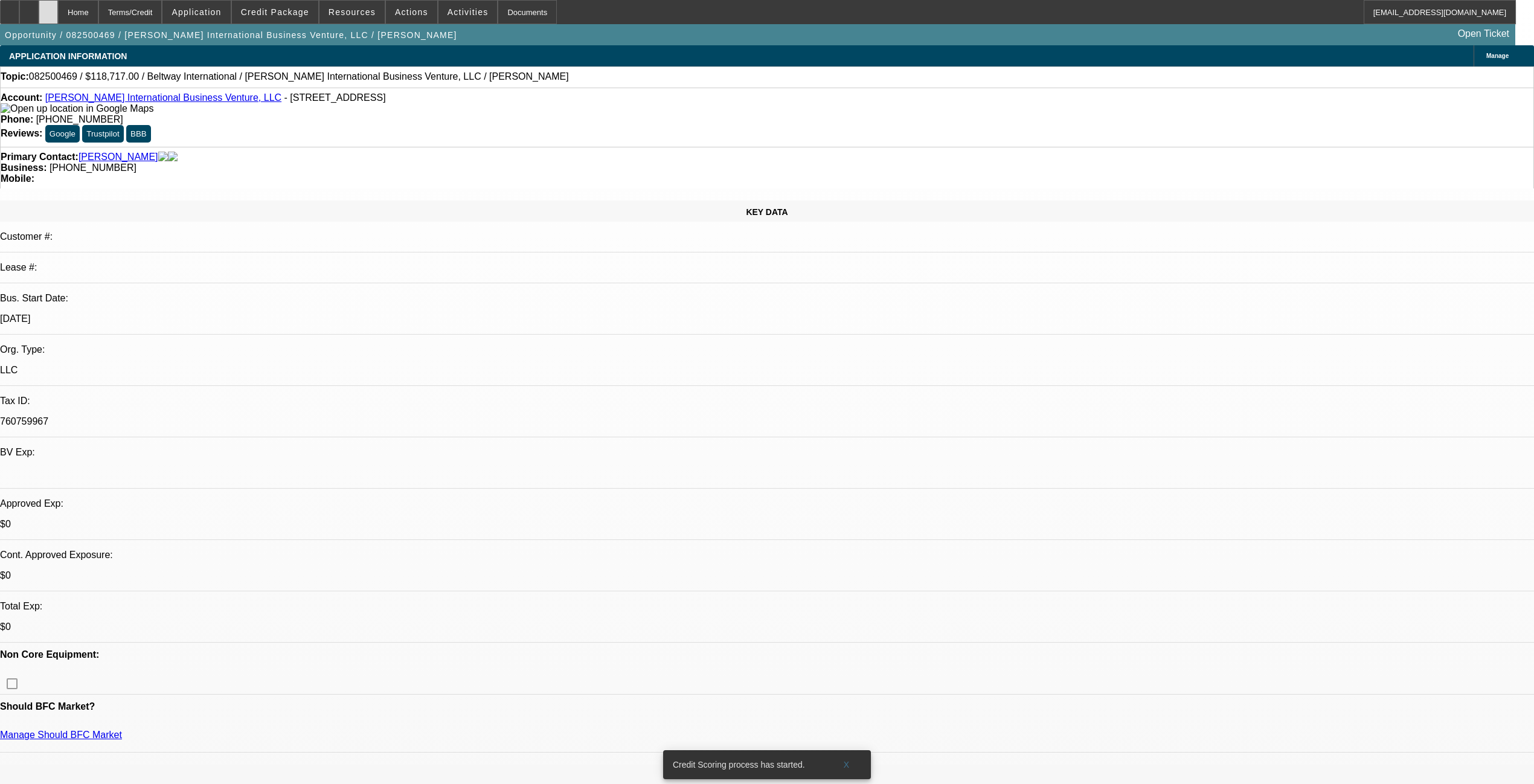
click at [58, 10] on div at bounding box center [48, 12] width 19 height 24
select select "0"
select select "2"
select select "0.1"
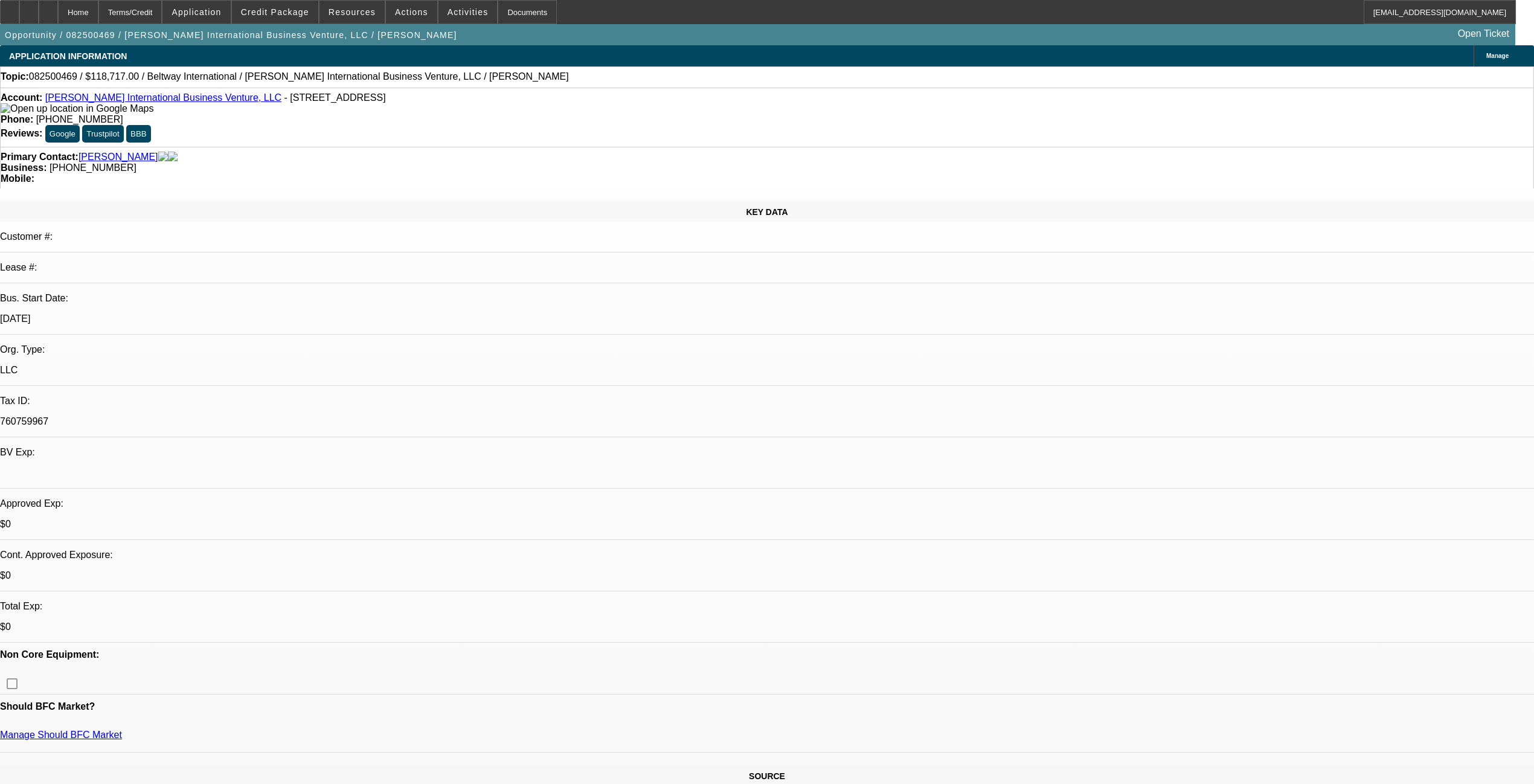
select select "4"
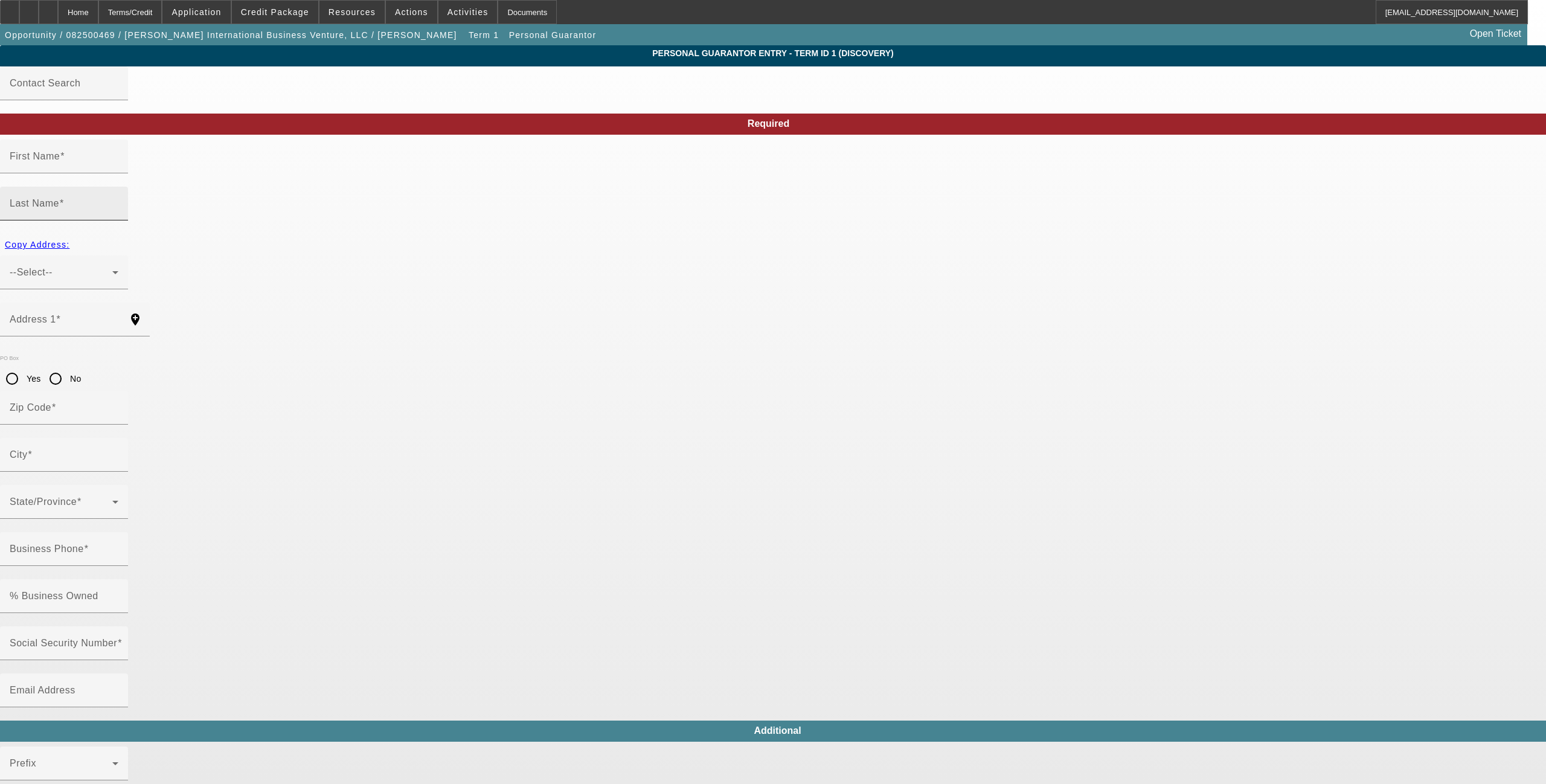
type input "[PERSON_NAME]"
type input "Kumica"
type input "[STREET_ADDRESS][PERSON_NAME]"
radio input "true"
type input "21783"
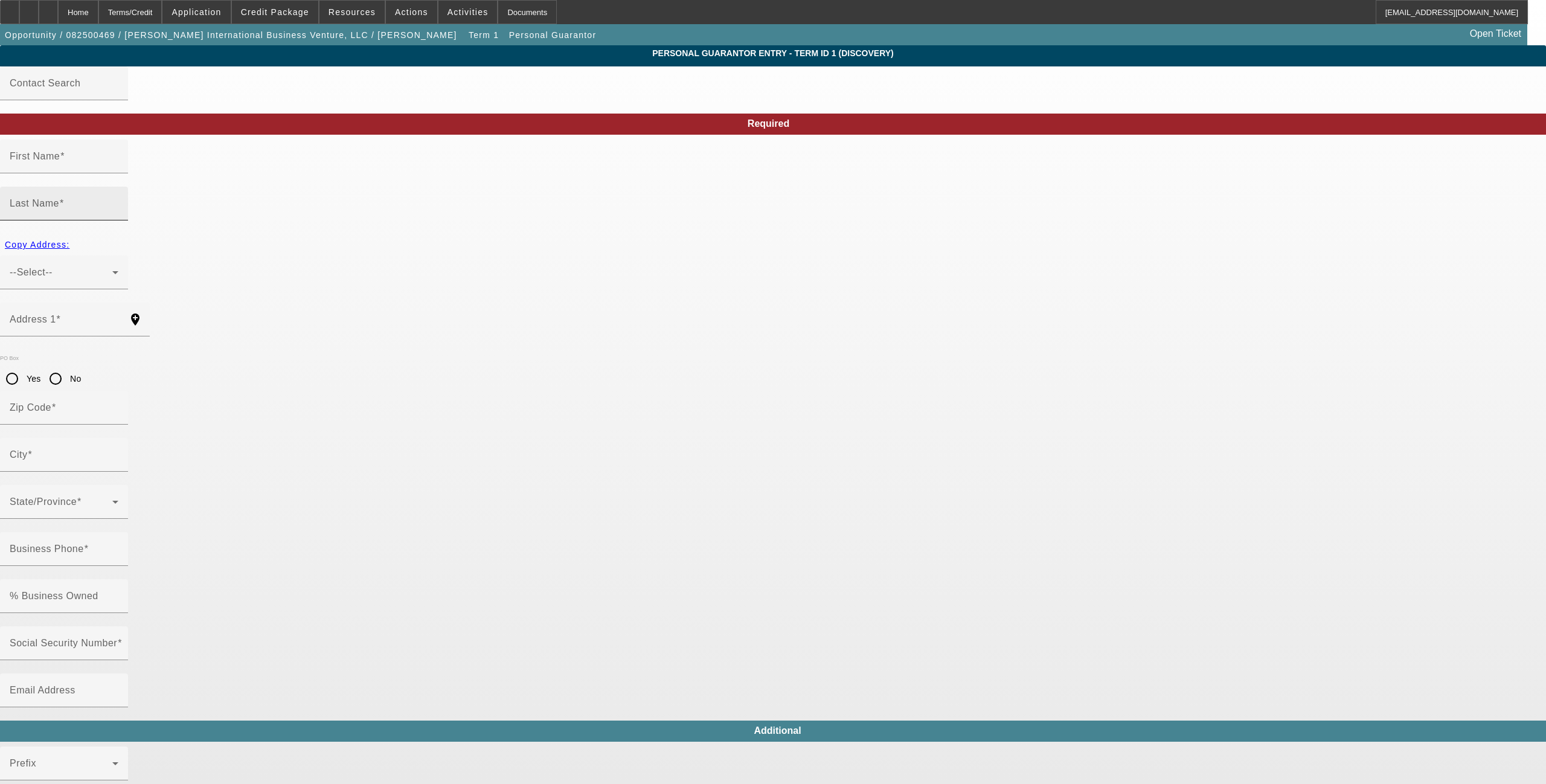
type input "[GEOGRAPHIC_DATA]"
type input "[PHONE_NUMBER]"
type input "60"
type input "141-81-7095"
type input "[EMAIL_ADDRESS][DOMAIN_NAME]"
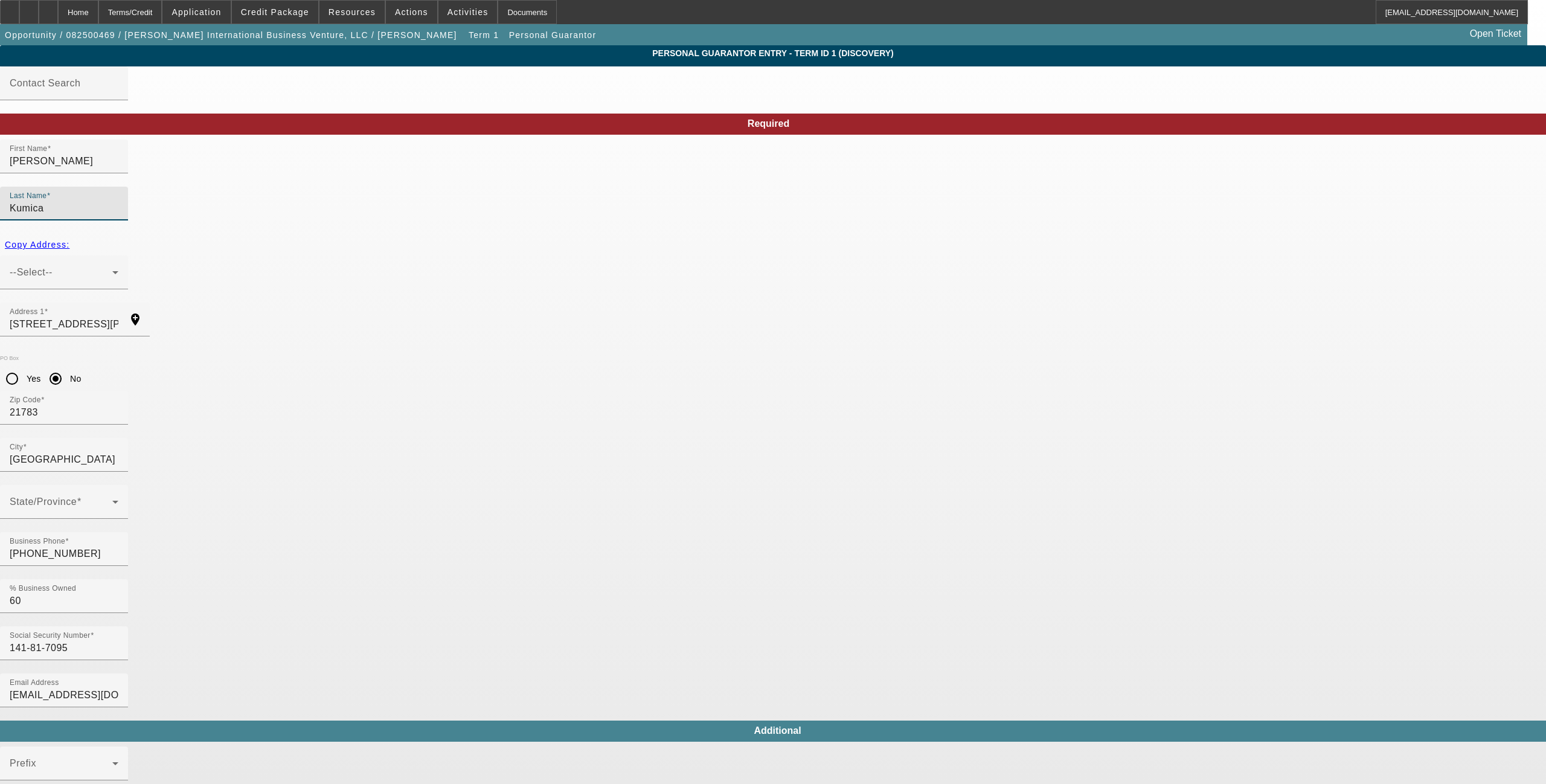
click at [119, 201] on input "Kumica" at bounding box center [64, 208] width 108 height 15
type input "[PERSON_NAME]"
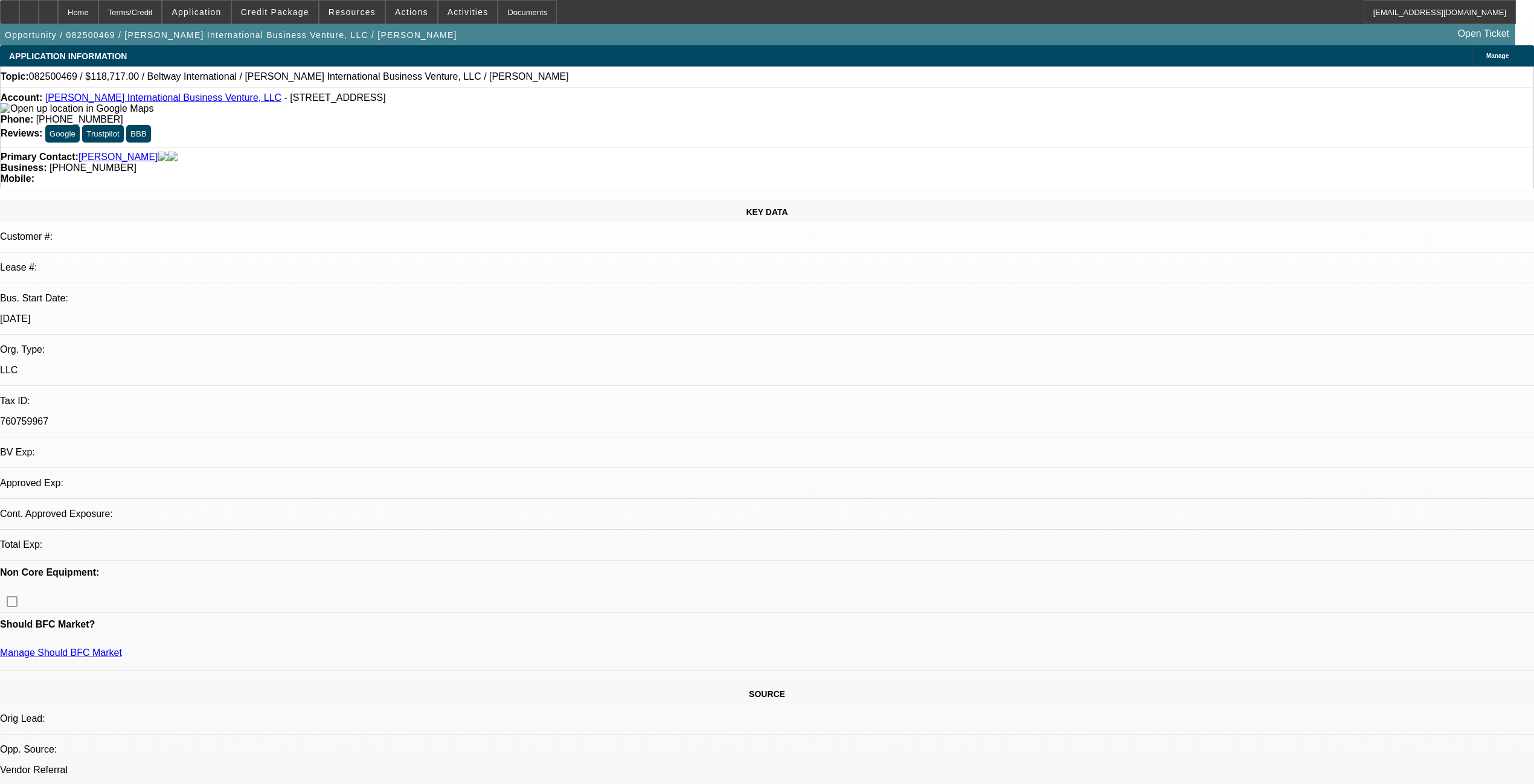
select select "0"
select select "2"
select select "0.1"
select select "4"
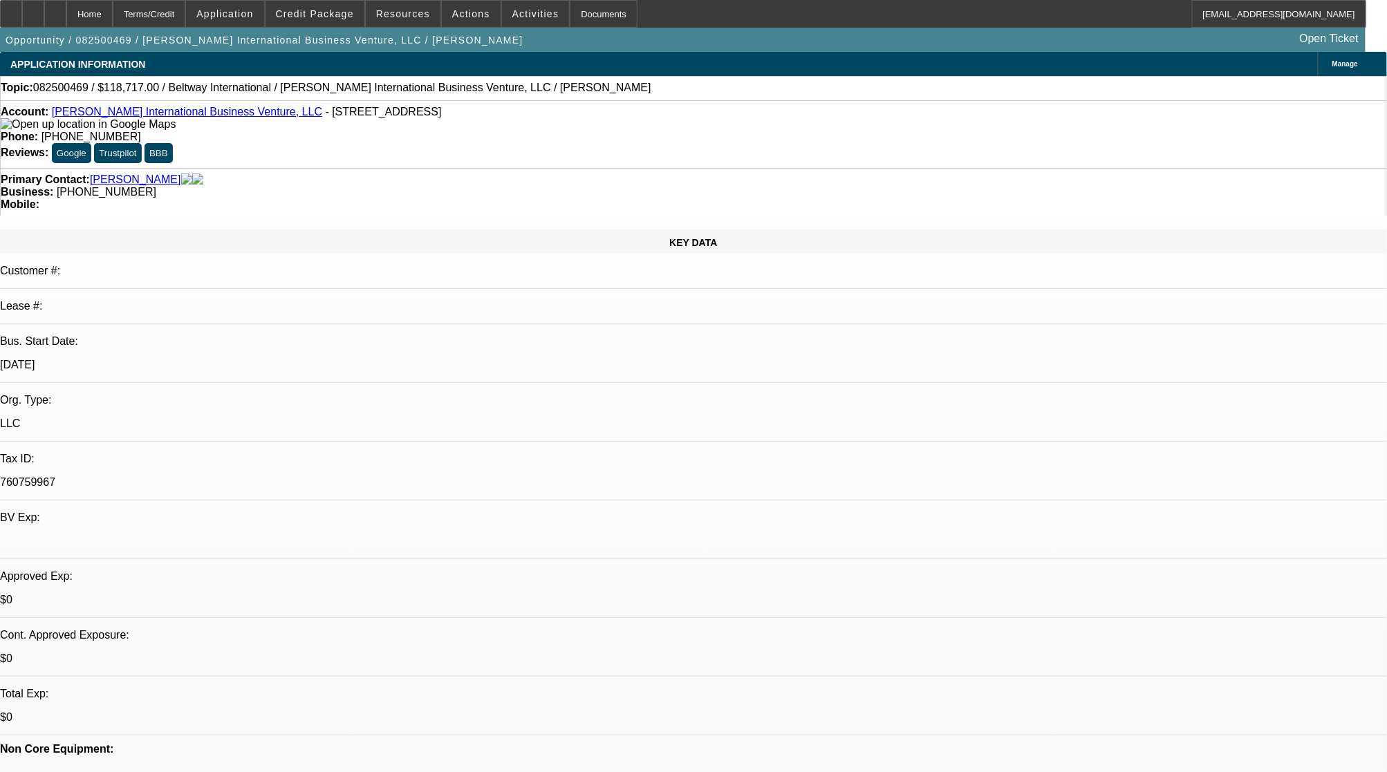
drag, startPoint x: 989, startPoint y: 444, endPoint x: 983, endPoint y: 438, distance: 8.8
click at [44, 7] on div at bounding box center [33, 14] width 22 height 28
